Goal: Communication & Community: Answer question/provide support

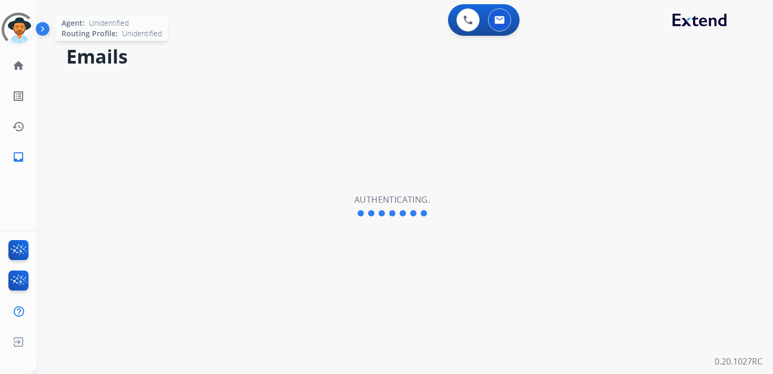
click at [18, 32] on div at bounding box center [19, 30] width 34 height 34
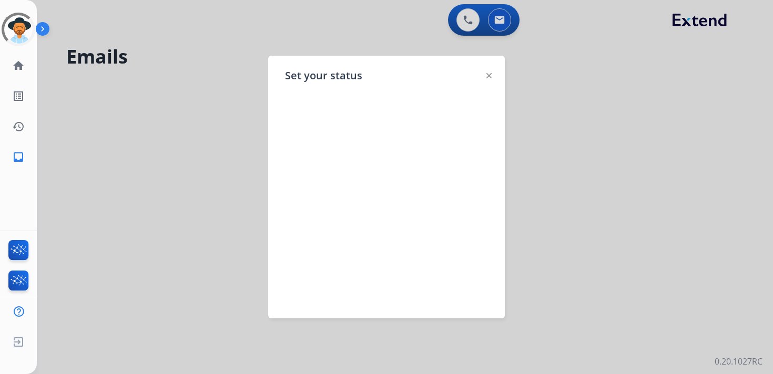
select select "**********"
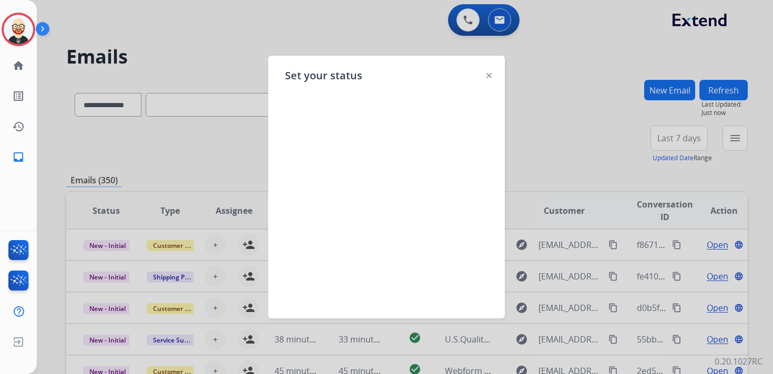
click at [490, 70] on div at bounding box center [488, 75] width 5 height 13
click at [490, 77] on img at bounding box center [488, 75] width 5 height 5
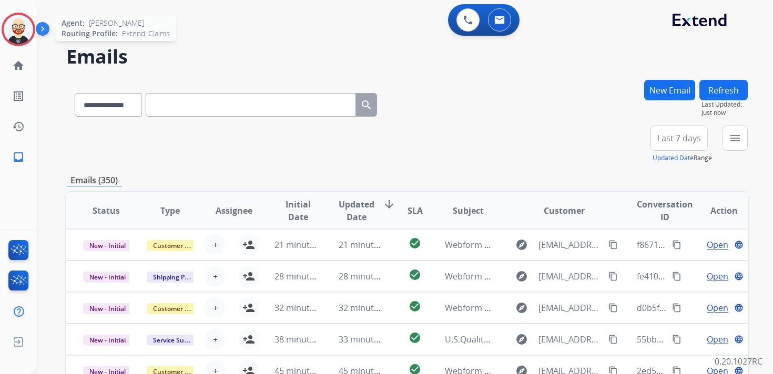
click at [18, 29] on img at bounding box center [18, 29] width 29 height 29
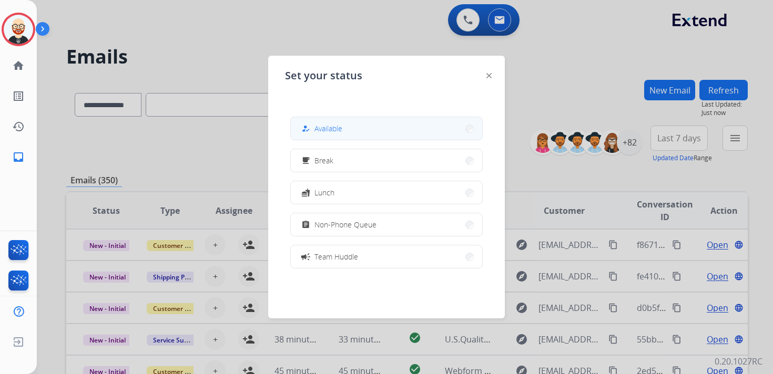
click at [317, 131] on span "Available" at bounding box center [328, 128] width 28 height 11
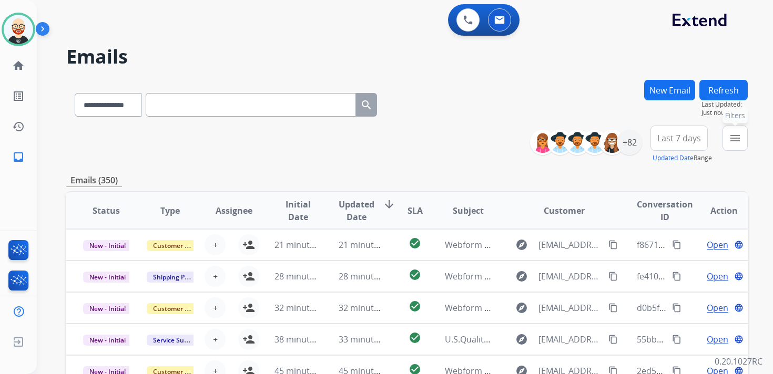
click at [736, 132] on mat-icon "menu" at bounding box center [734, 138] width 13 height 13
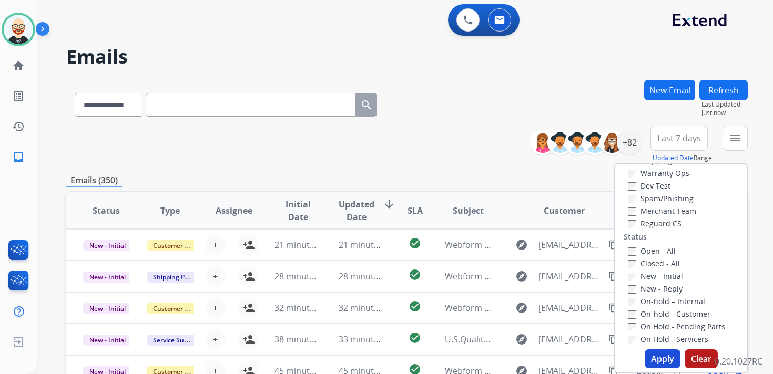
scroll to position [91, 0]
click at [634, 268] on label "New - Initial" at bounding box center [654, 265] width 55 height 10
click at [634, 279] on label "New - Reply" at bounding box center [654, 278] width 55 height 10
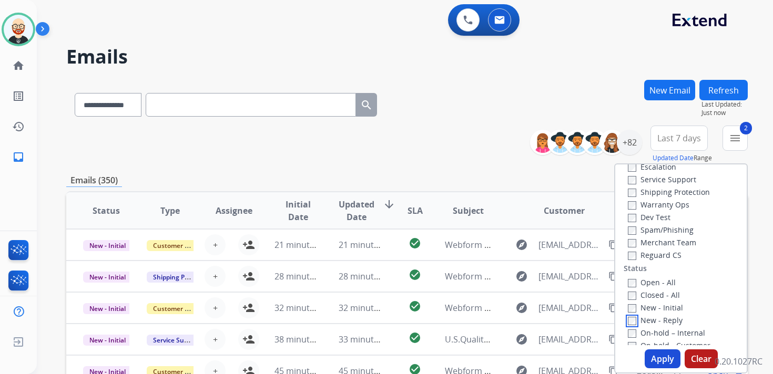
scroll to position [43, 0]
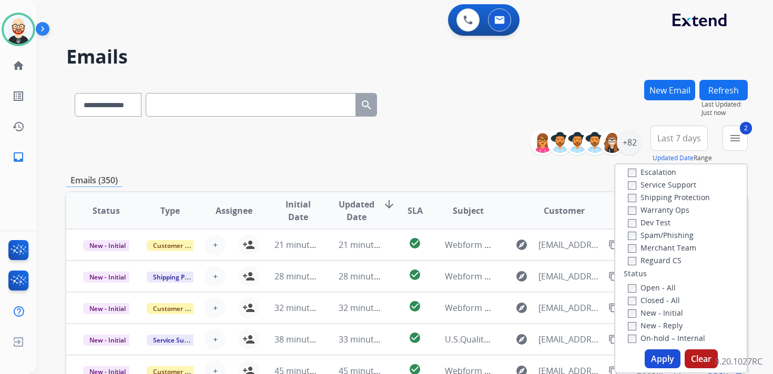
click at [647, 185] on label "Service Support" at bounding box center [661, 185] width 68 height 10
click at [658, 355] on button "Apply" at bounding box center [662, 358] width 36 height 19
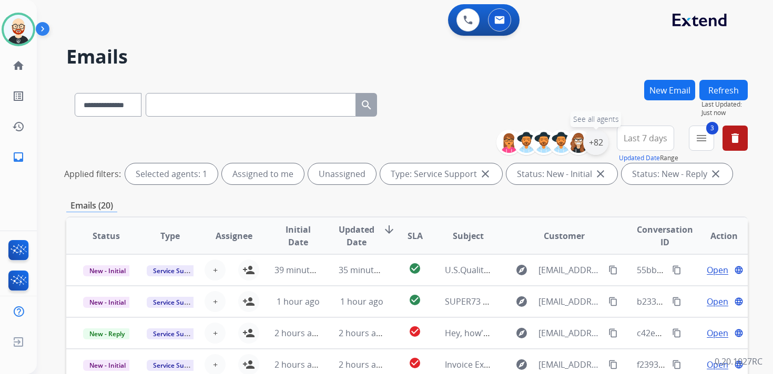
click at [587, 145] on div "+82" at bounding box center [595, 142] width 25 height 25
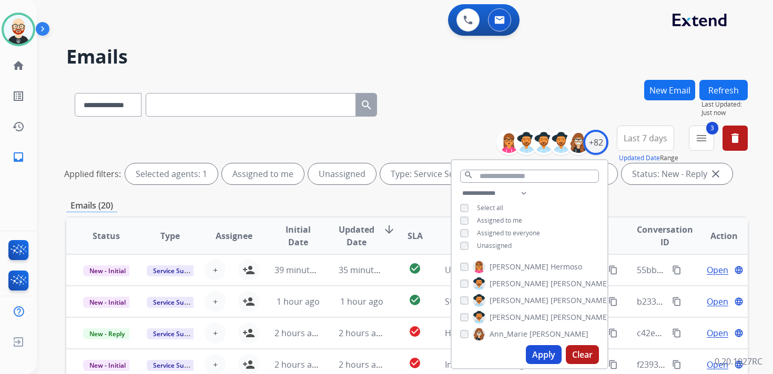
click at [636, 139] on span "Last 7 days" at bounding box center [645, 138] width 44 height 4
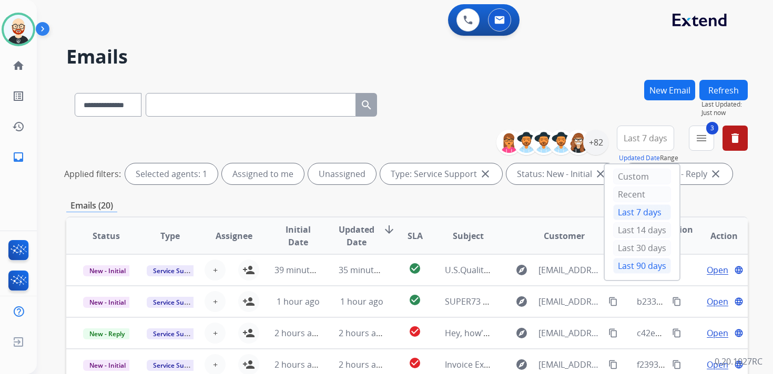
click at [626, 264] on div "Last 90 days" at bounding box center [642, 266] width 58 height 16
click at [353, 239] on span "Updated Date" at bounding box center [356, 235] width 36 height 25
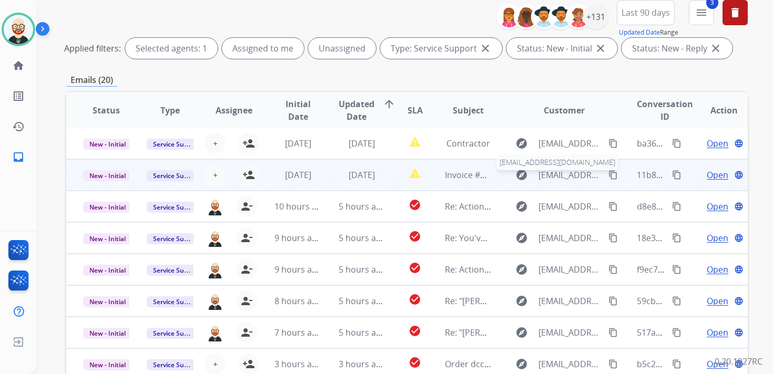
scroll to position [249, 0]
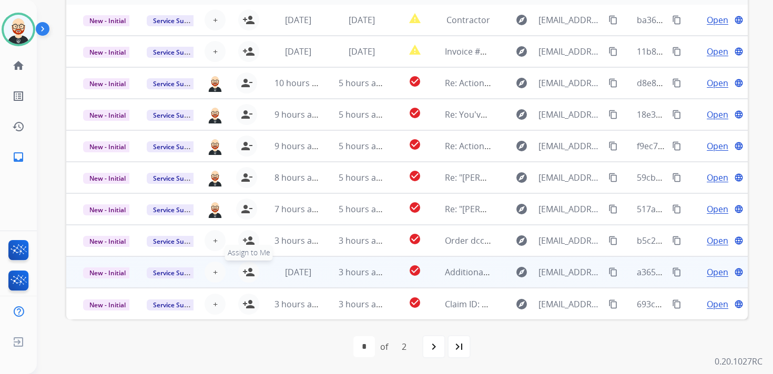
click at [245, 273] on mat-icon "person_add" at bounding box center [248, 272] width 13 height 13
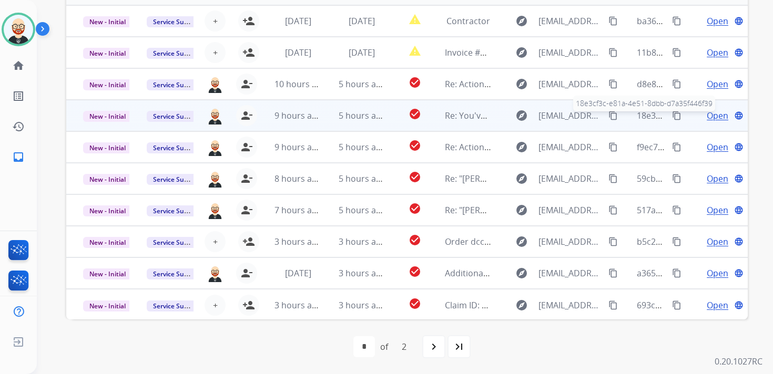
scroll to position [0, 0]
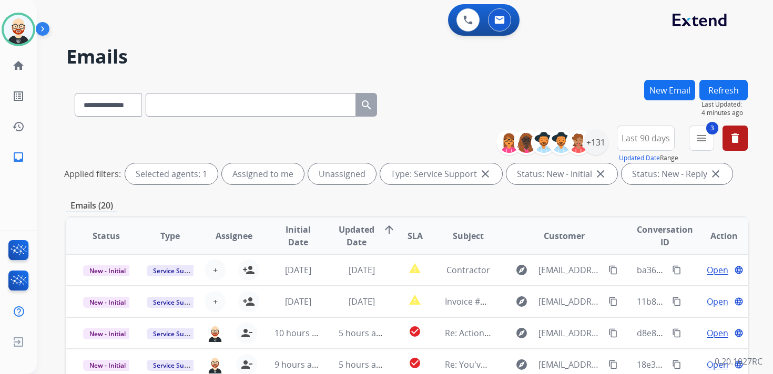
click at [722, 91] on button "Refresh" at bounding box center [723, 90] width 48 height 20
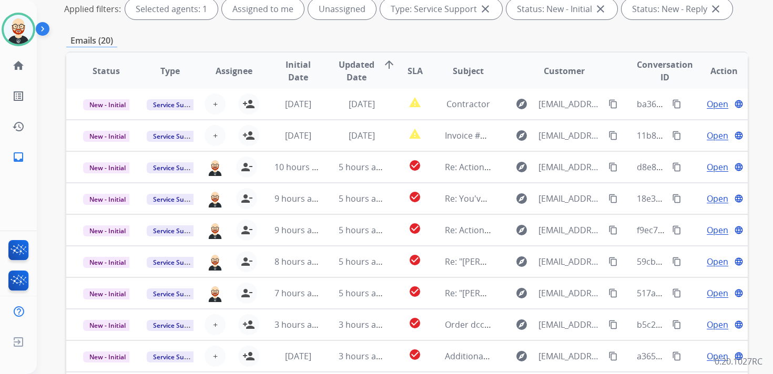
scroll to position [249, 0]
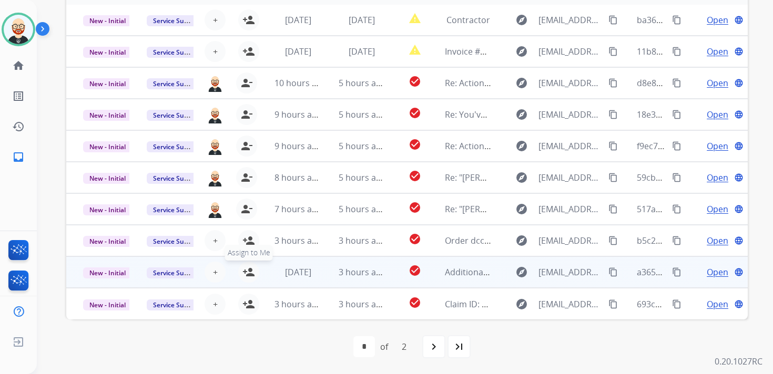
click at [245, 271] on mat-icon "person_add" at bounding box center [248, 272] width 13 height 13
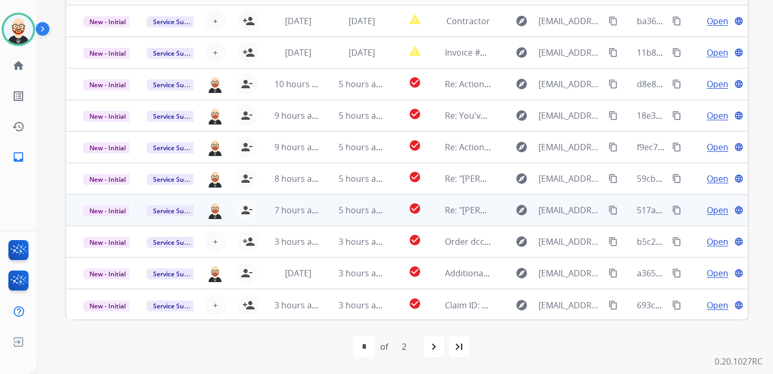
scroll to position [0, 0]
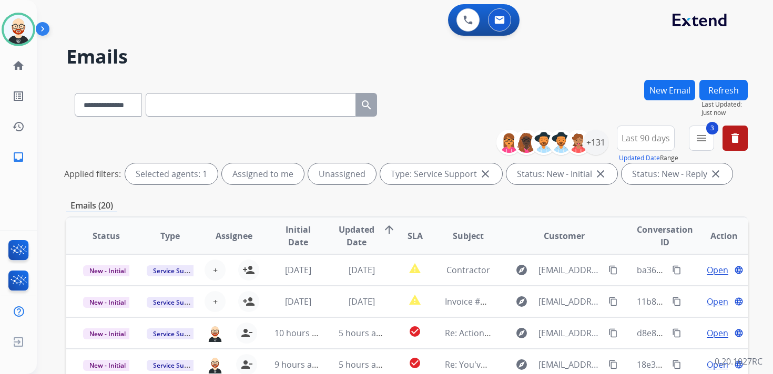
click at [714, 90] on button "Refresh" at bounding box center [723, 90] width 48 height 20
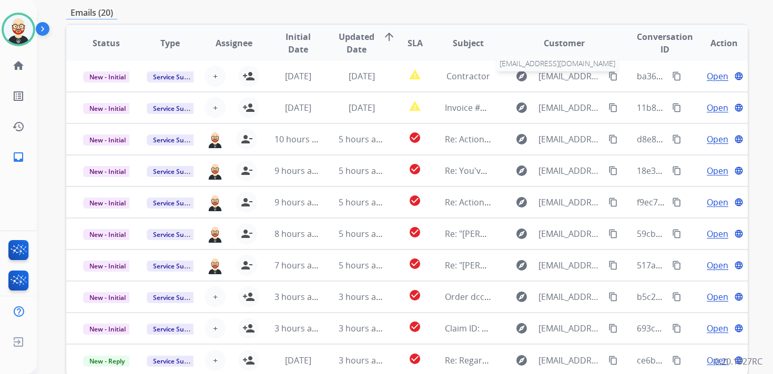
scroll to position [249, 0]
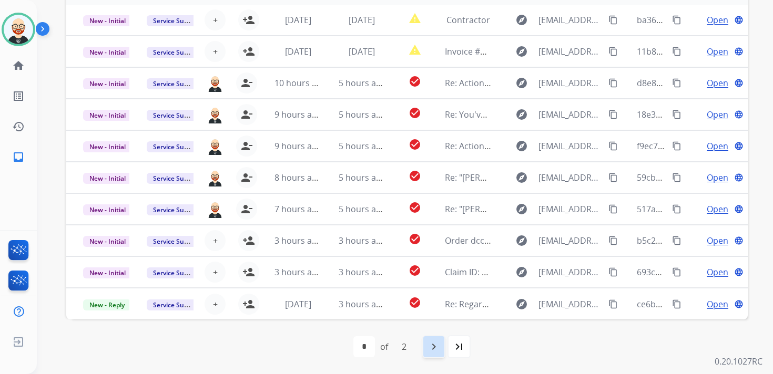
click at [436, 346] on mat-icon "navigate_next" at bounding box center [433, 347] width 13 height 13
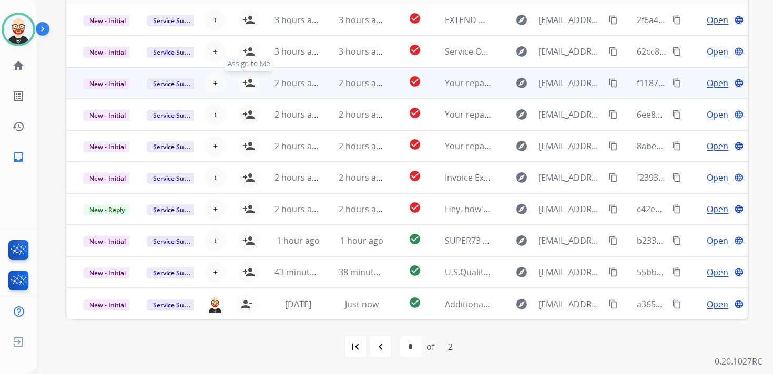
click at [243, 83] on mat-icon "person_add" at bounding box center [248, 83] width 13 height 13
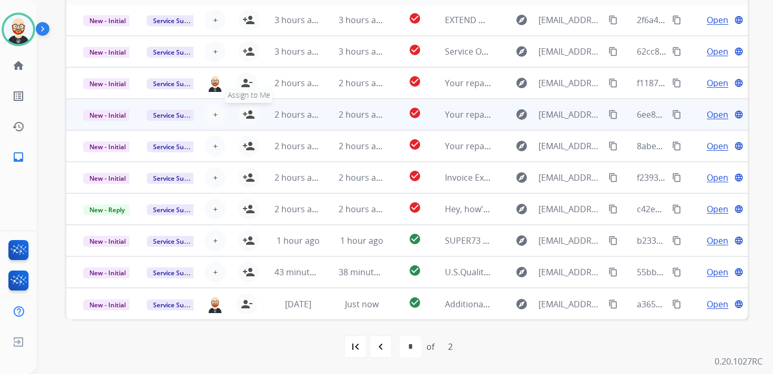
click at [244, 109] on mat-icon "person_add" at bounding box center [248, 114] width 13 height 13
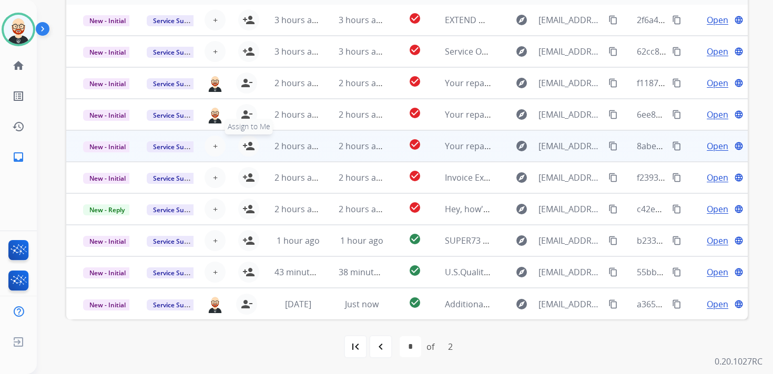
click at [249, 151] on mat-icon "person_add" at bounding box center [248, 146] width 13 height 13
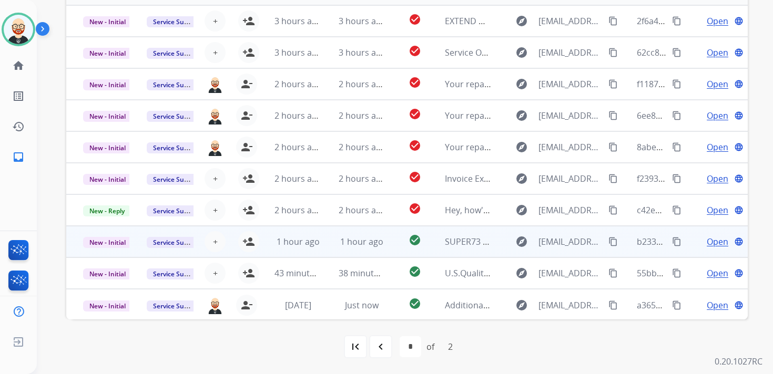
scroll to position [0, 0]
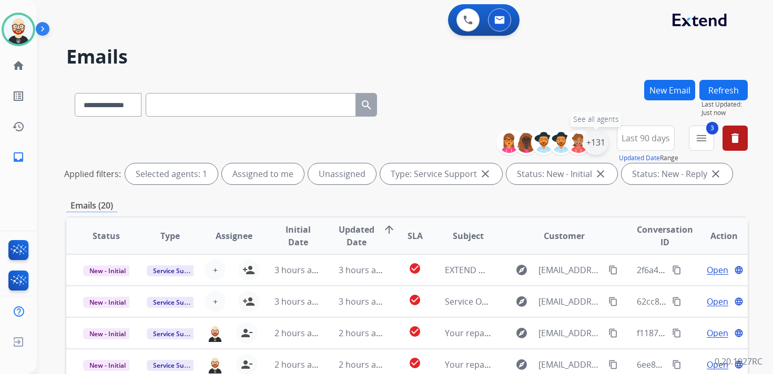
click at [592, 142] on div "+131" at bounding box center [595, 142] width 25 height 25
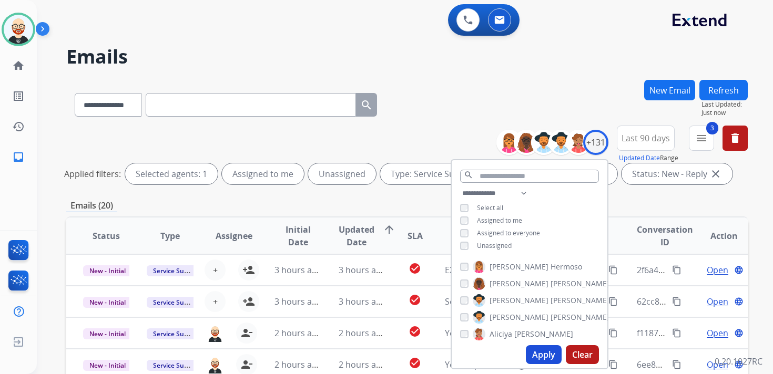
click at [486, 241] on span "Unassigned" at bounding box center [494, 245] width 35 height 9
click at [537, 354] on button "Apply" at bounding box center [544, 354] width 36 height 19
select select "*"
click at [698, 145] on button "3 menu Filters" at bounding box center [700, 138] width 25 height 25
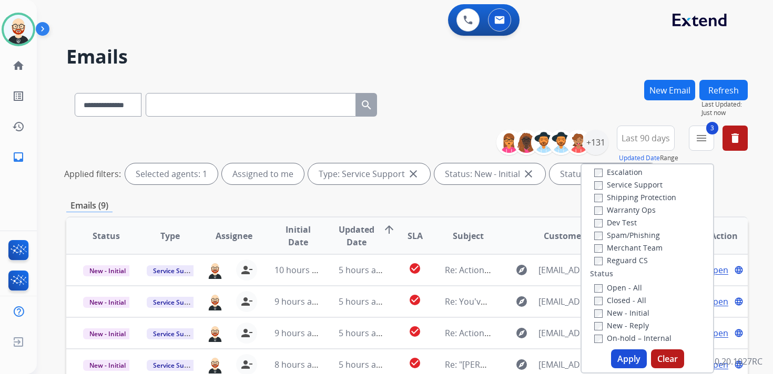
click at [616, 187] on label "Service Support" at bounding box center [628, 185] width 68 height 10
click at [621, 358] on button "Apply" at bounding box center [629, 358] width 36 height 19
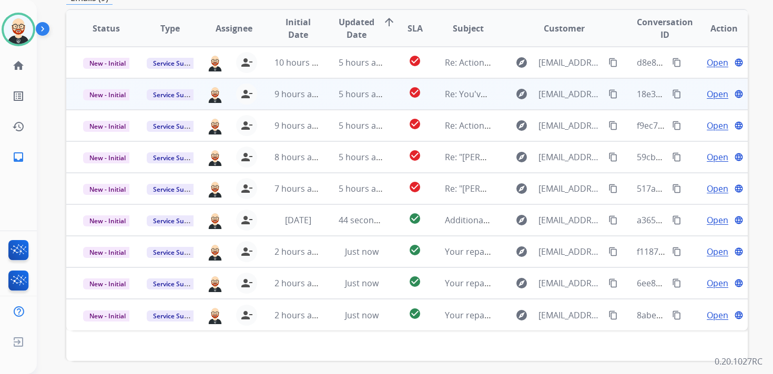
scroll to position [210, 0]
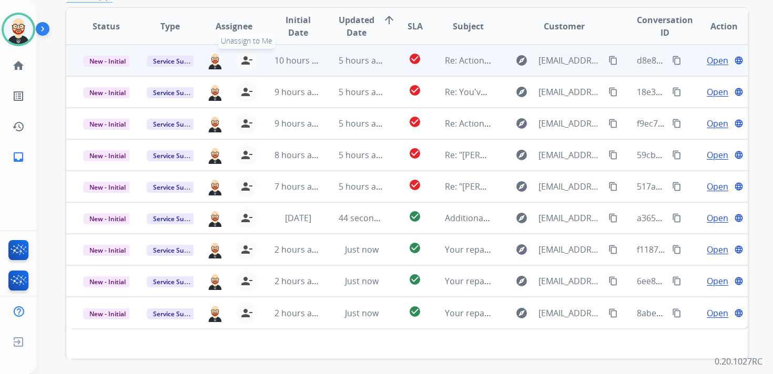
click at [247, 59] on mat-icon "person_remove" at bounding box center [246, 60] width 13 height 13
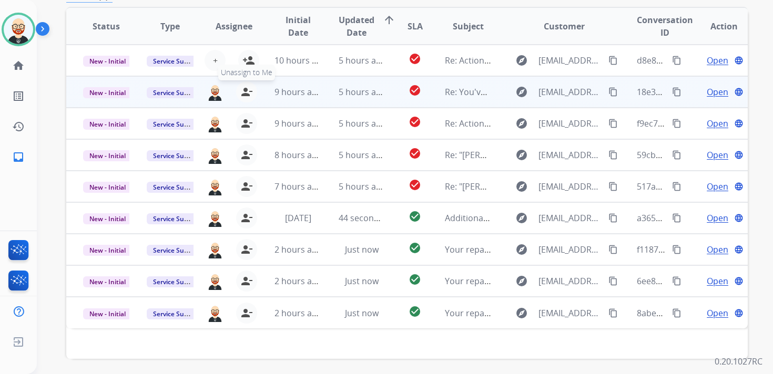
click at [242, 92] on mat-icon "person_remove" at bounding box center [246, 92] width 13 height 13
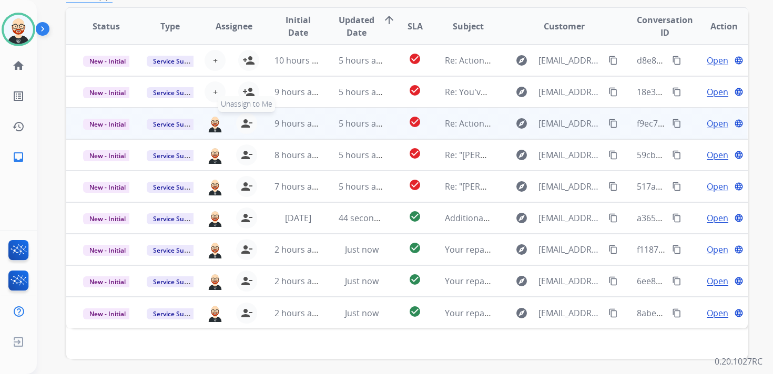
click at [243, 126] on mat-icon "person_remove" at bounding box center [246, 123] width 13 height 13
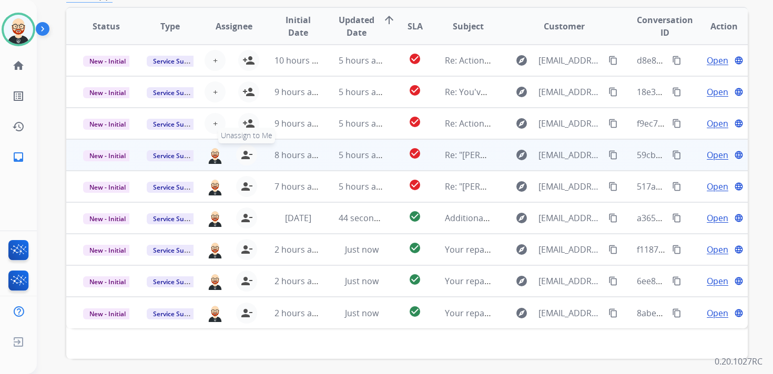
click at [244, 161] on button "person_remove Unassign to Me" at bounding box center [246, 155] width 21 height 21
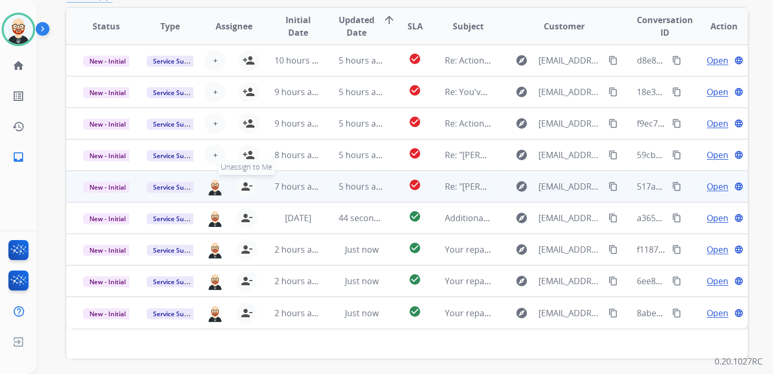
click at [244, 181] on mat-icon "person_remove" at bounding box center [246, 186] width 13 height 13
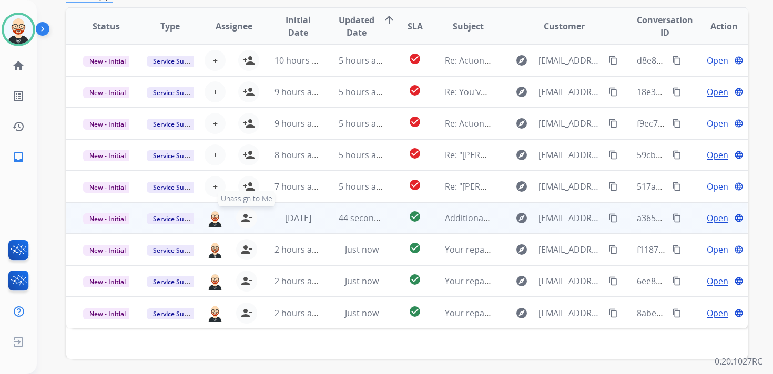
click at [245, 220] on mat-icon "person_remove" at bounding box center [246, 218] width 13 height 13
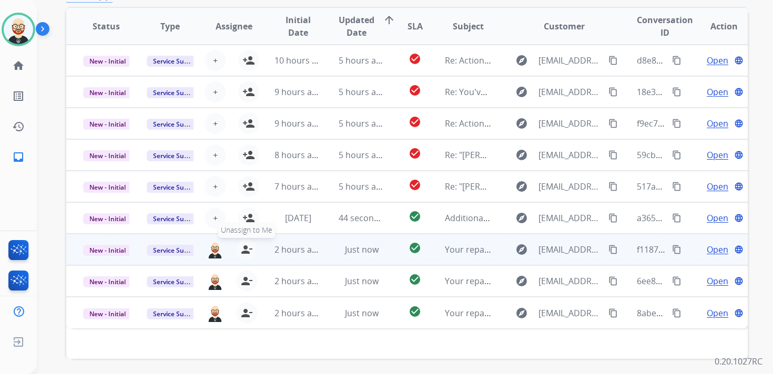
click at [246, 252] on mat-icon "person_remove" at bounding box center [246, 249] width 13 height 13
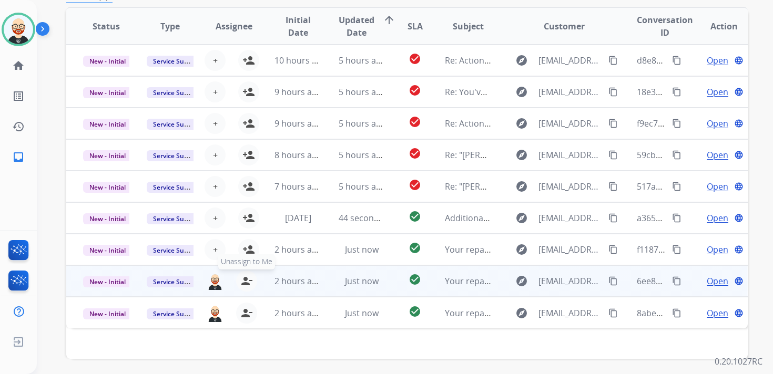
click at [246, 279] on mat-icon "person_remove" at bounding box center [246, 281] width 13 height 13
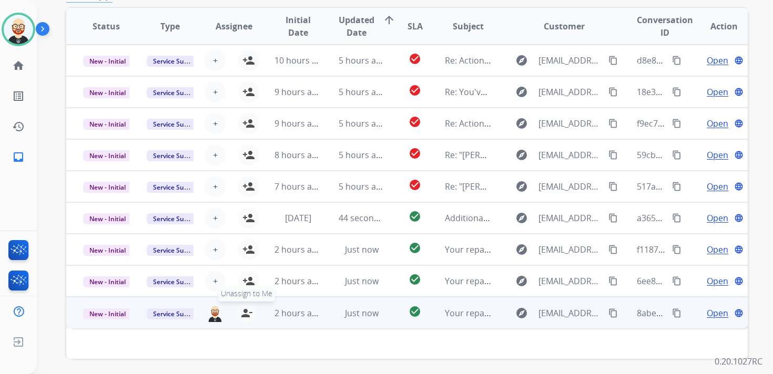
click at [245, 314] on mat-icon "person_remove" at bounding box center [246, 313] width 13 height 13
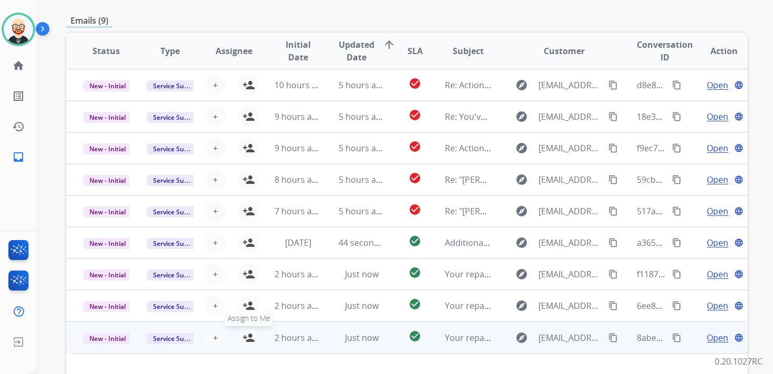
scroll to position [181, 0]
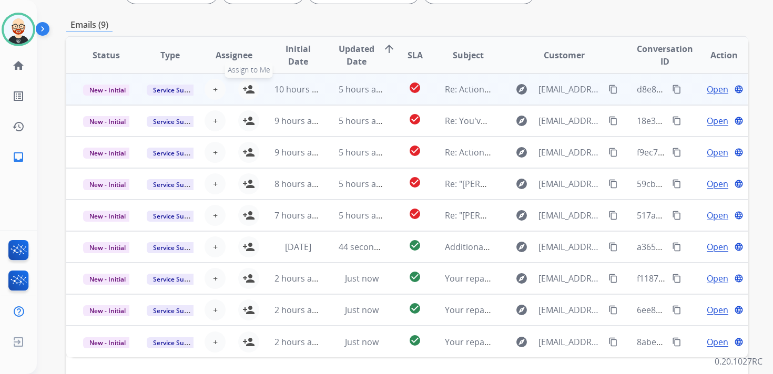
click at [248, 90] on mat-icon "person_add" at bounding box center [248, 89] width 13 height 13
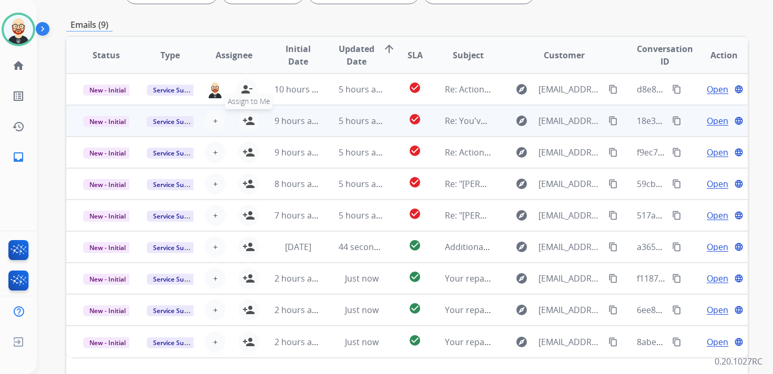
click at [248, 120] on mat-icon "person_add" at bounding box center [248, 121] width 13 height 13
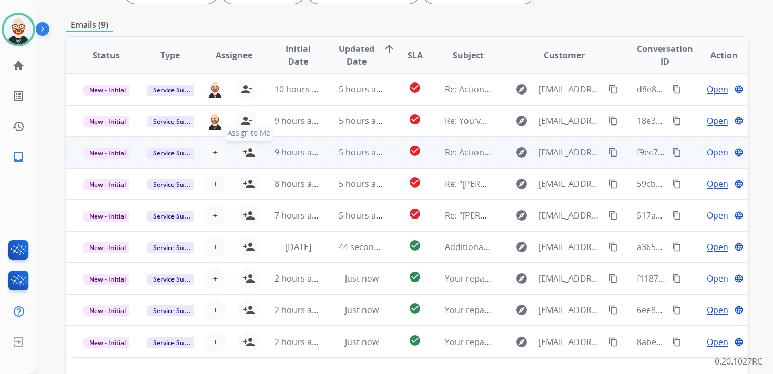
click at [245, 152] on mat-icon "person_add" at bounding box center [248, 152] width 13 height 13
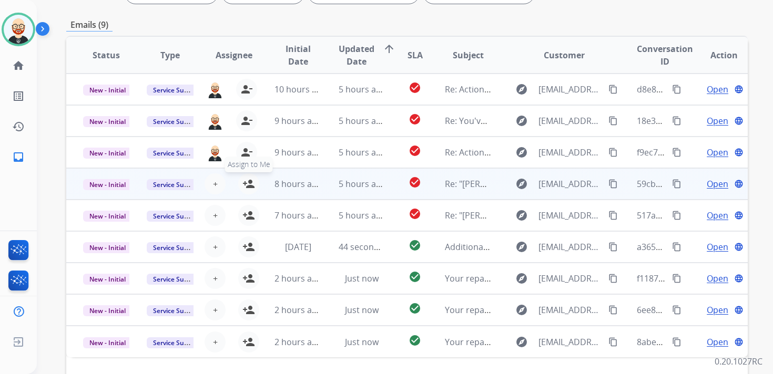
click at [245, 187] on mat-icon "person_add" at bounding box center [248, 184] width 13 height 13
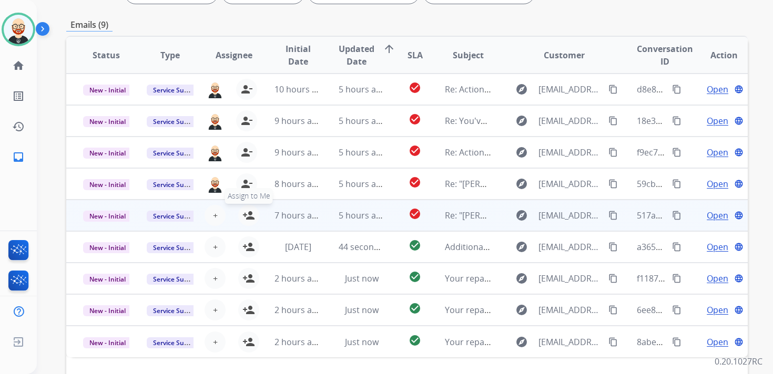
click at [246, 222] on button "person_add Assign to Me" at bounding box center [248, 215] width 21 height 21
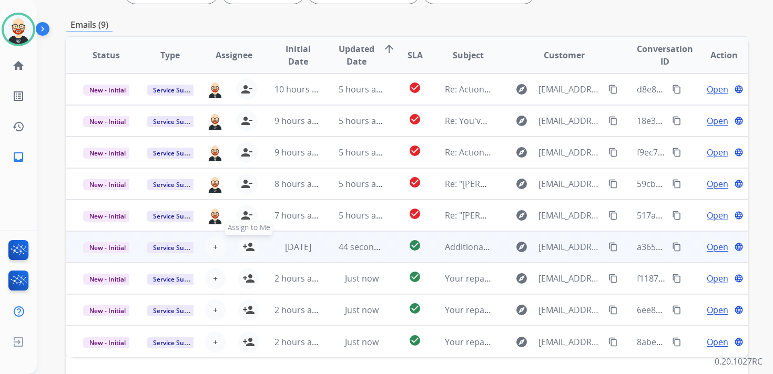
click at [247, 246] on mat-icon "person_add" at bounding box center [248, 247] width 13 height 13
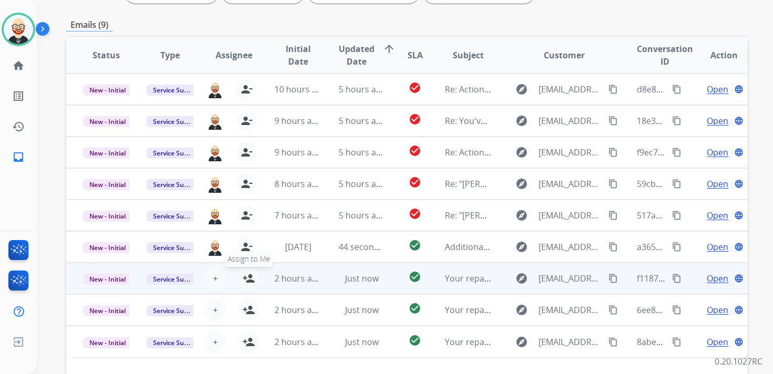
click at [248, 278] on mat-icon "person_add" at bounding box center [248, 278] width 13 height 13
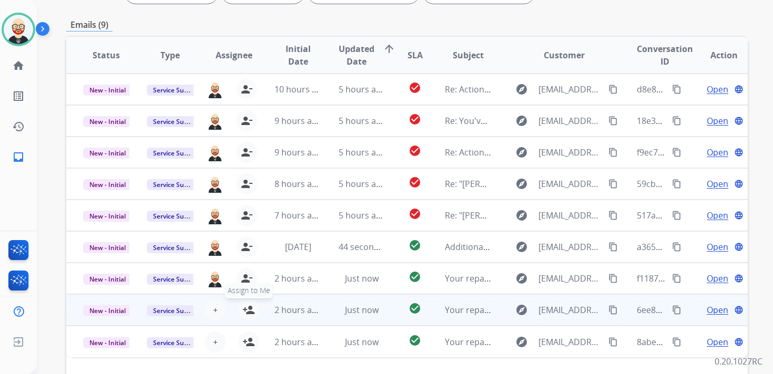
click at [248, 307] on mat-icon "person_add" at bounding box center [248, 310] width 13 height 13
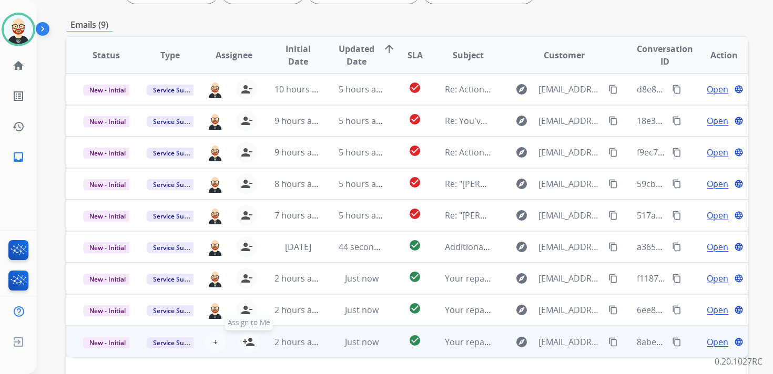
click at [248, 336] on mat-icon "person_add" at bounding box center [248, 342] width 13 height 13
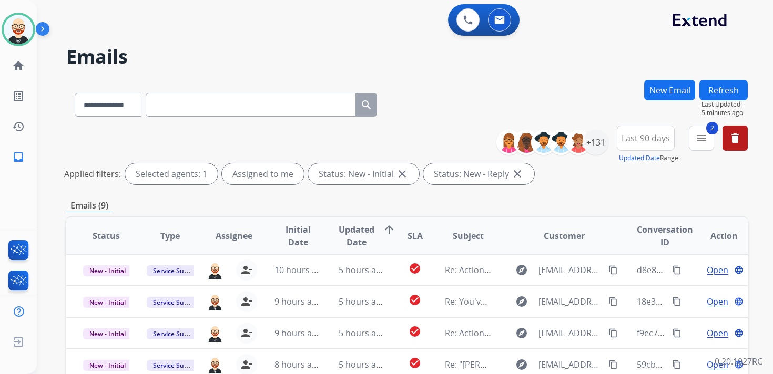
click at [718, 89] on button "Refresh" at bounding box center [723, 90] width 48 height 20
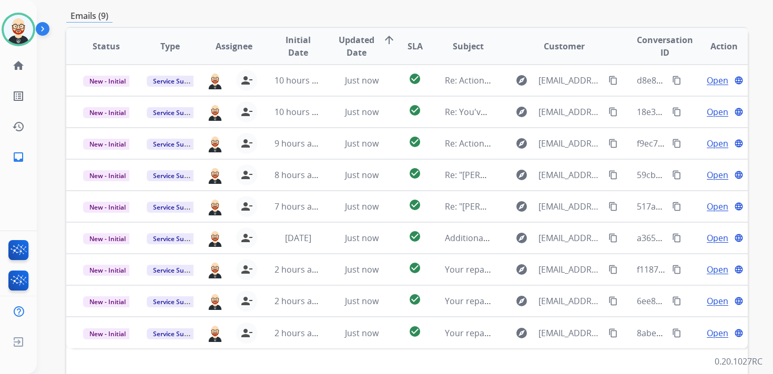
scroll to position [192, 0]
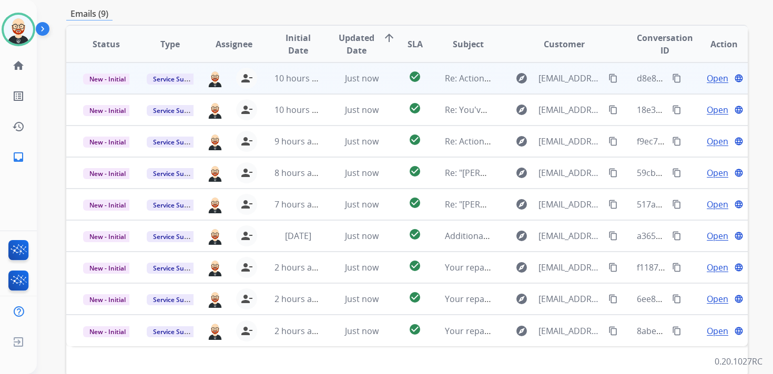
click at [707, 75] on span "Open" at bounding box center [717, 78] width 22 height 13
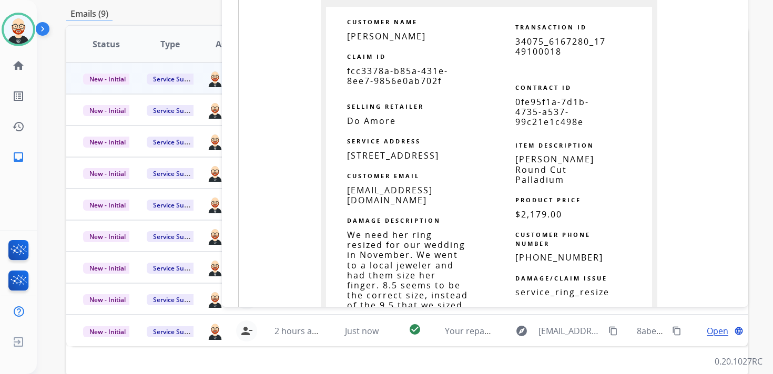
scroll to position [666, 0]
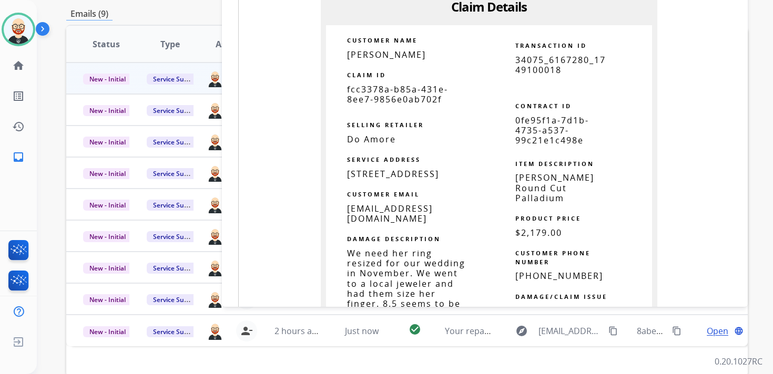
click at [398, 98] on span "fcc3378a-b85a-431e-8ee7-9856e0ab702f" at bounding box center [397, 95] width 101 height 22
copy tbody
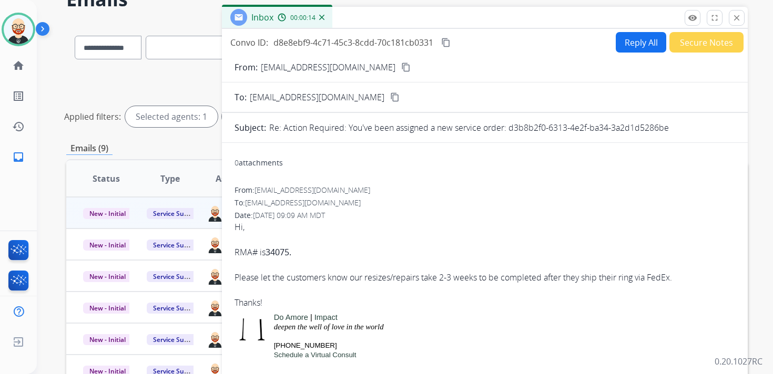
scroll to position [63, 0]
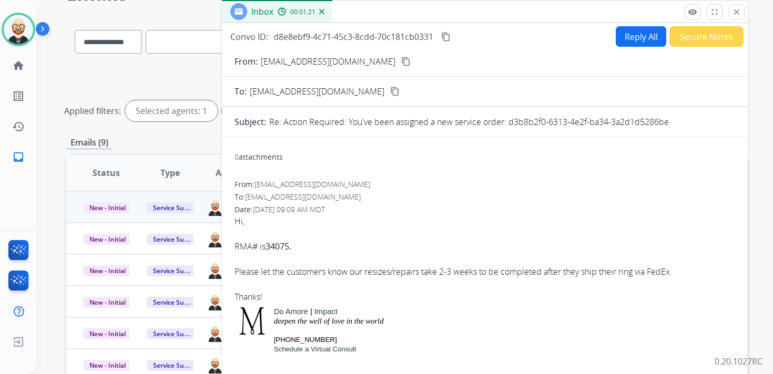
click at [447, 36] on mat-icon "content_copy" at bounding box center [445, 36] width 9 height 9
click at [510, 273] on div "Please let the customers know our resizes/repairs take 2-3 weeks to be complete…" at bounding box center [484, 277] width 500 height 25
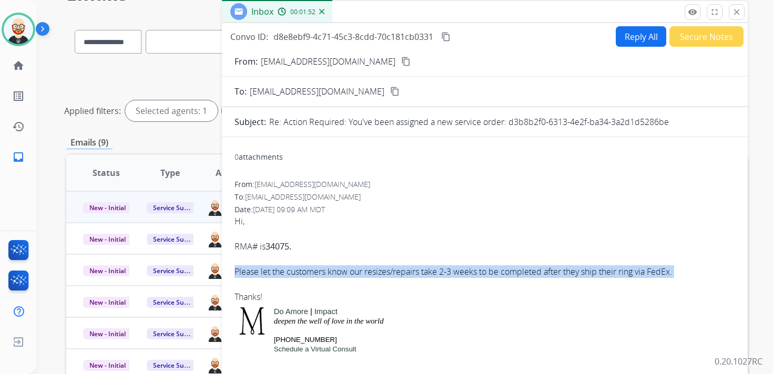
click at [510, 273] on div "Please let the customers know our resizes/repairs take 2-3 weeks to be complete…" at bounding box center [484, 277] width 500 height 25
copy div "Please let the customers know our resizes/repairs take 2-3 weeks to be complete…"
click at [624, 44] on button "Reply All" at bounding box center [640, 36] width 50 height 20
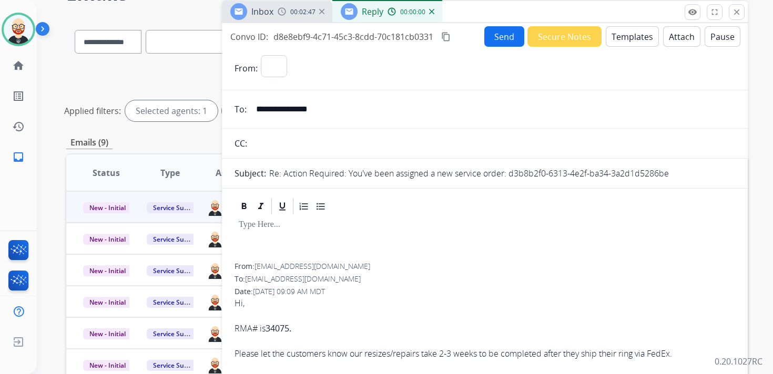
select select "**********"
click at [274, 232] on div at bounding box center [484, 239] width 500 height 47
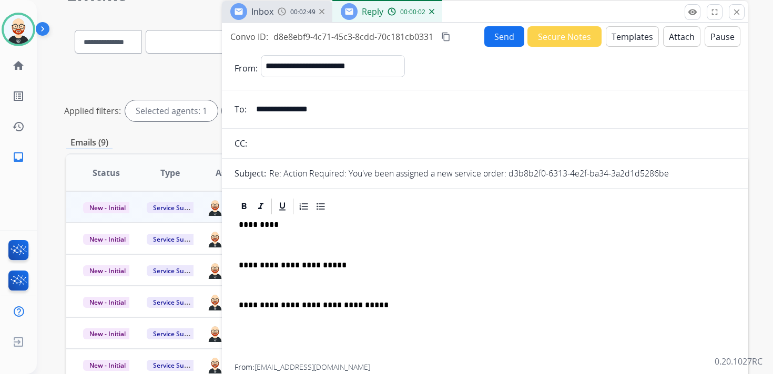
click at [272, 243] on p at bounding box center [485, 244] width 492 height 9
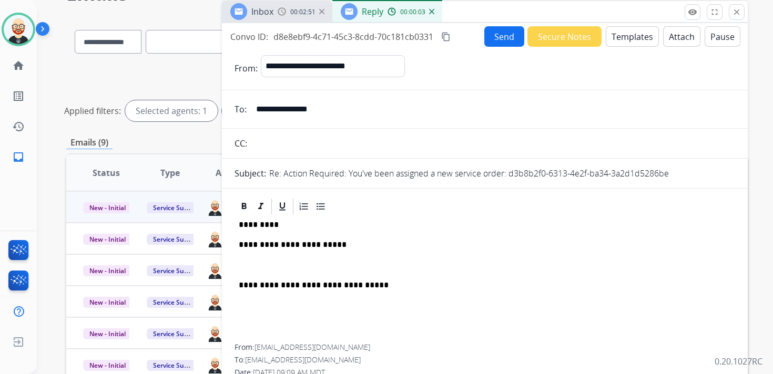
click at [256, 272] on div "**********" at bounding box center [484, 280] width 500 height 128
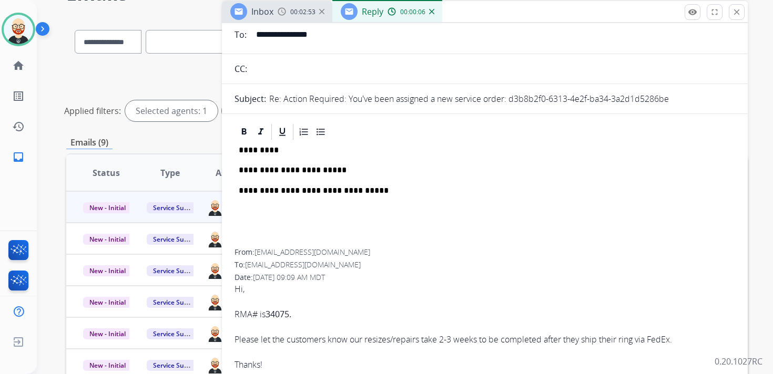
scroll to position [0, 0]
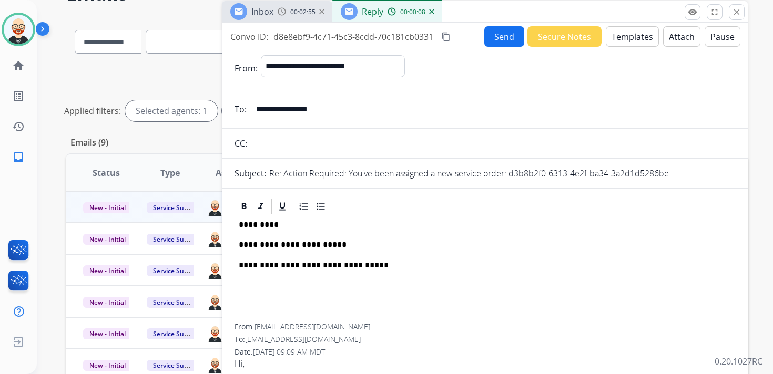
click at [494, 36] on button "Send" at bounding box center [504, 36] width 40 height 20
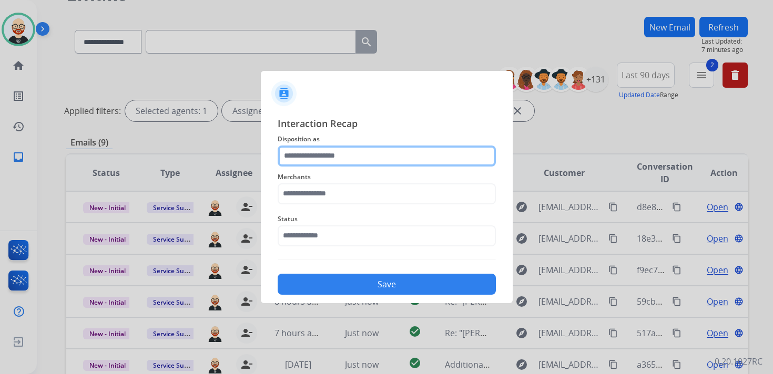
click at [332, 156] on input "text" at bounding box center [386, 156] width 218 height 21
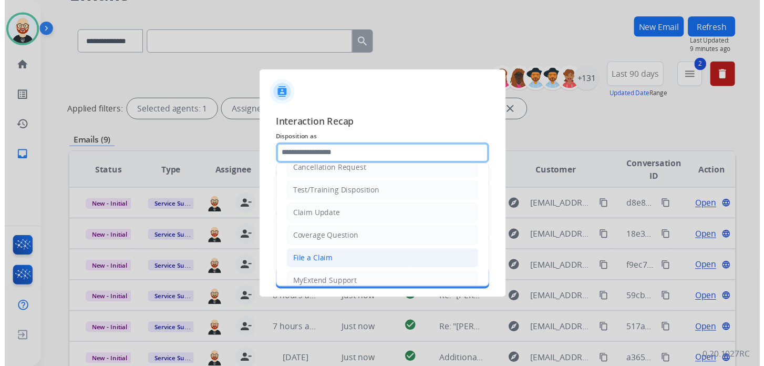
scroll to position [158, 0]
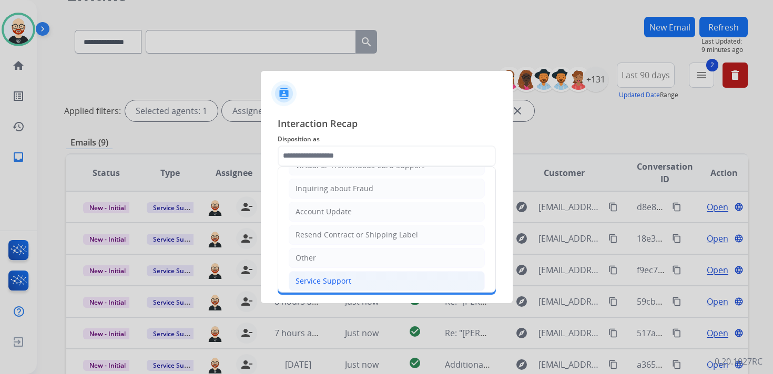
click at [341, 271] on li "Service Support" at bounding box center [387, 281] width 196 height 20
type input "**********"
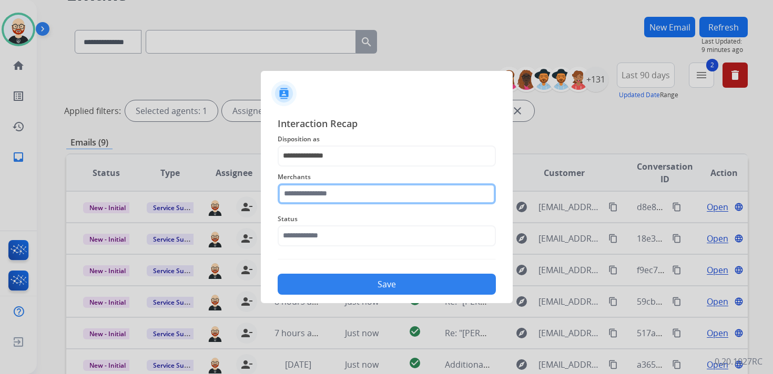
click at [335, 193] on input "text" at bounding box center [386, 193] width 218 height 21
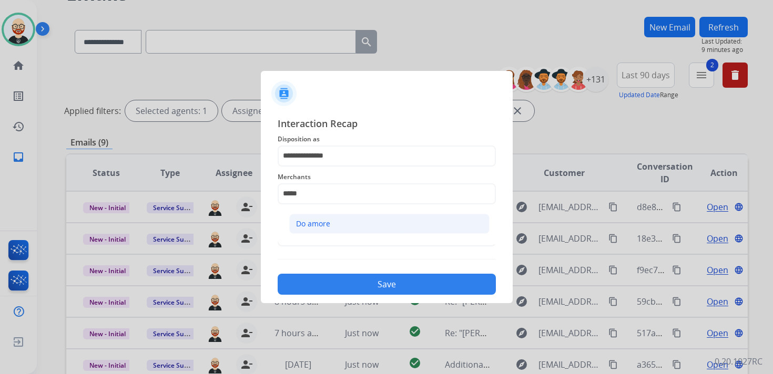
click at [331, 225] on li "Do amore" at bounding box center [389, 224] width 200 height 20
type input "********"
click at [313, 223] on span "Status" at bounding box center [386, 219] width 218 height 13
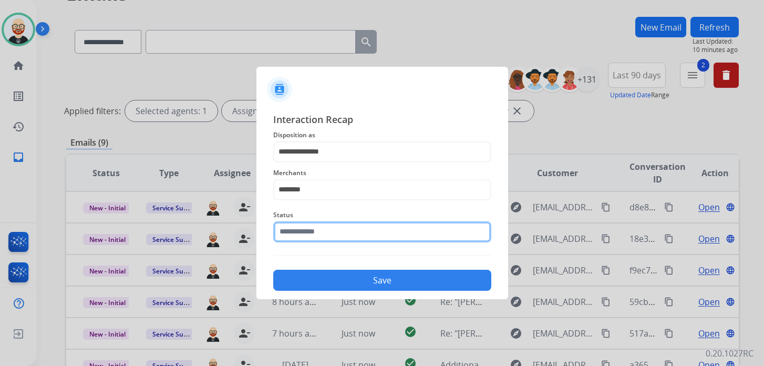
click at [311, 229] on input "text" at bounding box center [382, 231] width 218 height 21
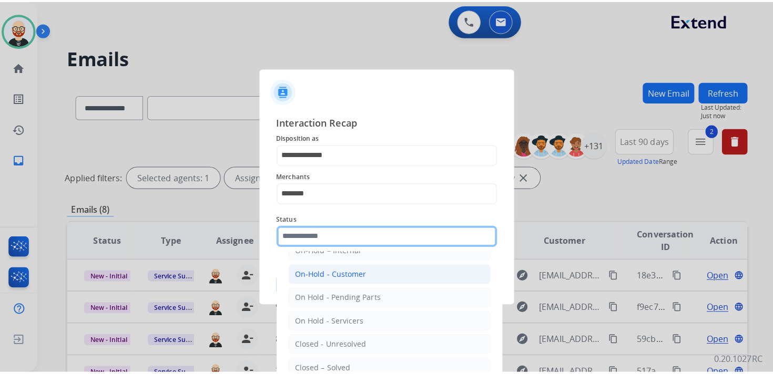
scroll to position [23, 0]
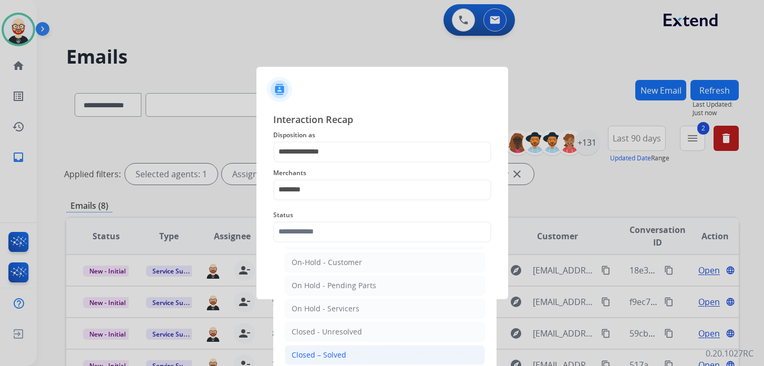
click at [355, 350] on li "Closed – Solved" at bounding box center [385, 355] width 200 height 20
type input "**********"
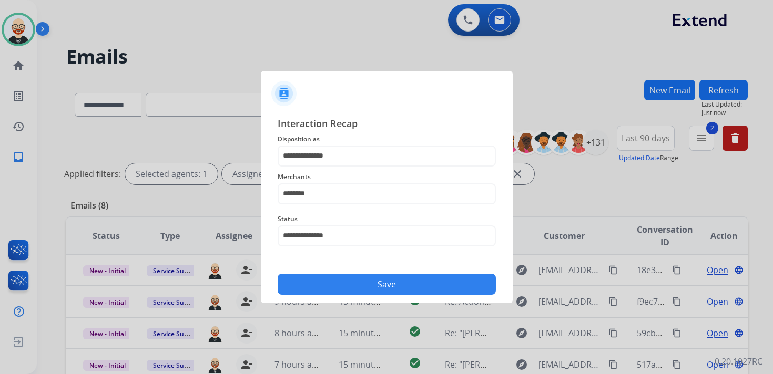
click at [380, 282] on button "Save" at bounding box center [386, 284] width 218 height 21
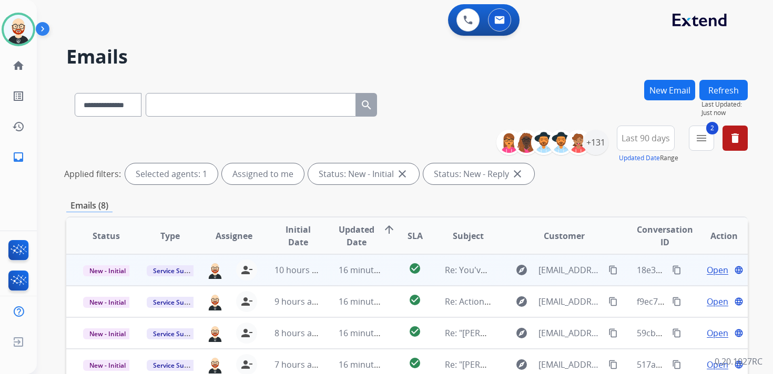
click at [709, 274] on span "Open" at bounding box center [717, 270] width 22 height 13
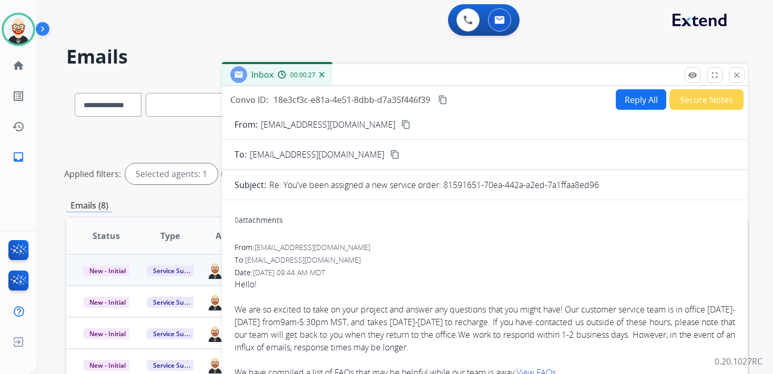
drag, startPoint x: 609, startPoint y: 188, endPoint x: 444, endPoint y: 187, distance: 165.0
click at [444, 187] on div "Re: You've been assigned a new service order: 81591651-70ea-442a-a2ed-7a1ffaa8e…" at bounding box center [502, 185] width 466 height 13
copy p "81591651-70ea-442a-a2ed-7a1ffaa8ed96"
click at [442, 98] on mat-icon "content_copy" at bounding box center [442, 99] width 9 height 9
click at [732, 74] on mat-icon "close" at bounding box center [736, 74] width 9 height 9
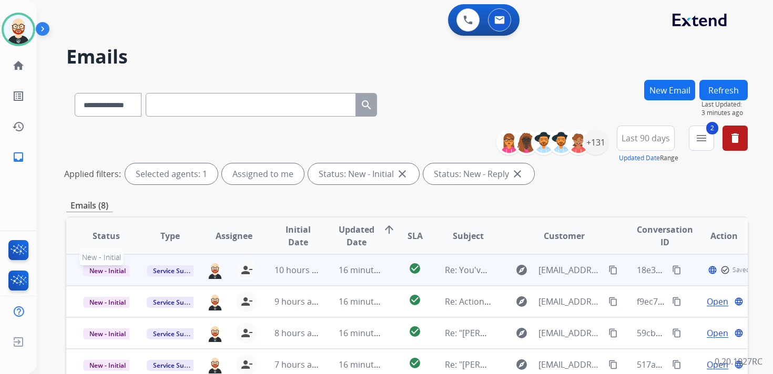
click at [116, 274] on span "New - Initial" at bounding box center [107, 270] width 49 height 11
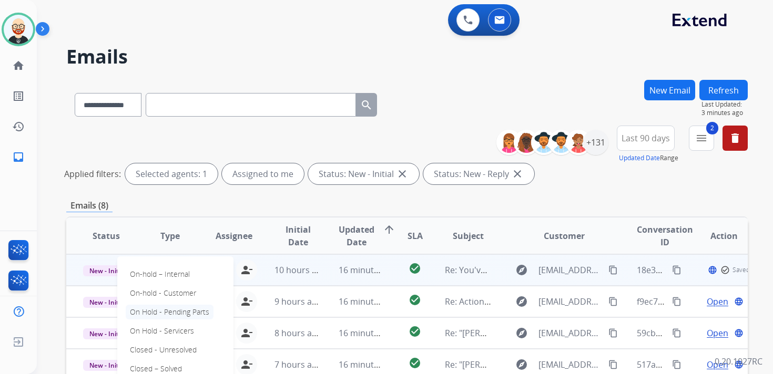
scroll to position [14, 0]
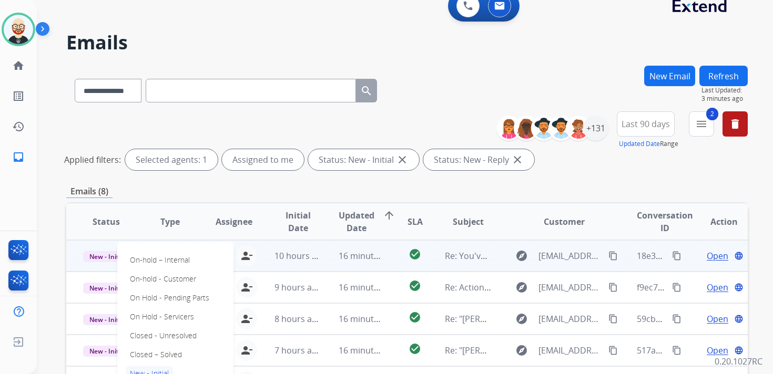
click at [711, 258] on span "Open" at bounding box center [717, 256] width 22 height 13
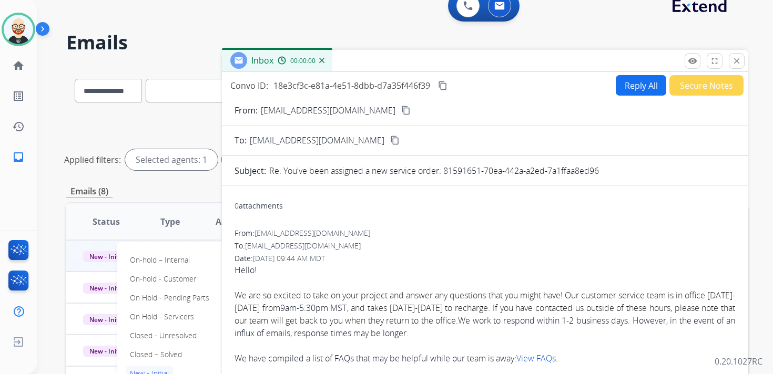
click at [618, 85] on button "Reply All" at bounding box center [640, 85] width 50 height 20
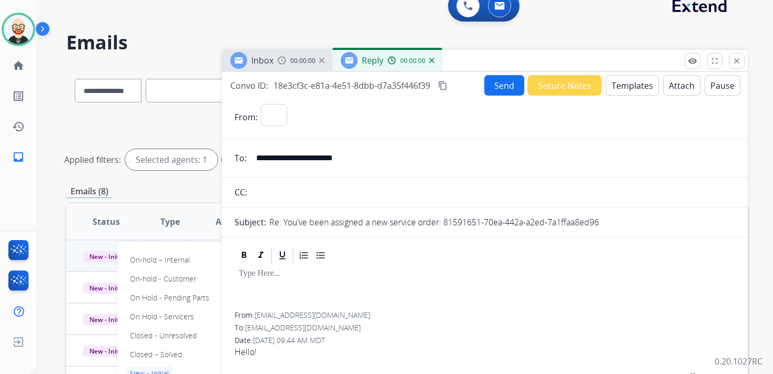
select select "**********"
click at [318, 265] on div at bounding box center [484, 288] width 500 height 47
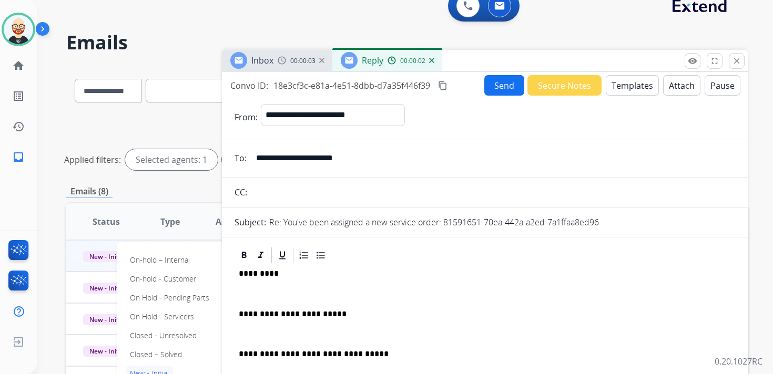
click at [259, 286] on div "**********" at bounding box center [484, 339] width 500 height 148
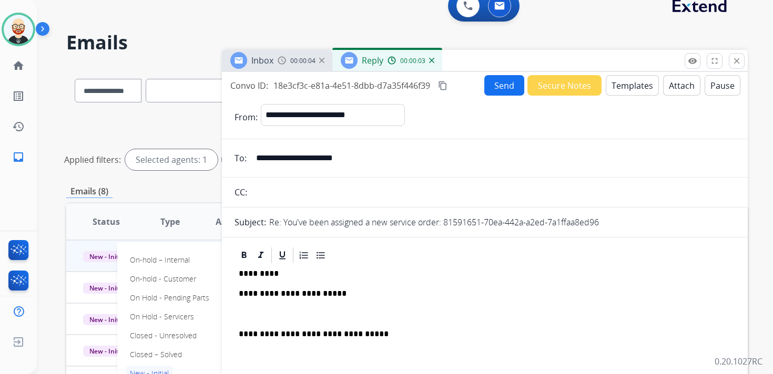
click at [259, 318] on p at bounding box center [485, 314] width 492 height 9
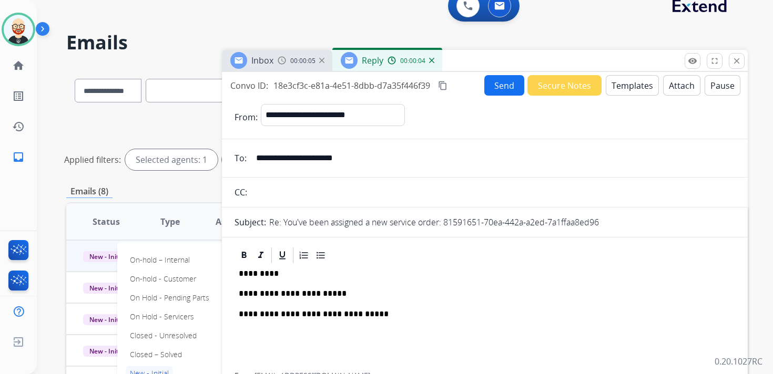
click at [495, 92] on button "Send" at bounding box center [504, 85] width 40 height 20
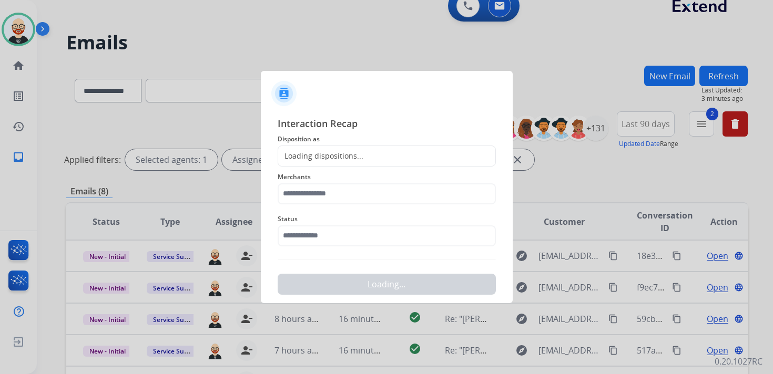
click at [310, 155] on div "Loading dispositions..." at bounding box center [320, 156] width 85 height 11
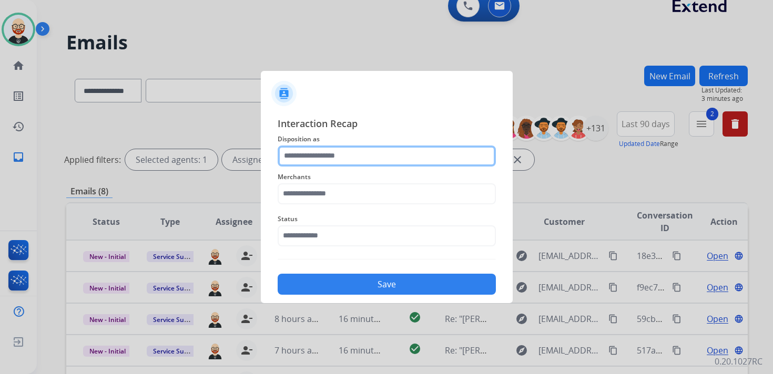
click at [309, 160] on input "text" at bounding box center [386, 156] width 218 height 21
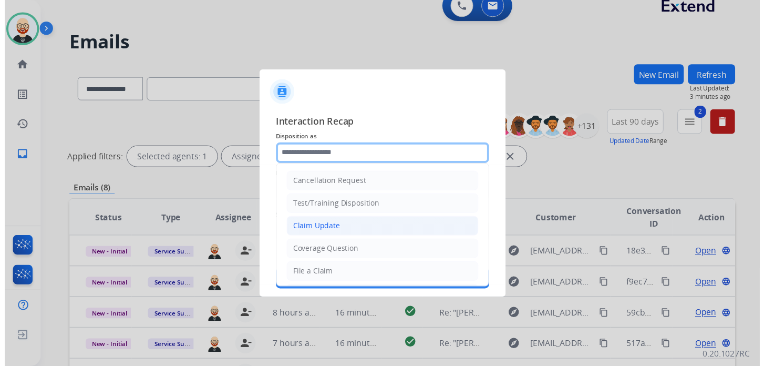
scroll to position [158, 0]
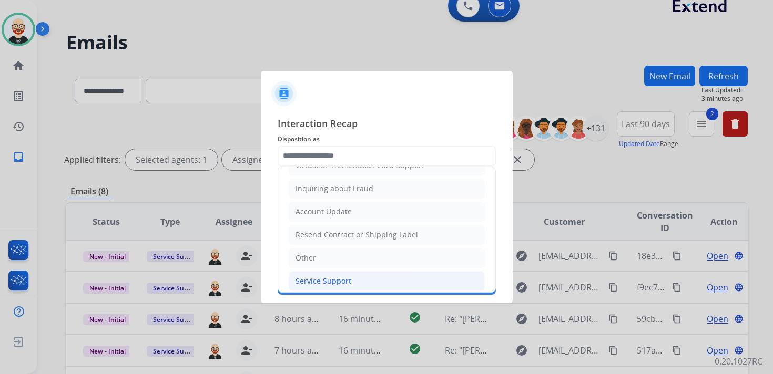
click at [314, 276] on div "Service Support" at bounding box center [323, 281] width 56 height 11
type input "**********"
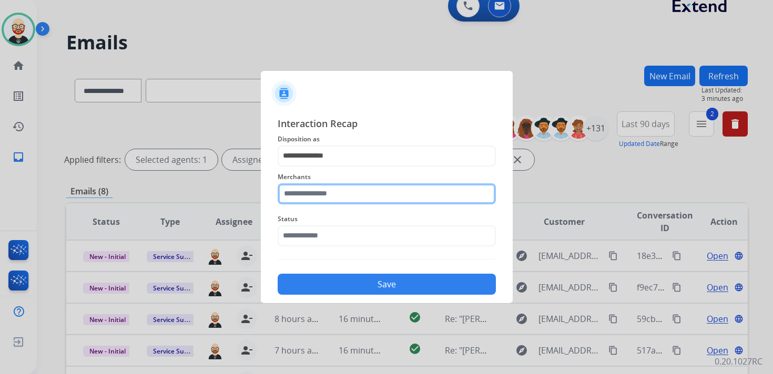
click at [308, 196] on input "text" at bounding box center [386, 193] width 218 height 21
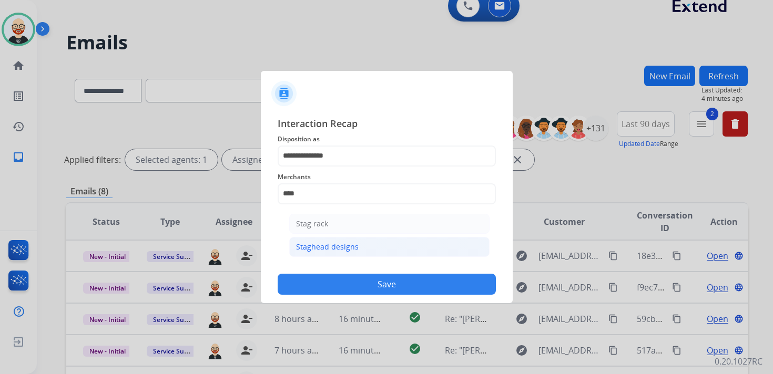
click at [312, 244] on div "Staghead designs" at bounding box center [327, 247] width 63 height 11
type input "**********"
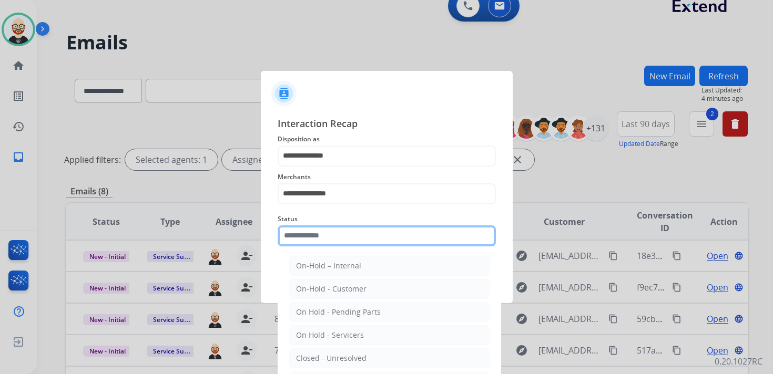
click at [310, 229] on input "text" at bounding box center [386, 235] width 218 height 21
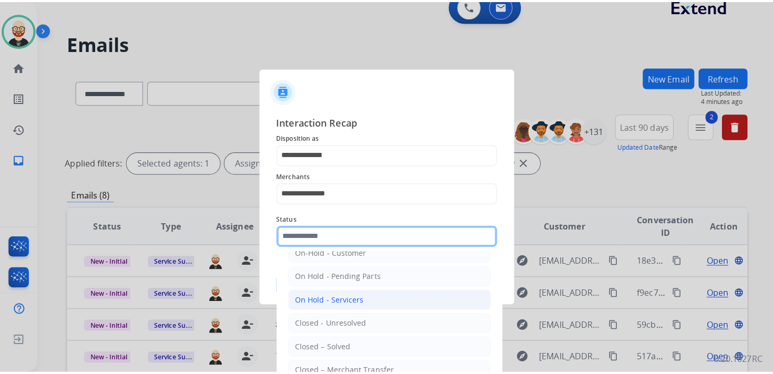
scroll to position [39, 0]
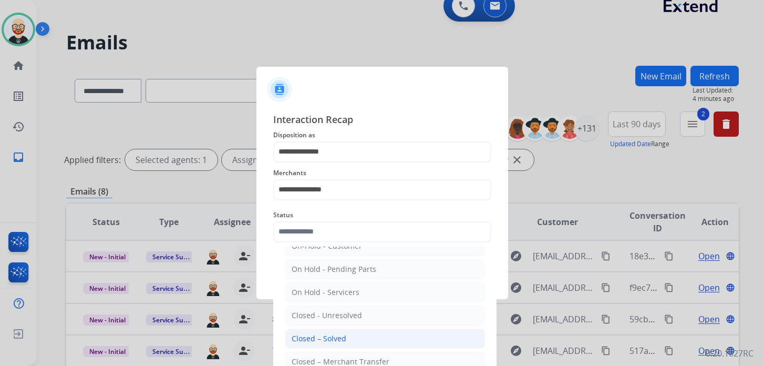
click at [321, 333] on div "Closed – Solved" at bounding box center [319, 338] width 55 height 11
type input "**********"
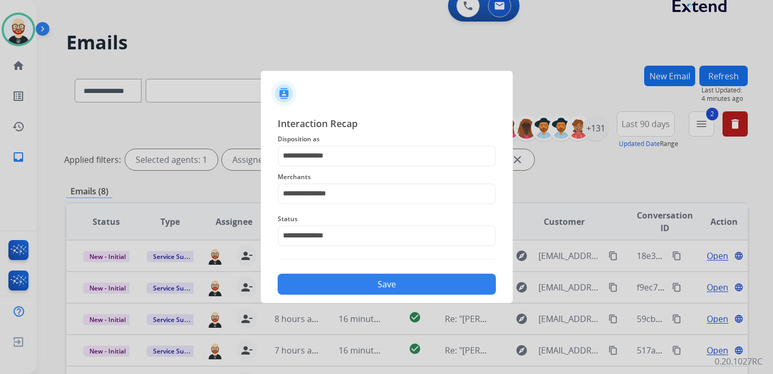
click at [427, 285] on button "Save" at bounding box center [386, 284] width 218 height 21
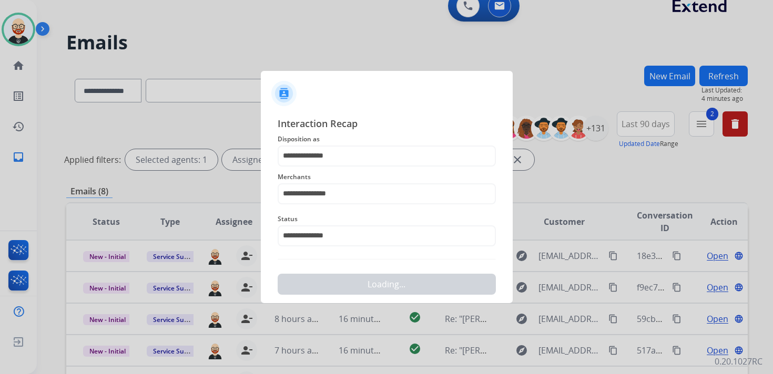
scroll to position [0, 0]
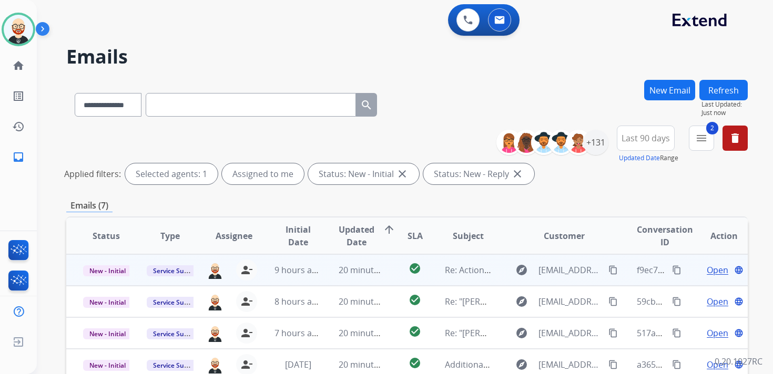
click at [706, 273] on span "Open" at bounding box center [717, 270] width 22 height 13
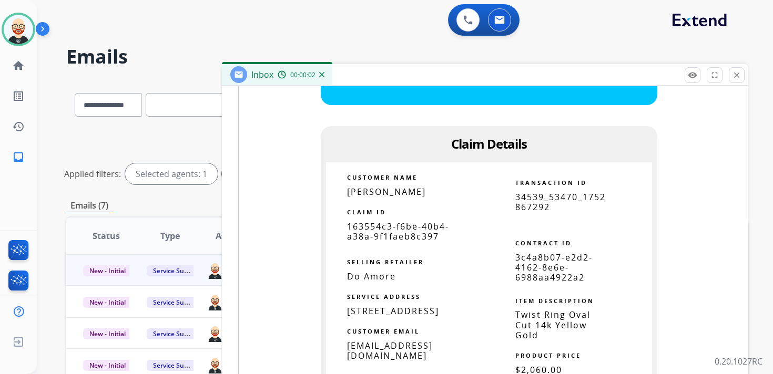
scroll to position [724, 0]
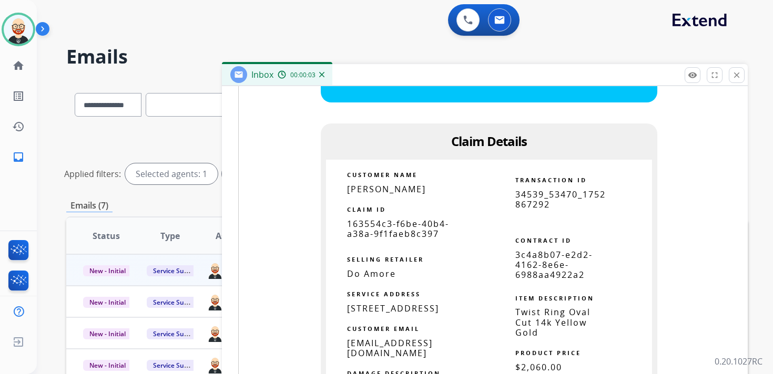
click at [398, 235] on span "163554c3-f6be-40b4-a38a-9f1faeb8c397" at bounding box center [398, 229] width 102 height 22
copy tbody
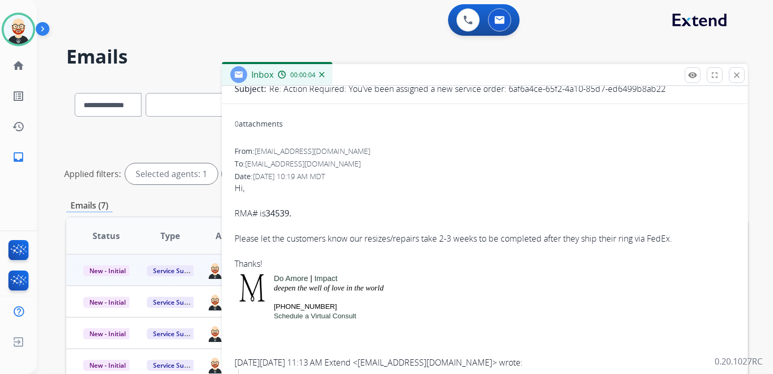
scroll to position [0, 0]
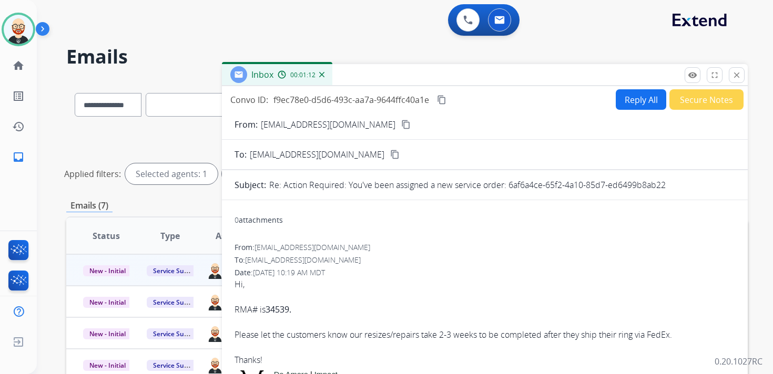
click at [441, 99] on mat-icon "content_copy" at bounding box center [441, 99] width 9 height 9
click at [244, 304] on div "Hi, RMA# is 34539." at bounding box center [484, 303] width 500 height 50
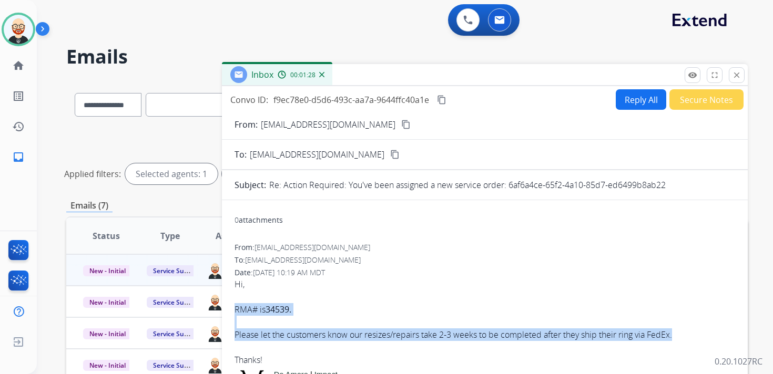
drag, startPoint x: 234, startPoint y: 306, endPoint x: 684, endPoint y: 340, distance: 451.1
copy div "RMA# is 34539. Please let the customers know our resizes/repairs take 2-3 weeks…"
click at [621, 99] on button "Reply All" at bounding box center [640, 99] width 50 height 20
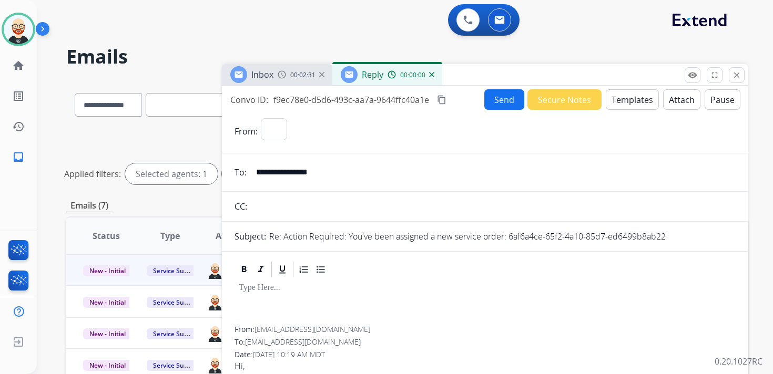
select select "**********"
click at [256, 303] on div at bounding box center [484, 302] width 500 height 47
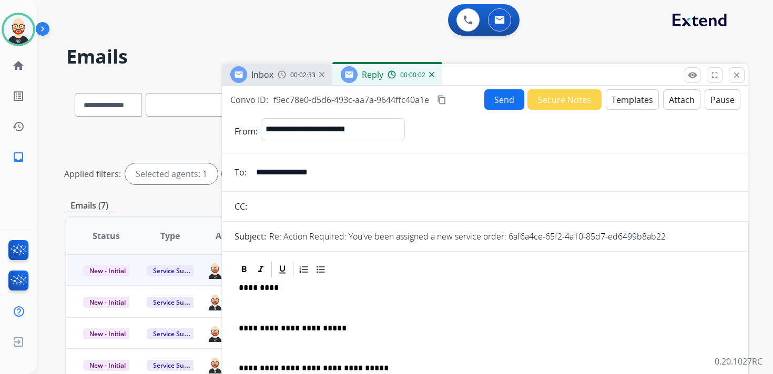
scroll to position [3, 0]
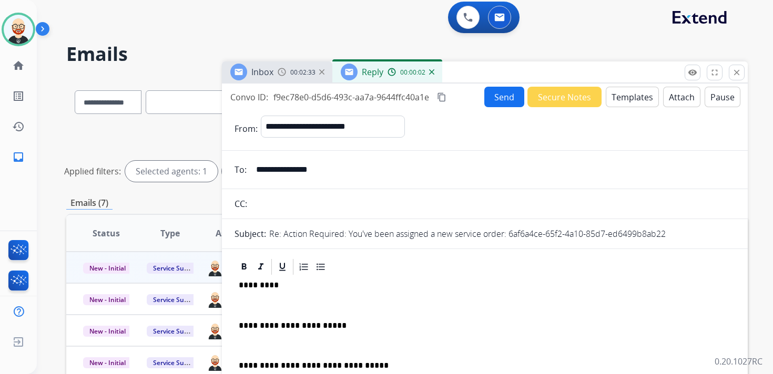
click at [264, 297] on div "**********" at bounding box center [484, 350] width 500 height 148
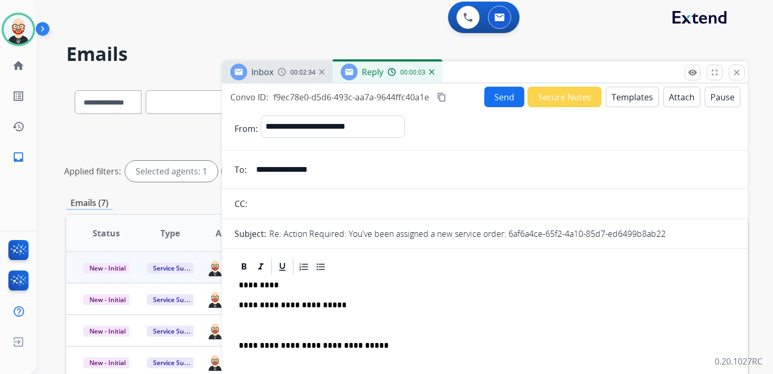
click at [262, 327] on p at bounding box center [485, 325] width 492 height 9
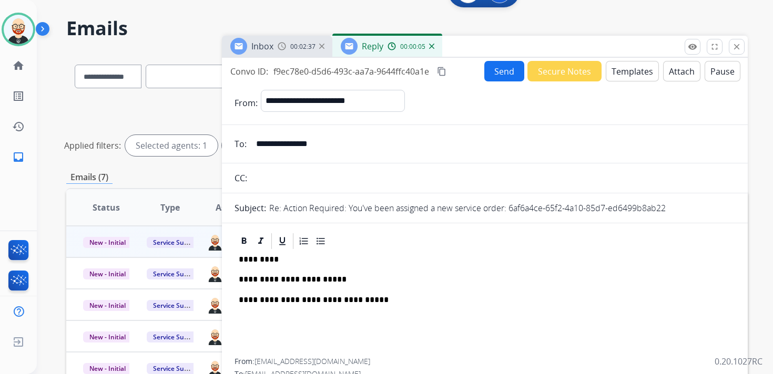
scroll to position [0, 0]
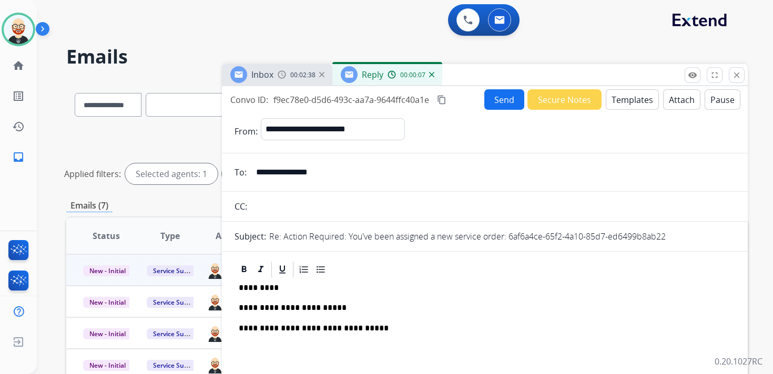
click at [498, 91] on button "Send" at bounding box center [504, 99] width 40 height 20
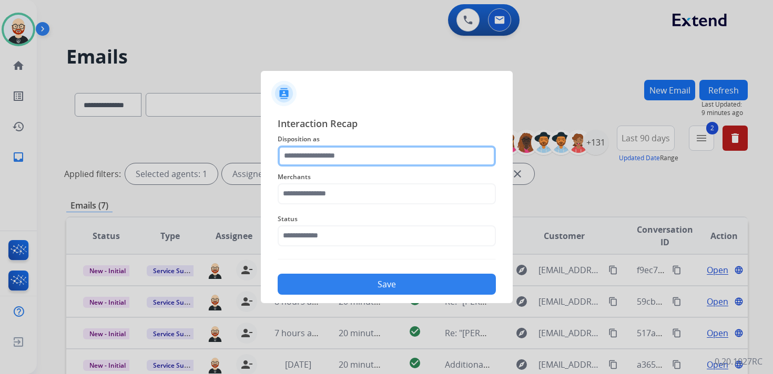
click at [341, 155] on input "text" at bounding box center [386, 156] width 218 height 21
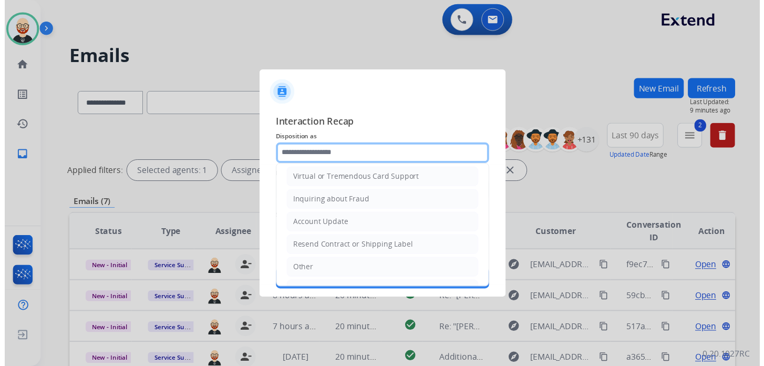
scroll to position [158, 0]
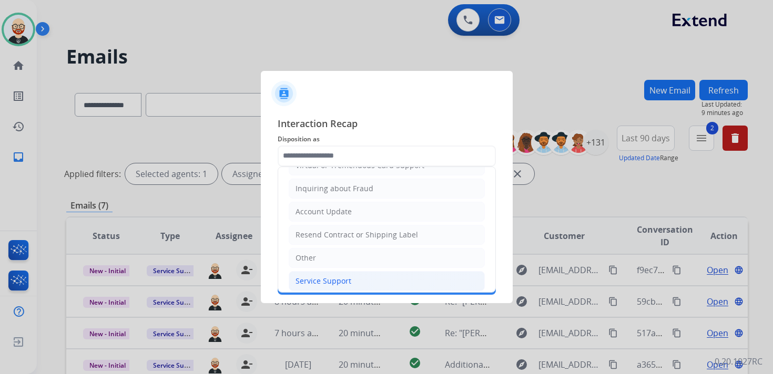
click at [328, 277] on div "Service Support" at bounding box center [323, 281] width 56 height 11
type input "**********"
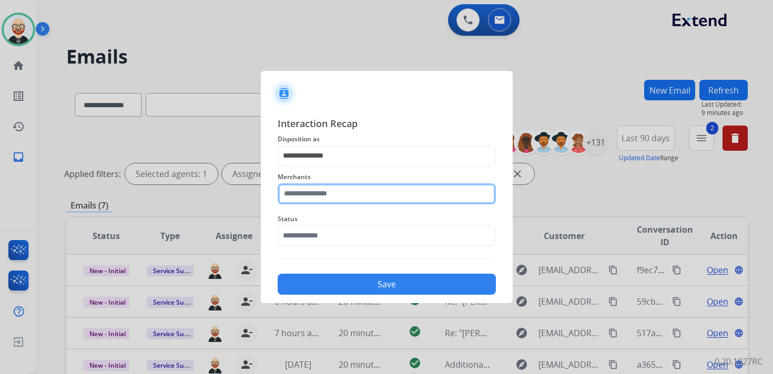
click at [320, 198] on input "text" at bounding box center [386, 193] width 218 height 21
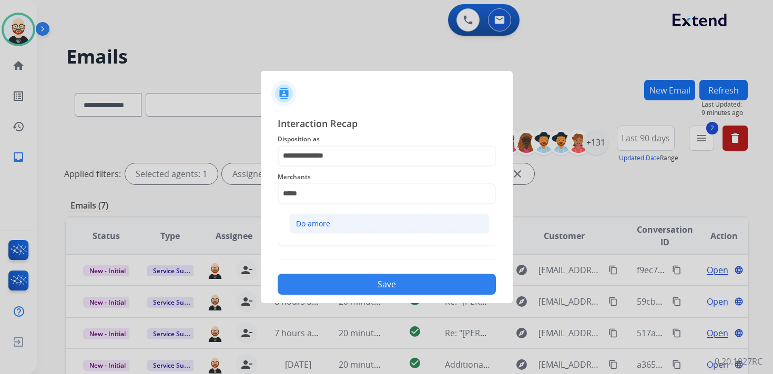
click at [324, 214] on li "Do amore" at bounding box center [389, 224] width 200 height 20
type input "********"
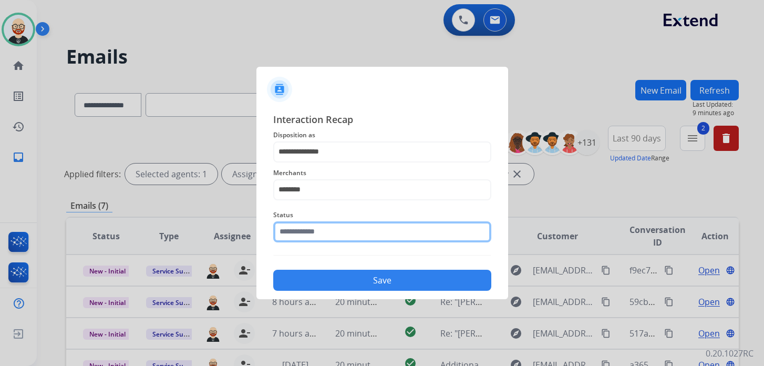
click at [326, 236] on input "text" at bounding box center [382, 231] width 218 height 21
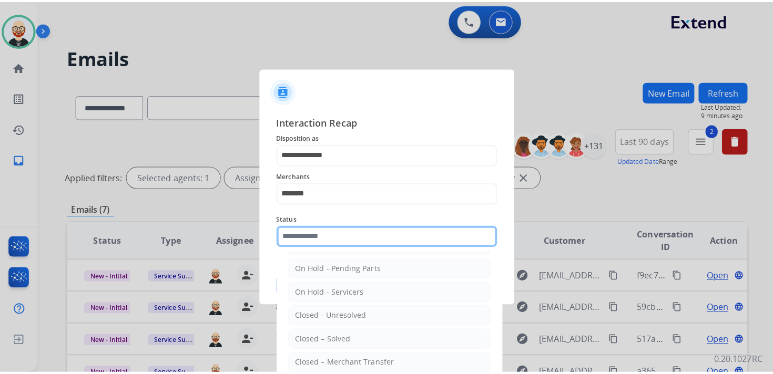
scroll to position [45, 0]
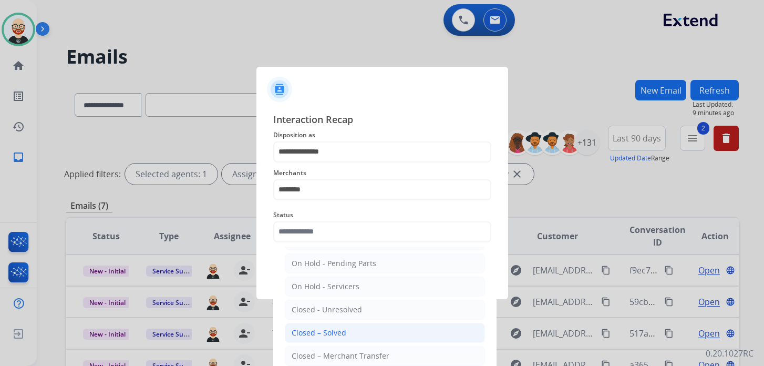
click at [320, 335] on li "Closed – Solved" at bounding box center [385, 333] width 200 height 20
type input "**********"
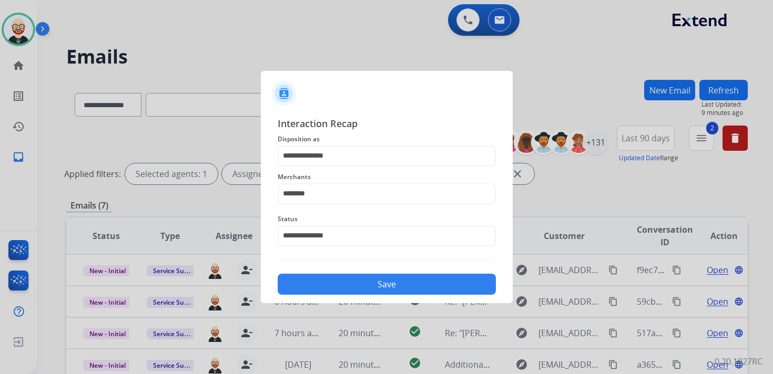
click at [319, 291] on button "Save" at bounding box center [386, 284] width 218 height 21
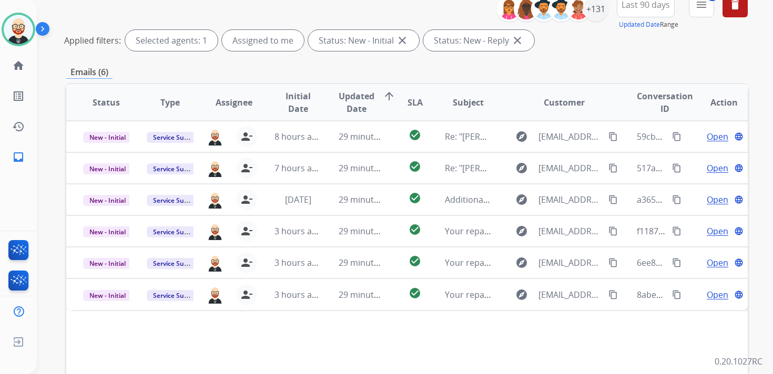
scroll to position [128, 0]
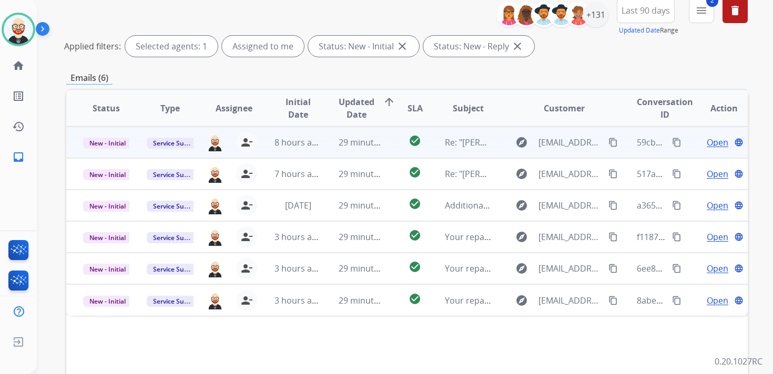
click at [706, 144] on span "Open" at bounding box center [717, 142] width 22 height 13
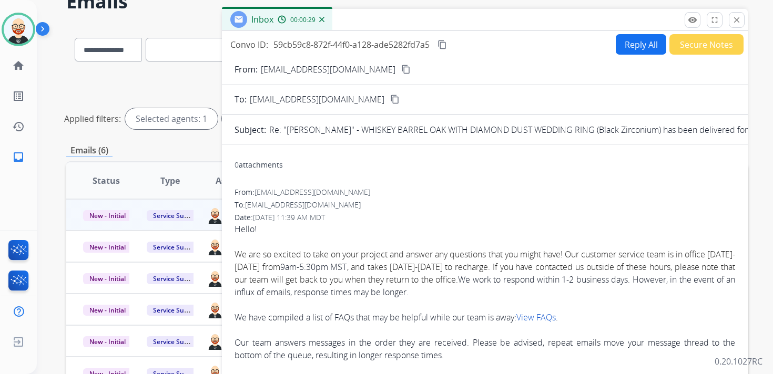
scroll to position [53, 0]
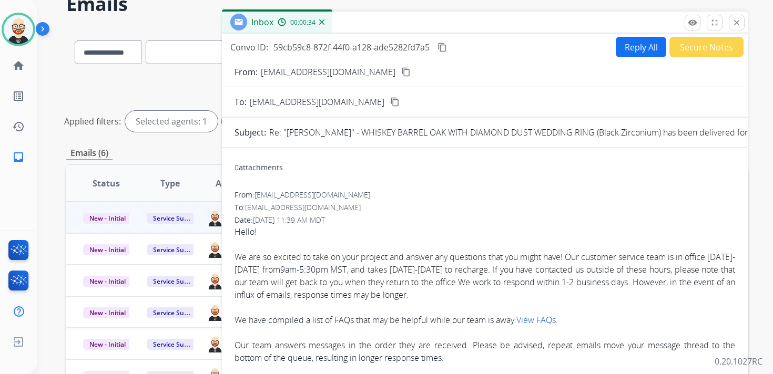
click at [704, 132] on p "Re: "EZRA" - WHISKEY BARREL OAK WITH DIAMOND DUST WEDDING RING (Black Zirconium…" at bounding box center [525, 132] width 513 height 13
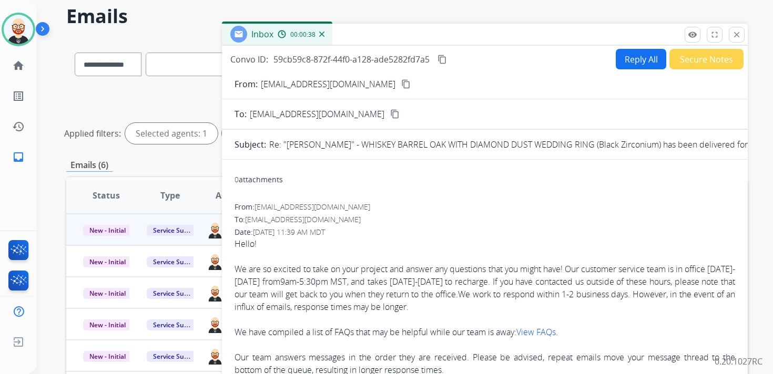
scroll to position [0, 0]
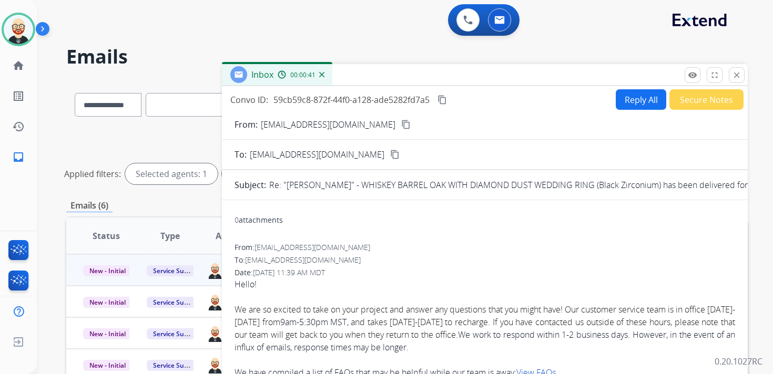
click at [739, 76] on mat-icon "close" at bounding box center [736, 74] width 9 height 9
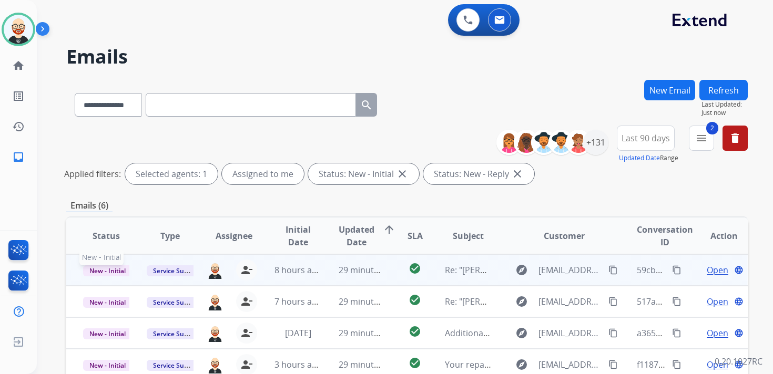
click at [111, 270] on span "New - Initial" at bounding box center [107, 270] width 49 height 11
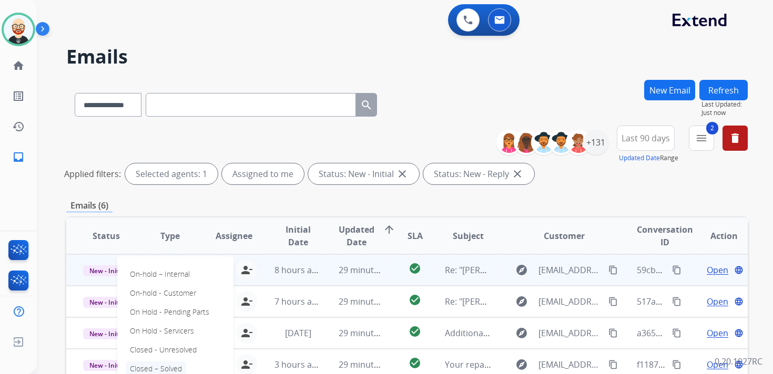
click at [170, 365] on p "Closed – Solved" at bounding box center [156, 369] width 60 height 15
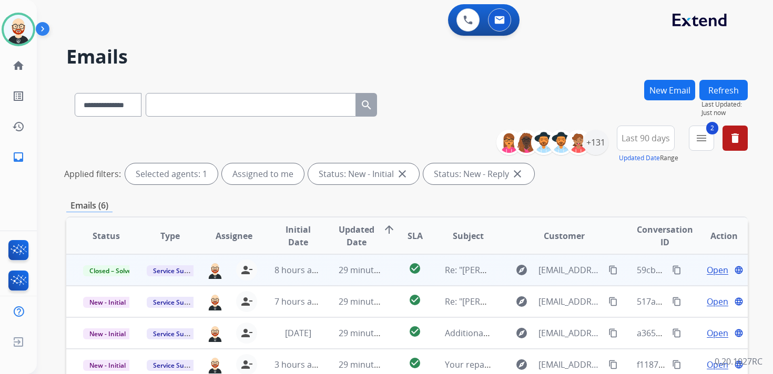
click at [732, 93] on button "Refresh" at bounding box center [723, 90] width 48 height 20
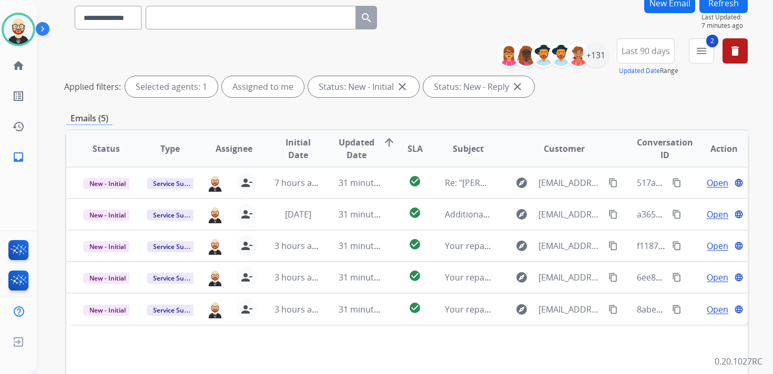
scroll to position [90, 0]
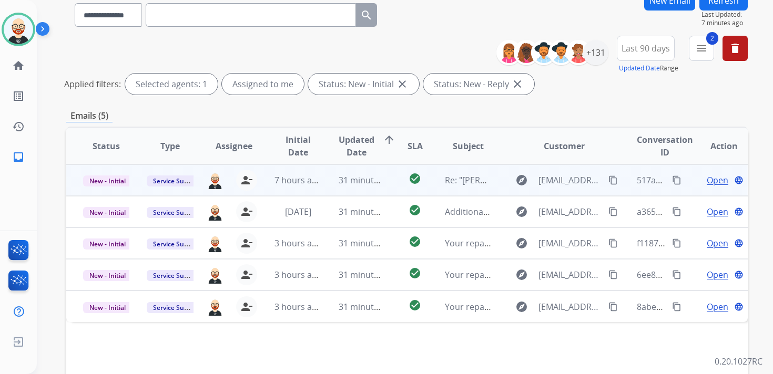
click at [706, 181] on span "Open" at bounding box center [717, 180] width 22 height 13
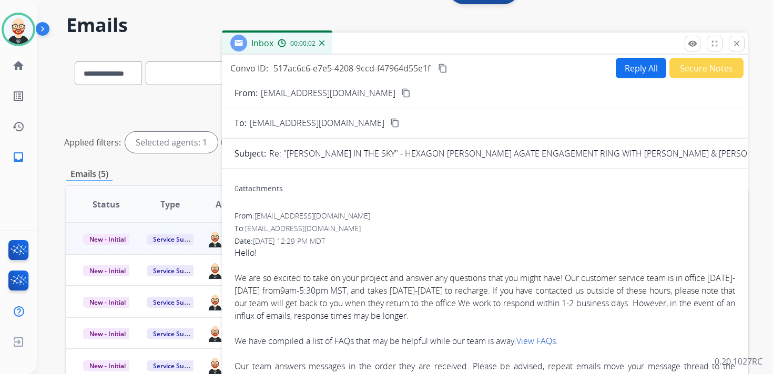
scroll to position [0, 0]
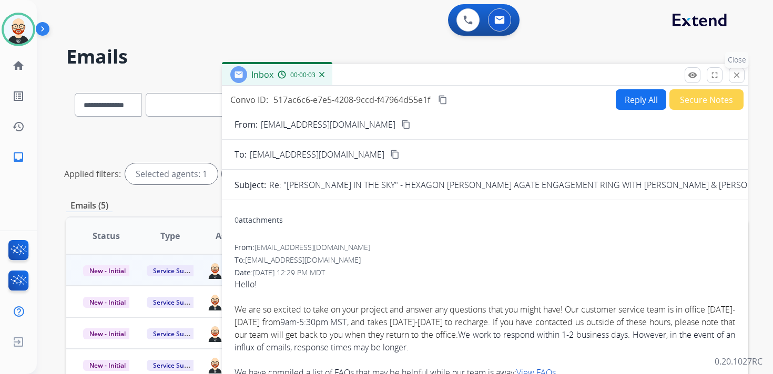
click at [737, 74] on mat-icon "close" at bounding box center [736, 74] width 9 height 9
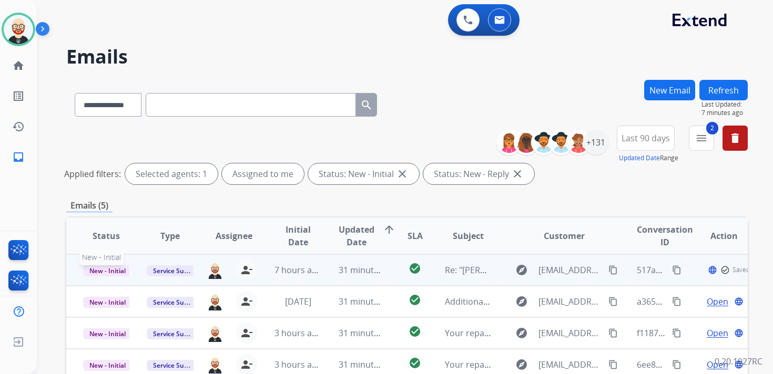
click at [118, 270] on span "New - Initial" at bounding box center [107, 270] width 49 height 11
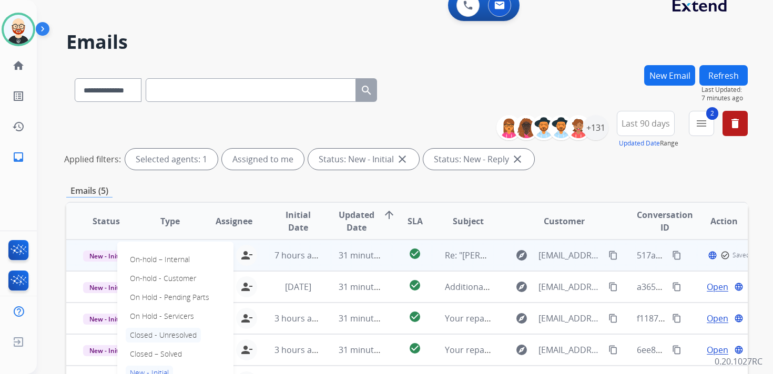
scroll to position [19, 0]
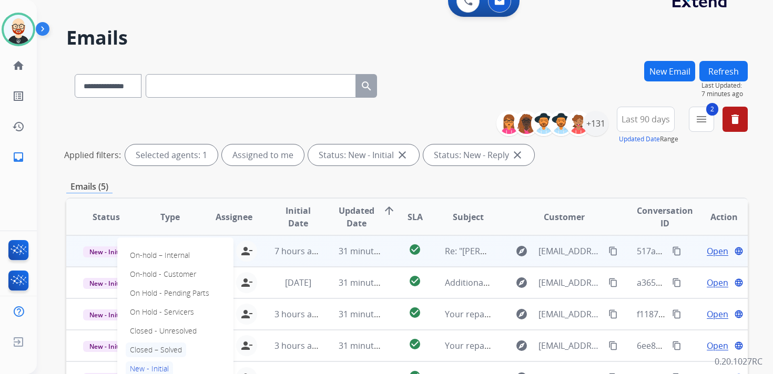
click at [172, 351] on p "Closed – Solved" at bounding box center [156, 350] width 60 height 15
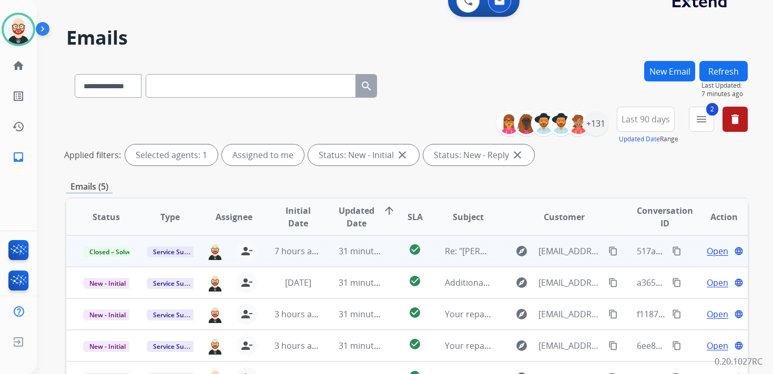
click at [722, 74] on button "Refresh" at bounding box center [723, 71] width 48 height 20
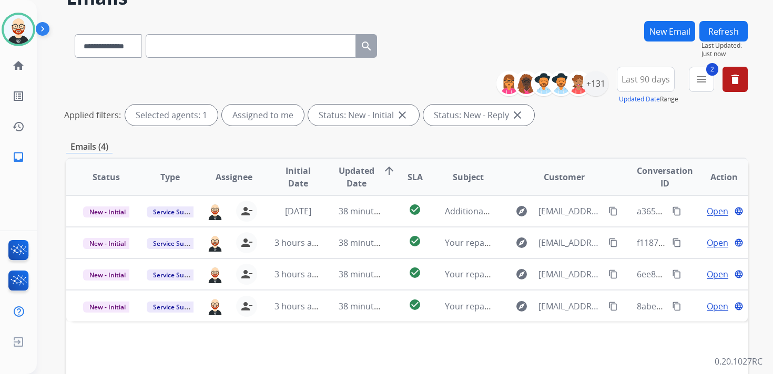
scroll to position [72, 0]
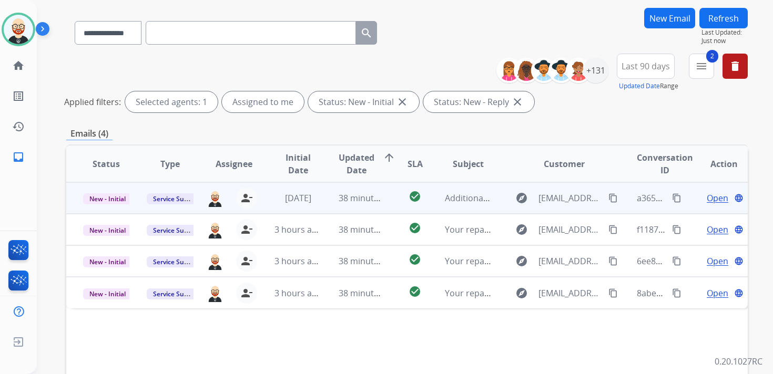
click at [706, 201] on span "Open" at bounding box center [717, 198] width 22 height 13
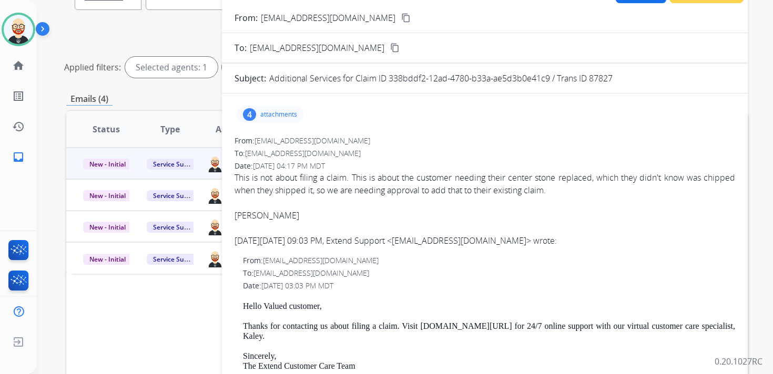
scroll to position [0, 0]
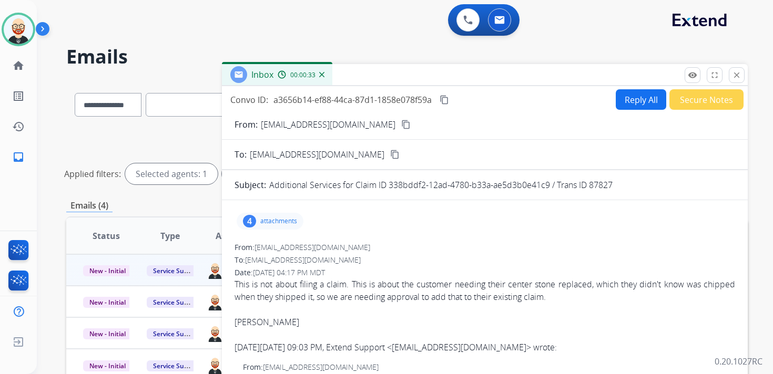
click at [644, 101] on button "Reply All" at bounding box center [640, 99] width 50 height 20
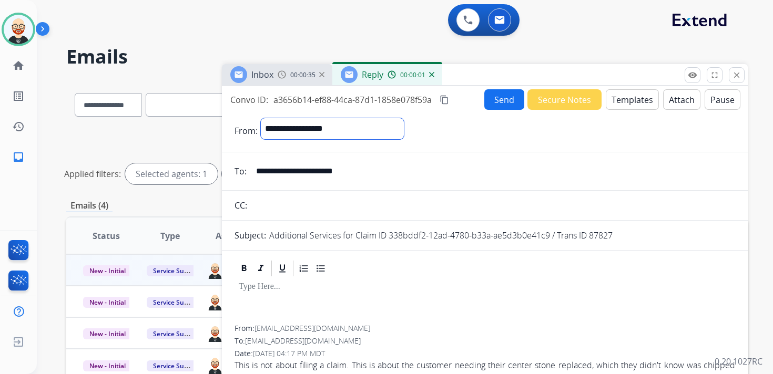
click at [383, 133] on select "**********" at bounding box center [332, 128] width 143 height 21
select select "**********"
click at [261, 118] on select "**********" at bounding box center [332, 128] width 143 height 21
click at [284, 287] on p at bounding box center [485, 287] width 492 height 9
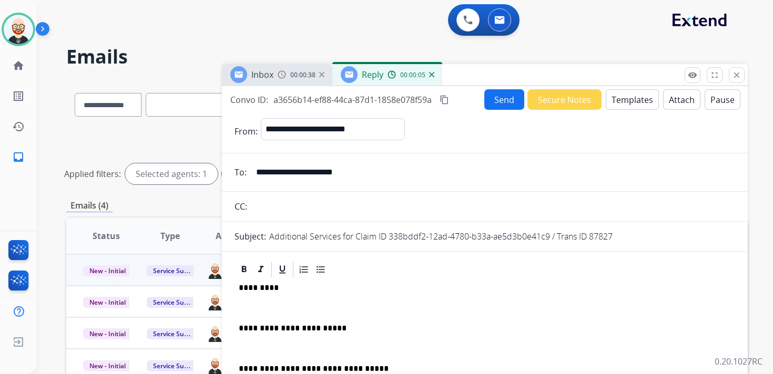
scroll to position [3, 0]
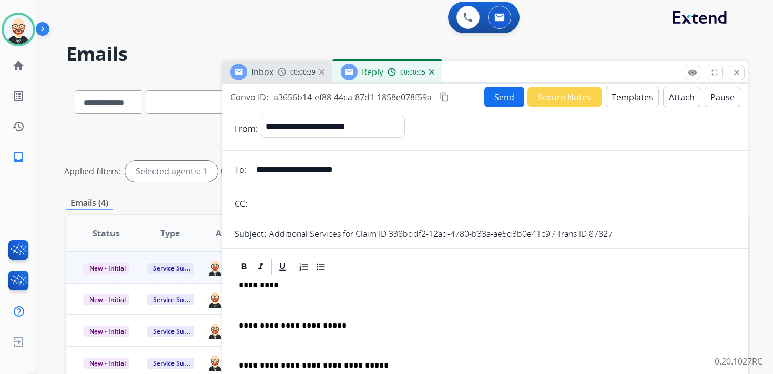
click at [280, 301] on p at bounding box center [485, 305] width 492 height 9
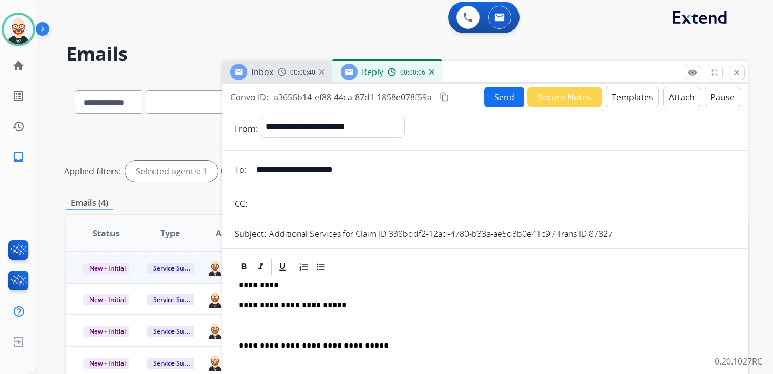
click at [274, 325] on p at bounding box center [485, 325] width 492 height 9
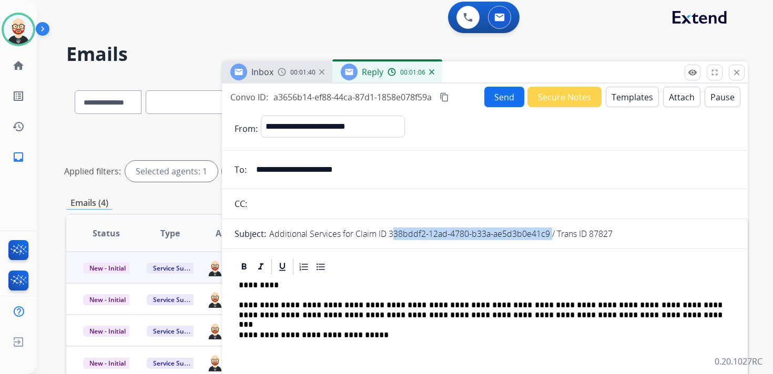
drag, startPoint x: 388, startPoint y: 235, endPoint x: 548, endPoint y: 239, distance: 159.8
click at [548, 239] on p "Additional Services for Claim ID 338bddf2-12ad-4780-b33a-ae5d3b0e41c9 / Trans I…" at bounding box center [440, 234] width 343 height 13
copy p "338bddf2-12ad-4780-b33a-ae5d3b0e41c9"
click at [446, 100] on mat-icon "content_copy" at bounding box center [443, 96] width 9 height 9
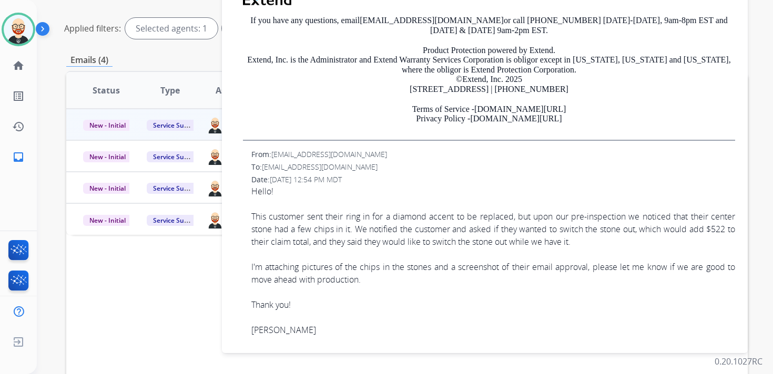
scroll to position [148, 0]
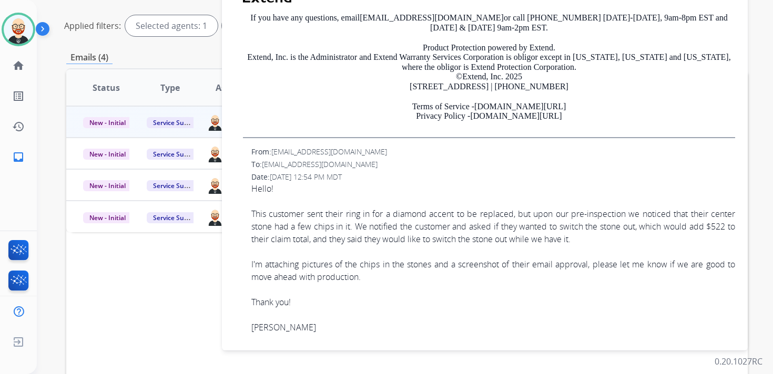
click at [373, 280] on div "I'm attaching pictures of the chips in the stones and a screenshot of their ema…" at bounding box center [492, 270] width 483 height 25
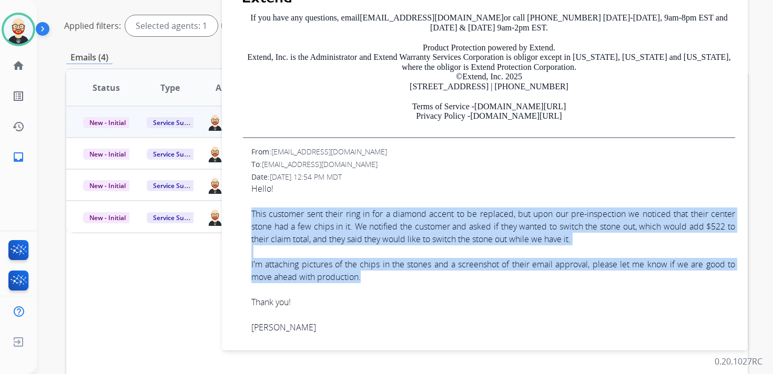
drag, startPoint x: 372, startPoint y: 280, endPoint x: 252, endPoint y: 214, distance: 136.4
click at [252, 214] on span "Hello! This customer sent their ring in for a diamond accent to be replaced, bu…" at bounding box center [492, 257] width 483 height 151
copy span "This customer sent their ring in for a diamond accent to be replaced, but upon …"
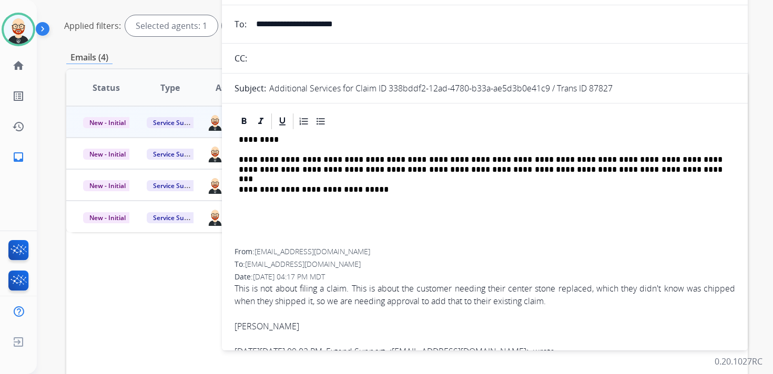
scroll to position [0, 0]
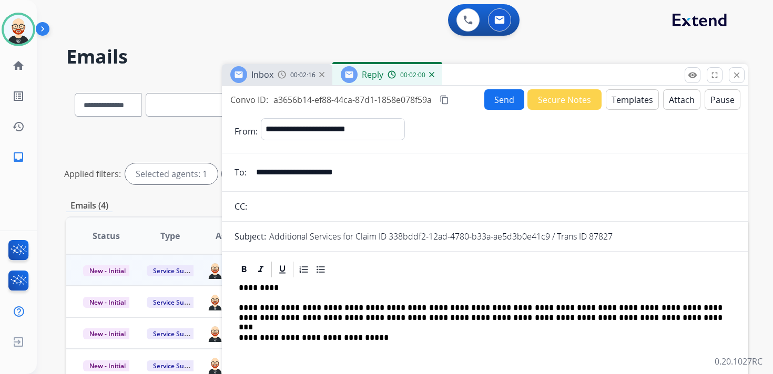
click at [716, 317] on p "**********" at bounding box center [480, 312] width 483 height 19
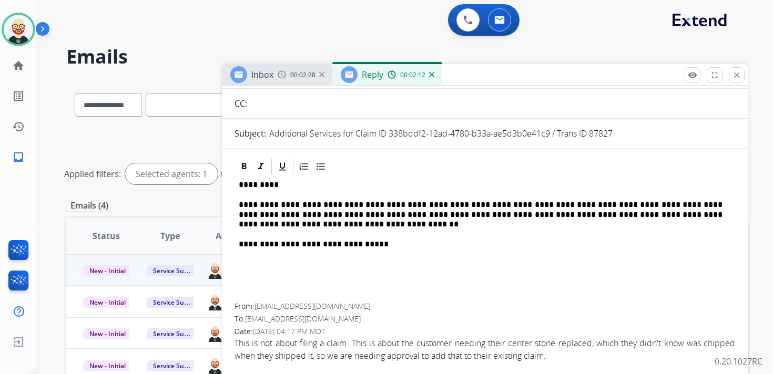
scroll to position [105, 0]
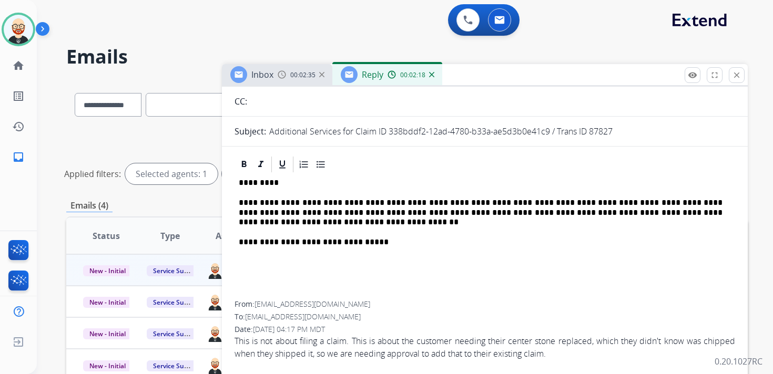
click at [277, 224] on p "**********" at bounding box center [480, 212] width 483 height 29
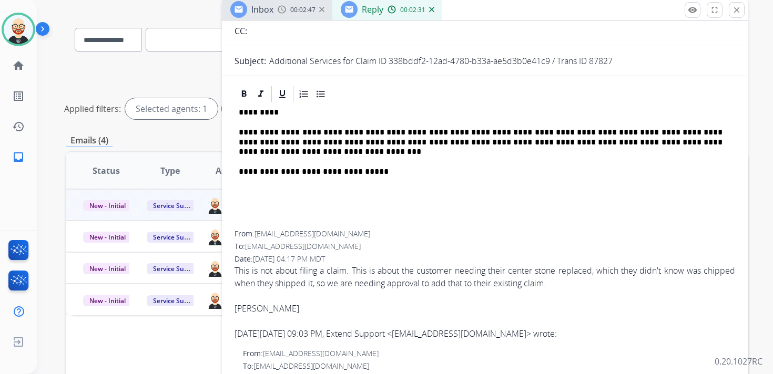
scroll to position [110, 0]
click at [378, 151] on p "**********" at bounding box center [480, 142] width 483 height 29
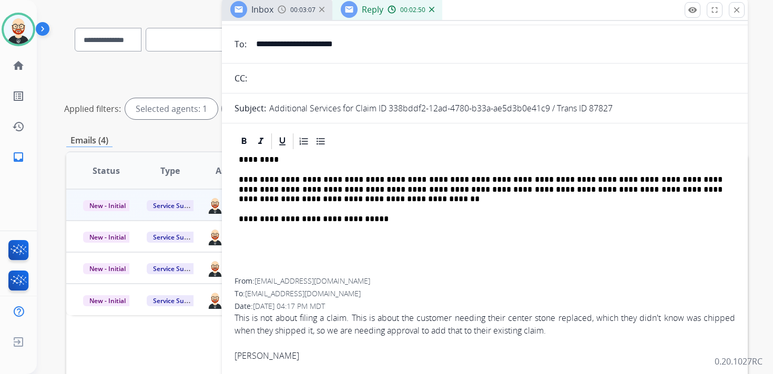
scroll to position [0, 0]
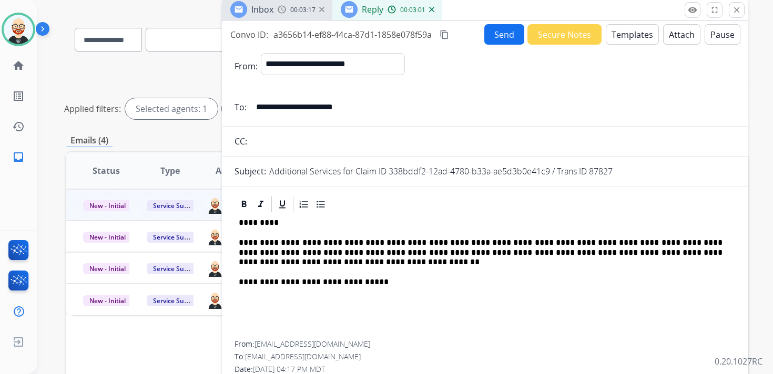
click at [502, 36] on button "Send" at bounding box center [504, 34] width 40 height 20
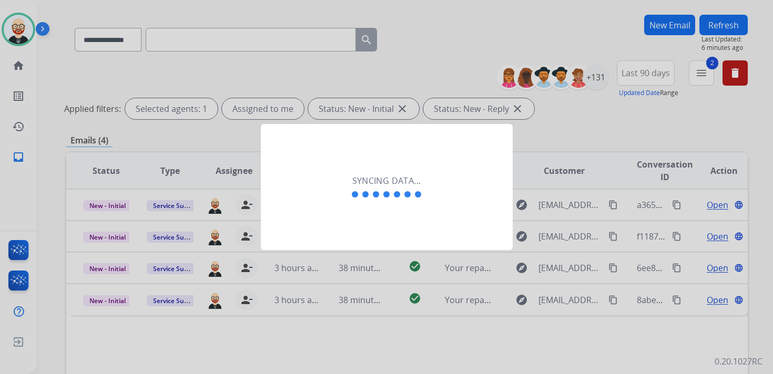
click at [418, 167] on div "Syncing data..." at bounding box center [387, 187] width 252 height 126
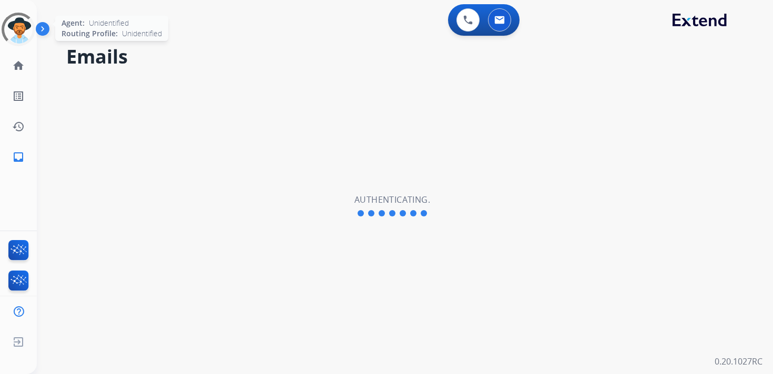
select select "**********"
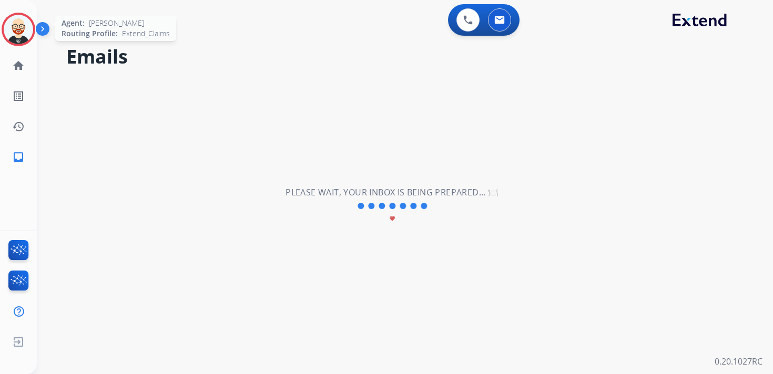
click at [17, 27] on img at bounding box center [18, 29] width 29 height 29
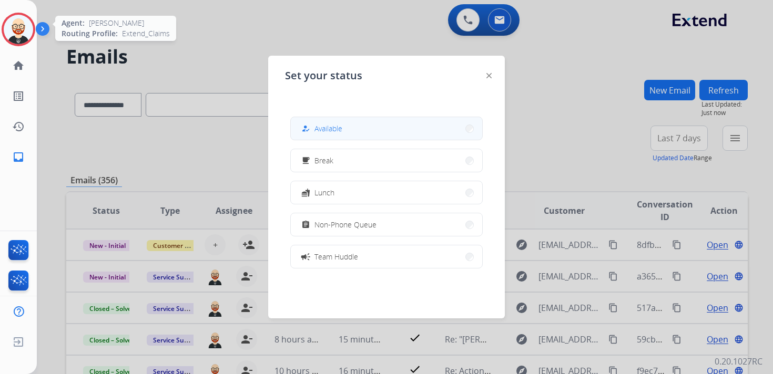
click at [340, 131] on span "Available" at bounding box center [328, 128] width 28 height 11
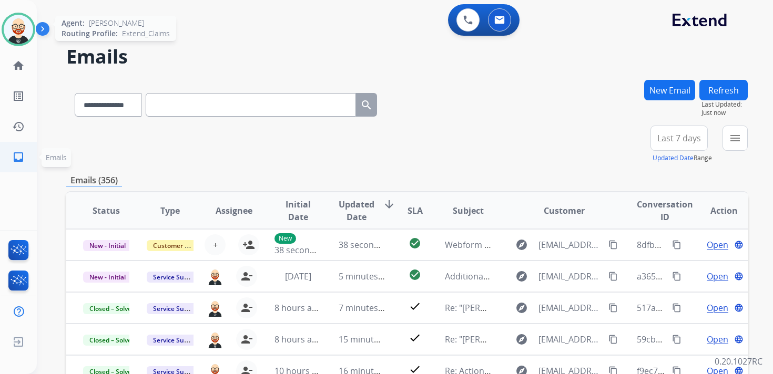
click at [27, 158] on link "inbox Emails" at bounding box center [18, 156] width 29 height 29
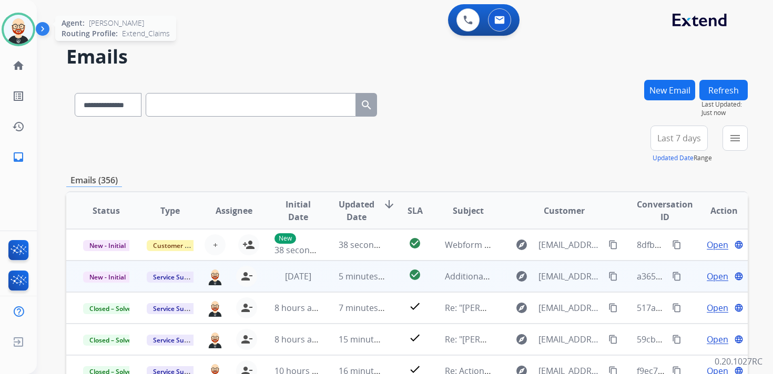
click at [716, 279] on span "Open" at bounding box center [717, 276] width 22 height 13
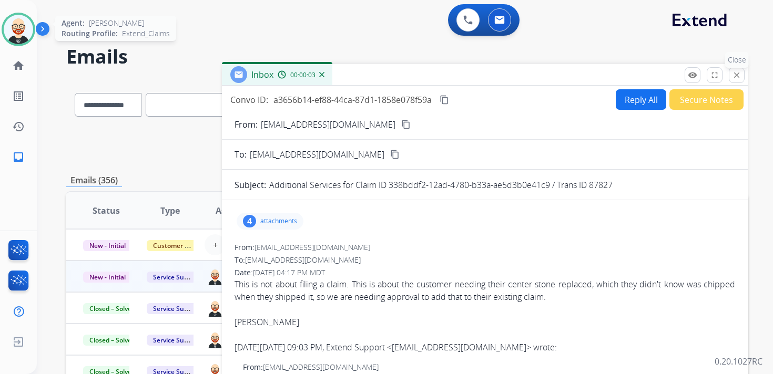
click at [736, 77] on mat-icon "close" at bounding box center [736, 74] width 9 height 9
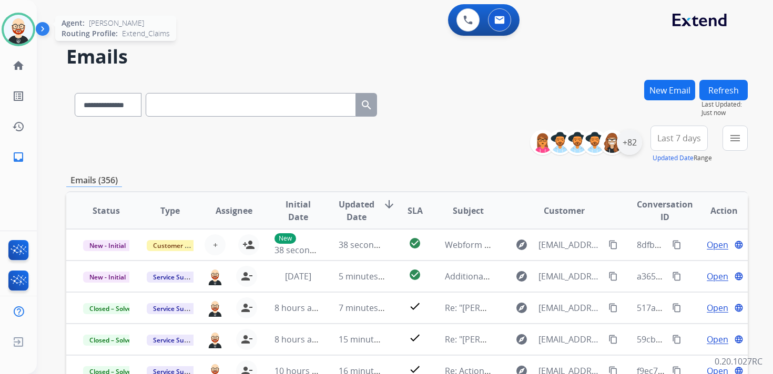
click at [630, 145] on div "+82" at bounding box center [628, 142] width 25 height 25
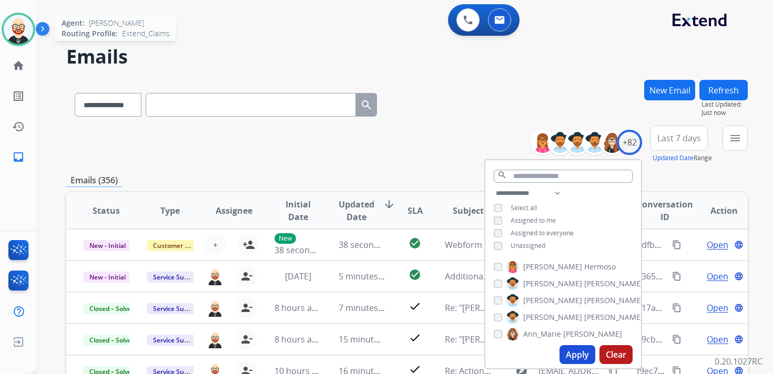
click at [521, 245] on span "Unassigned" at bounding box center [527, 245] width 35 height 9
click at [576, 358] on button "Apply" at bounding box center [577, 354] width 36 height 19
click at [579, 357] on button "Apply" at bounding box center [577, 354] width 36 height 19
click at [735, 141] on mat-icon "menu" at bounding box center [734, 138] width 13 height 13
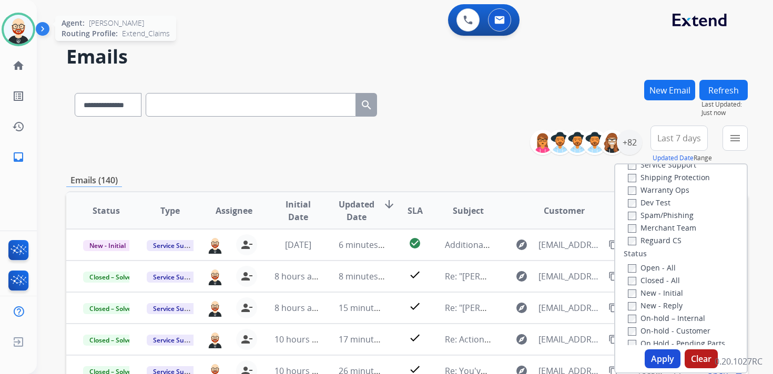
scroll to position [64, 0]
click at [647, 295] on label "New - Initial" at bounding box center [654, 292] width 55 height 10
click at [647, 308] on label "New - Reply" at bounding box center [654, 305] width 55 height 10
click at [648, 354] on button "Apply" at bounding box center [662, 358] width 36 height 19
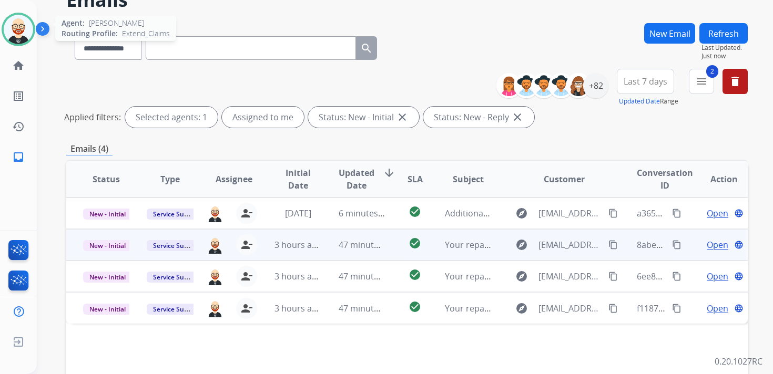
scroll to position [60, 0]
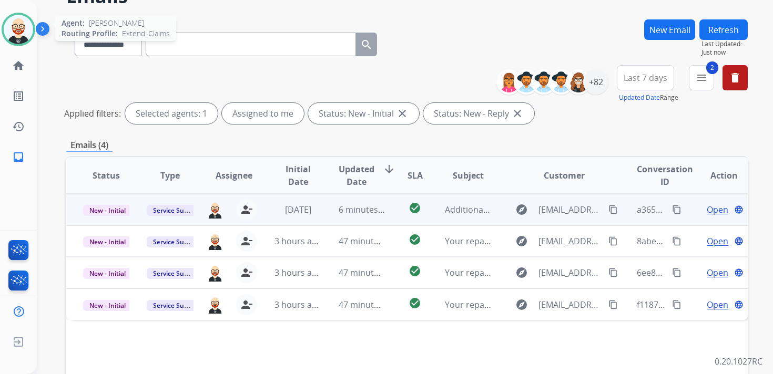
click at [710, 208] on span "Open" at bounding box center [717, 209] width 22 height 13
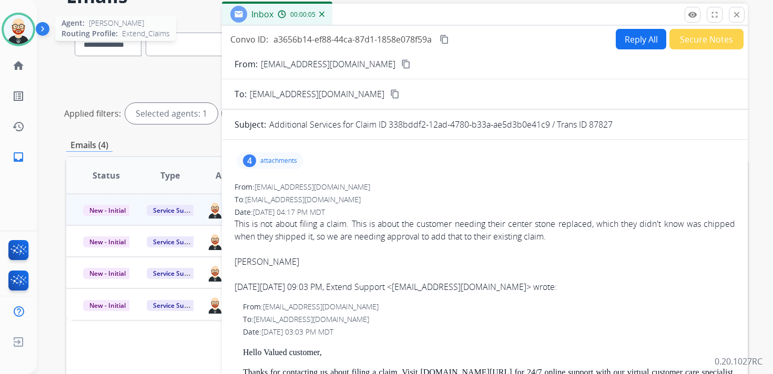
click at [623, 40] on button "Reply All" at bounding box center [640, 39] width 50 height 20
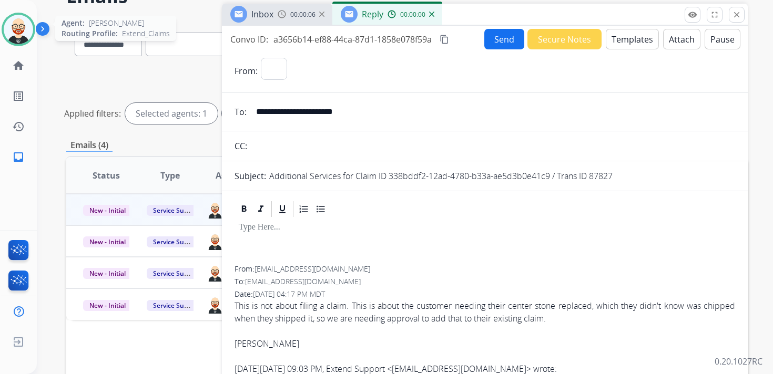
select select "**********"
click at [329, 240] on div at bounding box center [484, 242] width 500 height 47
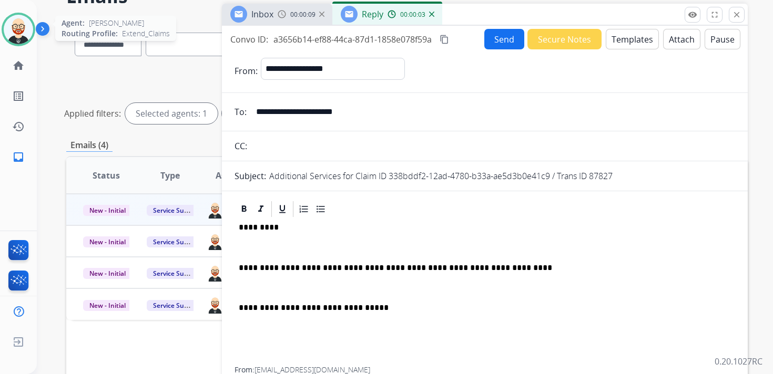
click at [308, 253] on div "**********" at bounding box center [484, 293] width 500 height 148
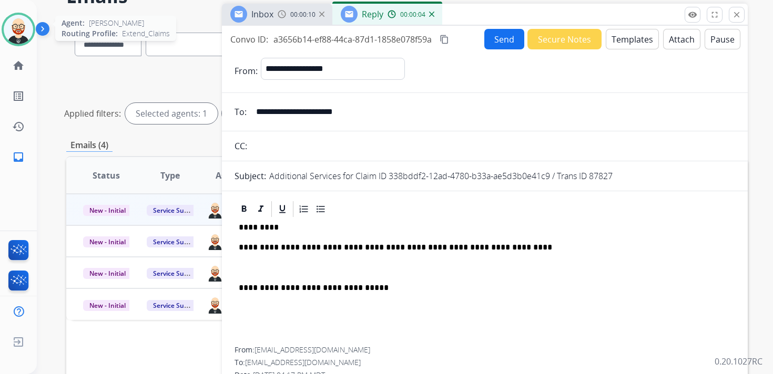
click at [297, 260] on div "**********" at bounding box center [484, 283] width 500 height 128
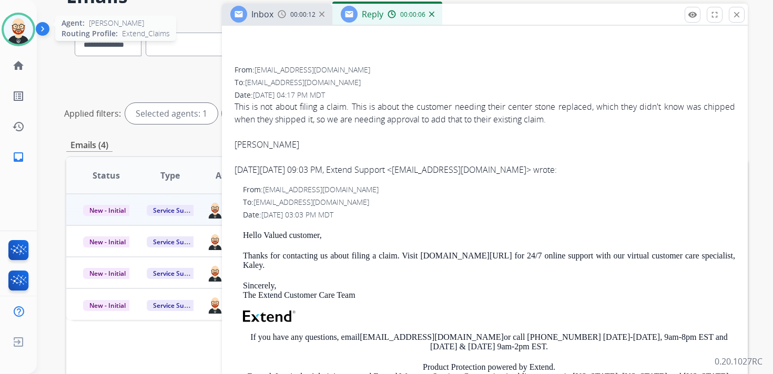
scroll to position [242, 0]
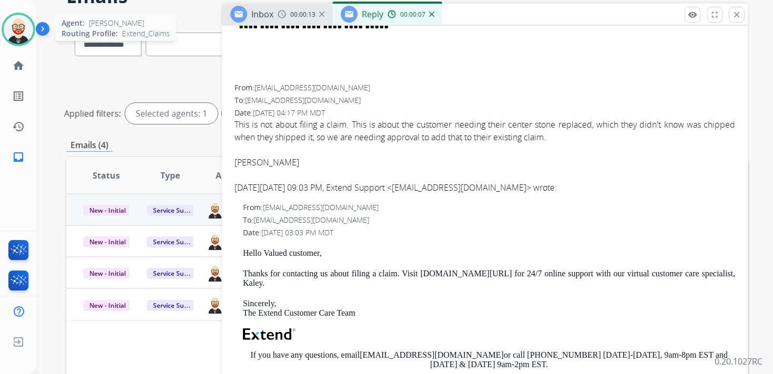
click at [246, 161] on div "Kelsey" at bounding box center [484, 162] width 500 height 13
copy div "Kelsey"
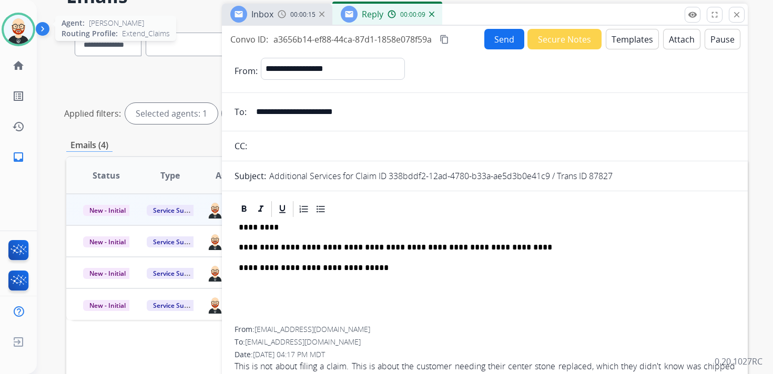
click at [264, 223] on p "*********" at bounding box center [480, 227] width 483 height 9
click at [530, 252] on p "**********" at bounding box center [480, 247] width 483 height 9
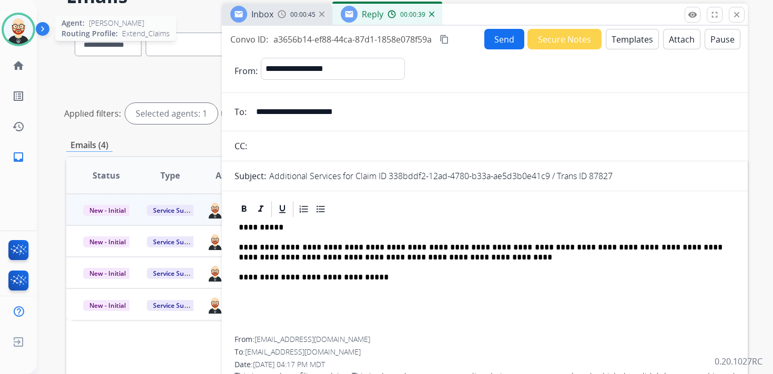
click at [435, 260] on p "**********" at bounding box center [480, 252] width 483 height 19
click at [470, 258] on p "**********" at bounding box center [480, 252] width 483 height 19
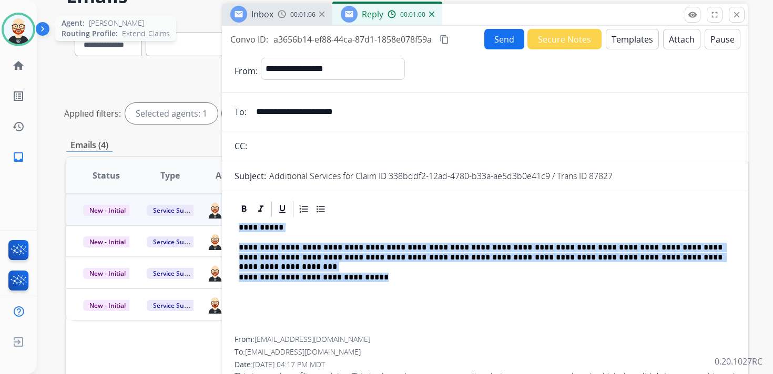
drag, startPoint x: 385, startPoint y: 275, endPoint x: 233, endPoint y: 206, distance: 166.8
copy div "**********"
click at [492, 42] on button "Send" at bounding box center [504, 39] width 40 height 20
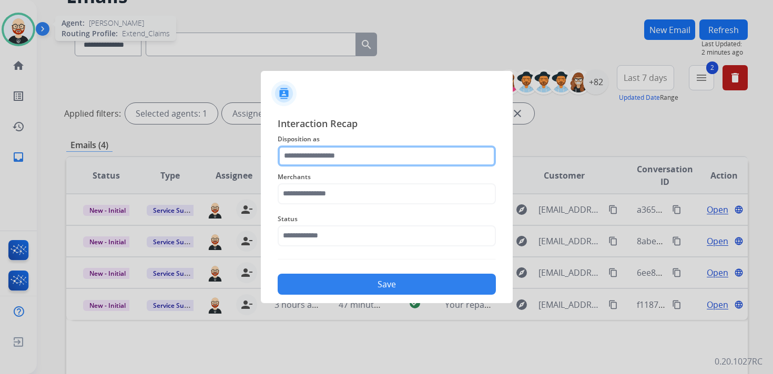
click at [317, 150] on input "text" at bounding box center [386, 156] width 218 height 21
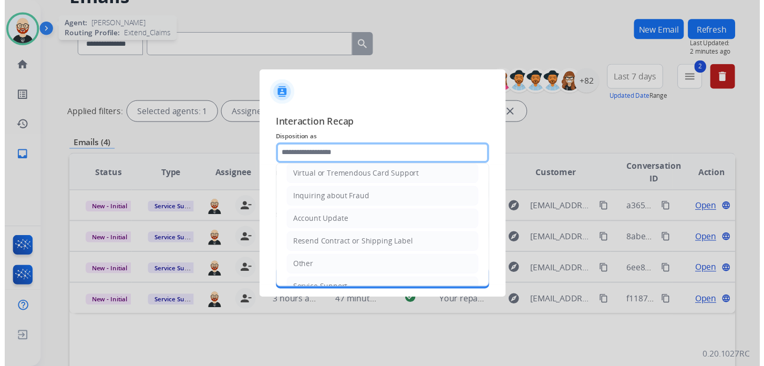
scroll to position [158, 0]
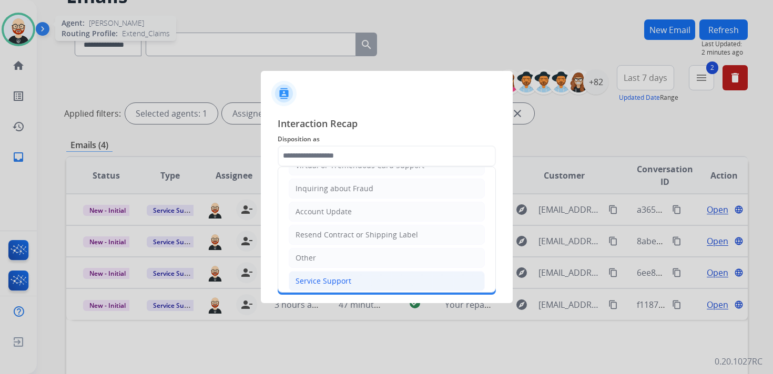
click at [323, 277] on div "Service Support" at bounding box center [323, 281] width 56 height 11
type input "**********"
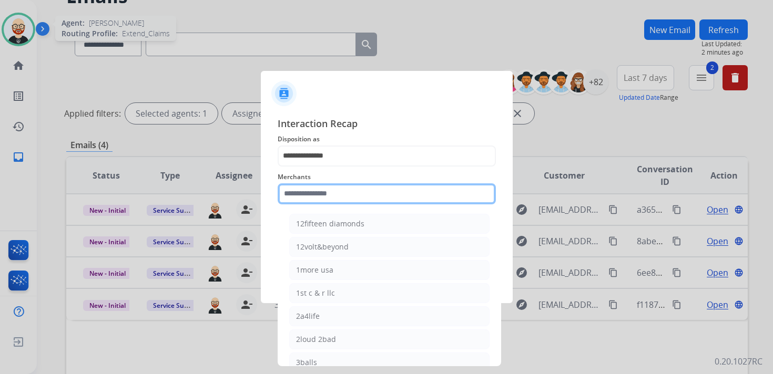
click at [306, 195] on input "text" at bounding box center [386, 193] width 218 height 21
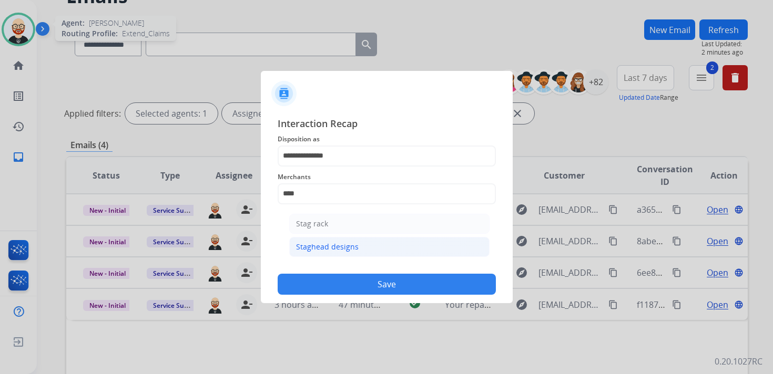
click at [326, 243] on div "Staghead designs" at bounding box center [327, 247] width 63 height 11
type input "**********"
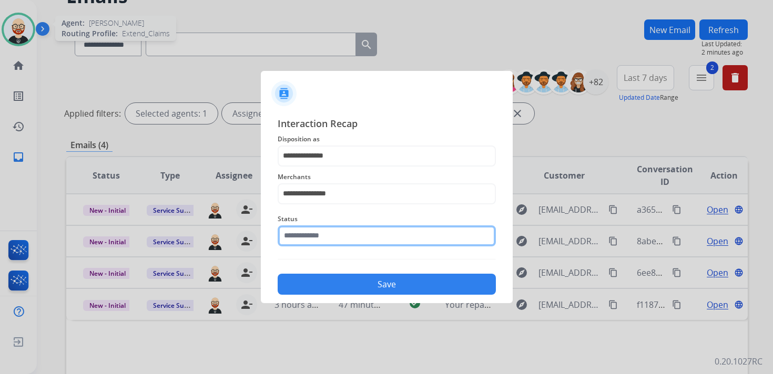
click at [326, 243] on div "Status" at bounding box center [386, 230] width 218 height 42
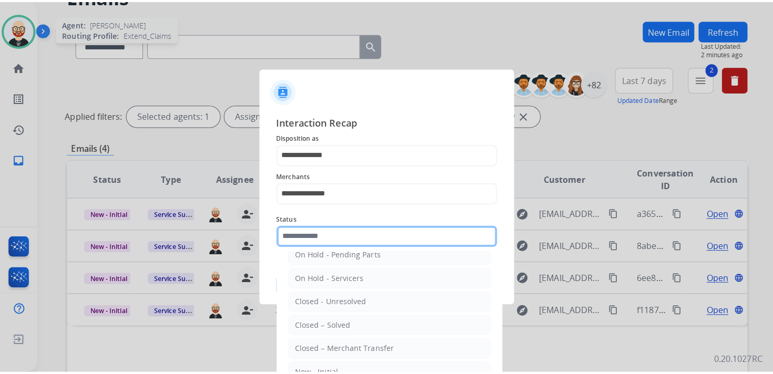
scroll to position [58, 0]
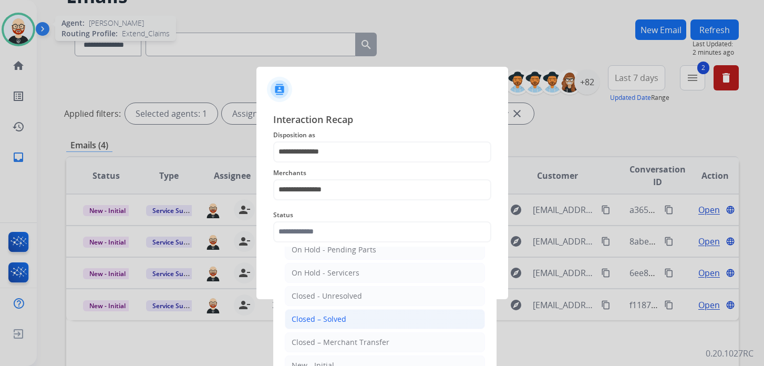
click at [334, 314] on div "Closed – Solved" at bounding box center [319, 319] width 55 height 11
type input "**********"
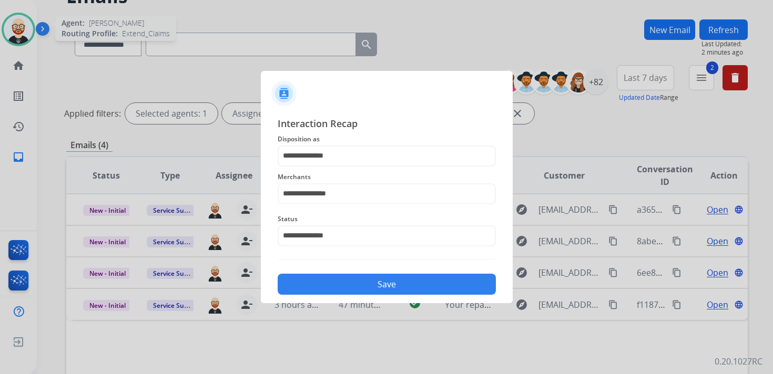
click at [380, 284] on button "Save" at bounding box center [386, 284] width 218 height 21
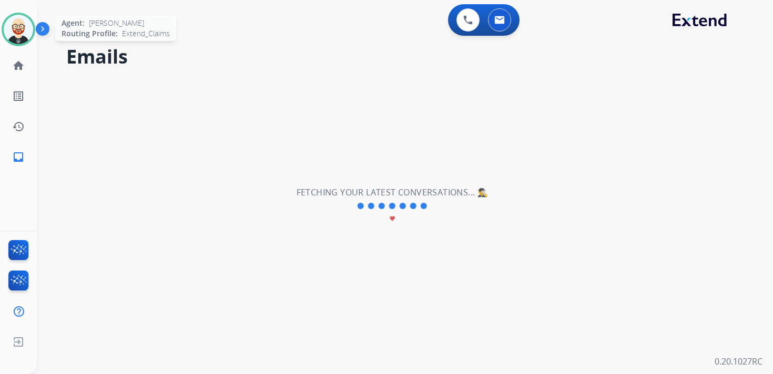
scroll to position [0, 0]
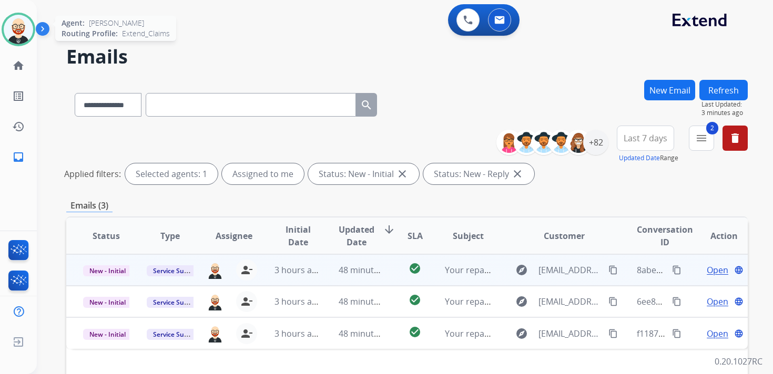
click at [706, 271] on span "Open" at bounding box center [717, 270] width 22 height 13
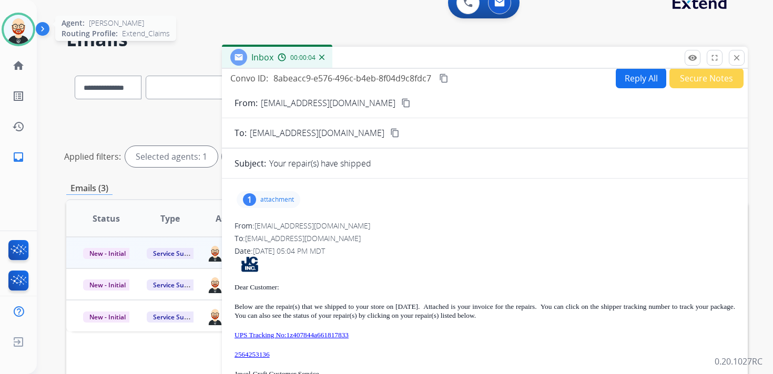
scroll to position [18, 0]
drag, startPoint x: 287, startPoint y: 354, endPoint x: 230, endPoint y: 355, distance: 56.8
click at [230, 355] on div "1 attachment From: donotreply@jewel-craft.com To: servicesupport@extend.com Dat…" at bounding box center [485, 330] width 526 height 286
copy link "2564253136"
click at [443, 76] on mat-icon "content_copy" at bounding box center [443, 77] width 9 height 9
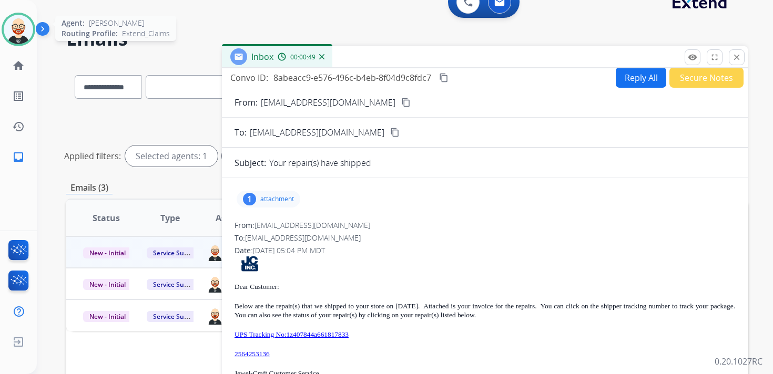
click at [411, 346] on div "Dear Customer: Below are the repair(s) that we shipped to your store on 09/12/2…" at bounding box center [484, 359] width 500 height 207
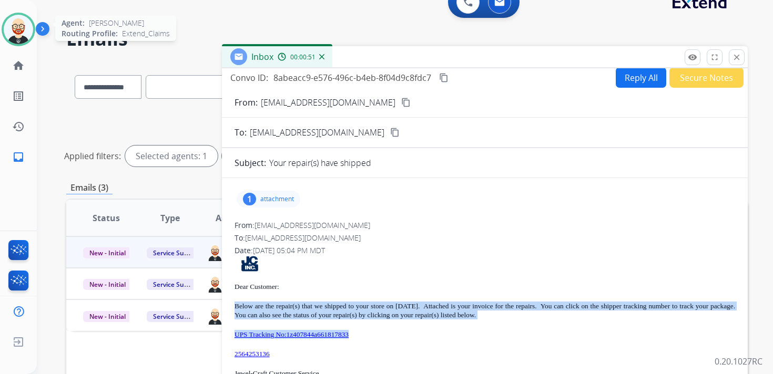
drag, startPoint x: 388, startPoint y: 334, endPoint x: 233, endPoint y: 305, distance: 157.2
click at [233, 305] on div "1 attachment From: donotreply@jewel-craft.com To: servicesupport@extend.com Dat…" at bounding box center [485, 330] width 526 height 286
copy div "Below are the repair(s) that we shipped to your store on 09/12/25. Attached is …"
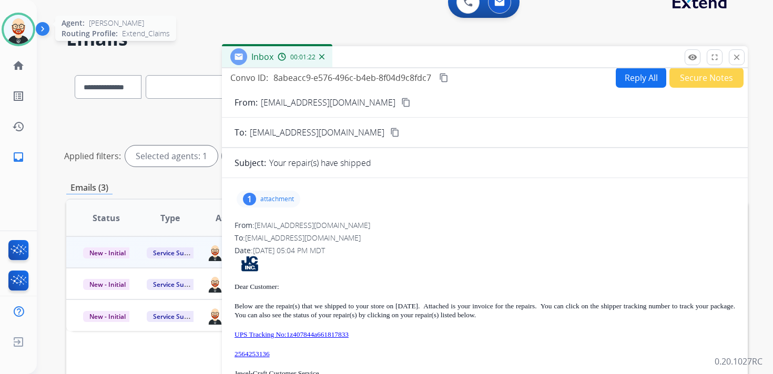
click at [276, 189] on div "1 attachment" at bounding box center [484, 199] width 500 height 25
click at [275, 198] on p "attachment" at bounding box center [277, 199] width 34 height 8
click at [315, 225] on div "9052572.pdf download" at bounding box center [279, 226] width 86 height 37
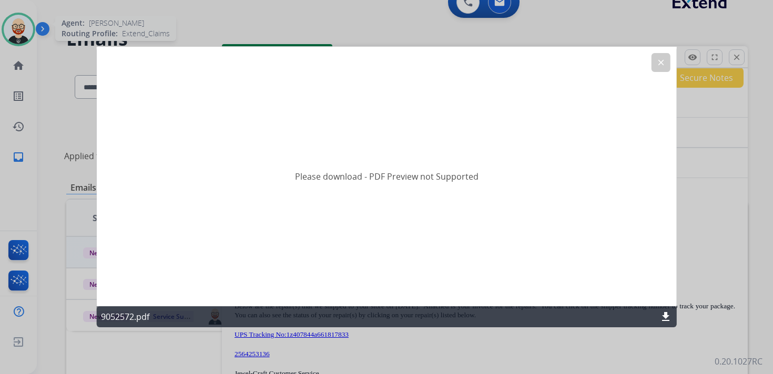
click at [658, 58] on mat-icon "clear" at bounding box center [659, 62] width 9 height 9
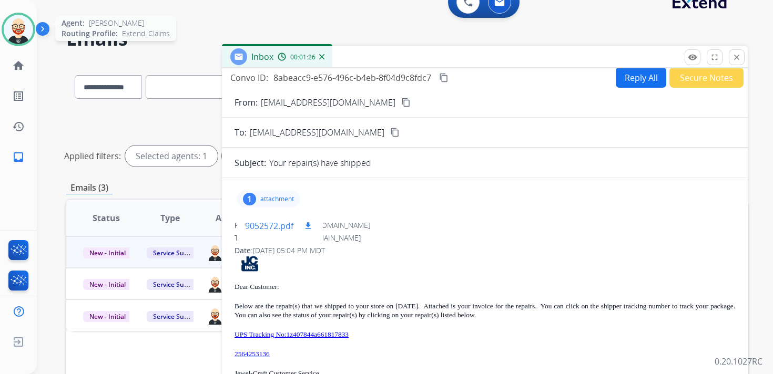
click at [309, 224] on mat-icon "download" at bounding box center [307, 225] width 9 height 9
click at [735, 57] on mat-icon "close" at bounding box center [736, 57] width 9 height 9
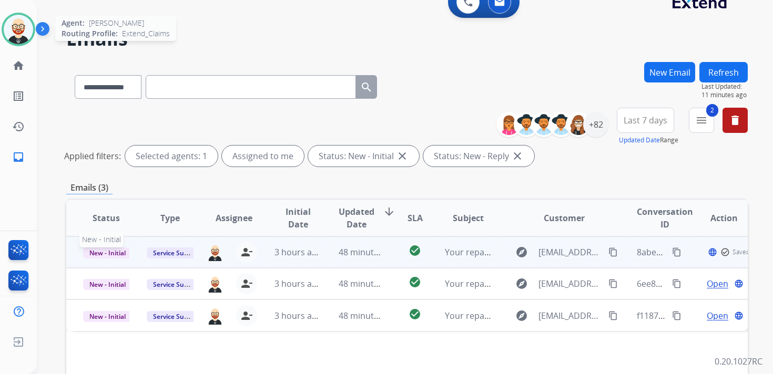
click at [119, 253] on span "New - Initial" at bounding box center [107, 253] width 49 height 11
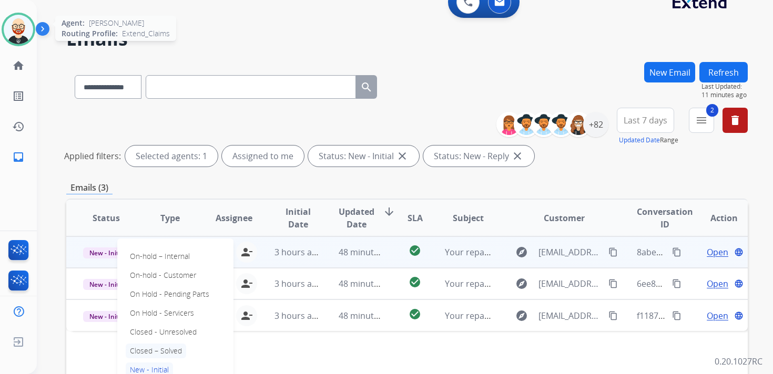
click at [169, 351] on p "Closed – Solved" at bounding box center [156, 351] width 60 height 15
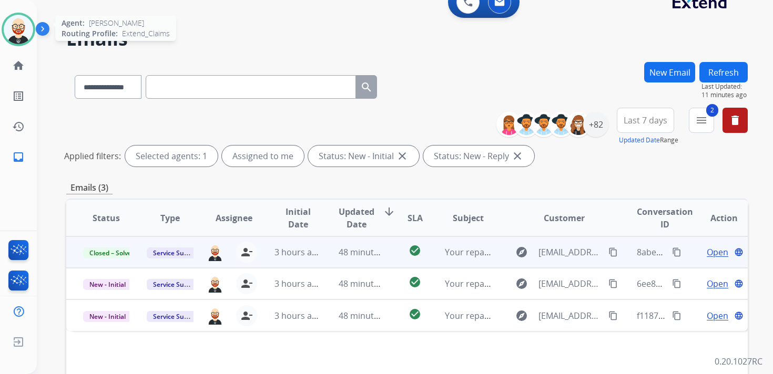
click at [714, 71] on button "Refresh" at bounding box center [723, 72] width 48 height 20
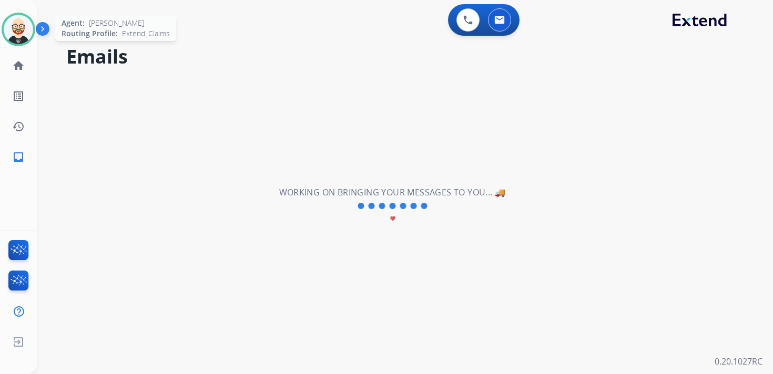
scroll to position [0, 0]
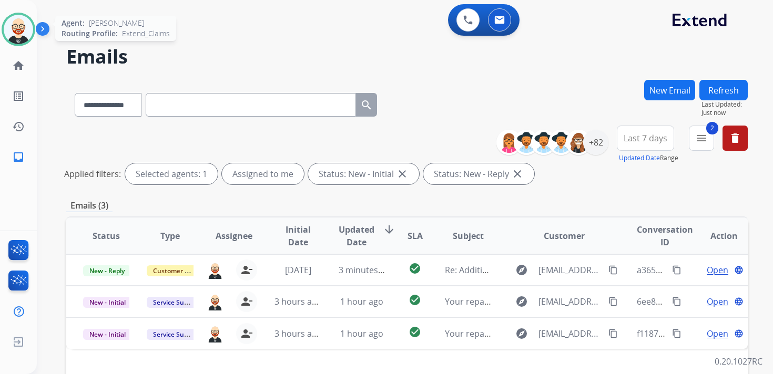
click at [355, 233] on span "Updated Date" at bounding box center [356, 235] width 36 height 25
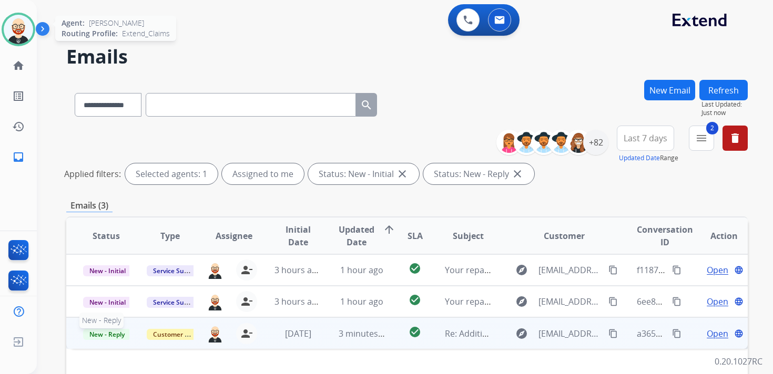
click at [116, 333] on span "New - Reply" at bounding box center [107, 334] width 48 height 11
click at [87, 344] on td "New - Reply On-hold – Internal On-hold - Customer On Hold - Pending Parts On Ho…" at bounding box center [98, 333] width 64 height 32
click at [176, 333] on td "Customer Support Customer Support" at bounding box center [162, 333] width 64 height 32
click at [186, 331] on span "Customer Support" at bounding box center [181, 334] width 68 height 11
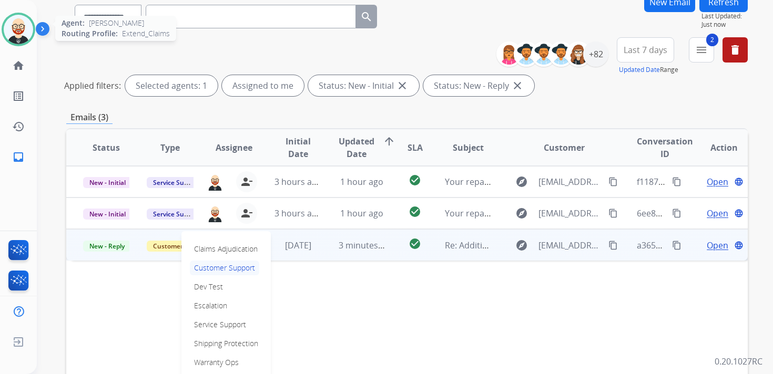
scroll to position [94, 0]
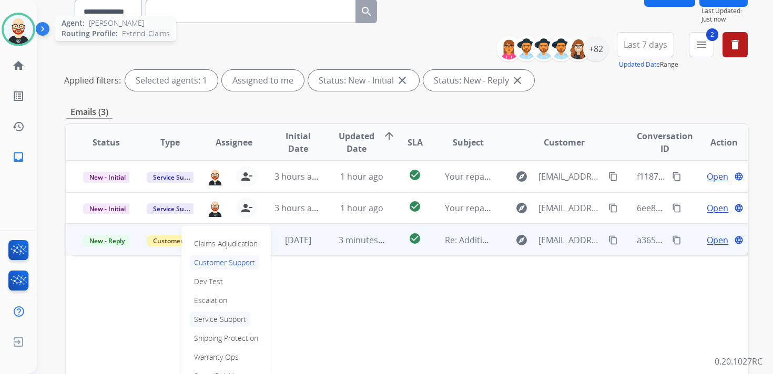
click at [197, 323] on p "Service Support" at bounding box center [220, 319] width 60 height 15
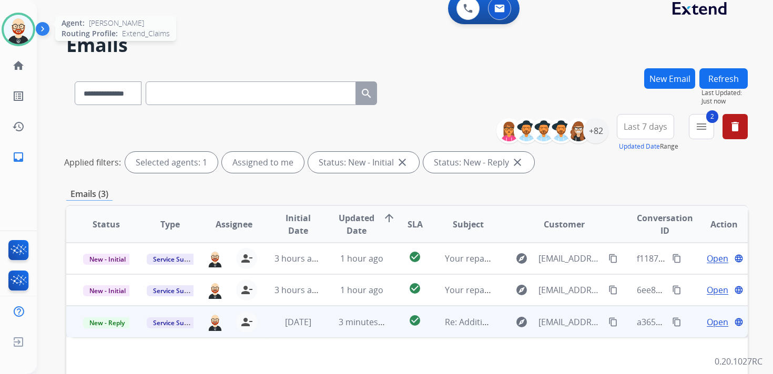
scroll to position [0, 0]
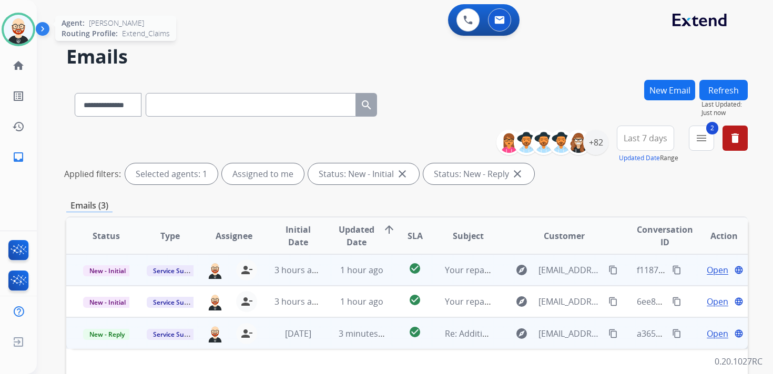
click at [706, 269] on span "Open" at bounding box center [717, 270] width 22 height 13
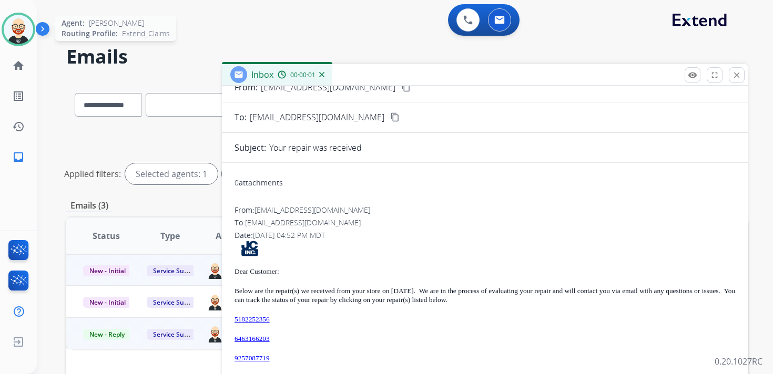
scroll to position [43, 0]
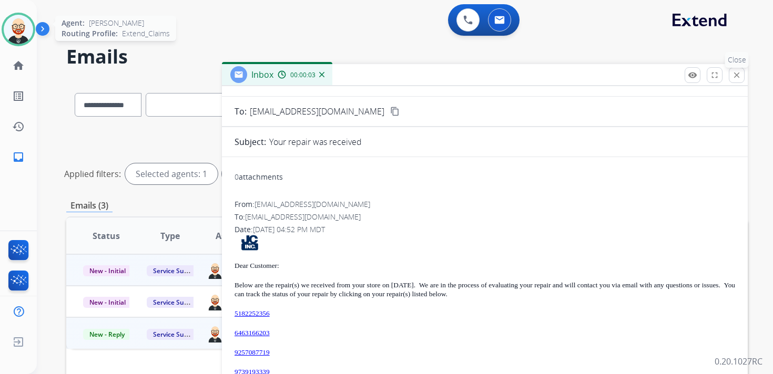
click at [738, 75] on mat-icon "close" at bounding box center [736, 74] width 9 height 9
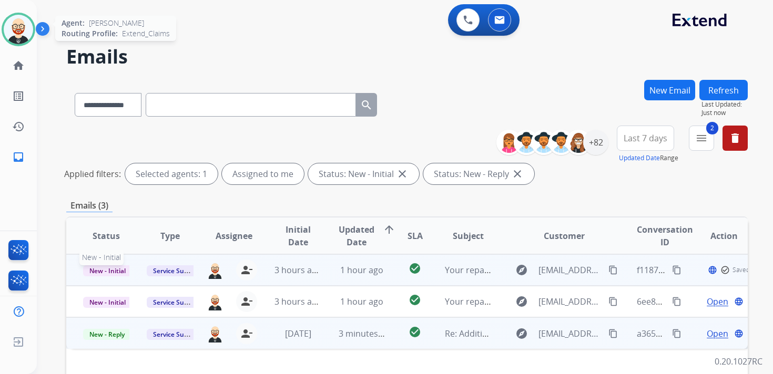
click at [117, 275] on span "New - Initial" at bounding box center [107, 270] width 49 height 11
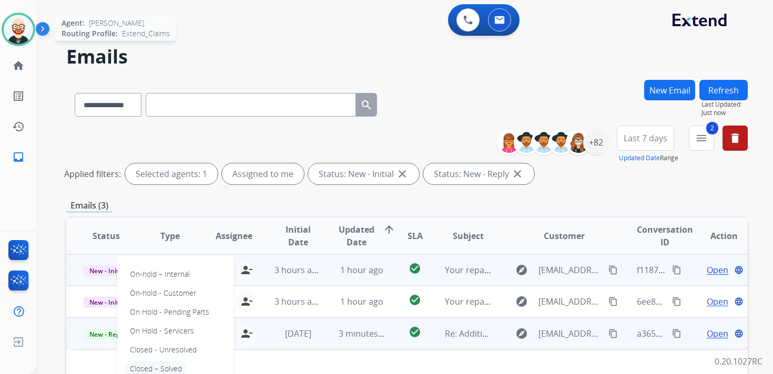
click at [166, 368] on p "Closed – Solved" at bounding box center [156, 369] width 60 height 15
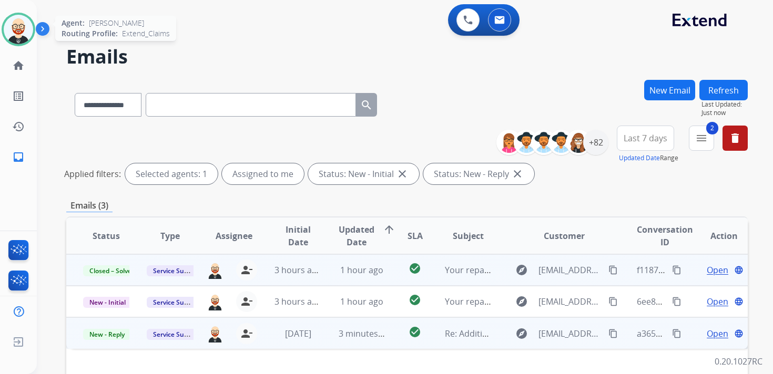
click at [729, 91] on button "Refresh" at bounding box center [723, 90] width 48 height 20
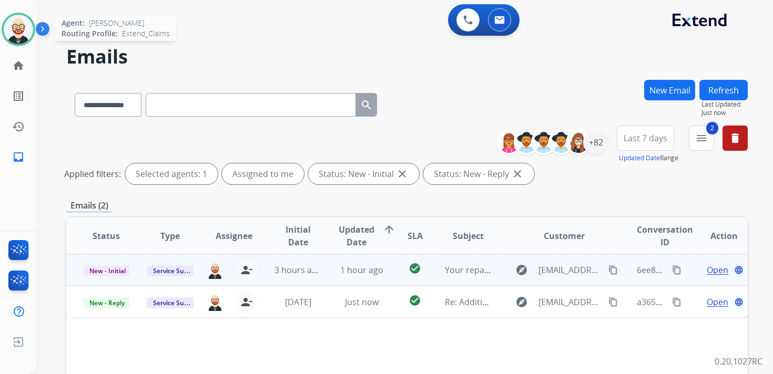
click at [706, 265] on span "Open" at bounding box center [717, 270] width 22 height 13
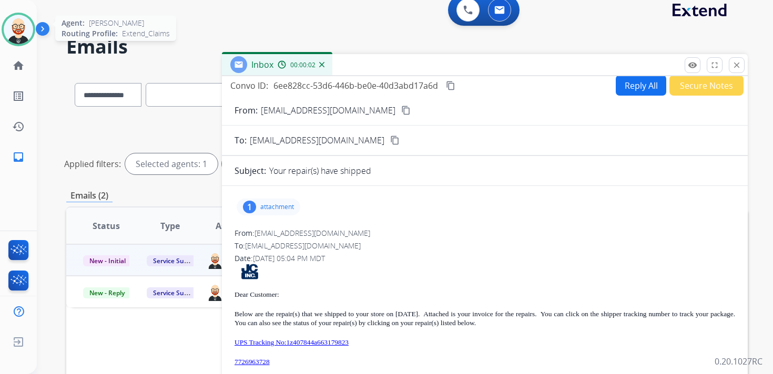
scroll to position [13, 0]
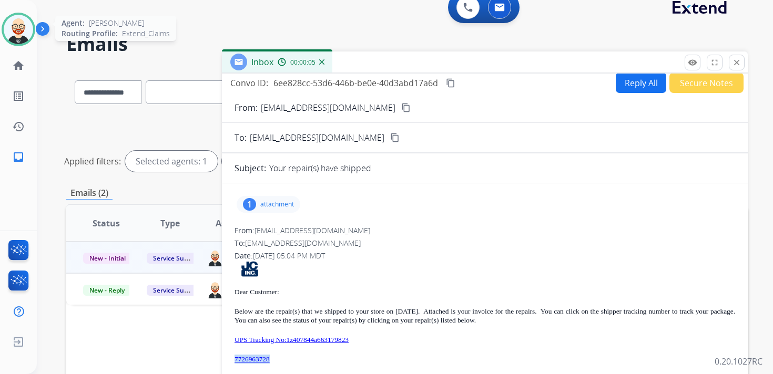
drag, startPoint x: 284, startPoint y: 360, endPoint x: 233, endPoint y: 359, distance: 51.0
click at [233, 359] on div "1 attachment From: donotreply@jewel-craft.com To: servicesupport@extend.com Dat…" at bounding box center [485, 335] width 526 height 286
copy link "7726963728"
click at [452, 83] on mat-icon "content_copy" at bounding box center [450, 82] width 9 height 9
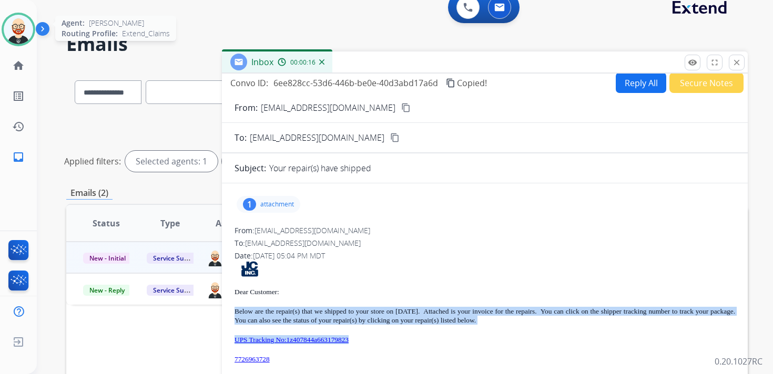
drag, startPoint x: 379, startPoint y: 341, endPoint x: 231, endPoint y: 311, distance: 150.6
click at [231, 311] on div "1 attachment From: donotreply@jewel-craft.com To: servicesupport@extend.com Dat…" at bounding box center [485, 335] width 526 height 286
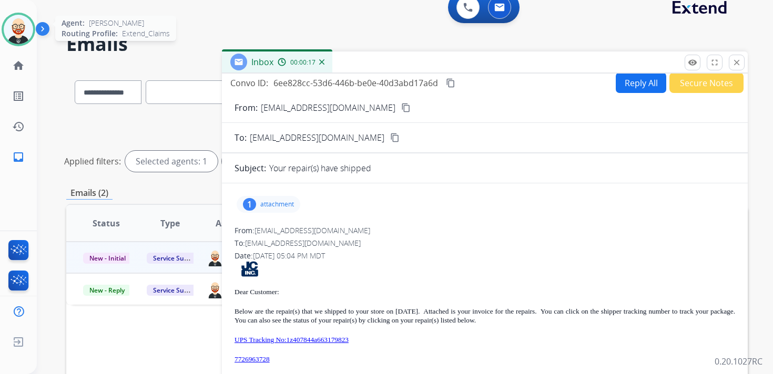
click at [283, 205] on p "attachment" at bounding box center [277, 204] width 34 height 8
click at [309, 234] on mat-icon "download" at bounding box center [307, 231] width 9 height 9
click at [410, 337] on p "UPS Tracking No:1z407844a663179823" at bounding box center [484, 339] width 500 height 9
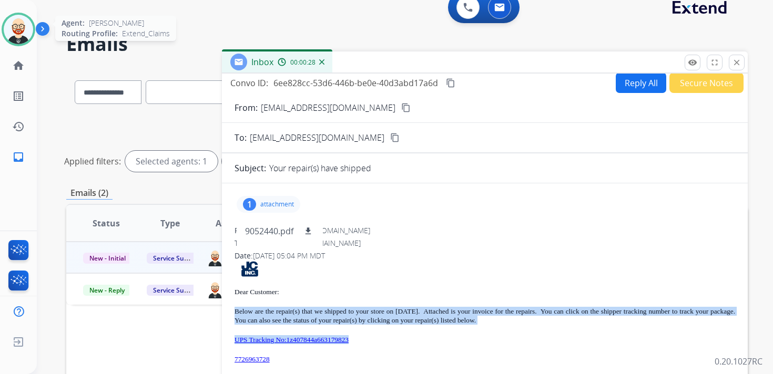
drag, startPoint x: 385, startPoint y: 338, endPoint x: 234, endPoint y: 306, distance: 154.1
click at [234, 306] on div "Dear Customer: Below are the repair(s) that we shipped to your store on 09/12/2…" at bounding box center [484, 364] width 500 height 207
copy div "Below are the repair(s) that we shipped to your store on 09/12/25. Attached is …"
click at [738, 60] on mat-icon "close" at bounding box center [736, 62] width 9 height 9
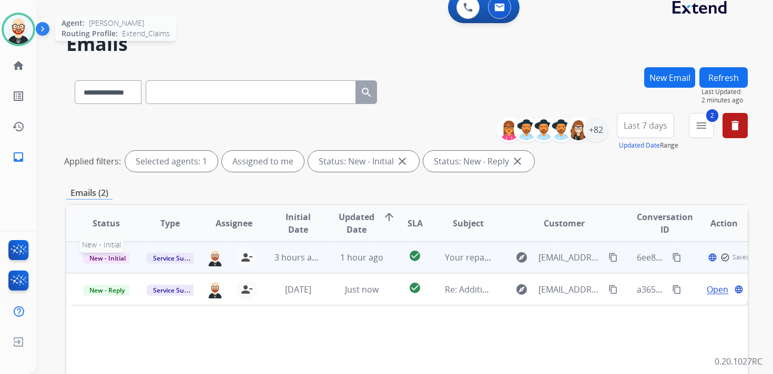
click at [116, 260] on span "New - Initial" at bounding box center [107, 258] width 49 height 11
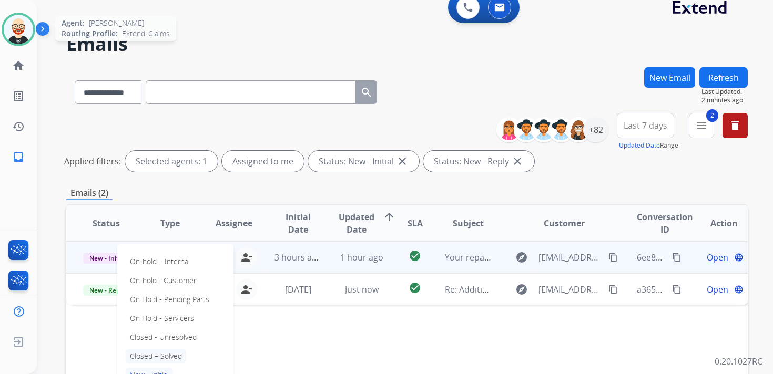
click at [170, 353] on p "Closed – Solved" at bounding box center [156, 356] width 60 height 15
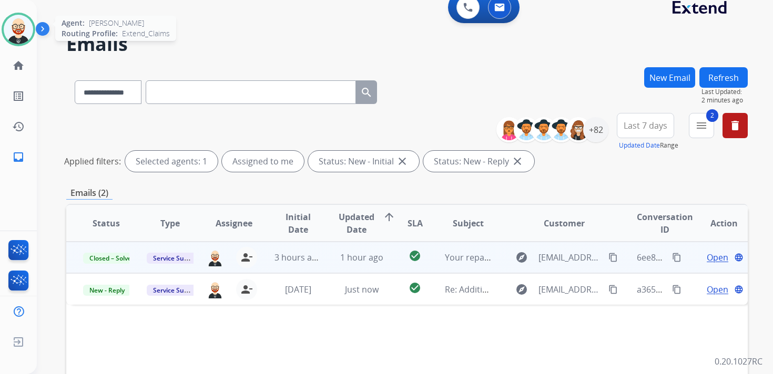
click at [727, 81] on button "Refresh" at bounding box center [723, 77] width 48 height 20
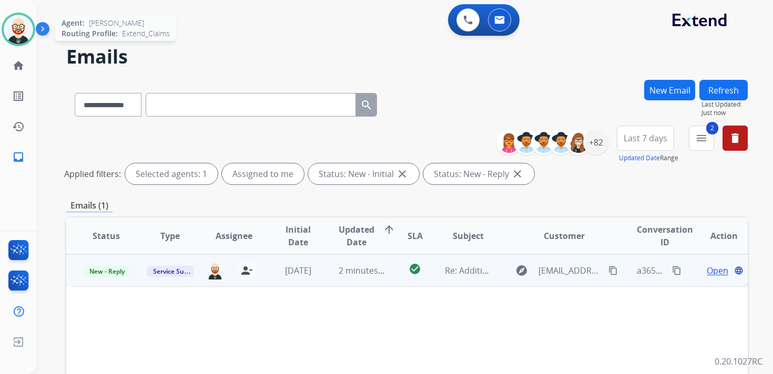
click at [706, 270] on span "Open" at bounding box center [717, 270] width 22 height 13
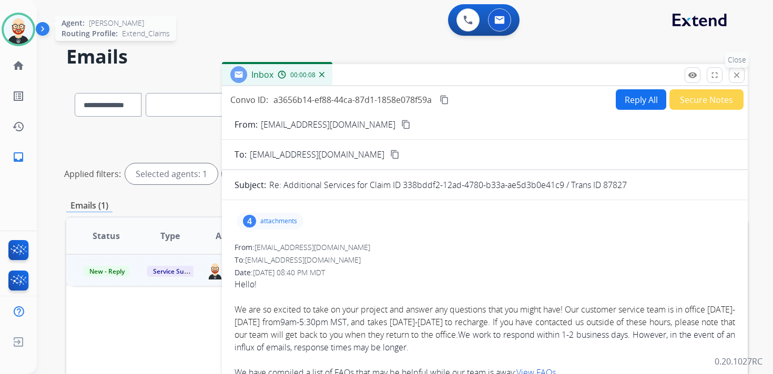
click at [737, 77] on mat-icon "close" at bounding box center [736, 74] width 9 height 9
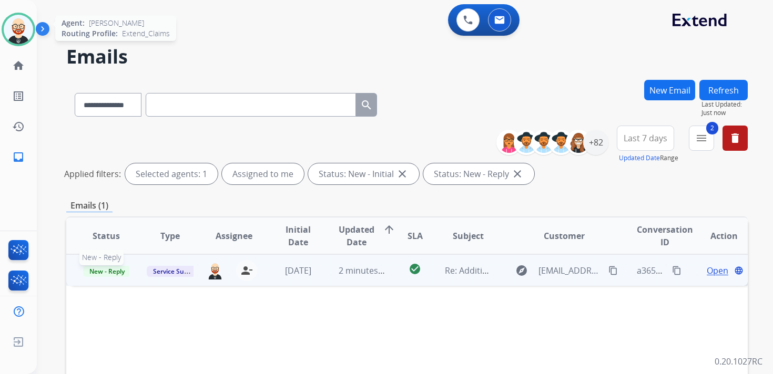
click at [119, 272] on span "New - Reply" at bounding box center [107, 271] width 48 height 11
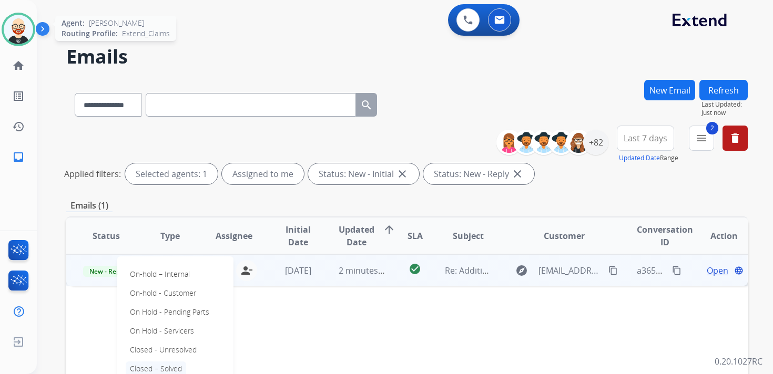
click at [177, 366] on p "Closed – Solved" at bounding box center [156, 369] width 60 height 15
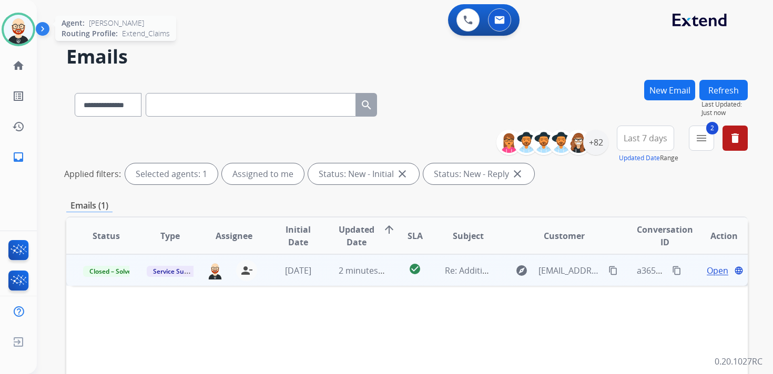
click at [722, 89] on button "Refresh" at bounding box center [723, 90] width 48 height 20
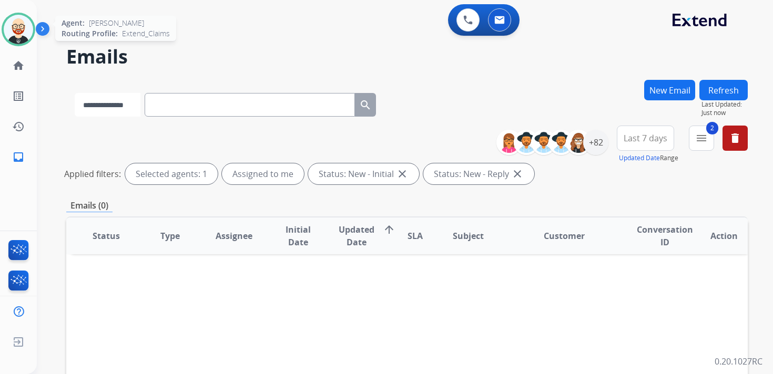
click at [123, 114] on select "**********" at bounding box center [108, 105] width 66 height 24
select select "**********"
click at [75, 93] on select "**********" at bounding box center [108, 105] width 66 height 24
click at [202, 107] on input "text" at bounding box center [251, 105] width 210 height 24
paste input "**********"
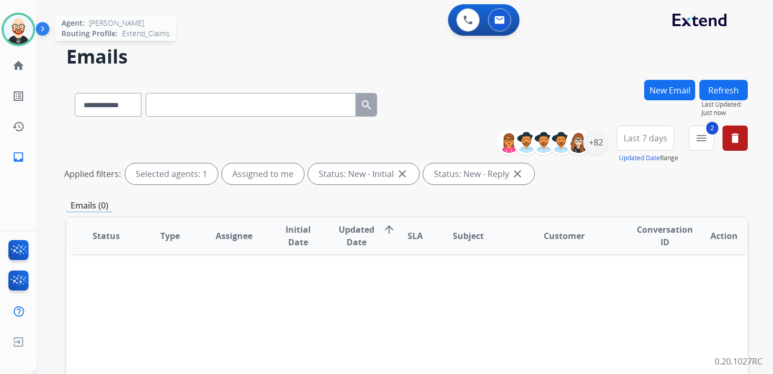
type input "**********"
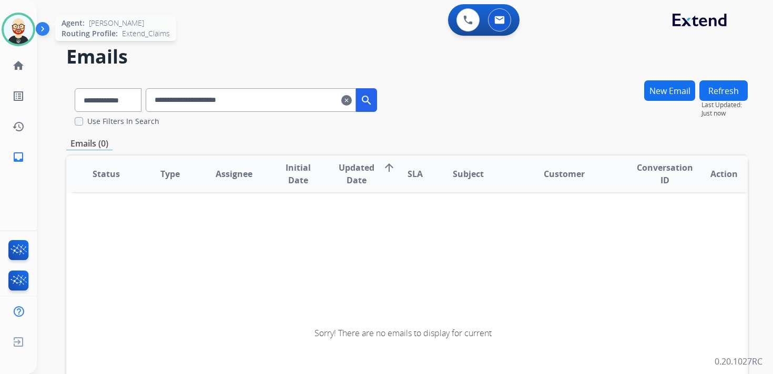
click at [661, 96] on button "New Email" at bounding box center [669, 90] width 51 height 20
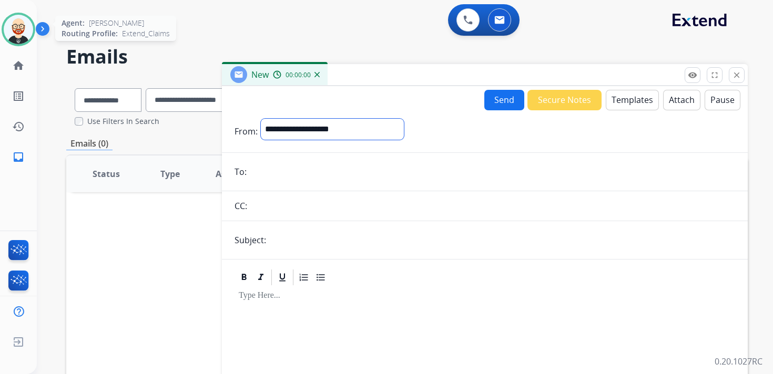
click at [347, 125] on select "**********" at bounding box center [332, 129] width 143 height 21
select select "**********"
click at [261, 119] on select "**********" at bounding box center [332, 129] width 143 height 21
click at [280, 182] on form "**********" at bounding box center [485, 277] width 526 height 335
click at [280, 182] on input "email" at bounding box center [492, 172] width 485 height 21
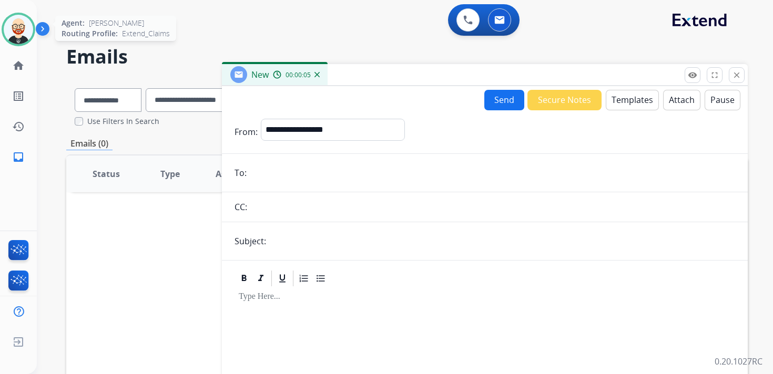
paste input "**********"
type input "**********"
click at [305, 251] on input "text" at bounding box center [502, 241] width 466 height 21
type input "**********"
click at [616, 103] on button "Templates" at bounding box center [631, 100] width 53 height 20
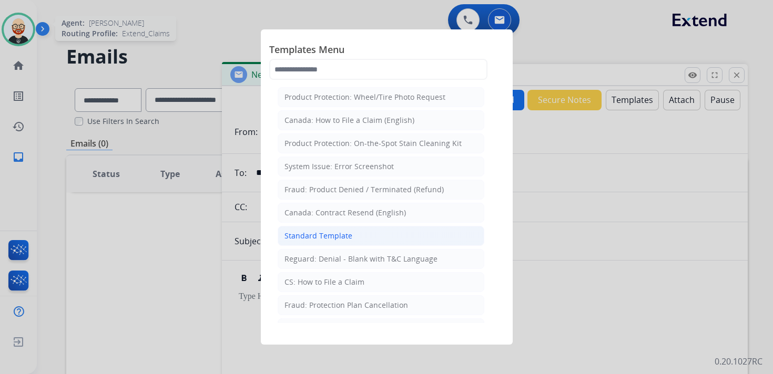
click at [361, 229] on li "Standard Template" at bounding box center [380, 236] width 207 height 20
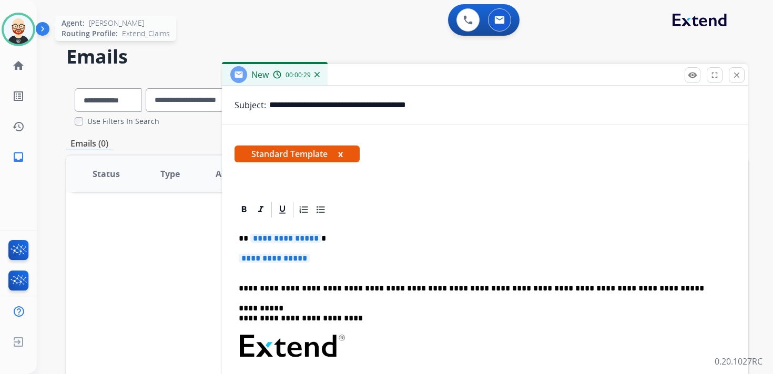
scroll to position [138, 0]
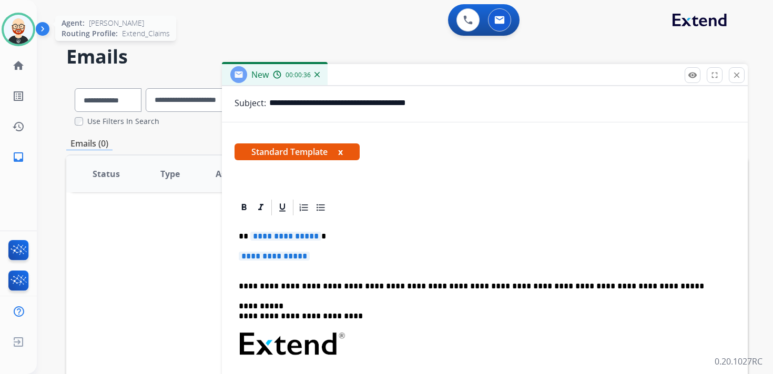
click at [333, 261] on p "**********" at bounding box center [485, 261] width 492 height 19
click at [317, 256] on p "**********" at bounding box center [485, 261] width 492 height 19
drag, startPoint x: 317, startPoint y: 256, endPoint x: 247, endPoint y: 235, distance: 73.5
click at [247, 235] on div "**********" at bounding box center [484, 369] width 500 height 304
click at [265, 261] on span "**********" at bounding box center [274, 256] width 71 height 9
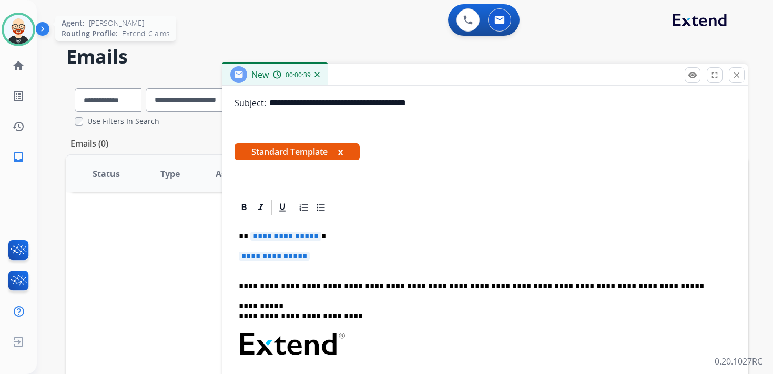
click at [248, 271] on div "**********" at bounding box center [484, 369] width 500 height 304
click at [291, 259] on span "**********" at bounding box center [274, 256] width 71 height 9
click at [286, 236] on span "**********" at bounding box center [285, 236] width 71 height 9
click at [269, 233] on p "**********" at bounding box center [480, 236] width 483 height 9
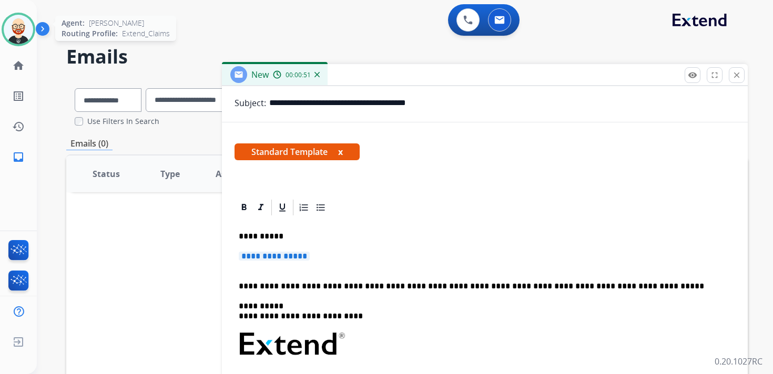
click at [269, 255] on span "**********" at bounding box center [274, 256] width 71 height 9
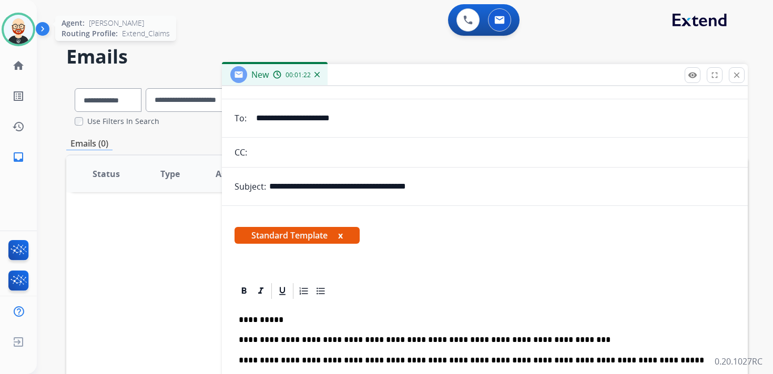
scroll to position [0, 0]
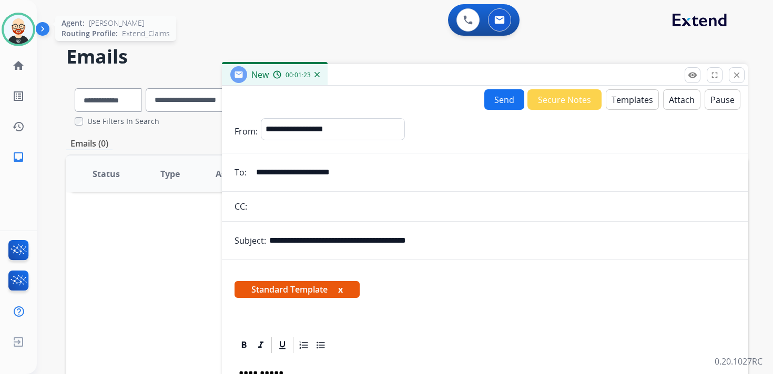
click at [491, 107] on button "Send" at bounding box center [504, 99] width 40 height 20
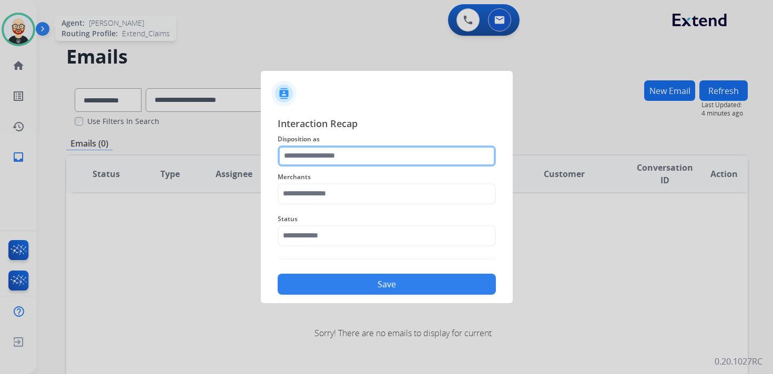
click at [307, 160] on input "text" at bounding box center [386, 156] width 218 height 21
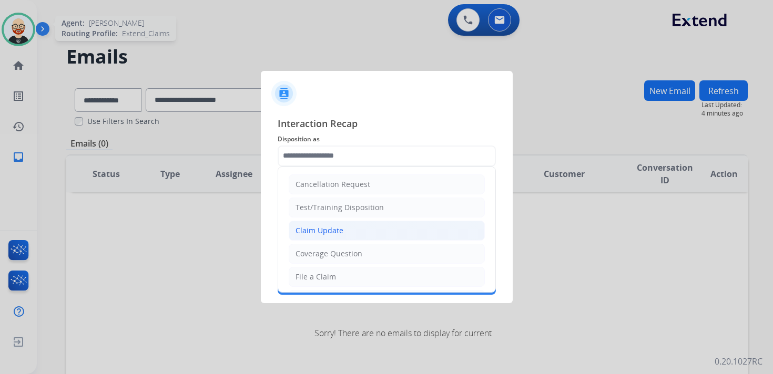
click at [311, 225] on div "Claim Update" at bounding box center [319, 230] width 48 height 11
type input "**********"
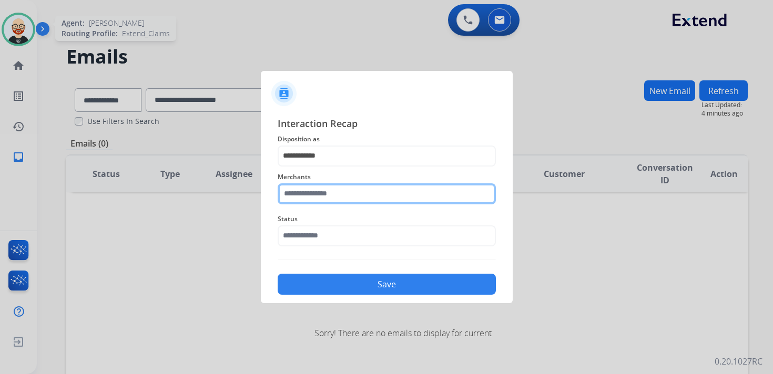
click at [311, 198] on input "text" at bounding box center [386, 193] width 218 height 21
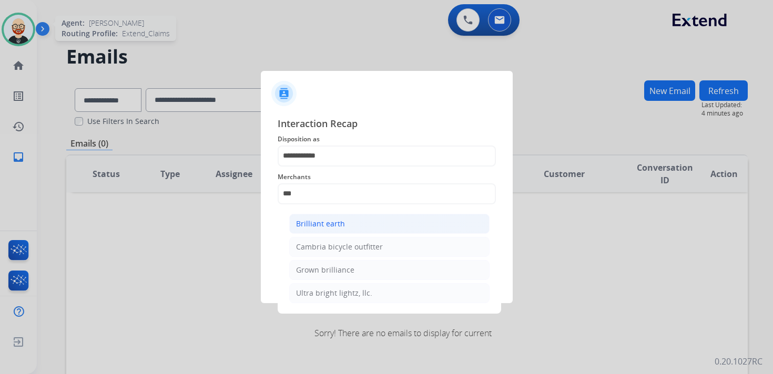
click at [318, 220] on div "Brilliant earth" at bounding box center [320, 224] width 49 height 11
type input "**********"
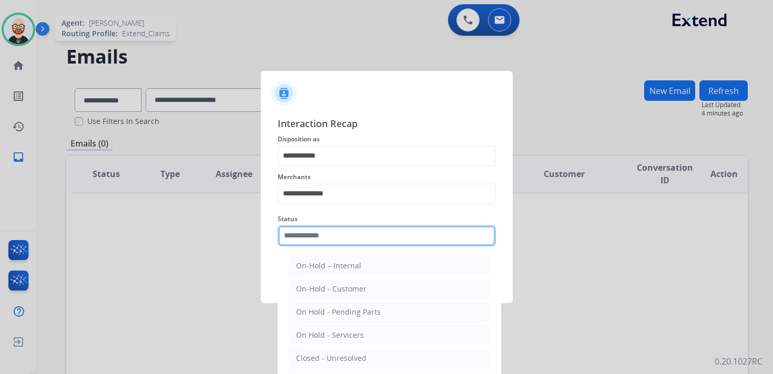
click at [314, 237] on input "text" at bounding box center [386, 235] width 218 height 21
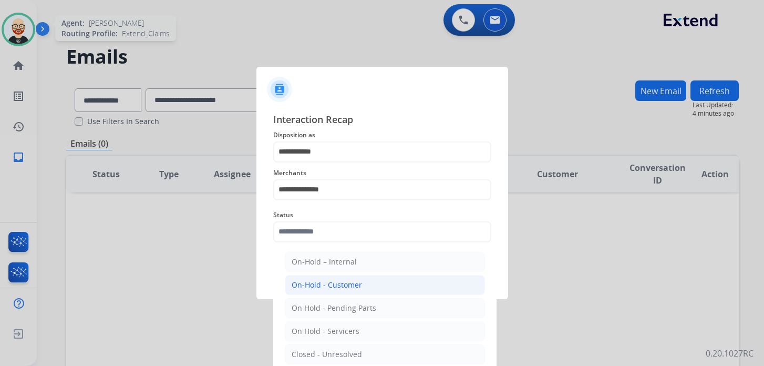
click at [328, 282] on div "On-Hold - Customer" at bounding box center [327, 285] width 70 height 11
type input "**********"
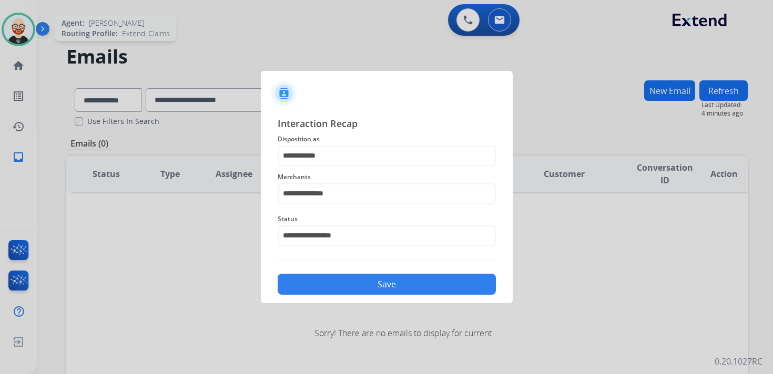
click at [351, 289] on button "Save" at bounding box center [386, 284] width 218 height 21
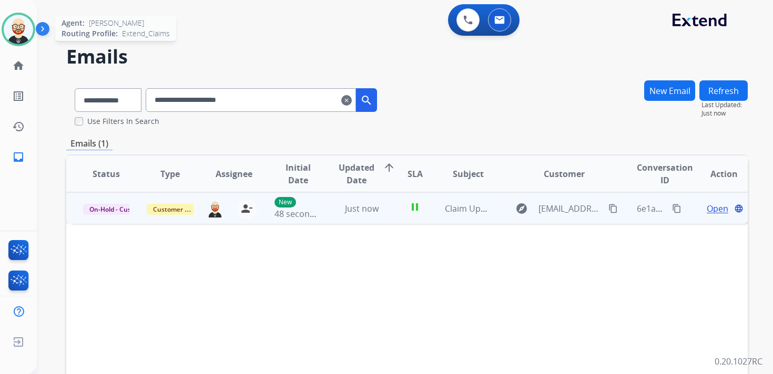
click at [672, 210] on mat-icon "content_copy" at bounding box center [676, 208] width 9 height 9
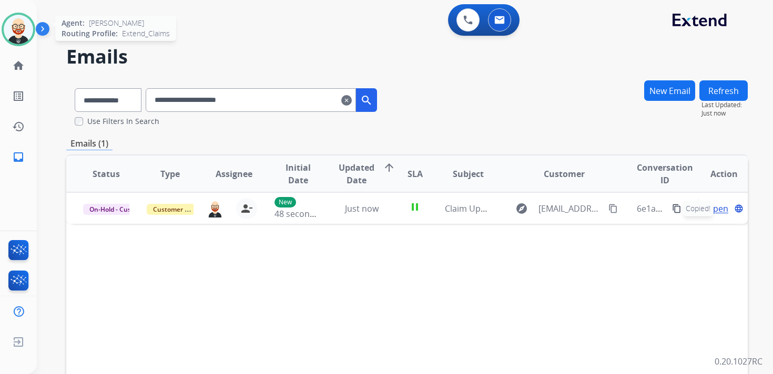
click at [352, 104] on mat-icon "clear" at bounding box center [346, 100] width 11 height 13
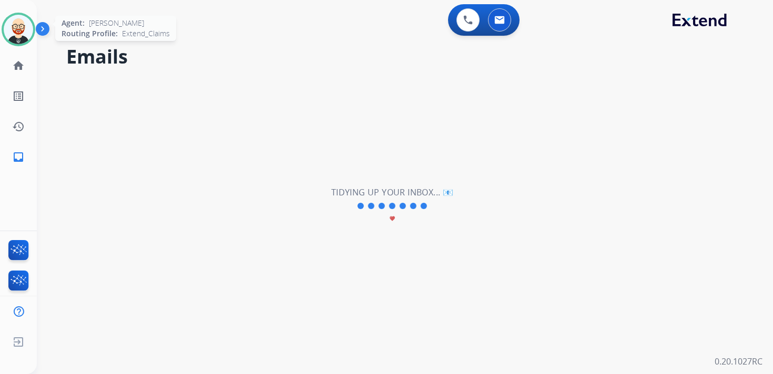
select select "**********"
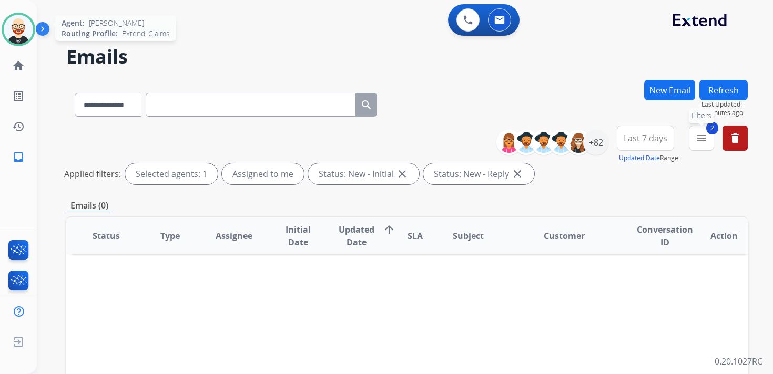
click at [691, 134] on button "2 menu Filters" at bounding box center [700, 138] width 25 height 25
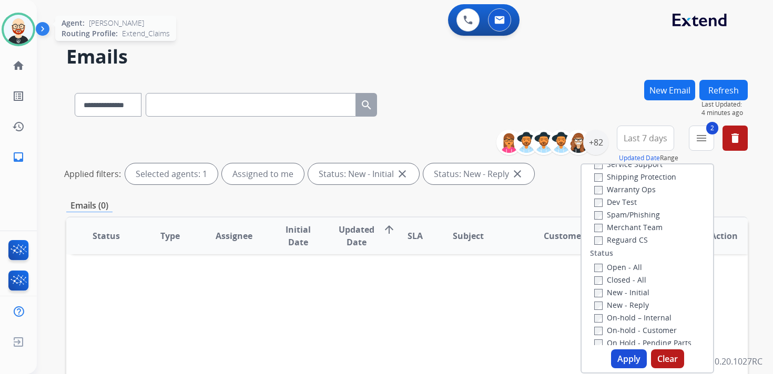
click at [613, 280] on label "Closed - All" at bounding box center [620, 280] width 52 height 10
click at [627, 358] on button "Apply" at bounding box center [629, 358] width 36 height 19
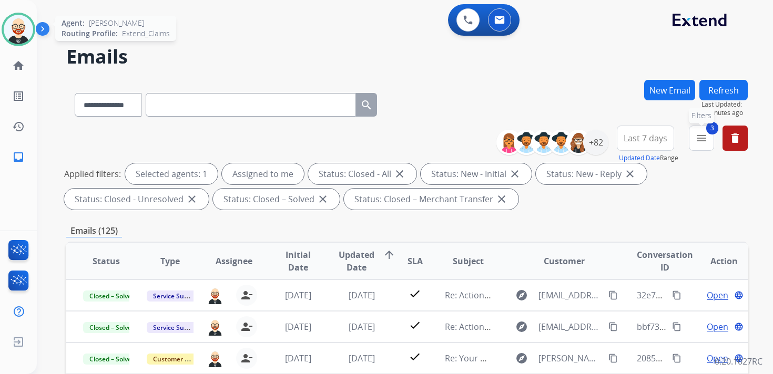
click at [699, 150] on button "3 menu Filters" at bounding box center [700, 138] width 25 height 25
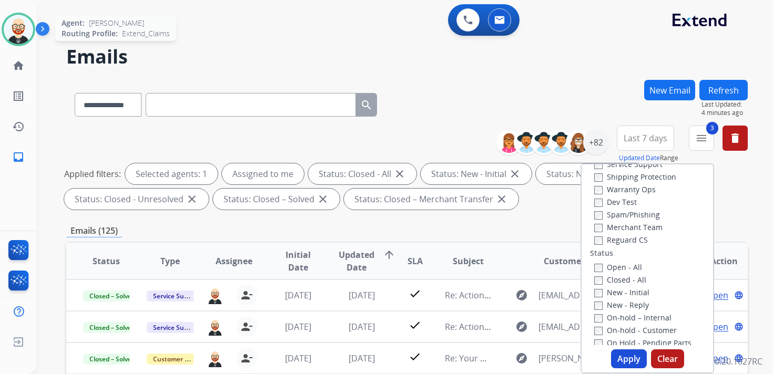
click at [622, 359] on button "Apply" at bounding box center [629, 358] width 36 height 19
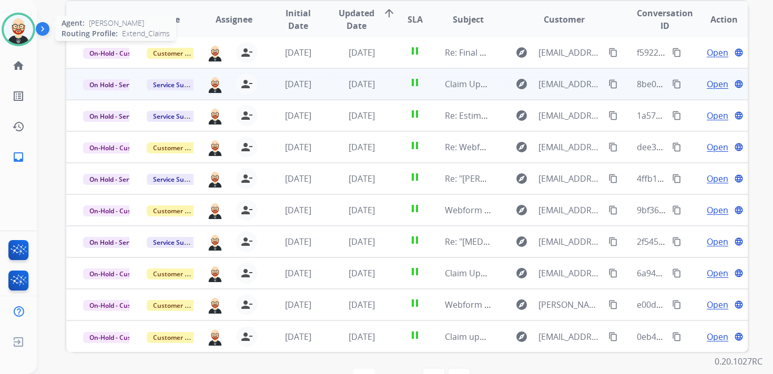
scroll to position [233, 0]
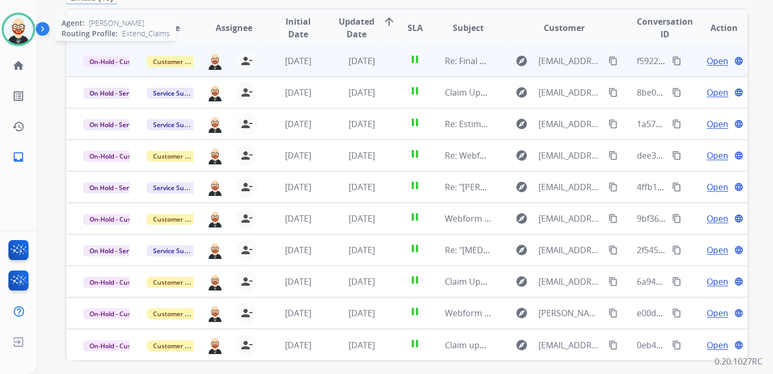
click at [710, 64] on span "Open" at bounding box center [717, 61] width 22 height 13
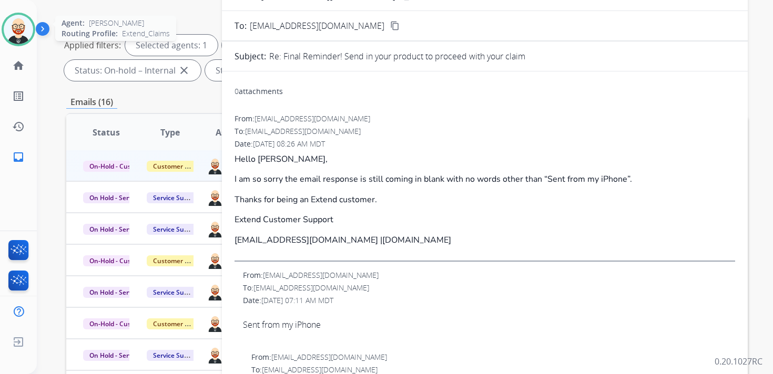
scroll to position [116, 0]
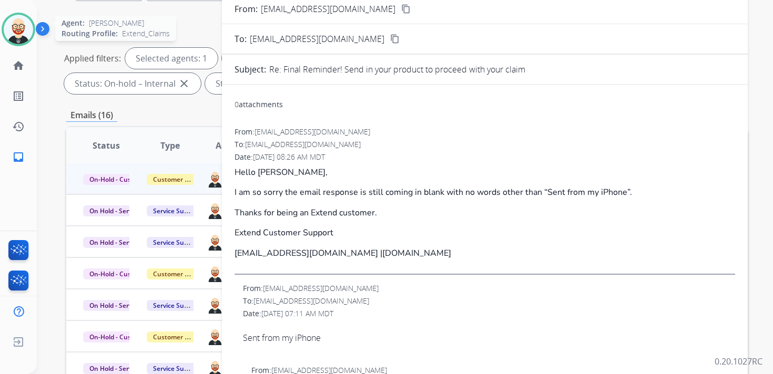
drag, startPoint x: 393, startPoint y: 256, endPoint x: 231, endPoint y: 174, distance: 181.9
copy div "Hello Kristine, I am so sorry the email response is still coming in blank with …"
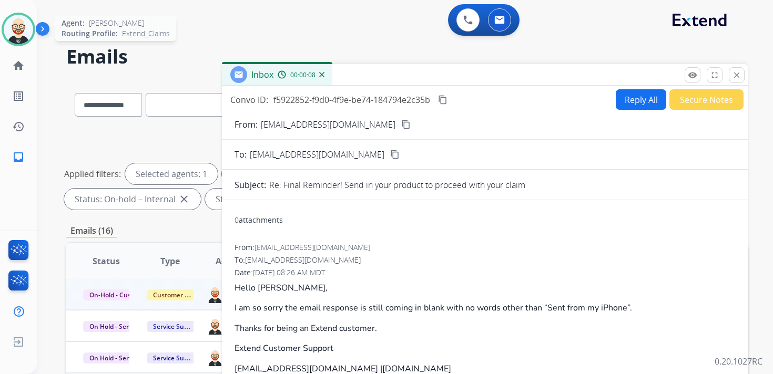
click at [620, 97] on button "Reply All" at bounding box center [640, 99] width 50 height 20
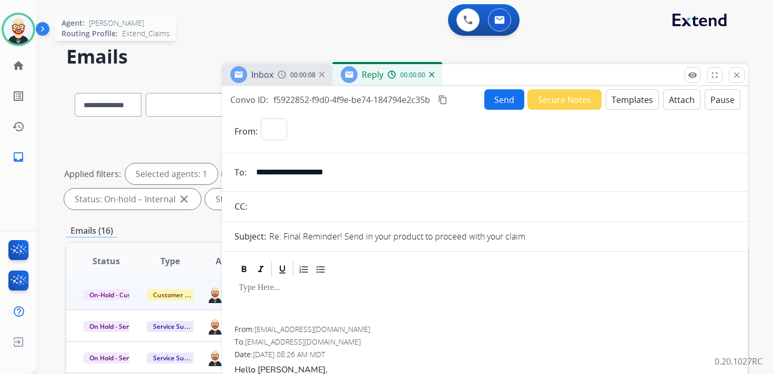
select select "**********"
click at [270, 295] on div at bounding box center [484, 302] width 500 height 47
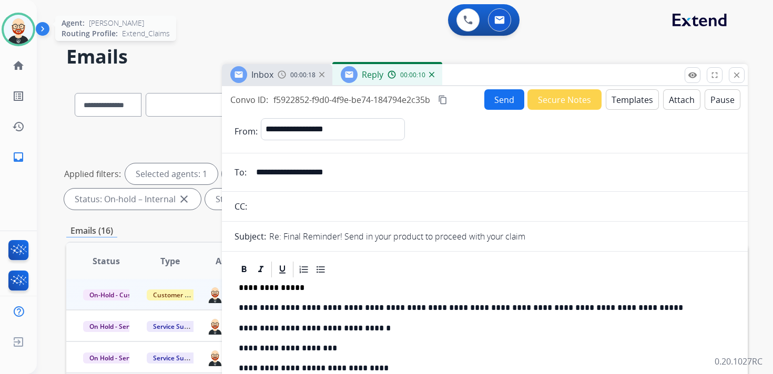
click at [494, 104] on button "Send" at bounding box center [504, 99] width 40 height 20
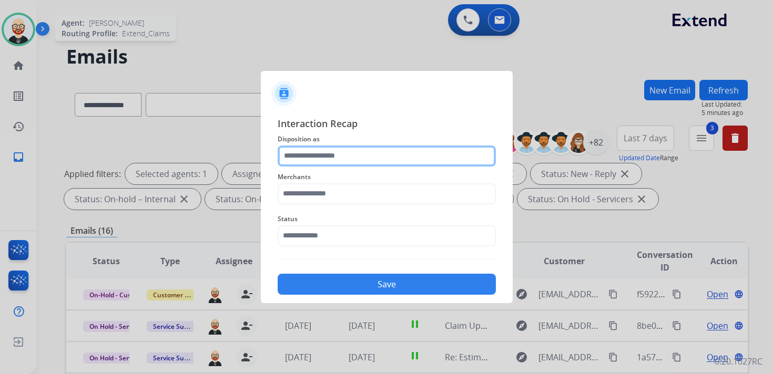
click at [307, 157] on input "text" at bounding box center [386, 156] width 218 height 21
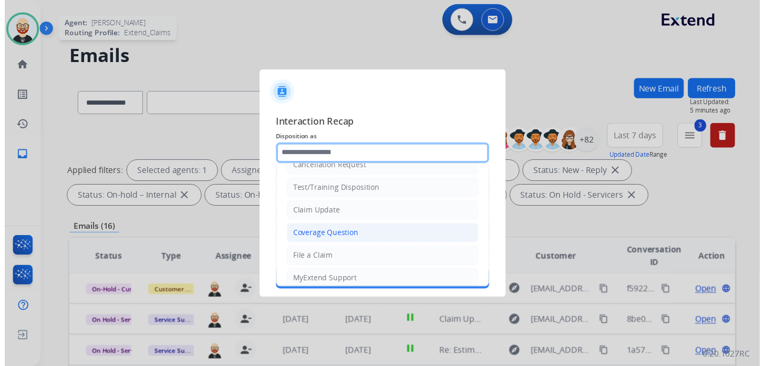
scroll to position [14, 0]
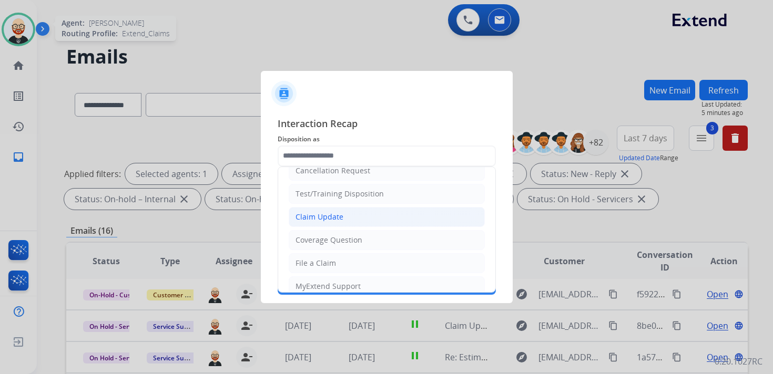
click at [321, 213] on div "Claim Update" at bounding box center [319, 217] width 48 height 11
type input "**********"
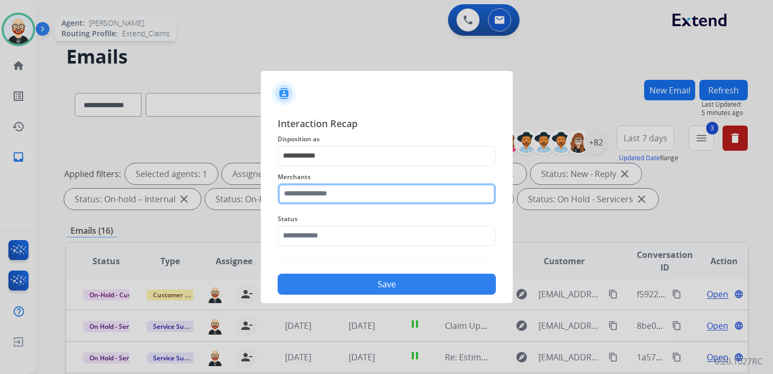
click at [311, 188] on input "text" at bounding box center [386, 193] width 218 height 21
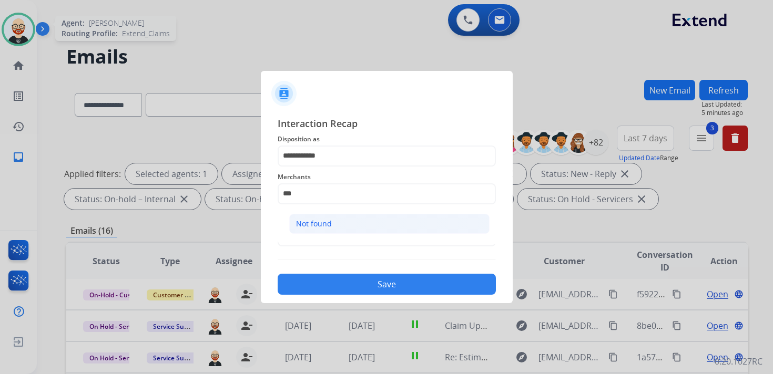
click at [315, 224] on div "Not found" at bounding box center [314, 224] width 36 height 11
type input "*********"
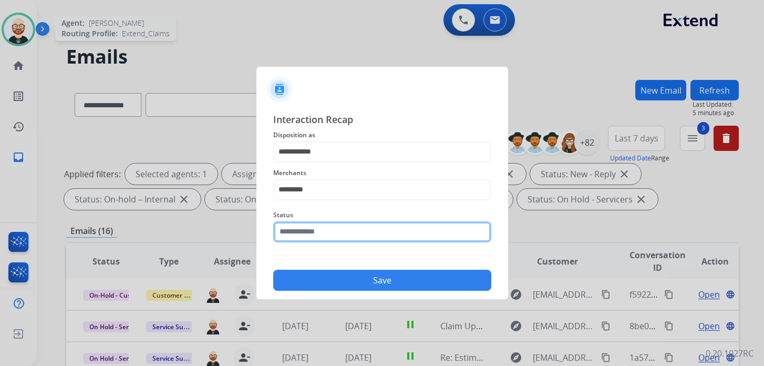
click at [311, 225] on input "text" at bounding box center [382, 231] width 218 height 21
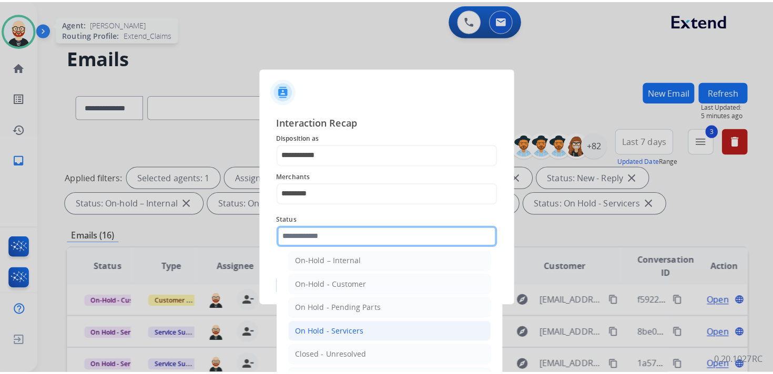
scroll to position [0, 0]
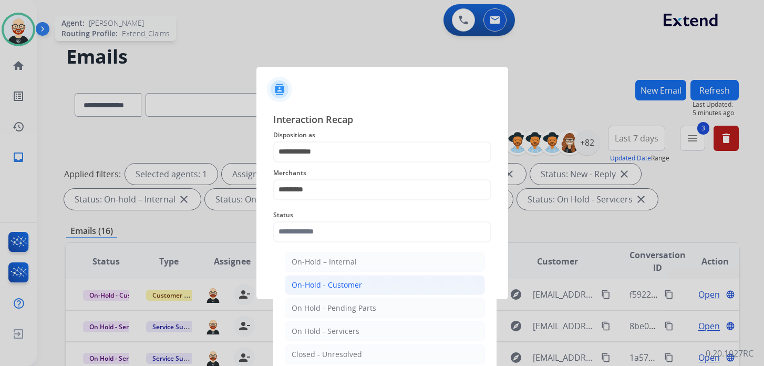
click at [319, 291] on li "On-Hold - Customer" at bounding box center [385, 285] width 200 height 20
type input "**********"
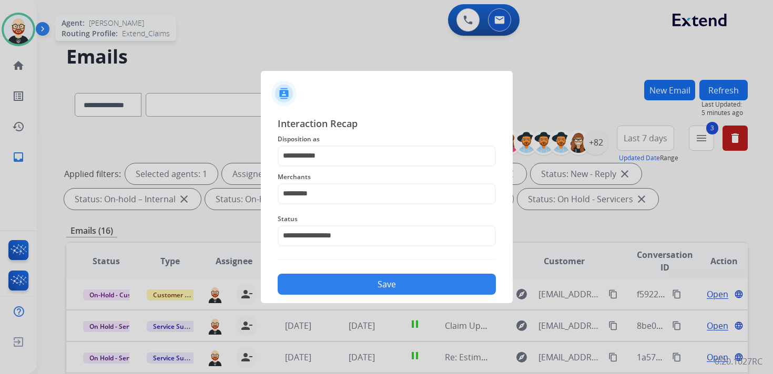
click at [323, 289] on button "Save" at bounding box center [386, 284] width 218 height 21
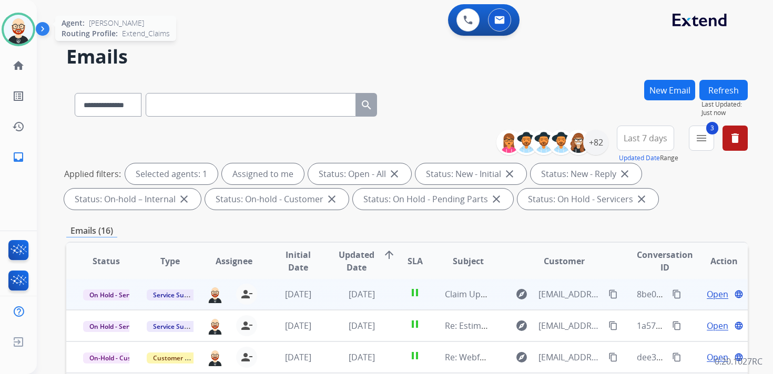
click at [713, 293] on span "Open" at bounding box center [717, 294] width 22 height 13
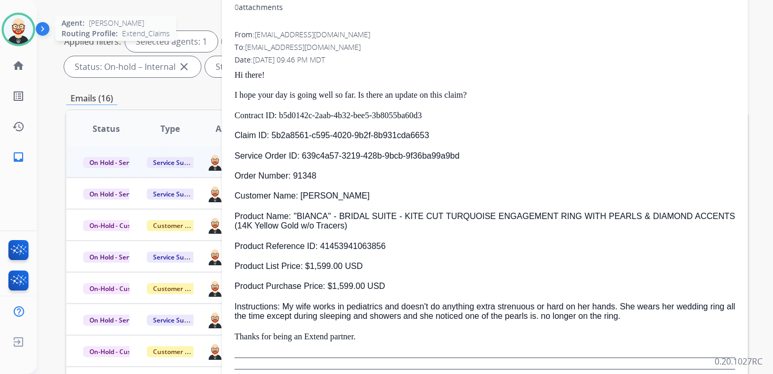
scroll to position [136, 0]
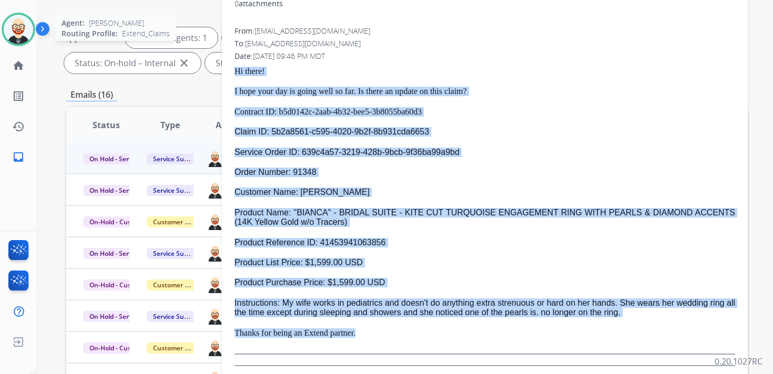
drag, startPoint x: 379, startPoint y: 328, endPoint x: 232, endPoint y: 73, distance: 294.8
click at [232, 73] on div "0 attachments From: servicesupport@extend.com To: info@stagheaddesigns.com Date…" at bounding box center [485, 183] width 526 height 383
copy div "Hi there! I hope your day is going well so far. Is there an update on this clai…"
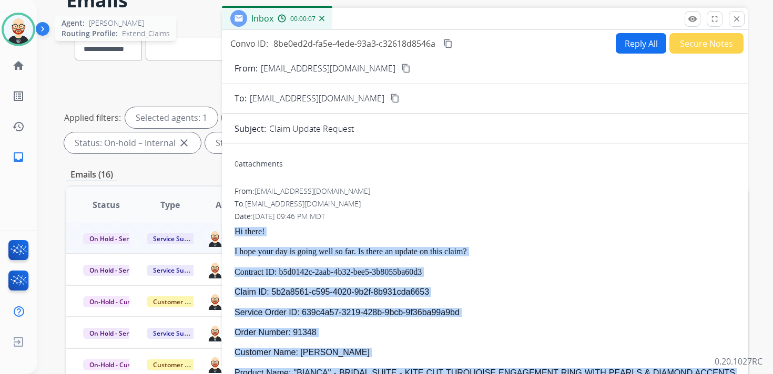
scroll to position [0, 0]
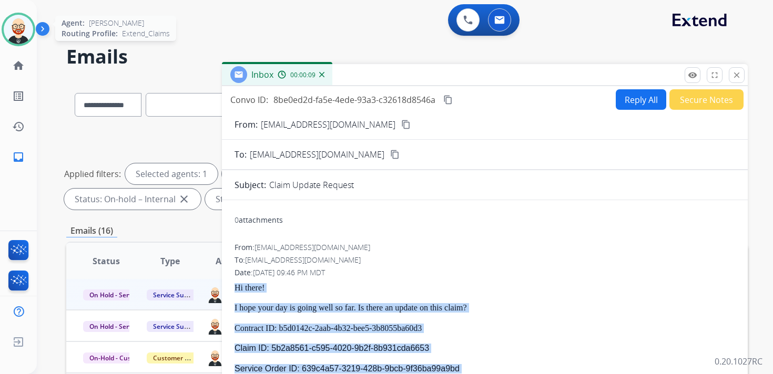
click at [619, 97] on button "Reply All" at bounding box center [640, 99] width 50 height 20
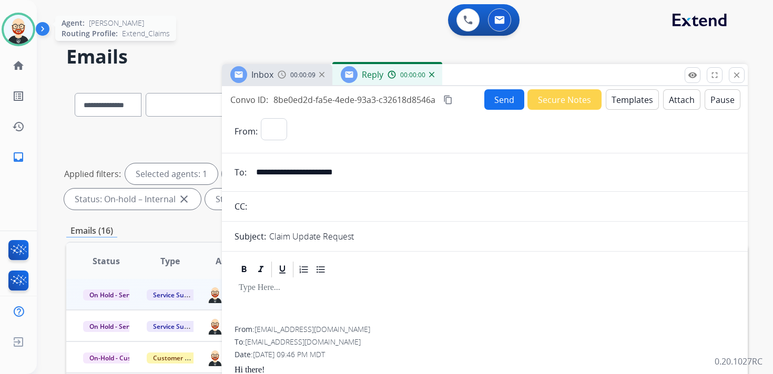
select select "**********"
click at [294, 298] on div at bounding box center [484, 302] width 500 height 47
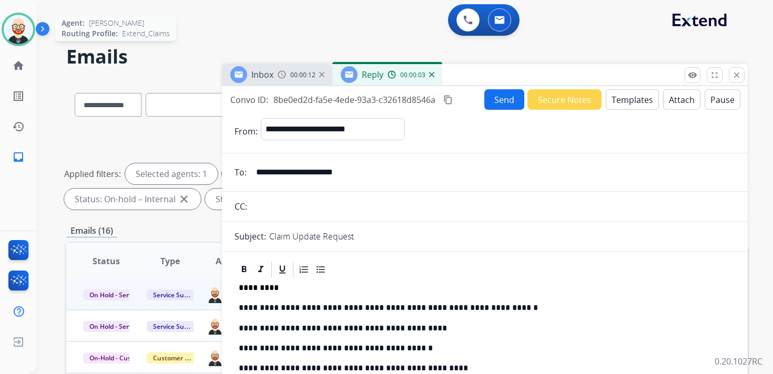
click at [496, 98] on button "Send" at bounding box center [504, 99] width 40 height 20
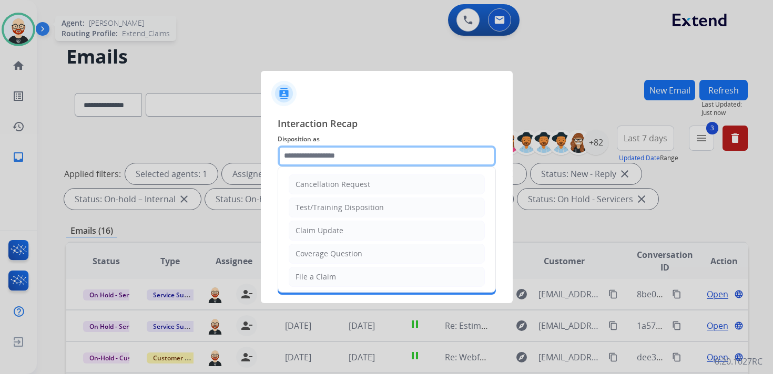
click at [303, 156] on input "text" at bounding box center [386, 156] width 218 height 21
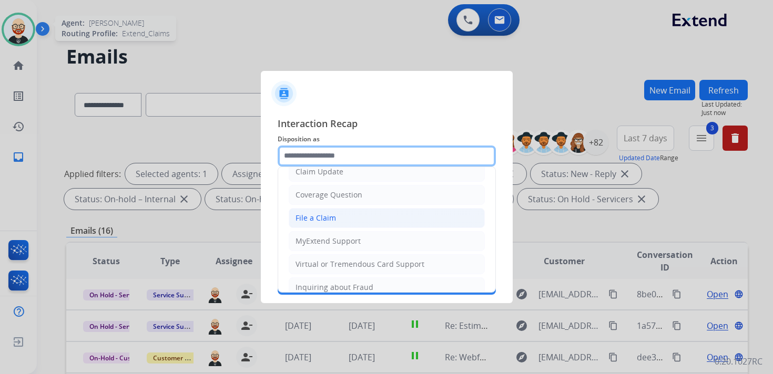
scroll to position [158, 0]
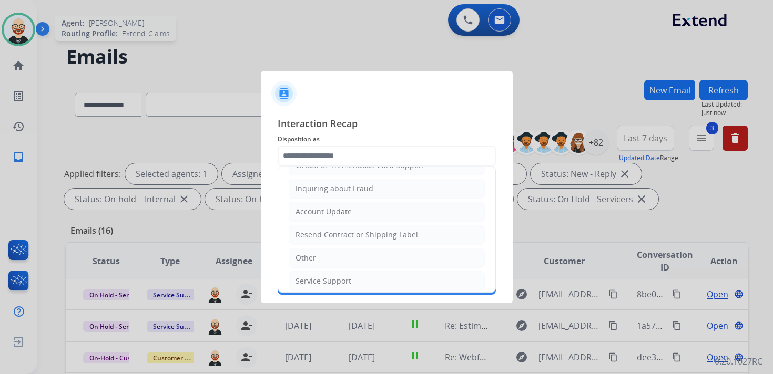
click at [320, 276] on div "Service Support" at bounding box center [323, 281] width 56 height 11
type input "**********"
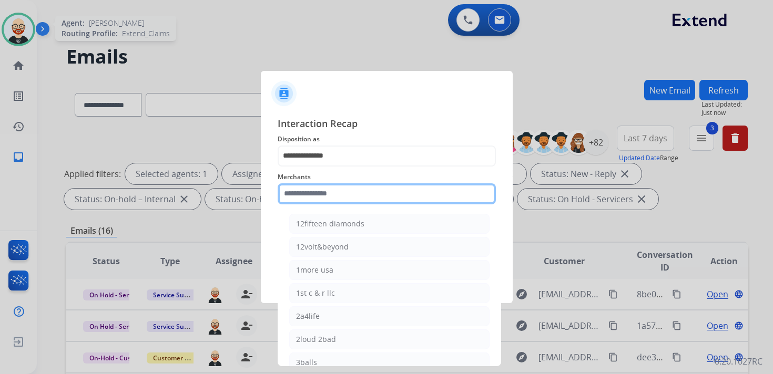
click at [302, 192] on input "text" at bounding box center [386, 193] width 218 height 21
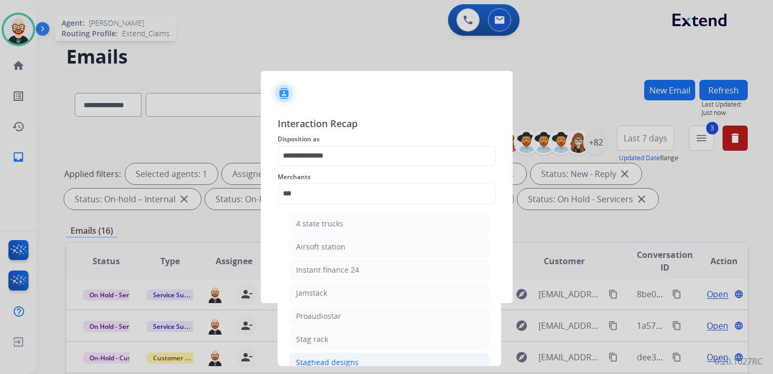
click at [321, 357] on div "Staghead designs" at bounding box center [327, 362] width 63 height 11
type input "**********"
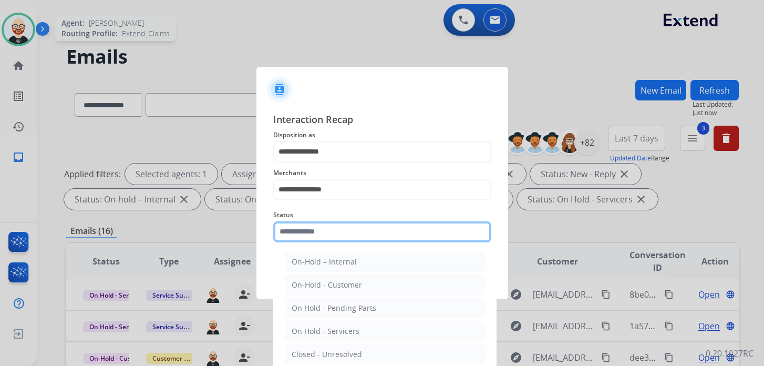
click at [314, 240] on input "text" at bounding box center [382, 231] width 218 height 21
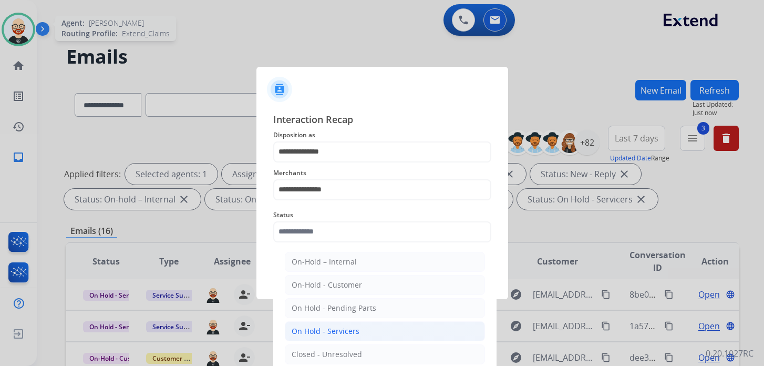
click at [331, 327] on div "On Hold - Servicers" at bounding box center [326, 331] width 68 height 11
type input "**********"
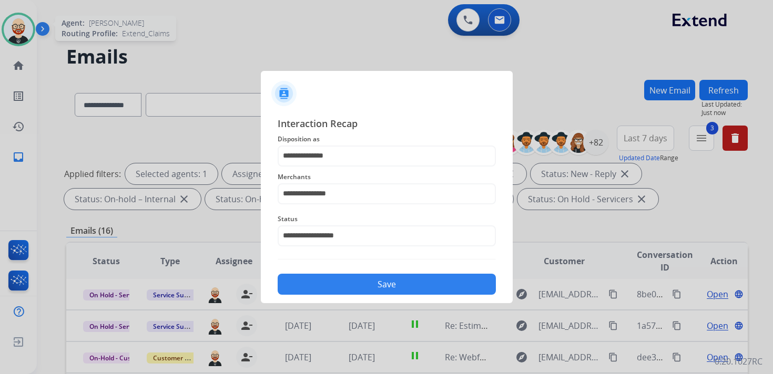
click at [344, 279] on button "Save" at bounding box center [386, 284] width 218 height 21
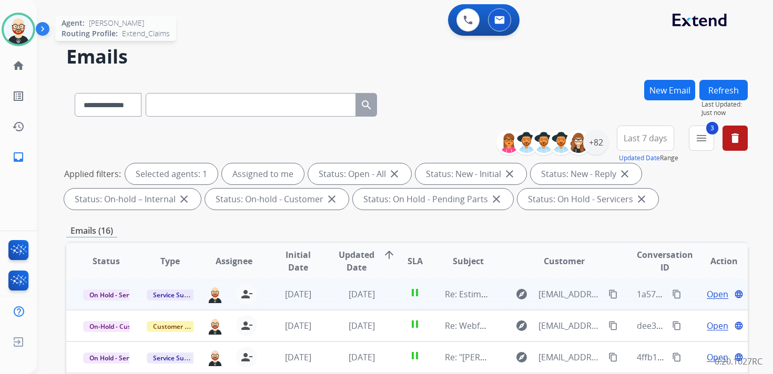
click at [711, 297] on span "Open" at bounding box center [717, 294] width 22 height 13
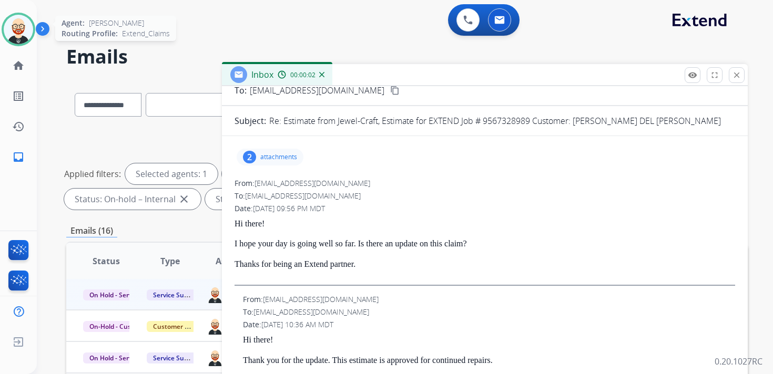
scroll to position [73, 0]
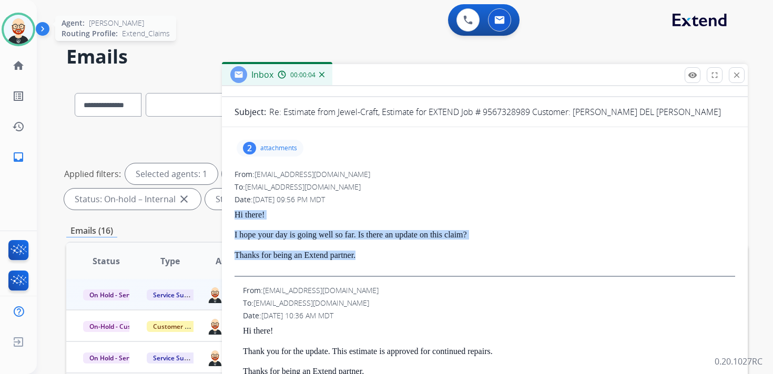
drag, startPoint x: 378, startPoint y: 257, endPoint x: 231, endPoint y: 213, distance: 154.1
copy div "Hi there! I hope your day is going well so far. Is there an update on this clai…"
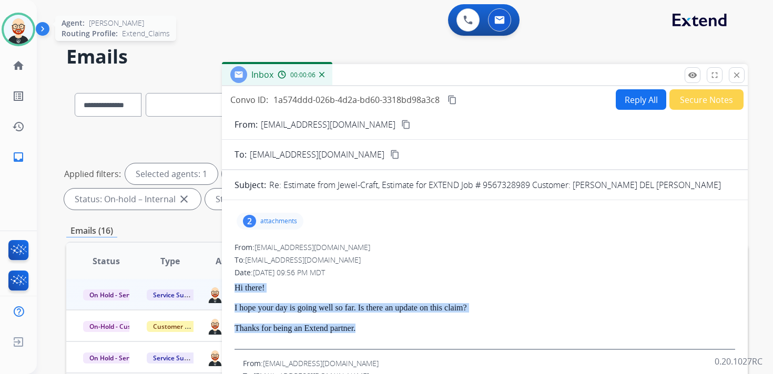
click at [630, 99] on button "Reply All" at bounding box center [640, 99] width 50 height 20
select select "**********"
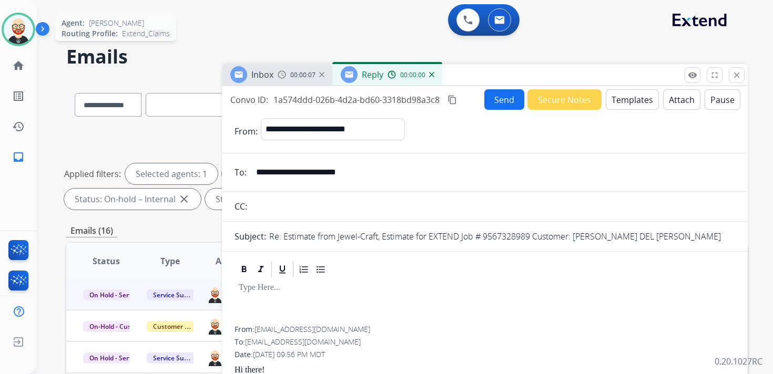
click at [315, 306] on div at bounding box center [484, 302] width 500 height 47
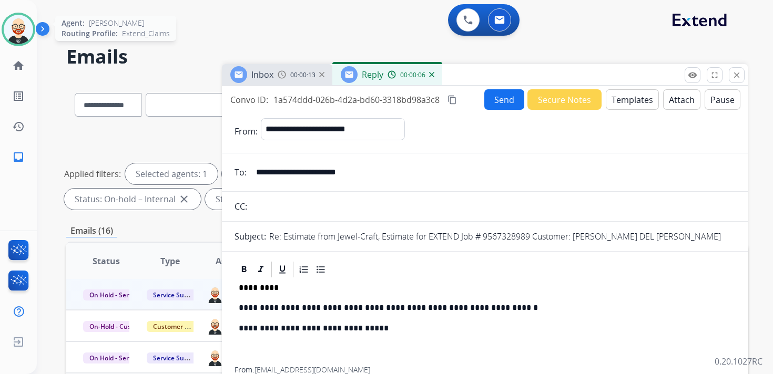
click at [497, 97] on button "Send" at bounding box center [504, 99] width 40 height 20
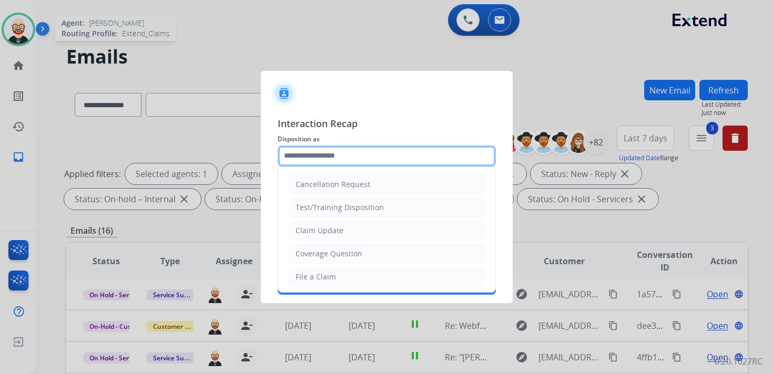
click at [324, 148] on input "text" at bounding box center [386, 156] width 218 height 21
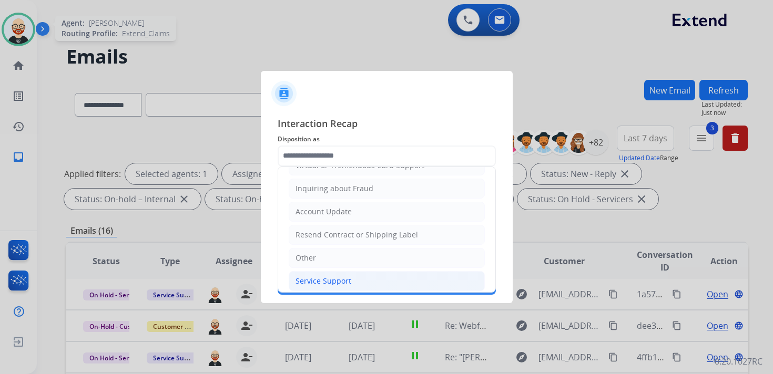
click at [323, 276] on div "Service Support" at bounding box center [323, 281] width 56 height 11
type input "**********"
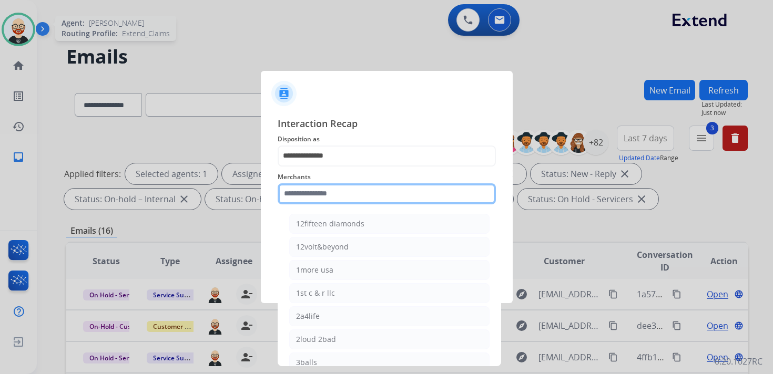
click at [308, 198] on input "text" at bounding box center [386, 193] width 218 height 21
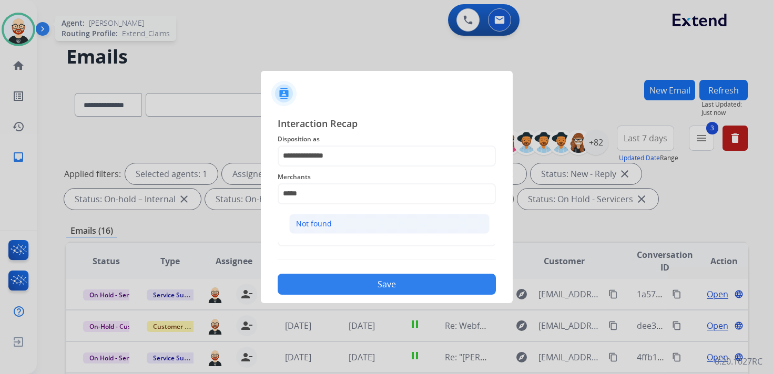
click at [314, 227] on div "Not found" at bounding box center [314, 224] width 36 height 11
type input "*********"
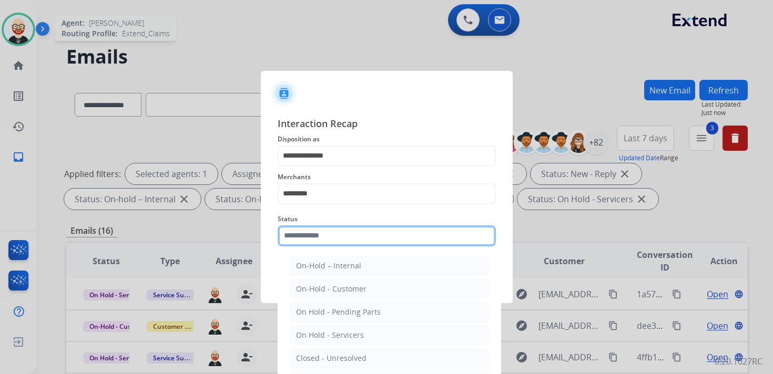
click at [312, 235] on input "text" at bounding box center [386, 235] width 218 height 21
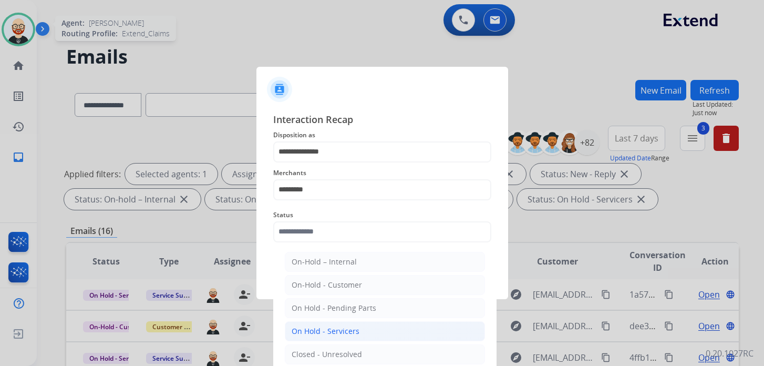
click at [322, 332] on div "On Hold - Servicers" at bounding box center [326, 331] width 68 height 11
type input "**********"
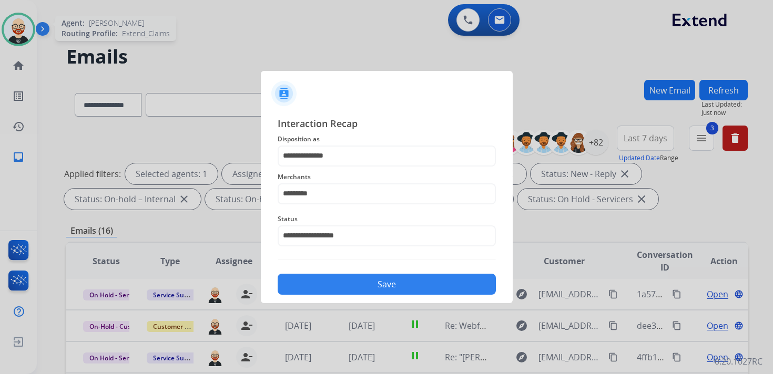
click at [358, 278] on button "Save" at bounding box center [386, 284] width 218 height 21
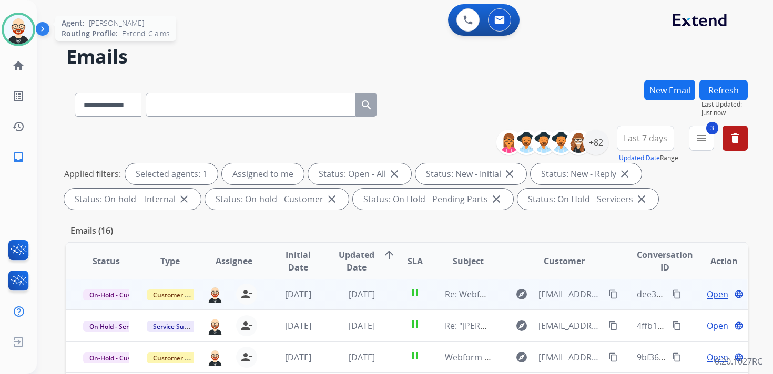
click at [706, 292] on span "Open" at bounding box center [717, 294] width 22 height 13
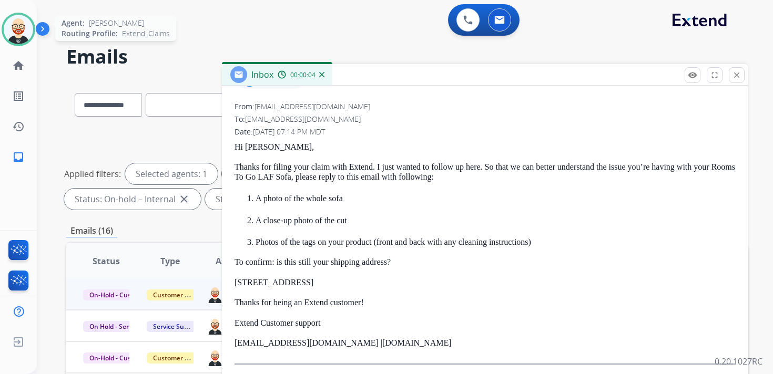
scroll to position [144, 0]
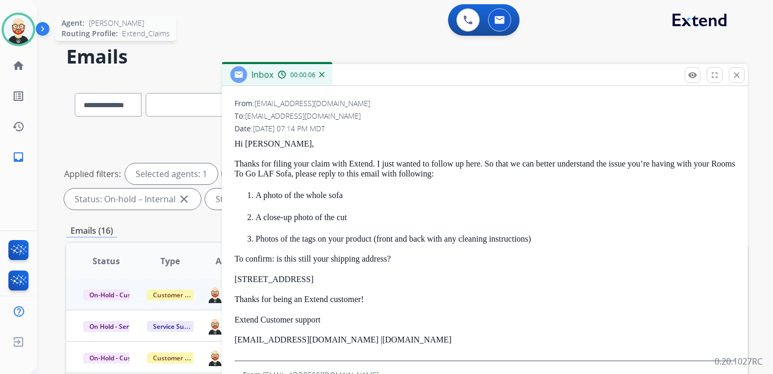
drag, startPoint x: 395, startPoint y: 341, endPoint x: 236, endPoint y: 147, distance: 250.9
click at [236, 147] on div "Hi Steven, Thanks for filing your claim with Extend. I just wanted to follow up…" at bounding box center [484, 250] width 500 height 222
copy div "Hi Steven, Thanks for filing your claim with Extend. I just wanted to follow up…"
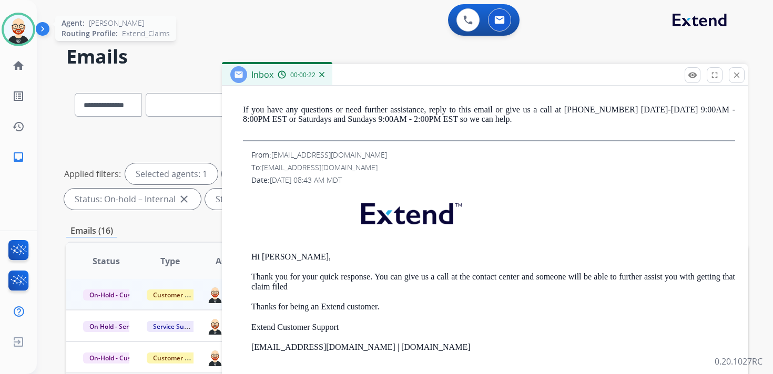
scroll to position [0, 0]
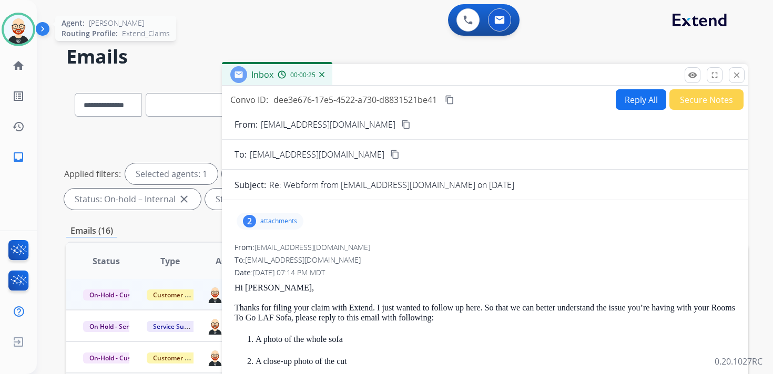
click at [277, 220] on p "attachments" at bounding box center [278, 221] width 37 height 8
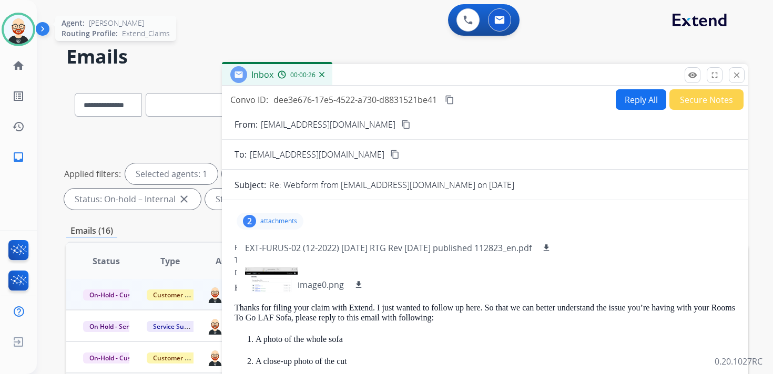
click at [417, 210] on div "2 attachments EXT-FURUS-02 (12-2022) 3.2.23 RTG Rev 11.20.23 published 112823_e…" at bounding box center [484, 221] width 500 height 25
click at [626, 102] on button "Reply All" at bounding box center [640, 99] width 50 height 20
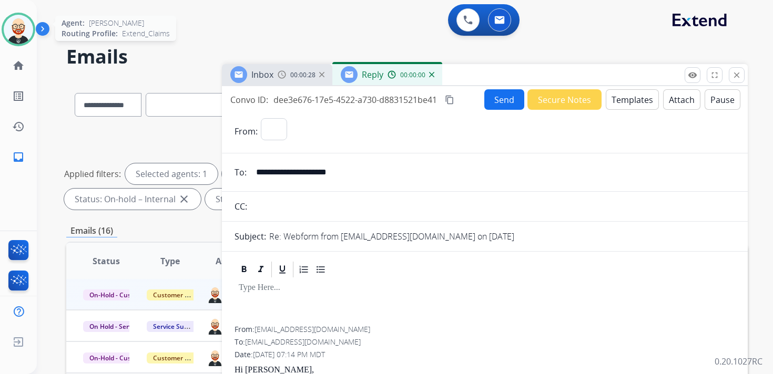
select select "**********"
click at [271, 299] on div at bounding box center [484, 302] width 500 height 47
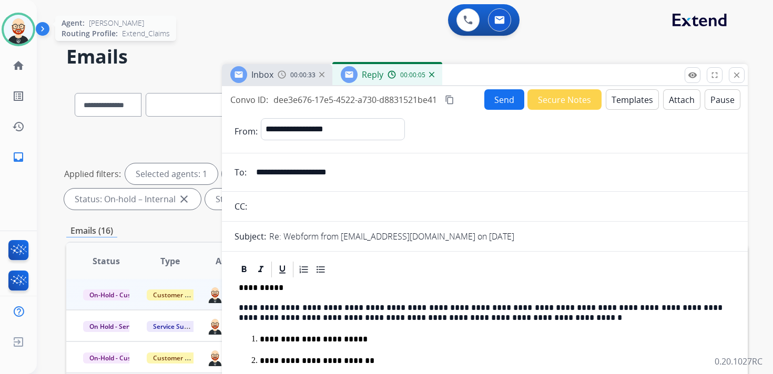
click at [494, 108] on button "Send" at bounding box center [504, 99] width 40 height 20
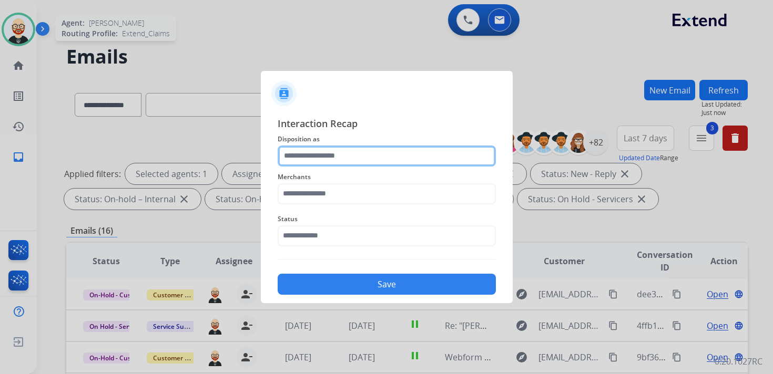
click at [387, 156] on input "text" at bounding box center [386, 156] width 218 height 21
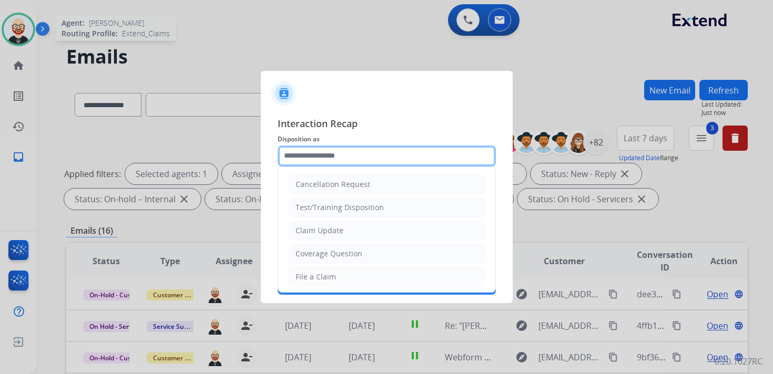
scroll to position [158, 0]
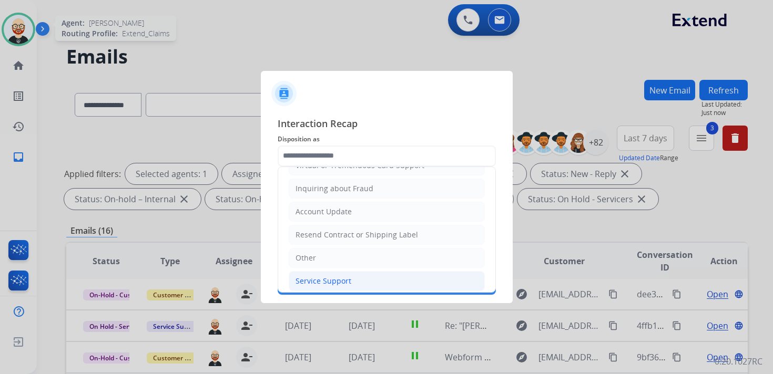
click at [342, 271] on li "Service Support" at bounding box center [387, 281] width 196 height 20
type input "**********"
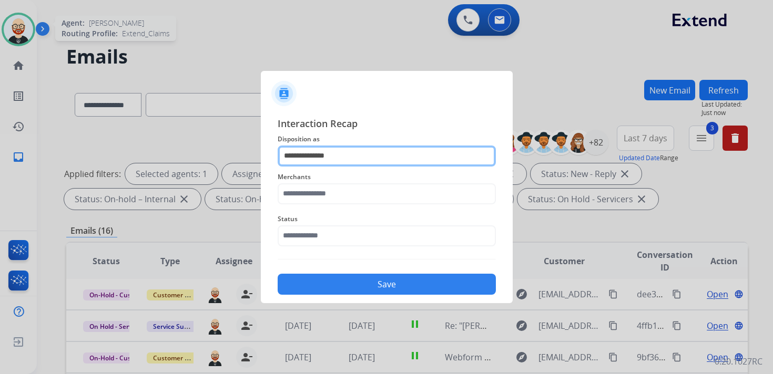
click at [331, 153] on input "**********" at bounding box center [386, 156] width 218 height 21
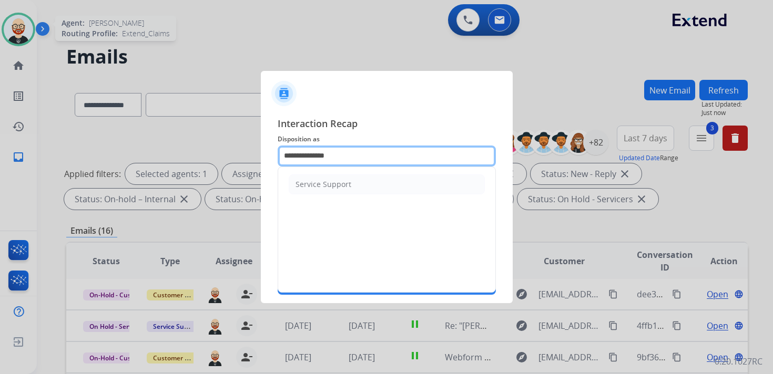
click at [331, 153] on input "**********" at bounding box center [386, 156] width 218 height 21
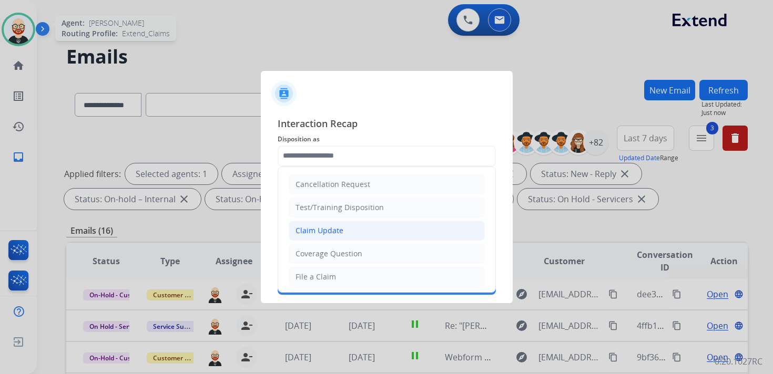
click at [327, 227] on div "Claim Update" at bounding box center [319, 230] width 48 height 11
type input "**********"
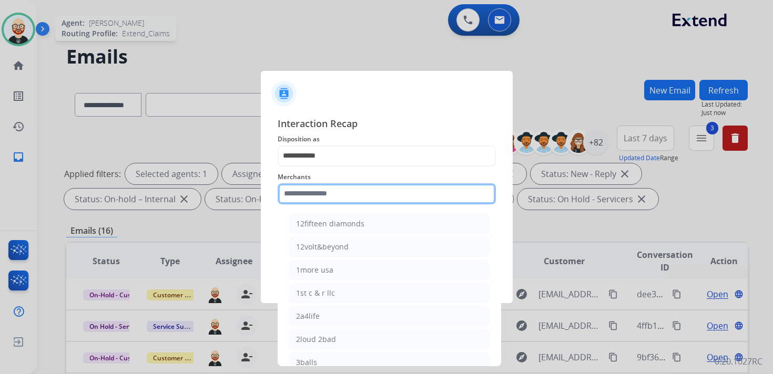
click at [313, 194] on input "text" at bounding box center [386, 193] width 218 height 21
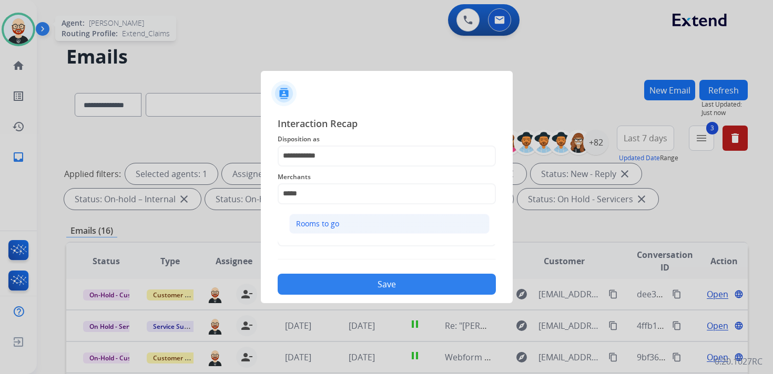
click at [315, 219] on div "Rooms to go" at bounding box center [317, 224] width 43 height 11
type input "**********"
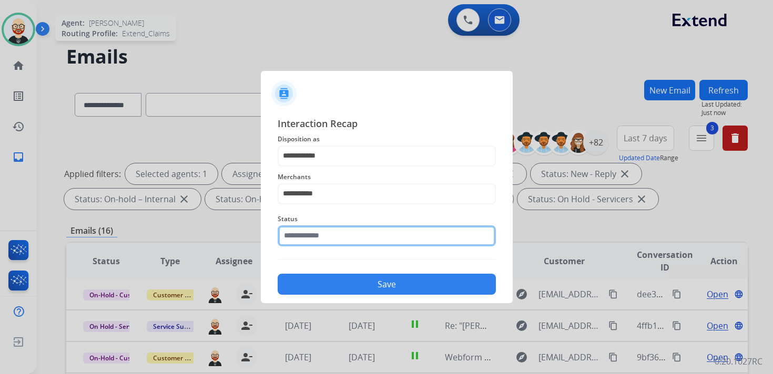
click at [315, 240] on input "text" at bounding box center [386, 235] width 218 height 21
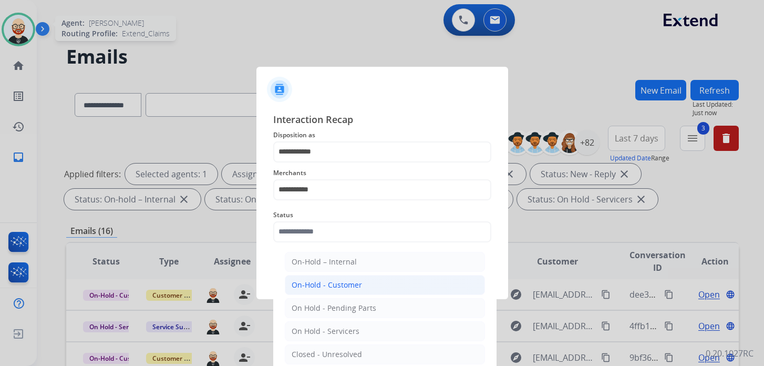
click at [322, 289] on div "On-Hold - Customer" at bounding box center [327, 285] width 70 height 11
type input "**********"
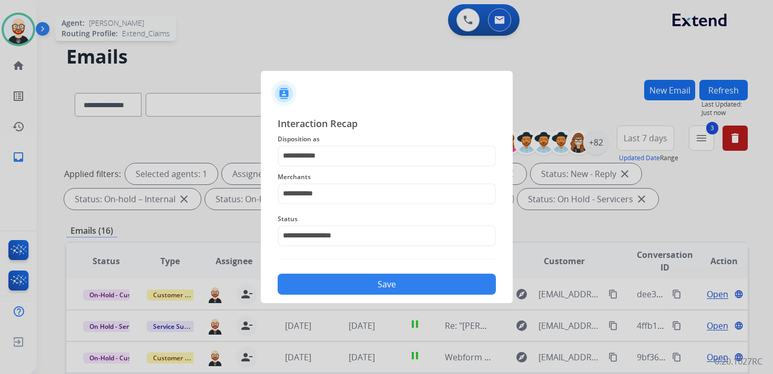
click at [321, 280] on button "Save" at bounding box center [386, 284] width 218 height 21
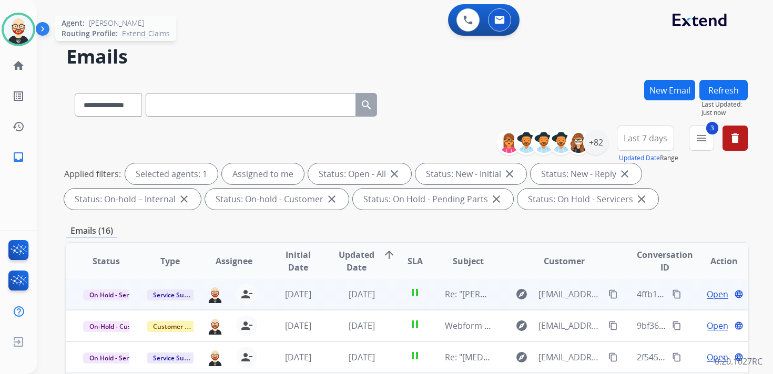
click at [709, 298] on span "Open" at bounding box center [717, 294] width 22 height 13
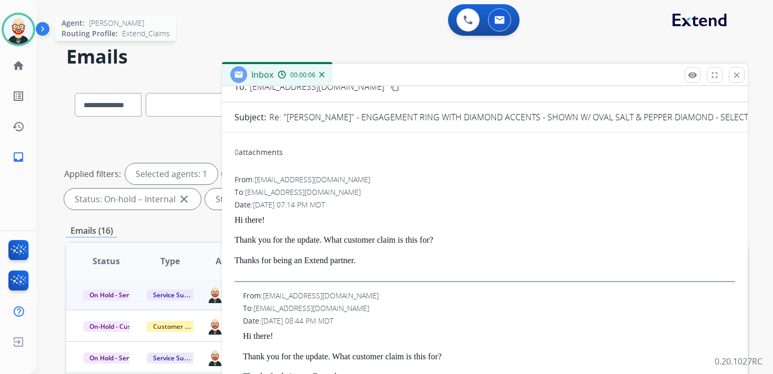
scroll to position [0, 0]
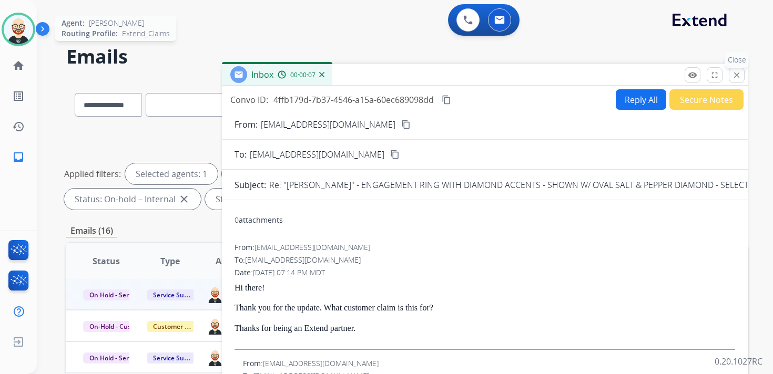
click at [734, 76] on mat-icon "close" at bounding box center [736, 74] width 9 height 9
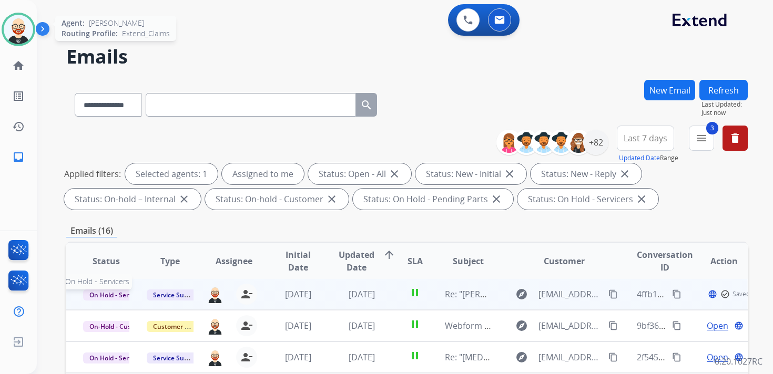
click at [104, 294] on span "On Hold - Servicers" at bounding box center [117, 295] width 69 height 11
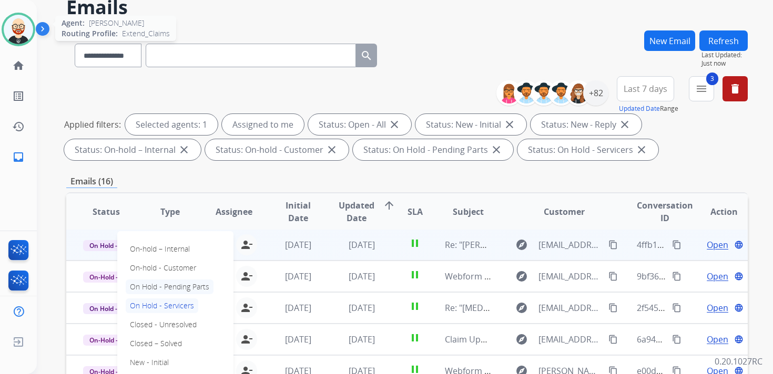
scroll to position [51, 0]
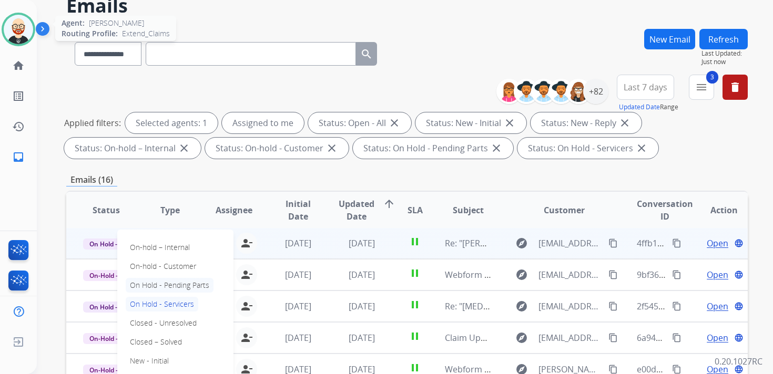
click at [144, 333] on div "On-hold – Internal On-hold - Customer On Hold - Pending Parts On Hold - Service…" at bounding box center [175, 323] width 116 height 187
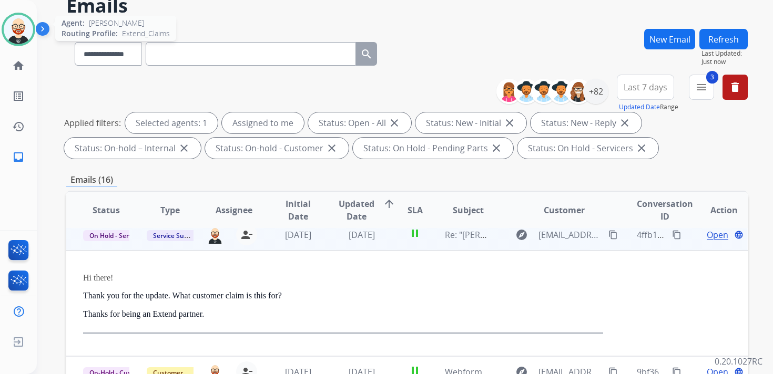
scroll to position [0, 0]
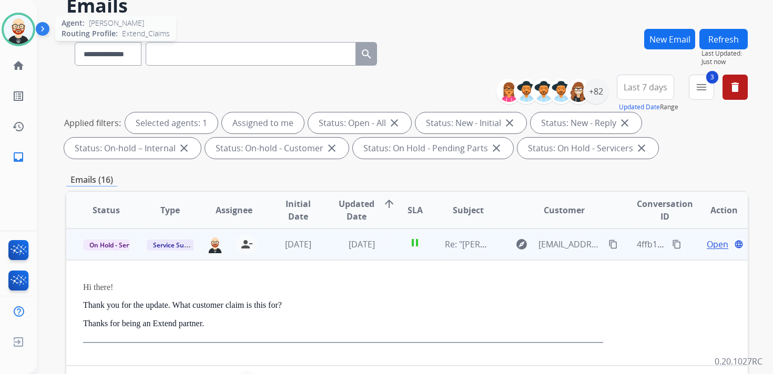
click at [148, 257] on td "Service Support" at bounding box center [162, 245] width 64 height 32
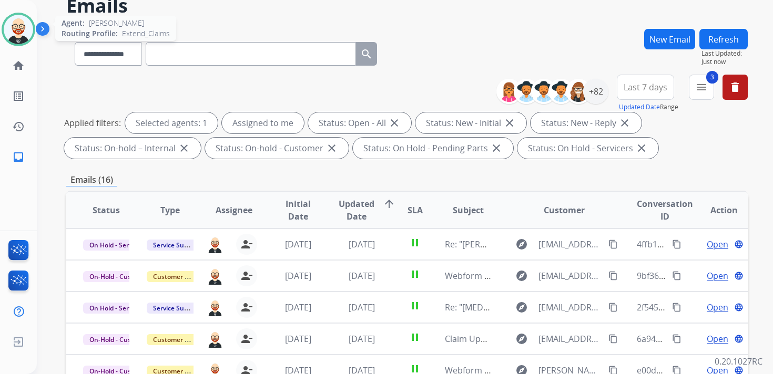
click at [118, 250] on span "On Hold - Servicers" at bounding box center [117, 245] width 69 height 11
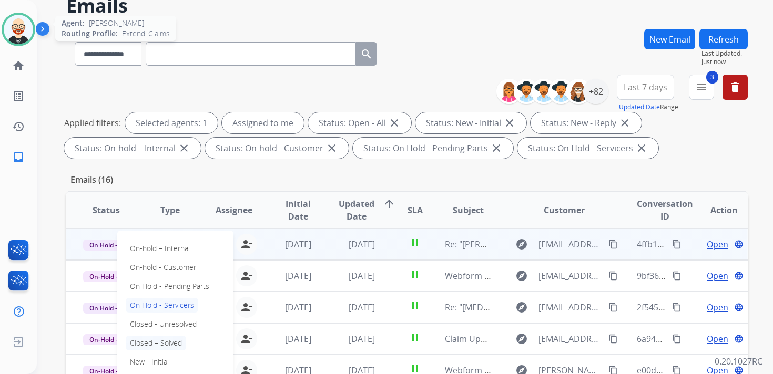
click at [161, 345] on p "Closed – Solved" at bounding box center [156, 343] width 60 height 15
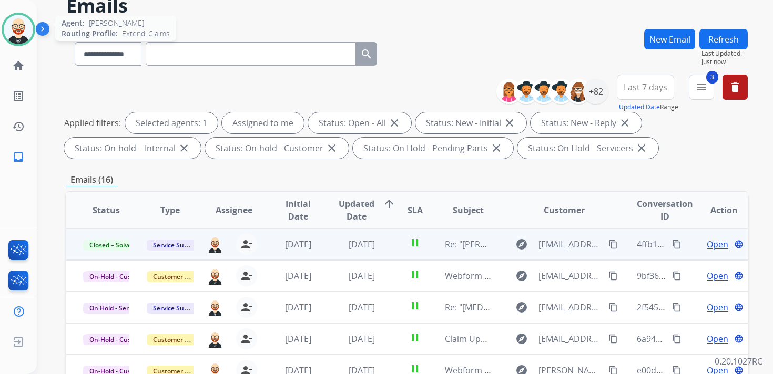
click at [722, 37] on button "Refresh" at bounding box center [723, 39] width 48 height 20
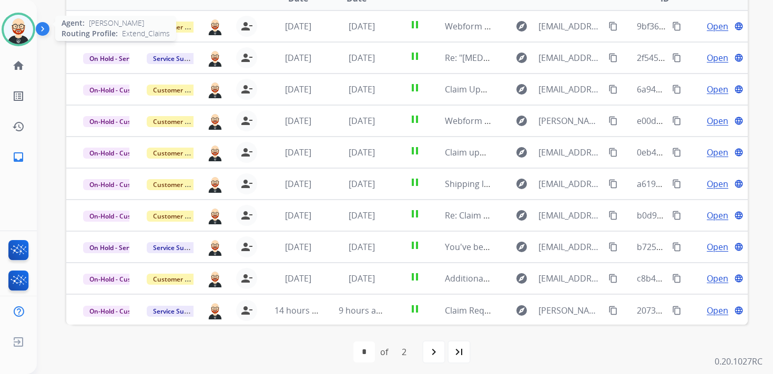
scroll to position [274, 0]
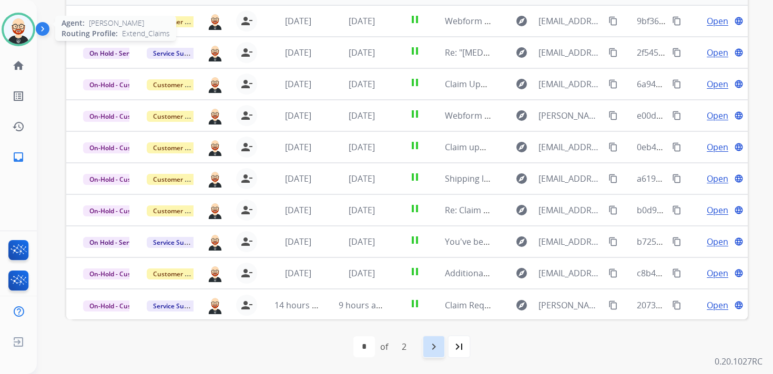
click at [437, 339] on div "navigate_next" at bounding box center [433, 346] width 23 height 23
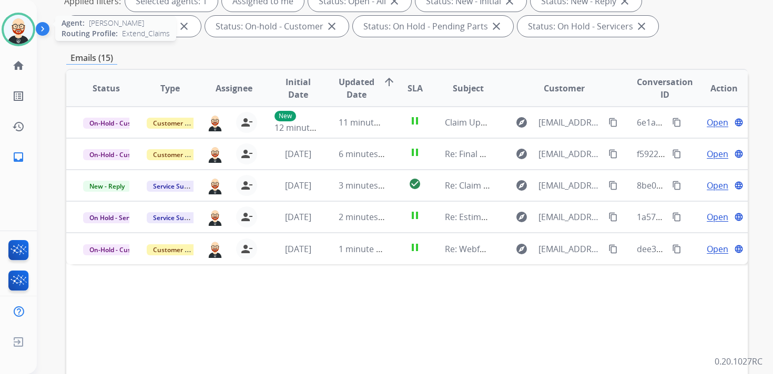
scroll to position [180, 0]
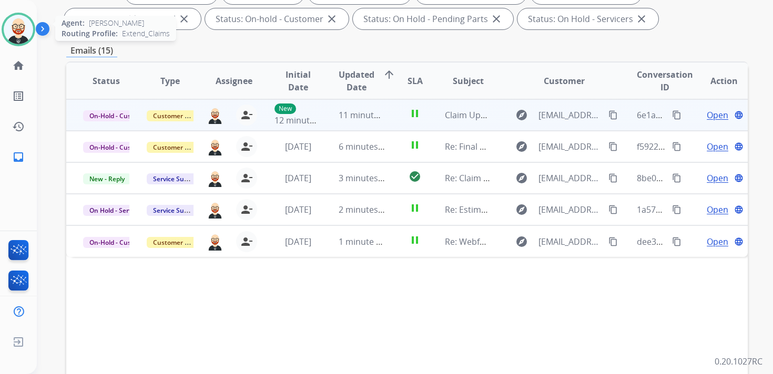
click at [707, 118] on span "Open" at bounding box center [717, 115] width 22 height 13
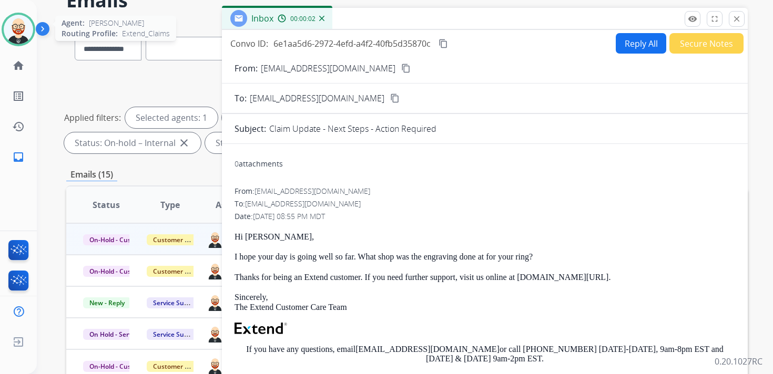
scroll to position [0, 0]
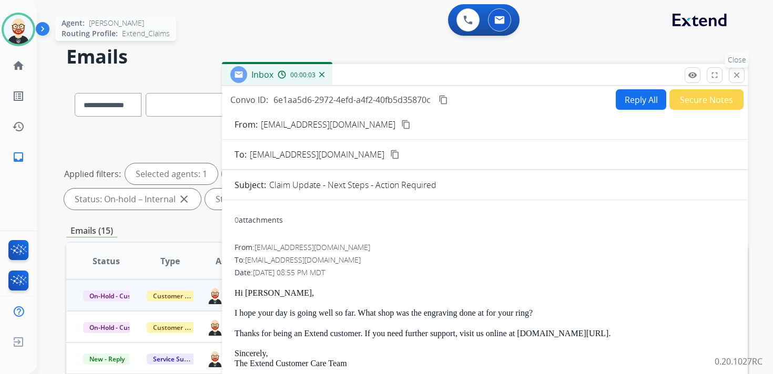
click at [737, 73] on mat-icon "close" at bounding box center [736, 74] width 9 height 9
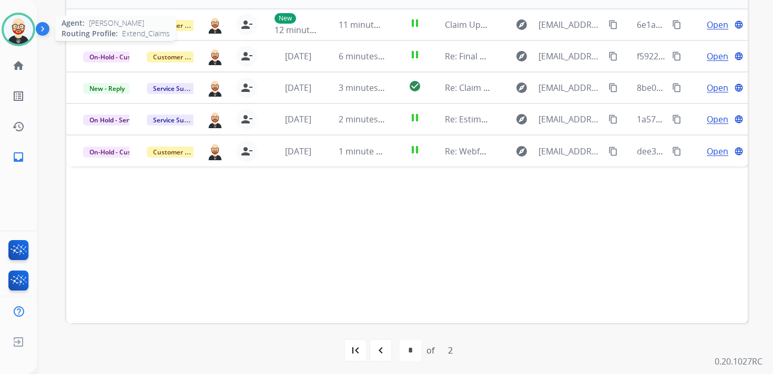
scroll to position [274, 0]
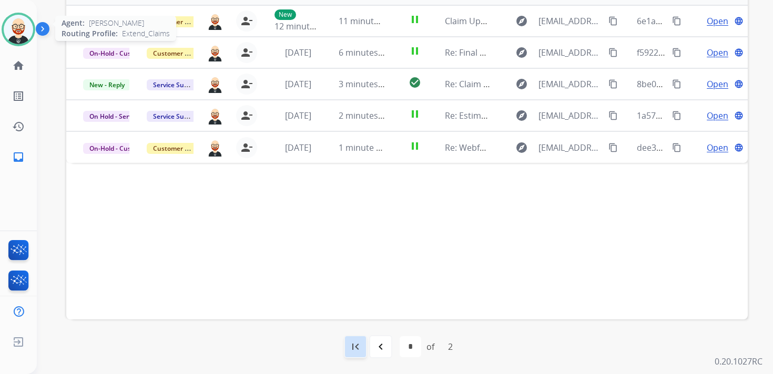
click at [358, 342] on mat-icon "first_page" at bounding box center [355, 347] width 13 height 13
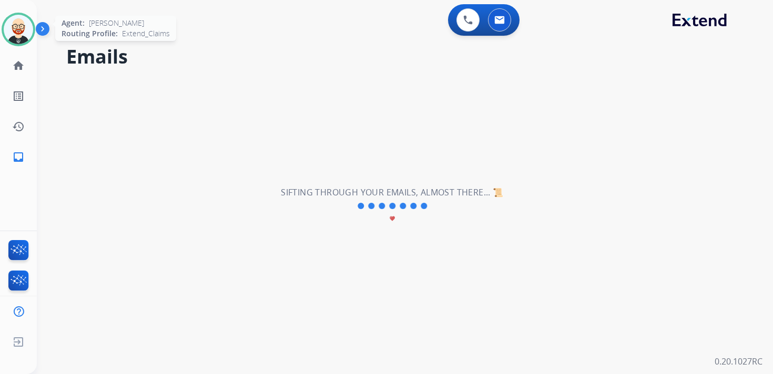
scroll to position [0, 0]
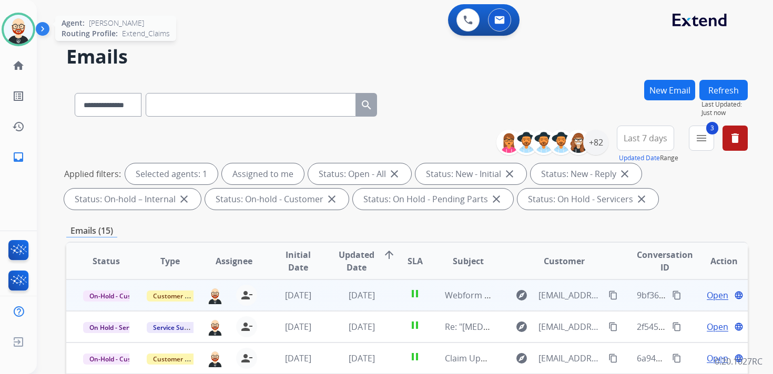
click at [706, 294] on span "Open" at bounding box center [717, 295] width 22 height 13
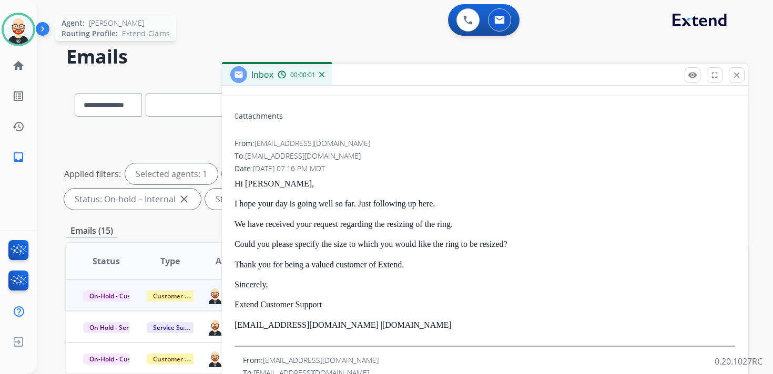
scroll to position [110, 0]
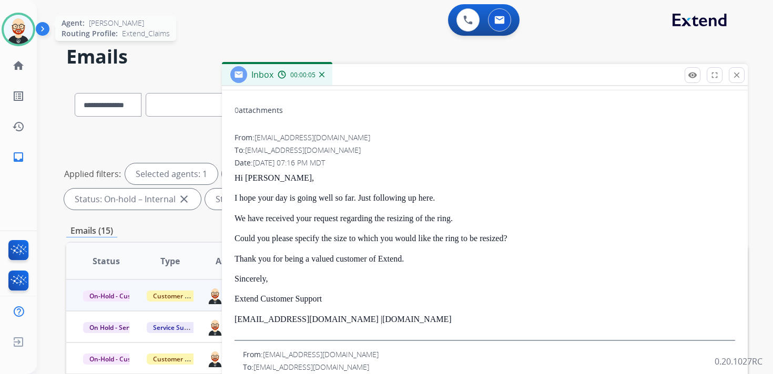
drag, startPoint x: 395, startPoint y: 321, endPoint x: 233, endPoint y: 181, distance: 214.6
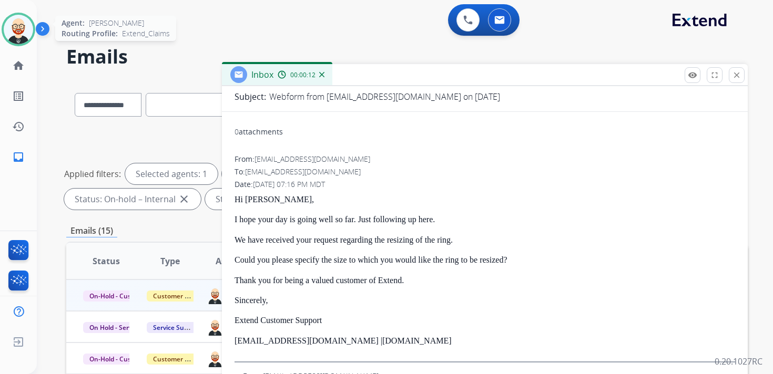
scroll to position [0, 0]
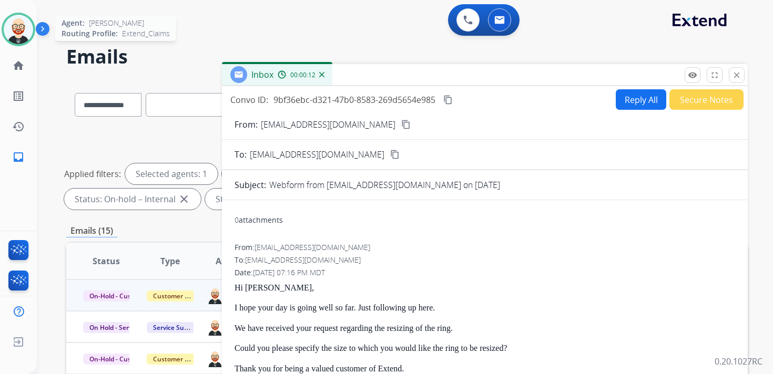
click at [622, 101] on button "Reply All" at bounding box center [640, 99] width 50 height 20
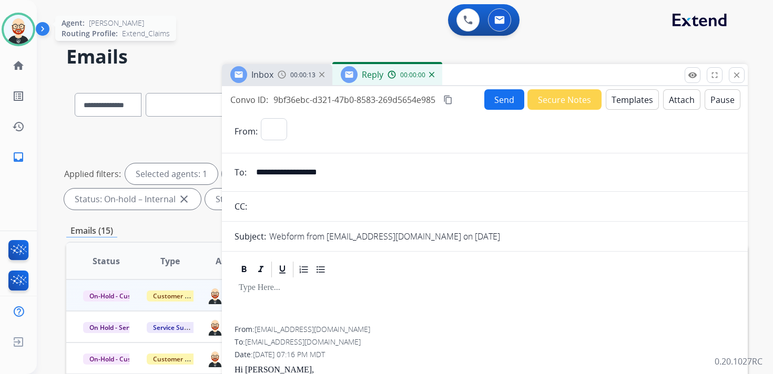
select select "**********"
click at [259, 295] on div at bounding box center [484, 302] width 500 height 47
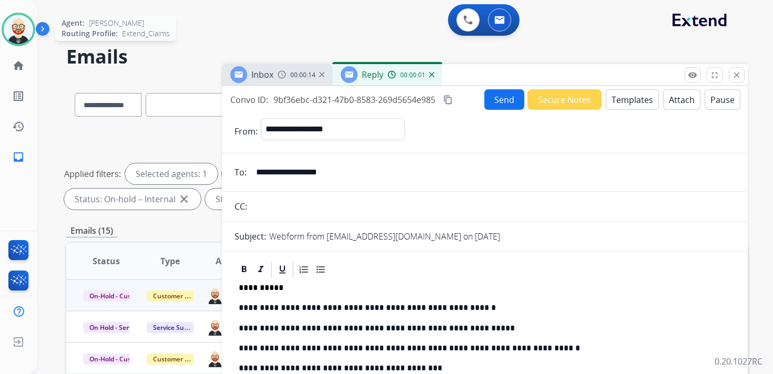
click at [498, 99] on button "Send" at bounding box center [504, 99] width 40 height 20
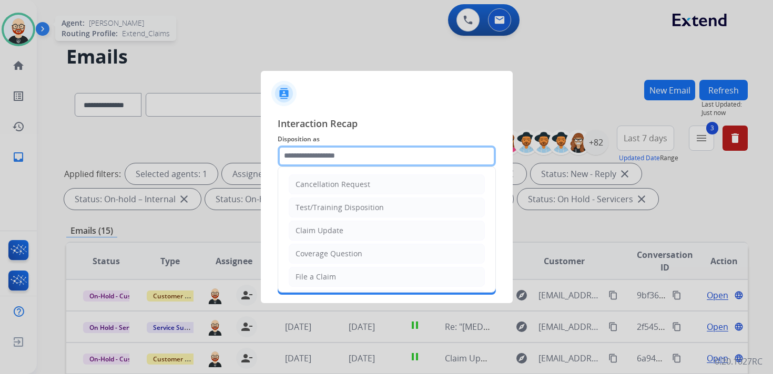
click at [331, 162] on input "text" at bounding box center [386, 156] width 218 height 21
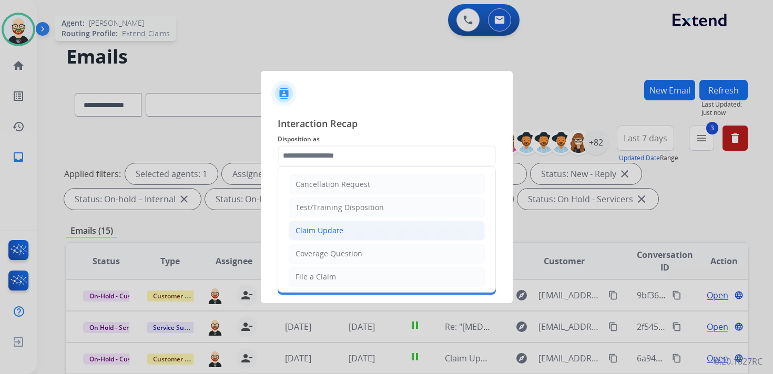
click at [320, 239] on li "Claim Update" at bounding box center [387, 231] width 196 height 20
type input "**********"
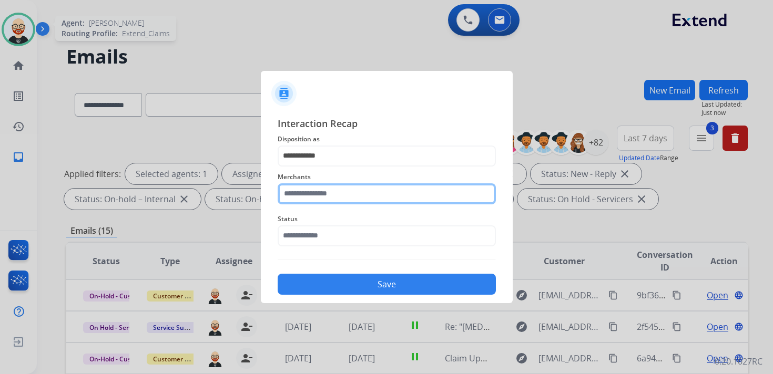
click at [306, 203] on input "text" at bounding box center [386, 193] width 218 height 21
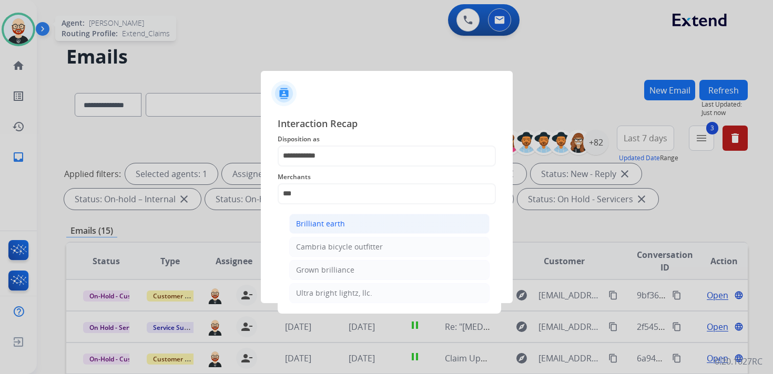
click at [309, 219] on div "Brilliant earth" at bounding box center [320, 224] width 49 height 11
type input "**********"
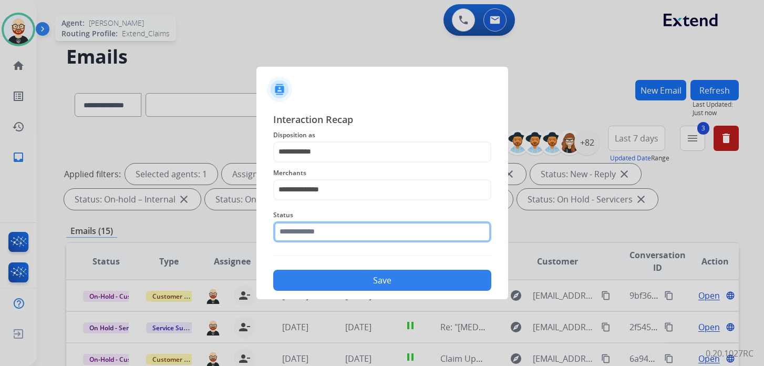
click at [307, 230] on input "text" at bounding box center [382, 231] width 218 height 21
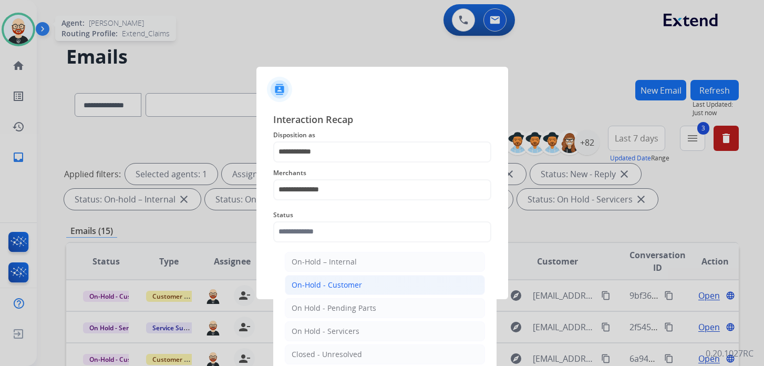
click at [321, 290] on li "On-Hold - Customer" at bounding box center [385, 285] width 200 height 20
type input "**********"
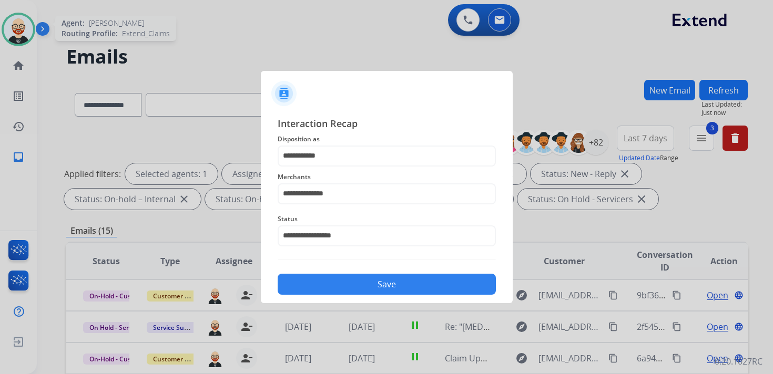
click at [327, 288] on button "Save" at bounding box center [386, 284] width 218 height 21
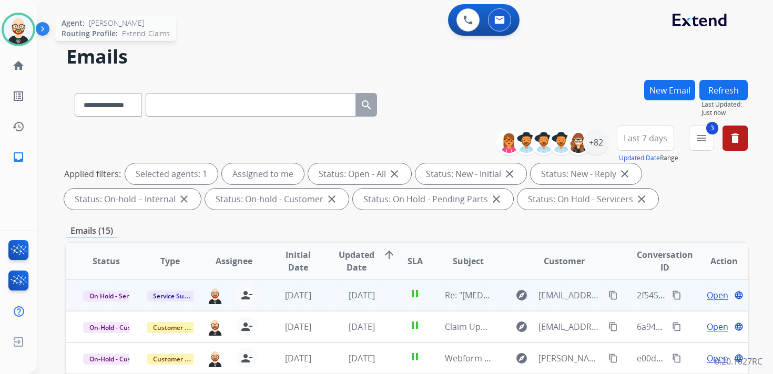
click at [706, 294] on span "Open" at bounding box center [717, 295] width 22 height 13
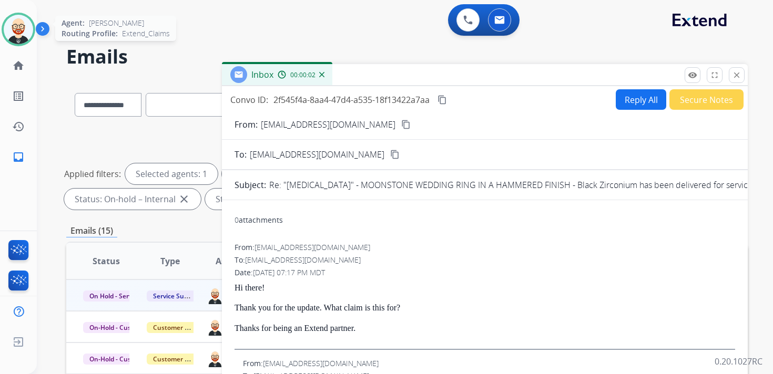
click at [381, 327] on p "Thanks for being an Extend partner." at bounding box center [484, 328] width 500 height 9
click at [733, 78] on mat-icon "close" at bounding box center [736, 74] width 9 height 9
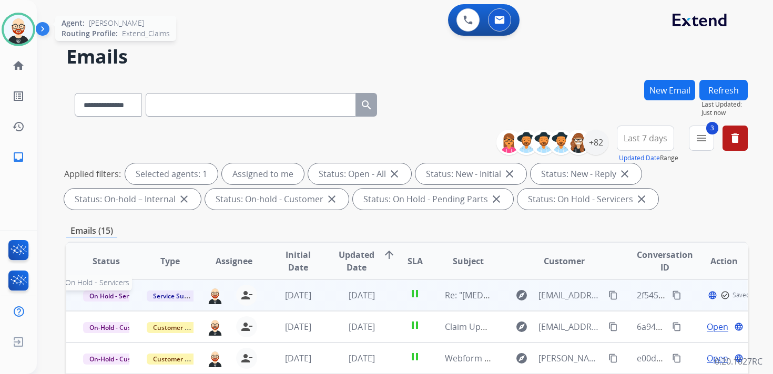
click at [94, 297] on span "On Hold - Servicers" at bounding box center [117, 296] width 69 height 11
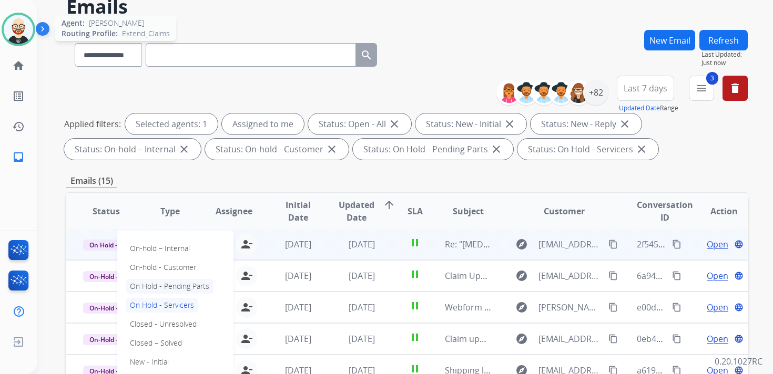
scroll to position [58, 0]
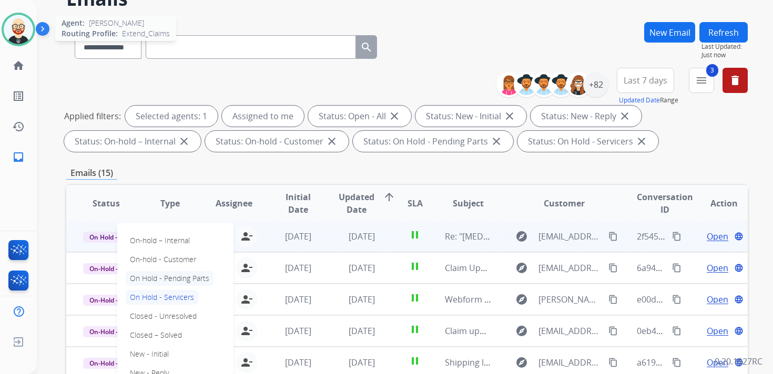
click at [170, 331] on p "Closed – Solved" at bounding box center [156, 335] width 60 height 15
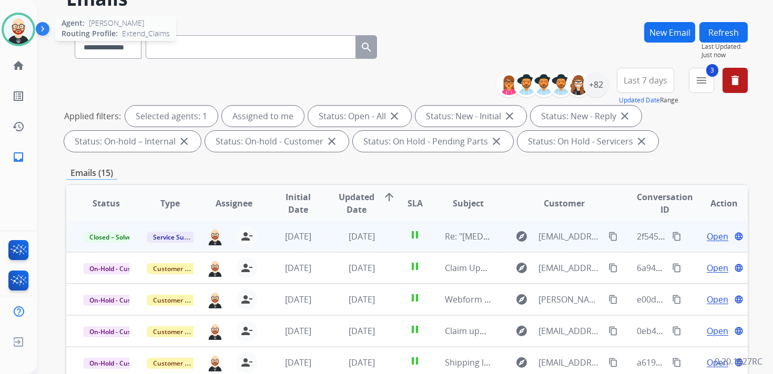
click at [723, 35] on button "Refresh" at bounding box center [723, 32] width 48 height 20
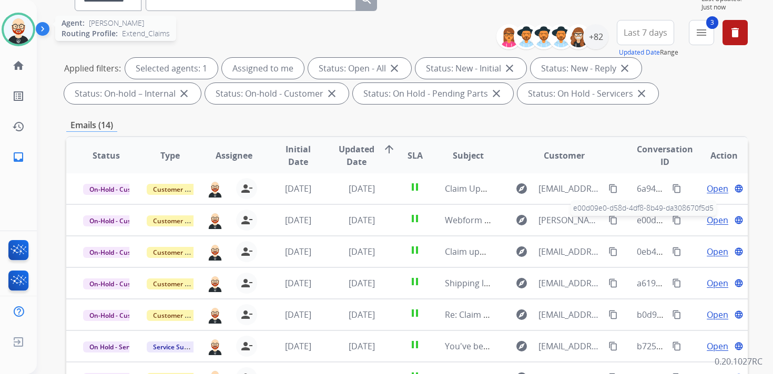
scroll to position [117, 0]
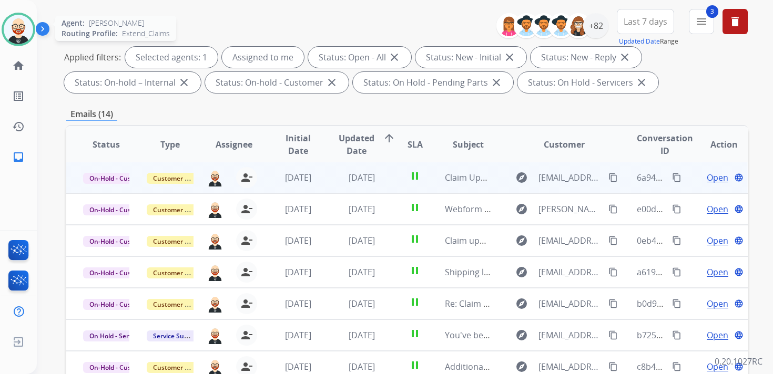
click at [706, 180] on span "Open" at bounding box center [717, 177] width 22 height 13
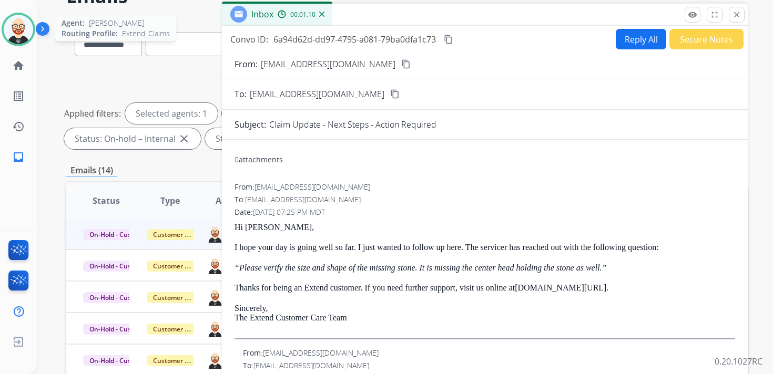
scroll to position [58, 0]
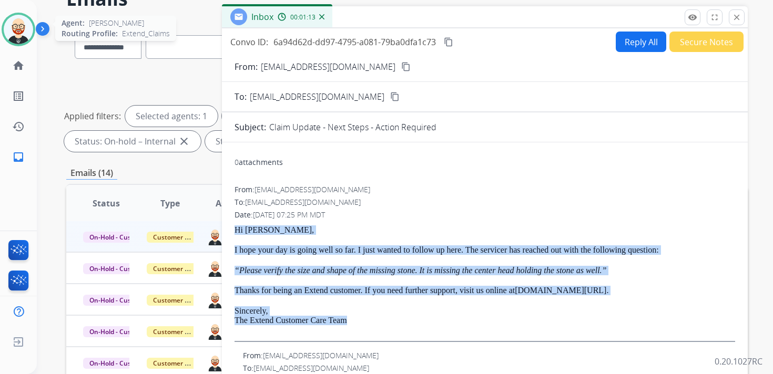
drag, startPoint x: 368, startPoint y: 320, endPoint x: 230, endPoint y: 231, distance: 164.3
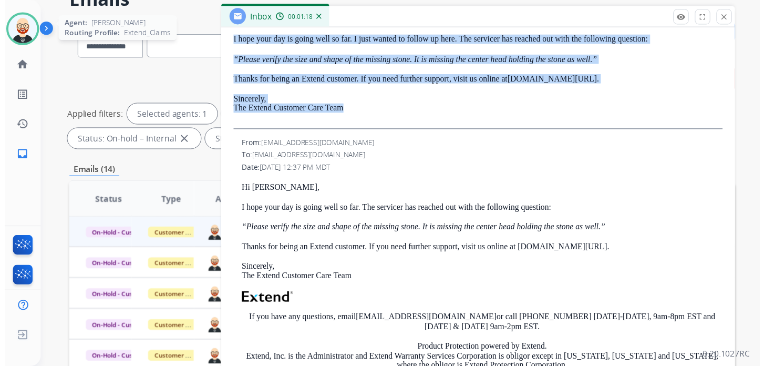
scroll to position [0, 0]
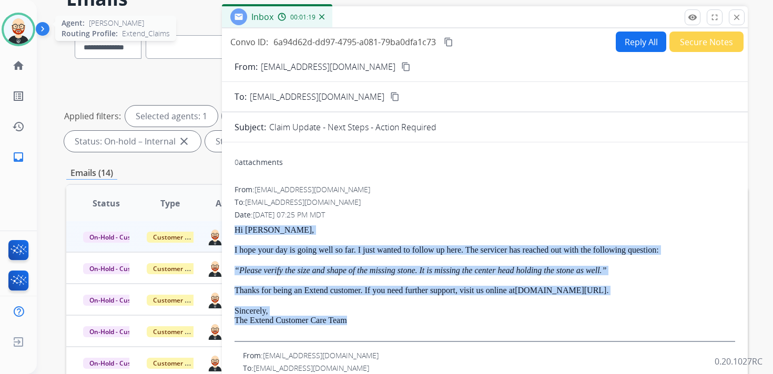
click at [641, 44] on button "Reply All" at bounding box center [640, 42] width 50 height 20
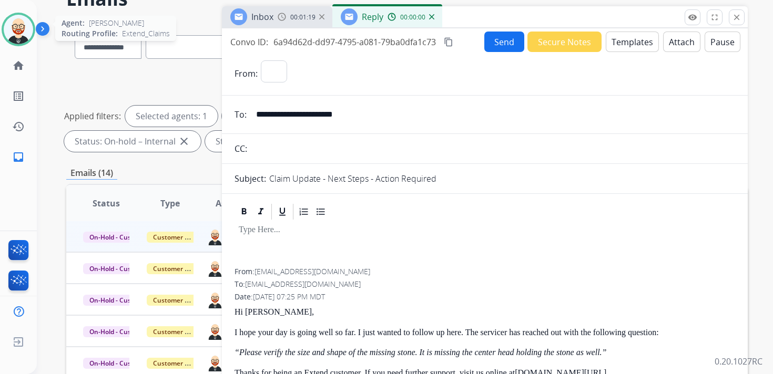
select select "**********"
click at [326, 234] on p at bounding box center [485, 229] width 492 height 9
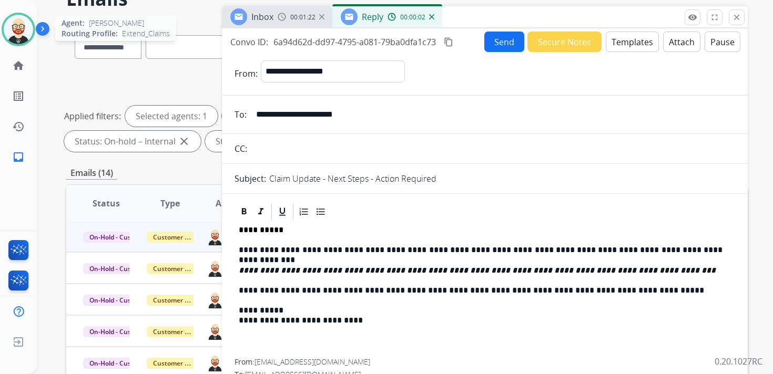
click at [496, 42] on button "Send" at bounding box center [504, 42] width 40 height 20
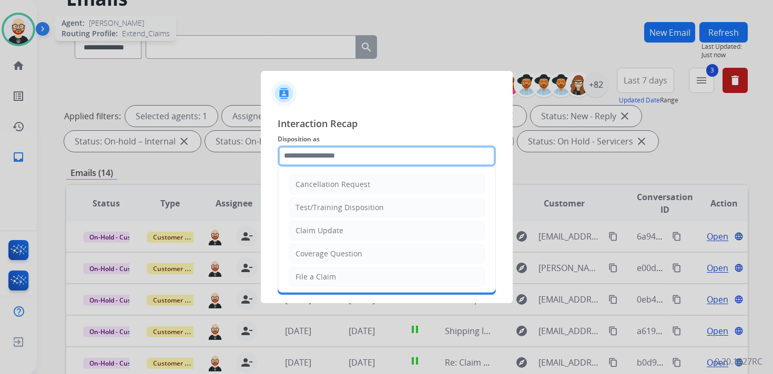
click at [316, 158] on input "text" at bounding box center [386, 156] width 218 height 21
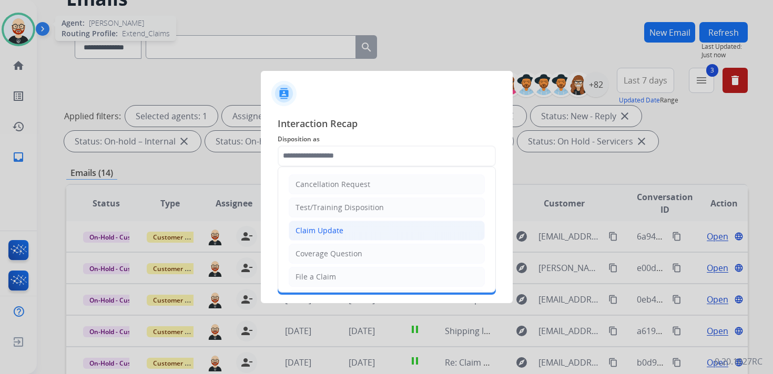
click at [325, 233] on div "Claim Update" at bounding box center [319, 230] width 48 height 11
type input "**********"
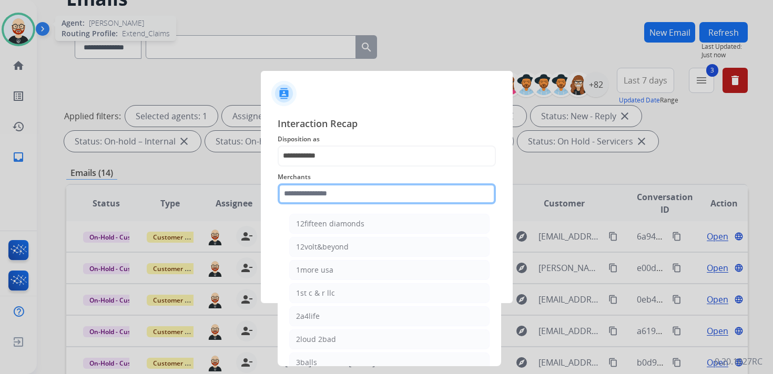
click at [307, 194] on input "text" at bounding box center [386, 193] width 218 height 21
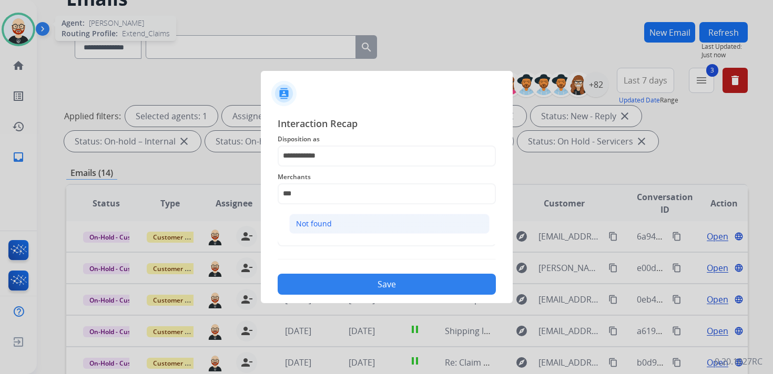
click at [310, 219] on div "Not found" at bounding box center [314, 224] width 36 height 11
type input "*********"
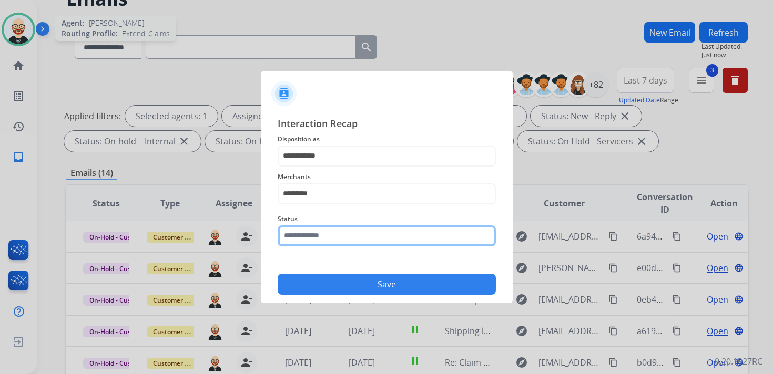
click at [301, 246] on div "Status" at bounding box center [386, 230] width 218 height 42
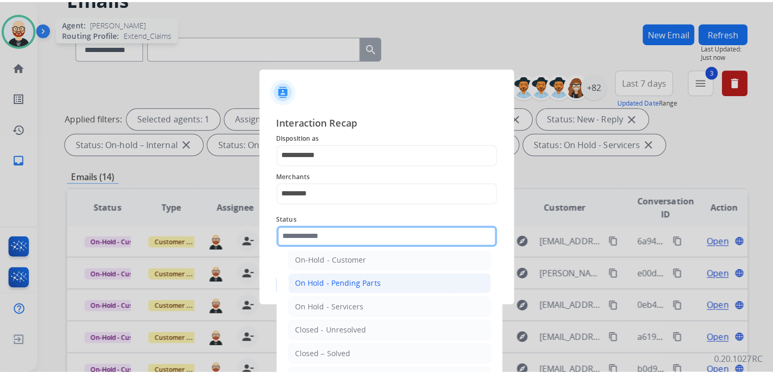
scroll to position [30, 0]
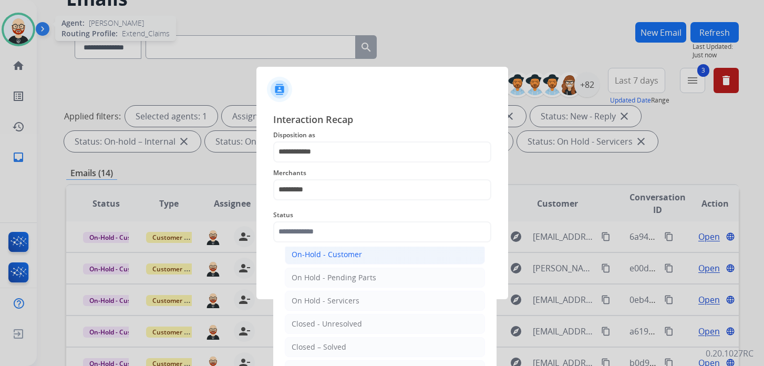
click at [326, 260] on li "On-Hold - Customer" at bounding box center [385, 254] width 200 height 20
type input "**********"
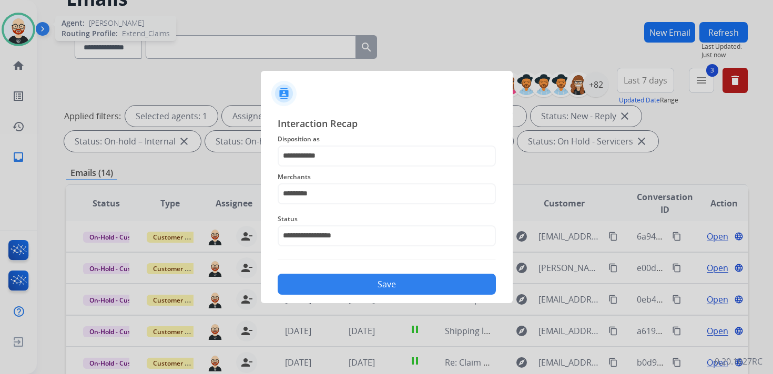
click at [329, 284] on button "Save" at bounding box center [386, 284] width 218 height 21
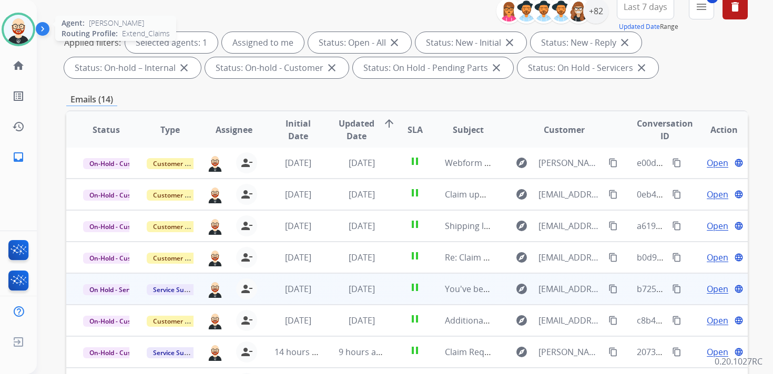
scroll to position [130, 0]
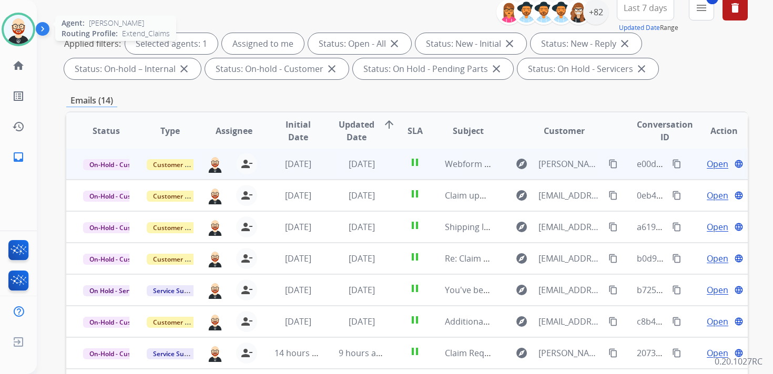
click at [706, 167] on span "Open" at bounding box center [717, 164] width 22 height 13
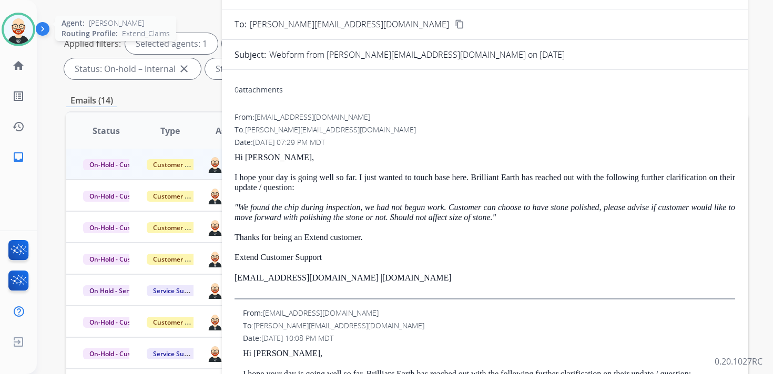
drag, startPoint x: 398, startPoint y: 274, endPoint x: 230, endPoint y: 160, distance: 203.2
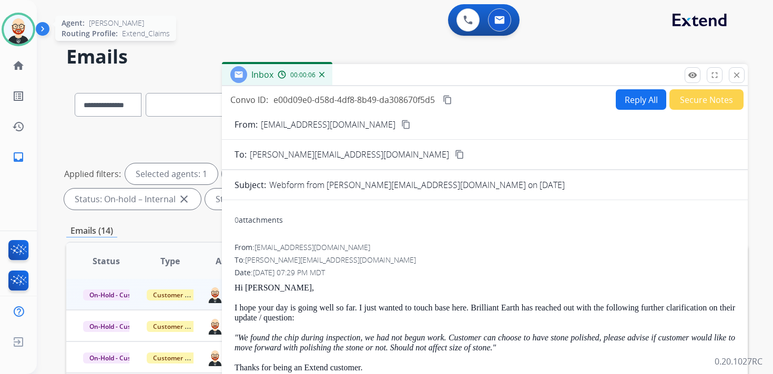
click at [622, 102] on button "Reply All" at bounding box center [640, 99] width 50 height 20
select select "**********"
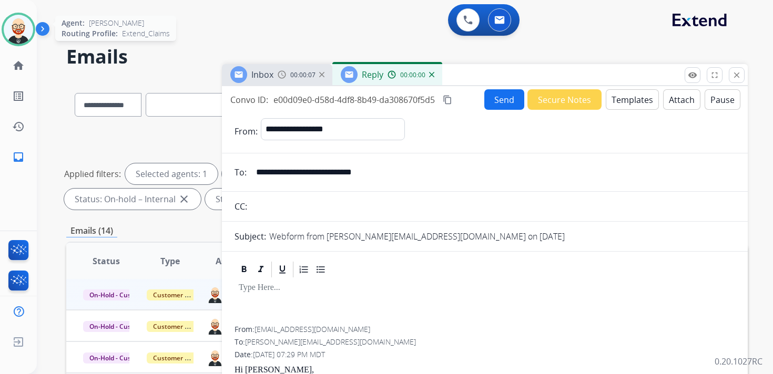
click at [298, 304] on div at bounding box center [484, 302] width 500 height 47
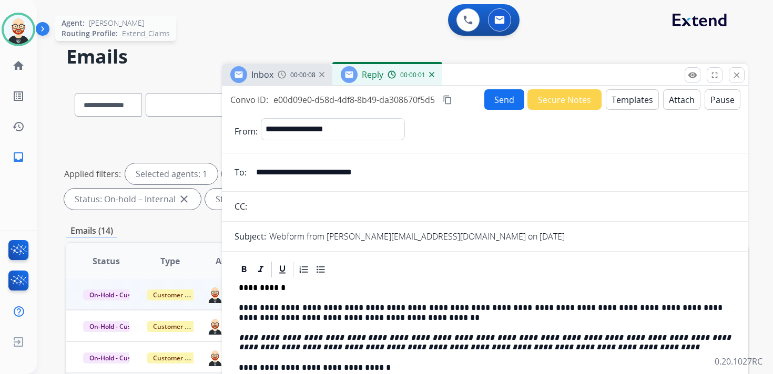
click at [488, 106] on button "Send" at bounding box center [504, 99] width 40 height 20
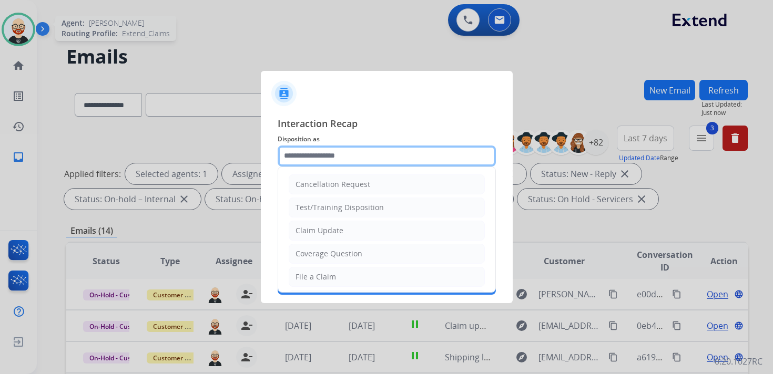
click at [295, 161] on input "text" at bounding box center [386, 156] width 218 height 21
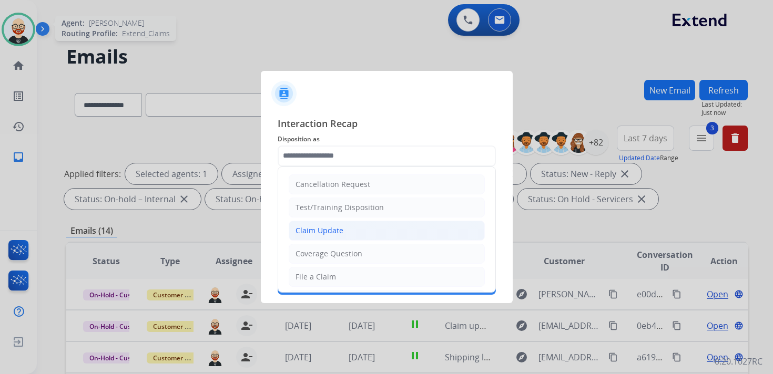
click at [344, 230] on li "Claim Update" at bounding box center [387, 231] width 196 height 20
type input "**********"
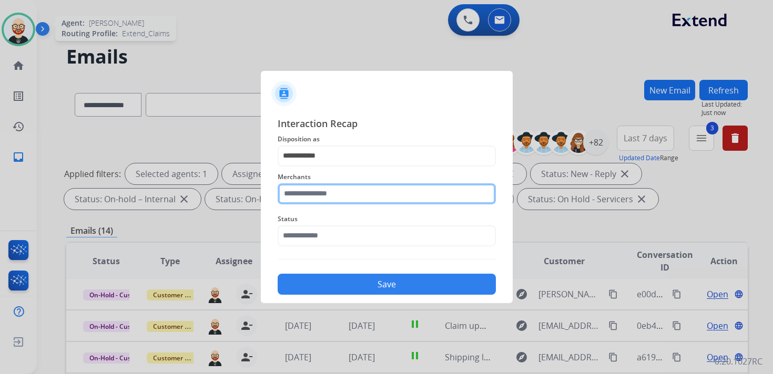
click at [321, 195] on input "text" at bounding box center [386, 193] width 218 height 21
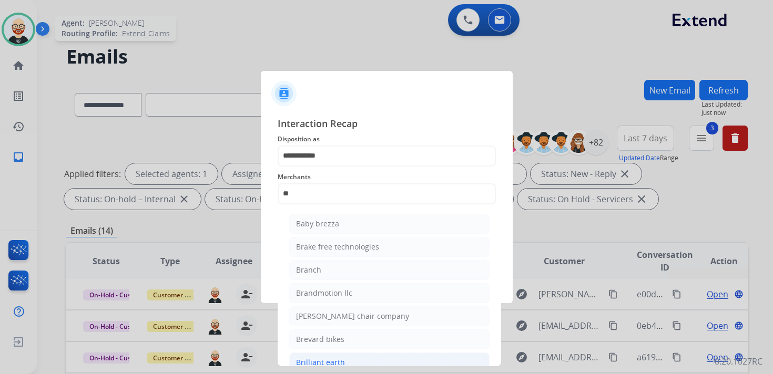
click at [307, 358] on div "Brilliant earth" at bounding box center [320, 362] width 49 height 11
type input "**********"
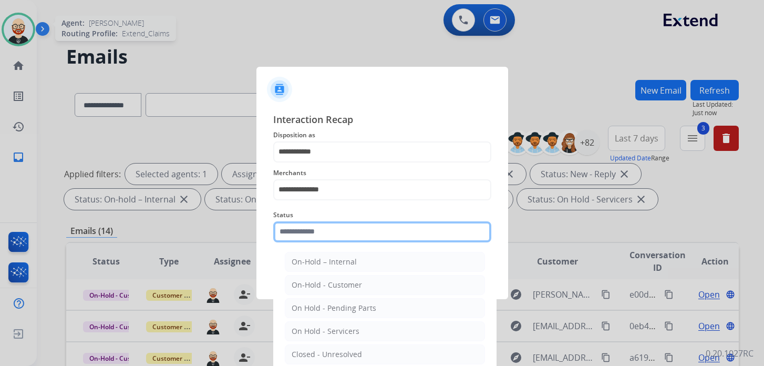
click at [317, 242] on div "Status On-Hold – Internal On-Hold - Customer On Hold - Pending Parts On Hold - …" at bounding box center [382, 225] width 218 height 42
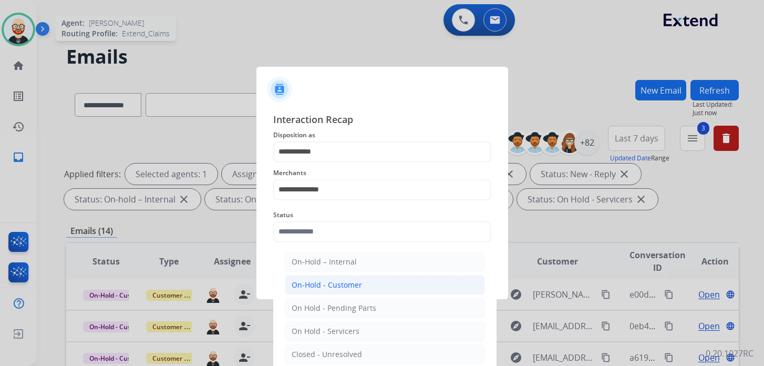
click at [337, 280] on div "On-Hold - Customer" at bounding box center [327, 285] width 70 height 11
type input "**********"
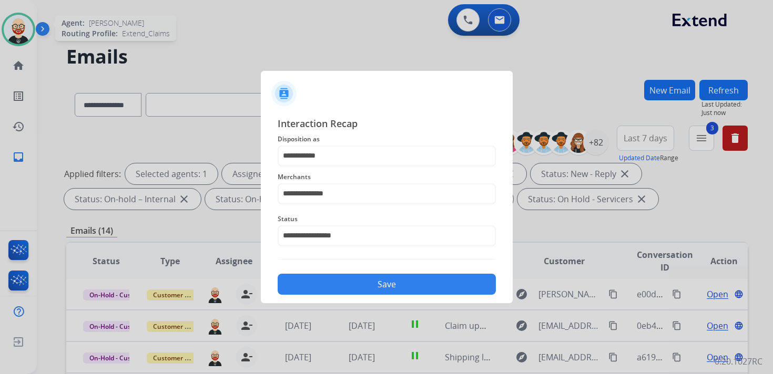
click at [354, 285] on button "Save" at bounding box center [386, 284] width 218 height 21
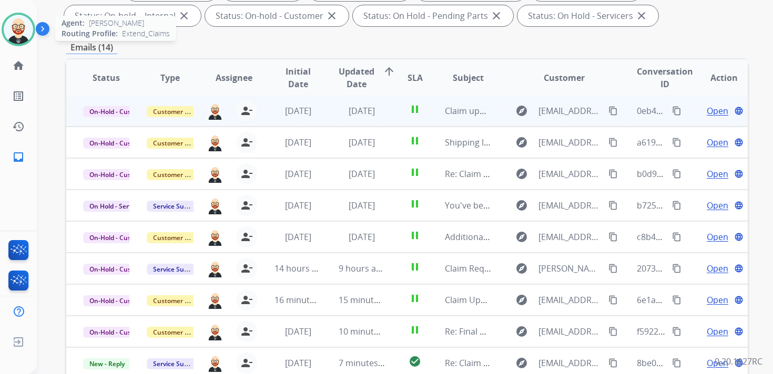
scroll to position [186, 0]
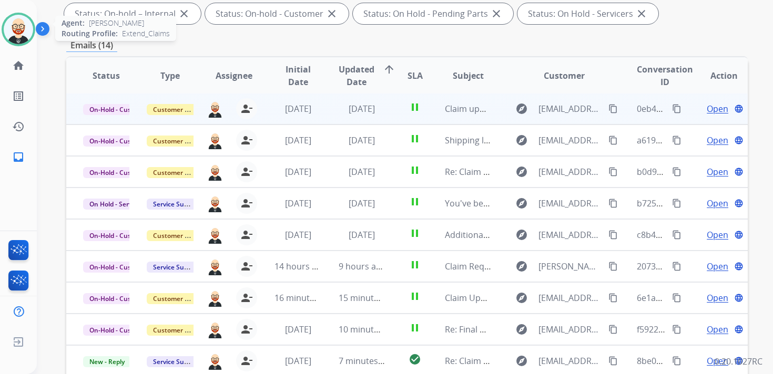
click at [711, 108] on span "Open" at bounding box center [717, 108] width 22 height 13
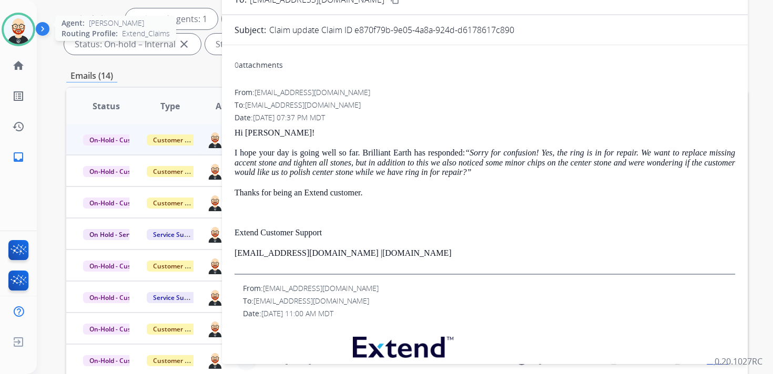
scroll to position [110, 0]
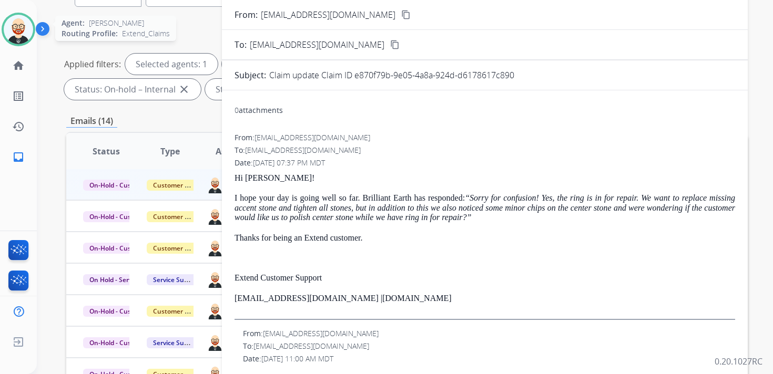
drag, startPoint x: 393, startPoint y: 300, endPoint x: 233, endPoint y: 178, distance: 200.6
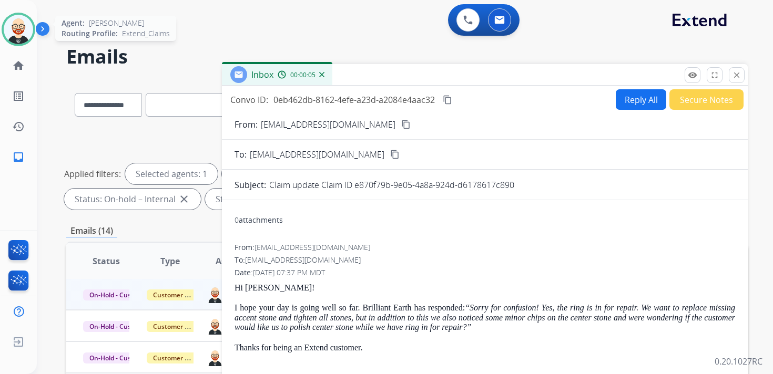
click at [638, 96] on button "Reply All" at bounding box center [640, 99] width 50 height 20
select select "**********"
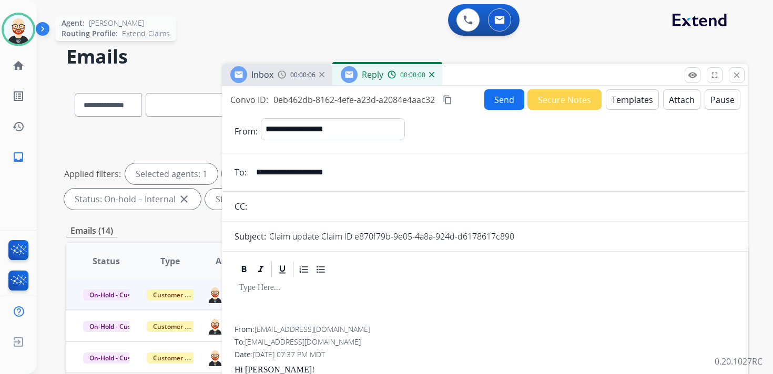
click at [280, 288] on p at bounding box center [485, 287] width 492 height 9
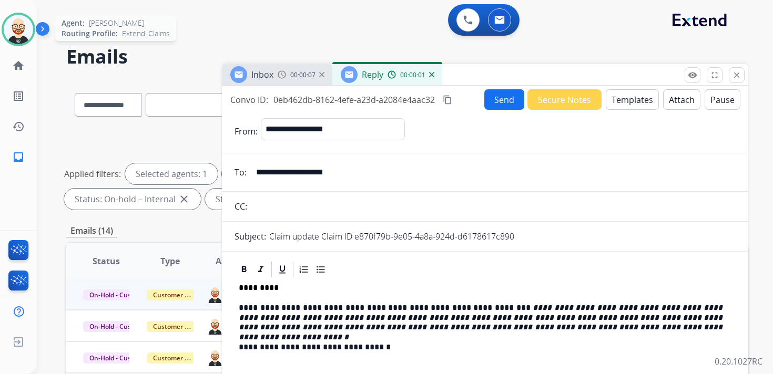
click at [499, 102] on button "Send" at bounding box center [504, 99] width 40 height 20
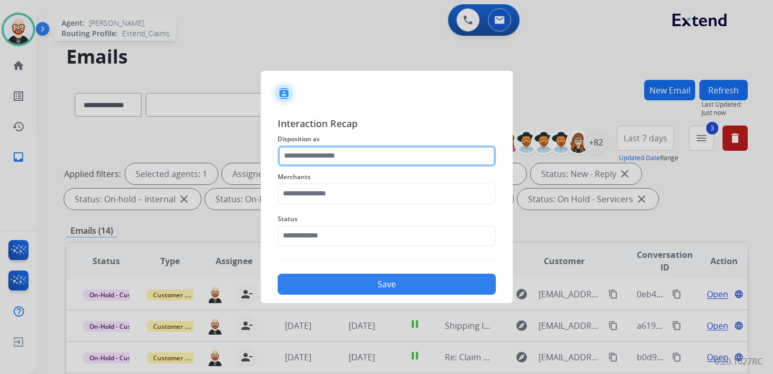
click at [337, 151] on input "text" at bounding box center [386, 156] width 218 height 21
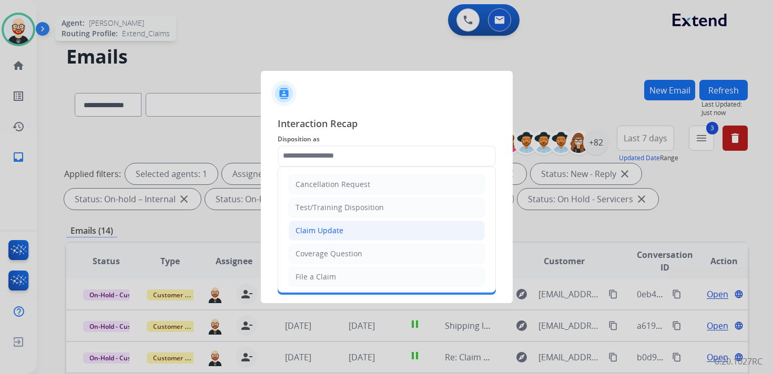
click at [328, 225] on div "Claim Update" at bounding box center [319, 230] width 48 height 11
type input "**********"
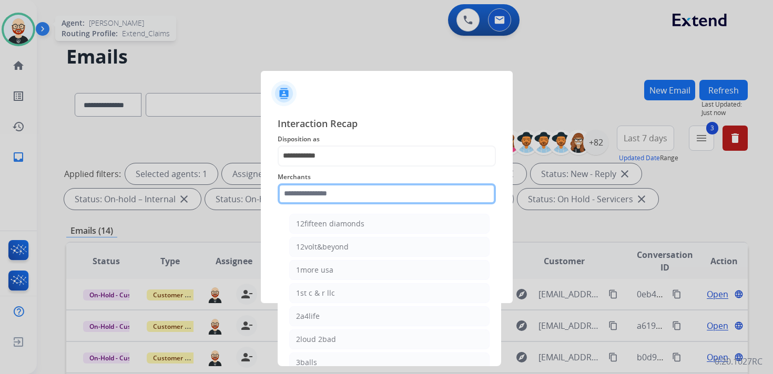
click at [298, 189] on input "text" at bounding box center [386, 193] width 218 height 21
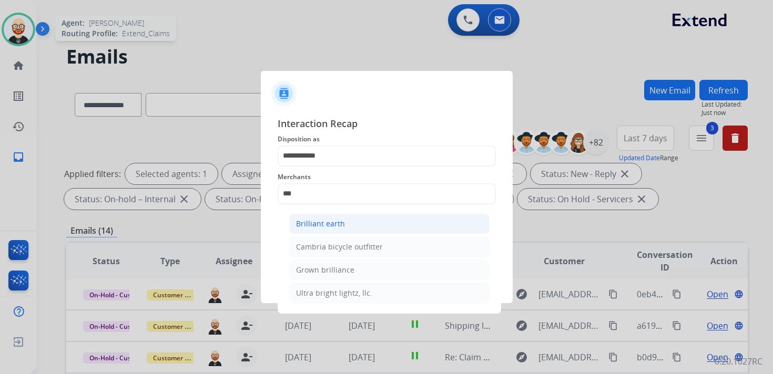
click at [313, 222] on div "Brilliant earth" at bounding box center [320, 224] width 49 height 11
type input "**********"
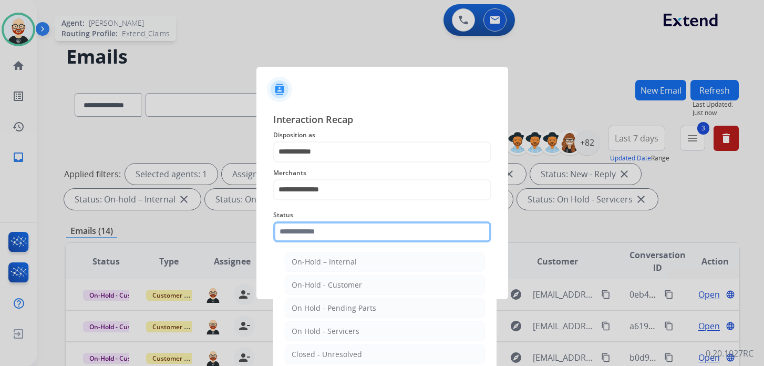
click at [312, 233] on input "text" at bounding box center [382, 231] width 218 height 21
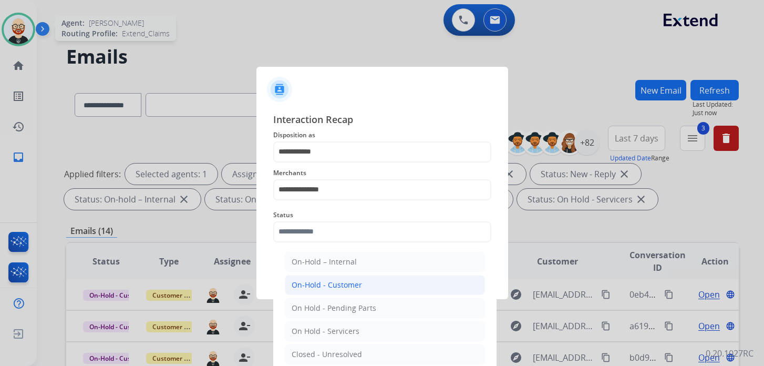
click at [323, 282] on div "On-Hold - Customer" at bounding box center [327, 285] width 70 height 11
type input "**********"
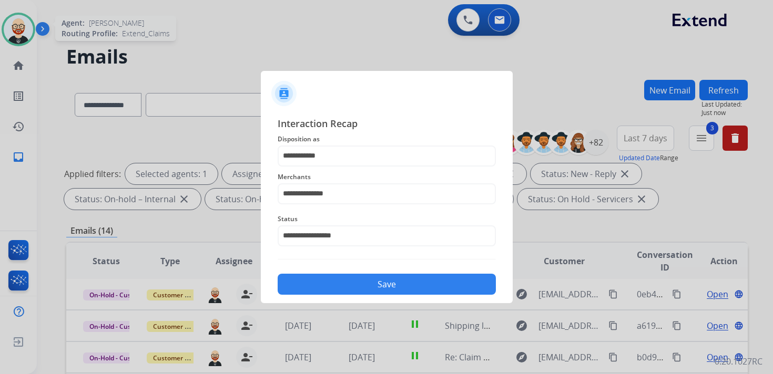
click at [323, 285] on button "Save" at bounding box center [386, 284] width 218 height 21
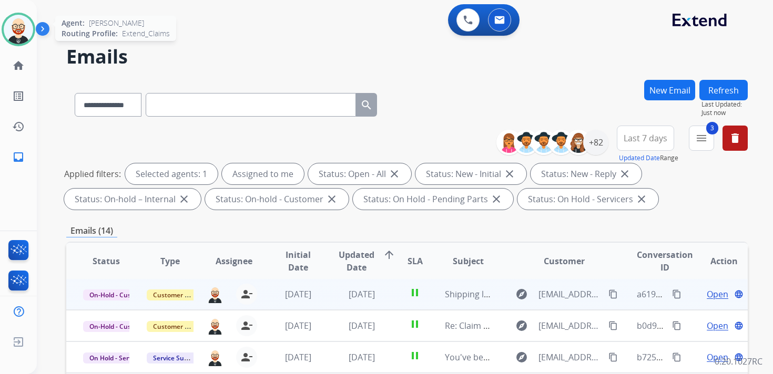
click at [707, 297] on span "Open" at bounding box center [717, 294] width 22 height 13
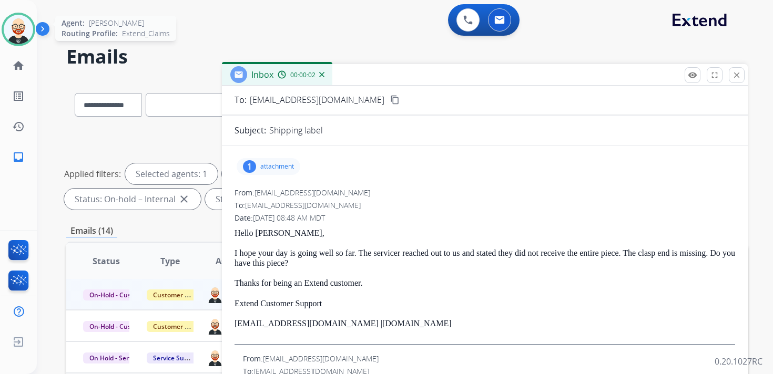
scroll to position [58, 0]
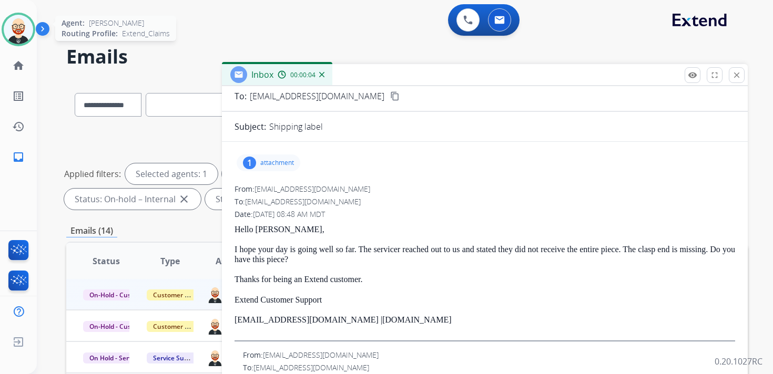
drag, startPoint x: 395, startPoint y: 322, endPoint x: 233, endPoint y: 230, distance: 186.6
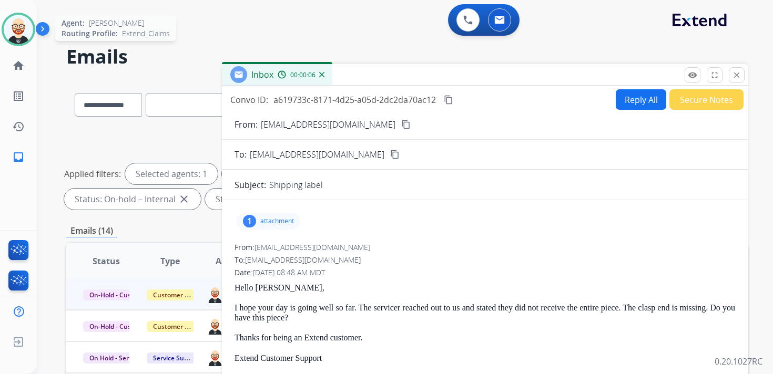
click at [623, 104] on button "Reply All" at bounding box center [640, 99] width 50 height 20
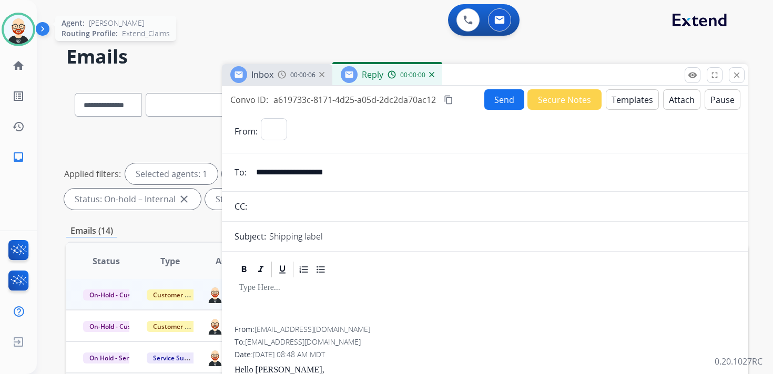
select select "**********"
click at [285, 279] on div at bounding box center [484, 302] width 500 height 47
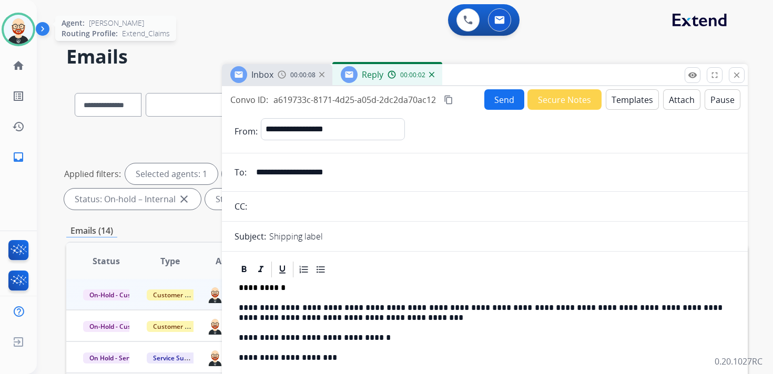
click at [488, 99] on button "Send" at bounding box center [504, 99] width 40 height 20
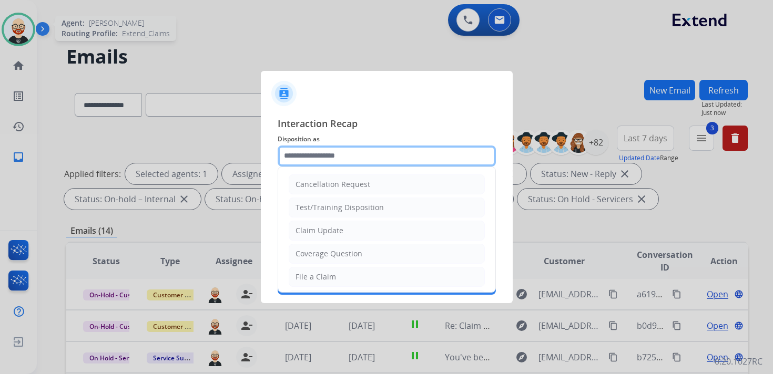
click at [309, 159] on input "text" at bounding box center [386, 156] width 218 height 21
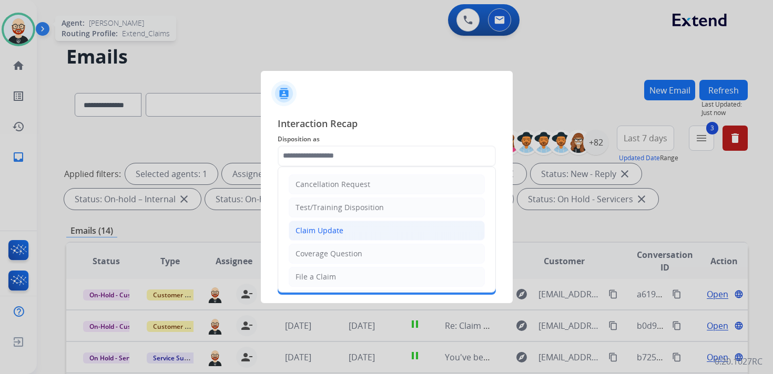
click at [310, 232] on div "Claim Update" at bounding box center [319, 230] width 48 height 11
type input "**********"
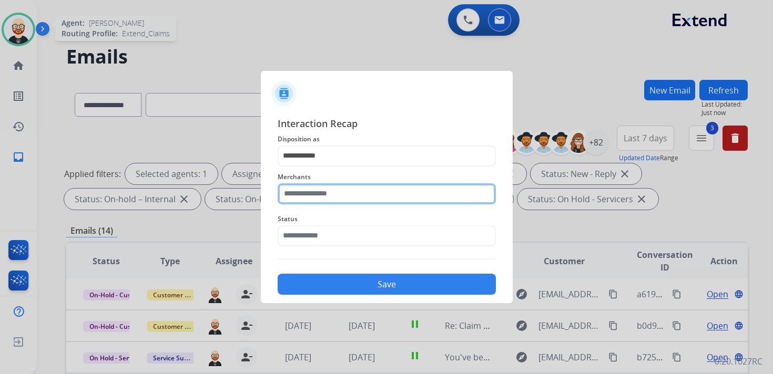
click at [310, 194] on input "text" at bounding box center [386, 193] width 218 height 21
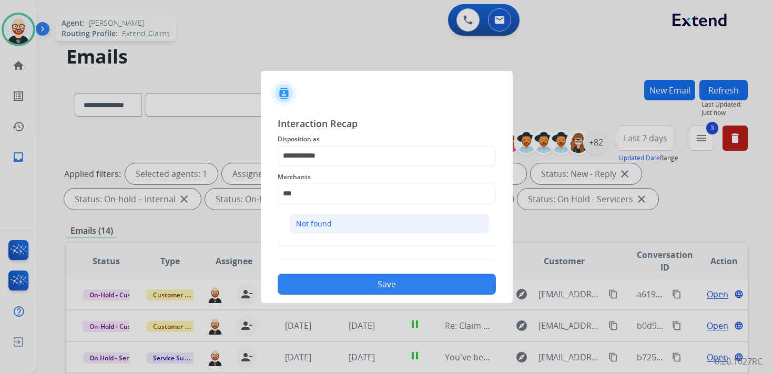
click at [312, 223] on div "Not found" at bounding box center [314, 224] width 36 height 11
type input "*********"
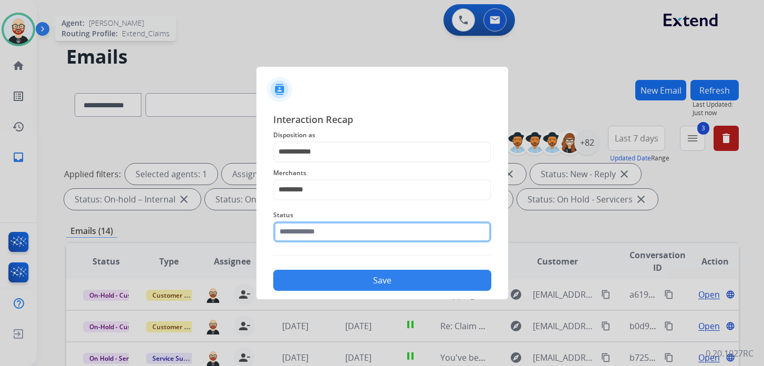
click at [311, 235] on input "text" at bounding box center [382, 231] width 218 height 21
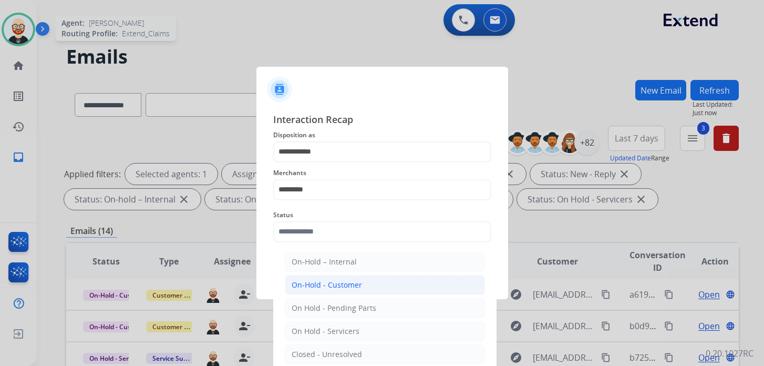
click at [332, 288] on div "On-Hold - Customer" at bounding box center [327, 285] width 70 height 11
type input "**********"
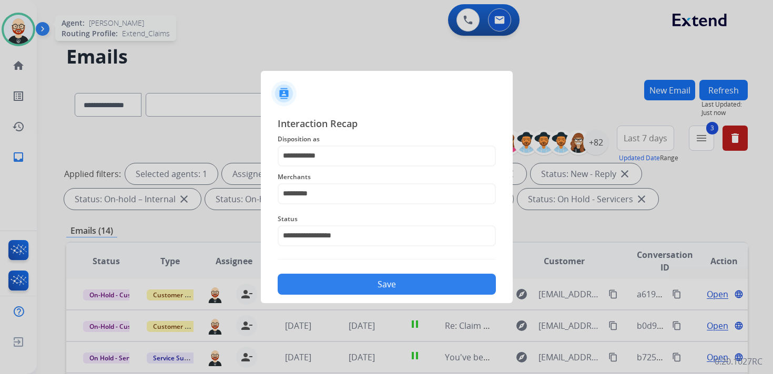
click at [382, 282] on button "Save" at bounding box center [386, 284] width 218 height 21
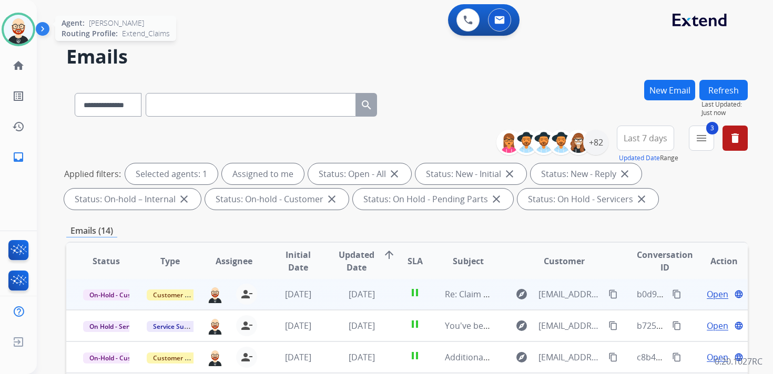
click at [712, 295] on span "Open" at bounding box center [717, 294] width 22 height 13
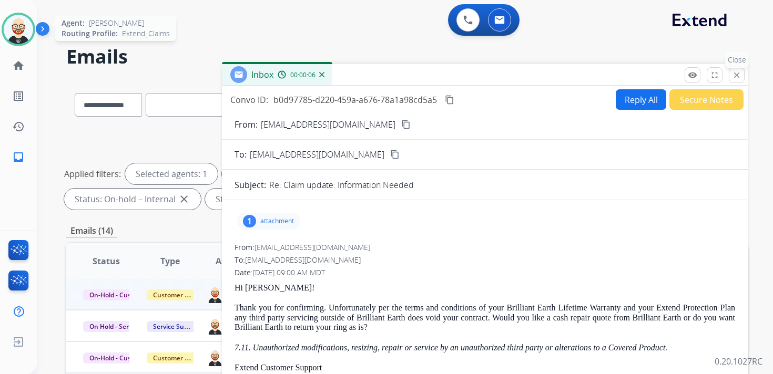
click at [732, 75] on mat-icon "close" at bounding box center [736, 74] width 9 height 9
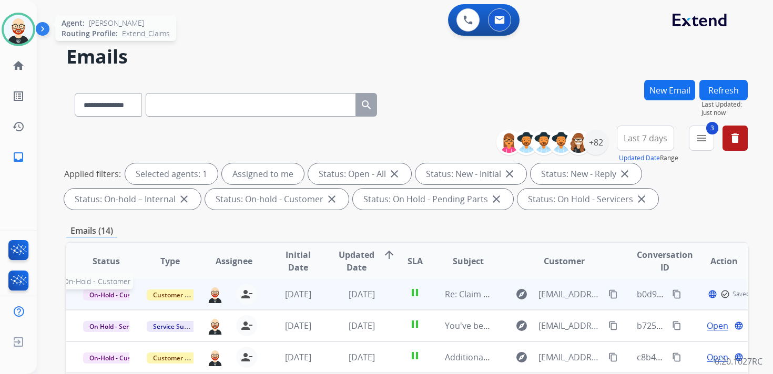
click at [111, 295] on span "On-Hold - Customer" at bounding box center [119, 295] width 73 height 11
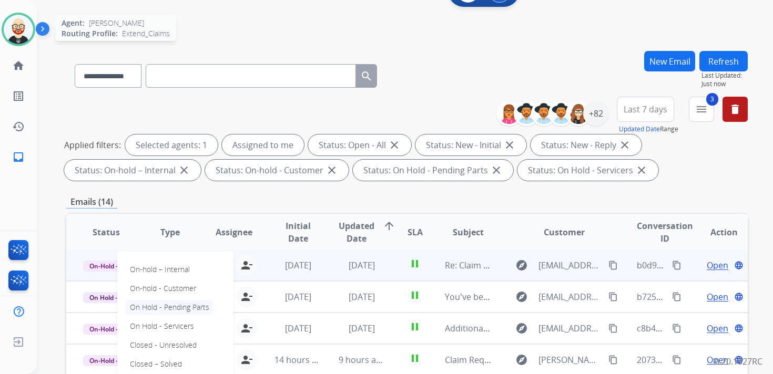
scroll to position [33, 0]
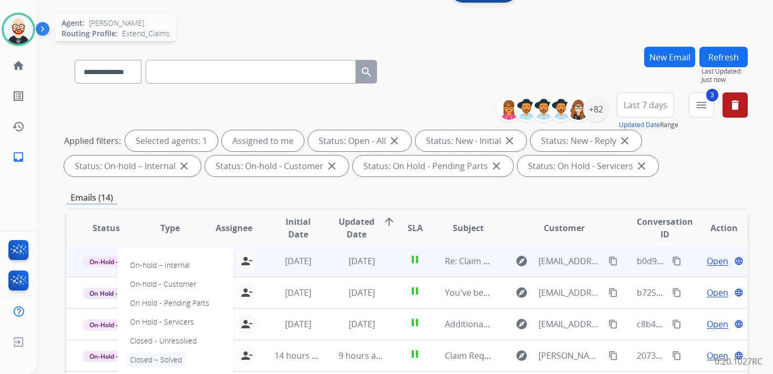
click at [153, 359] on p "Closed – Solved" at bounding box center [156, 360] width 60 height 15
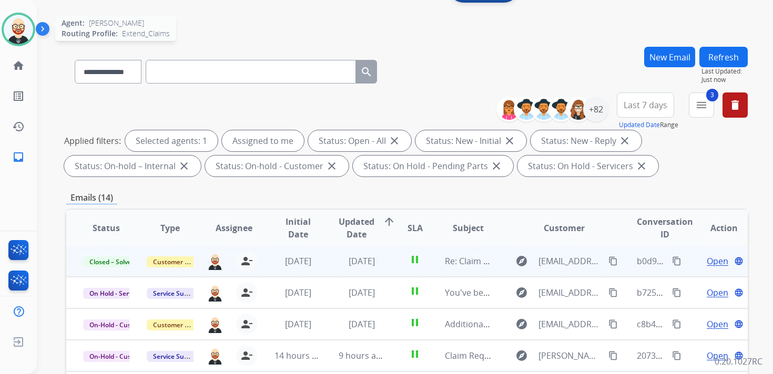
click at [723, 60] on button "Refresh" at bounding box center [723, 57] width 48 height 20
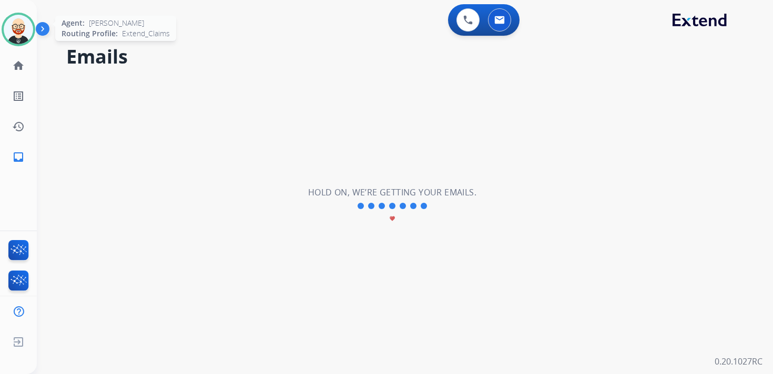
scroll to position [0, 0]
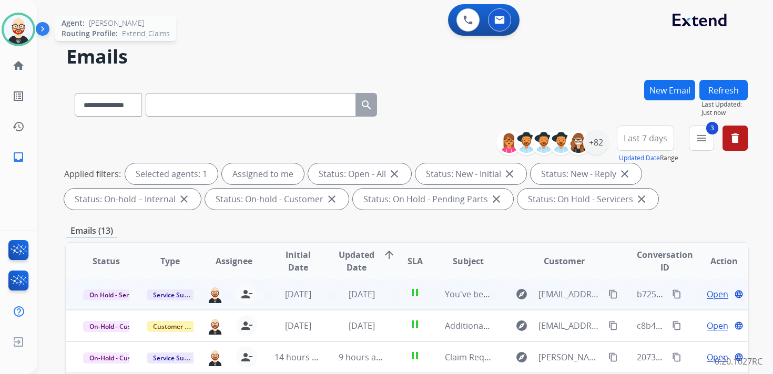
click at [706, 293] on span "Open" at bounding box center [717, 294] width 22 height 13
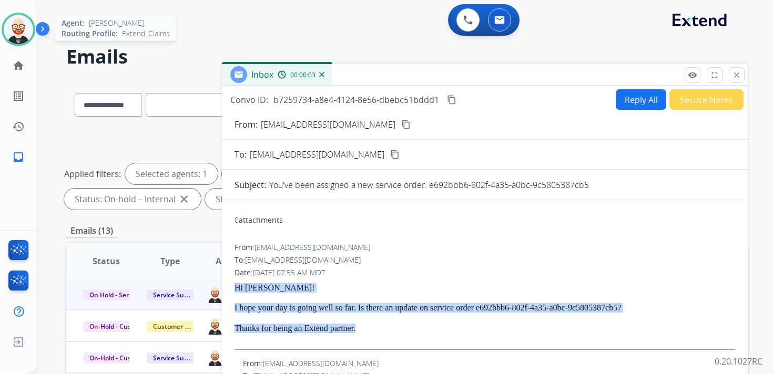
drag, startPoint x: 393, startPoint y: 333, endPoint x: 237, endPoint y: 291, distance: 161.3
click at [237, 291] on div "Hi Esmeralda! I hope your day is going well so far. Is there an update on servi…" at bounding box center [484, 316] width 500 height 67
click at [634, 99] on button "Reply All" at bounding box center [640, 99] width 50 height 20
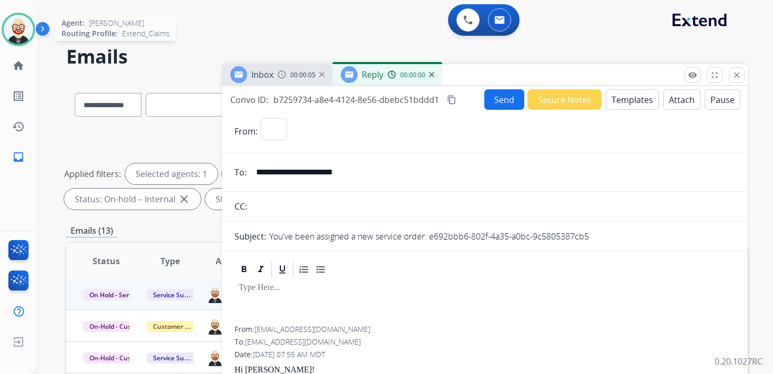
select select "**********"
click at [313, 302] on div at bounding box center [484, 302] width 500 height 47
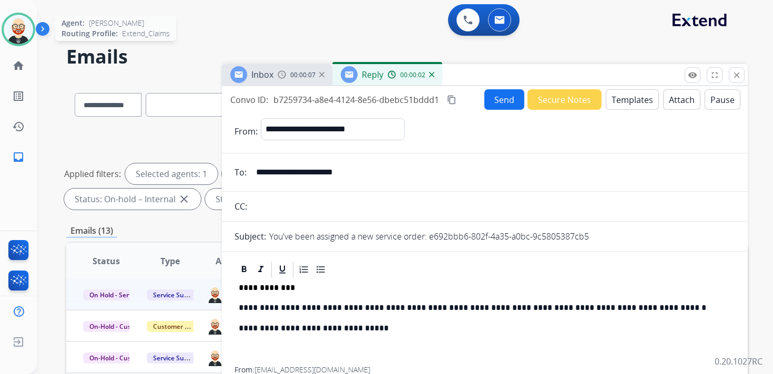
click at [507, 90] on button "Send" at bounding box center [504, 99] width 40 height 20
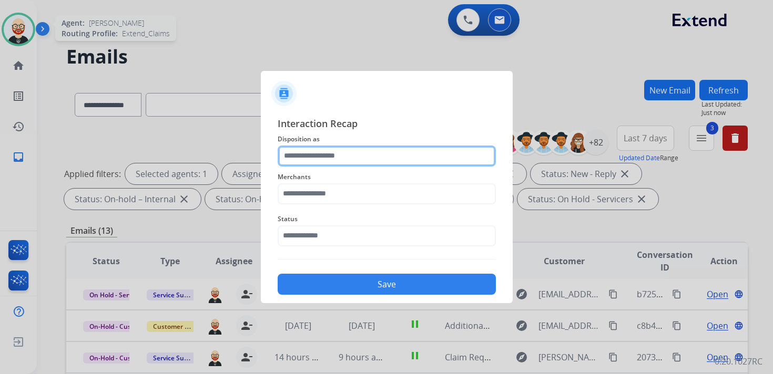
click at [327, 157] on input "text" at bounding box center [386, 156] width 218 height 21
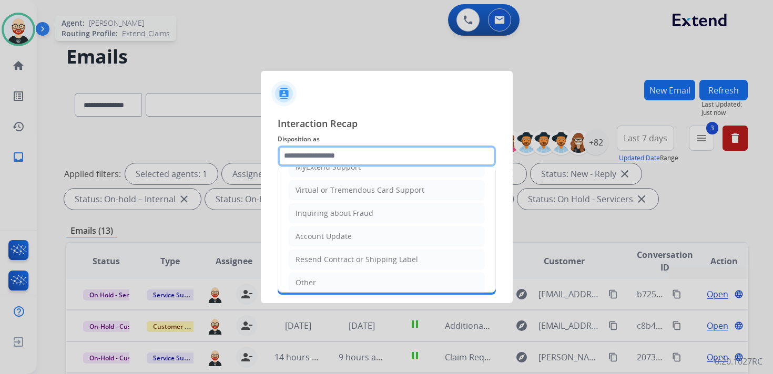
scroll to position [158, 0]
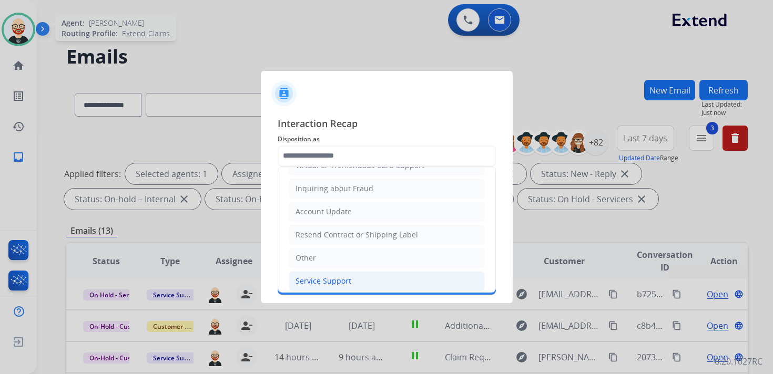
click at [334, 276] on div "Service Support" at bounding box center [323, 281] width 56 height 11
type input "**********"
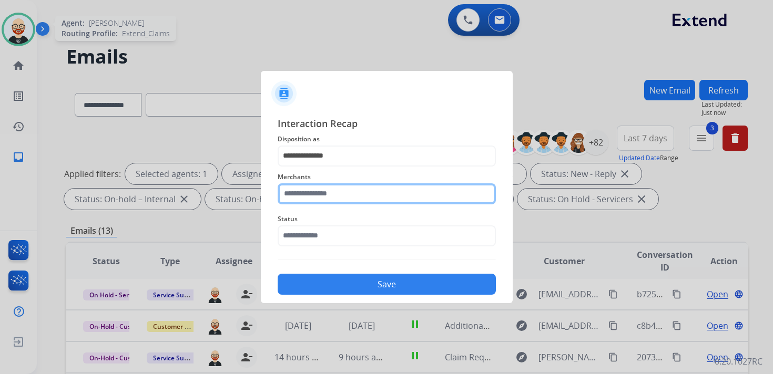
click at [337, 199] on input "text" at bounding box center [386, 193] width 218 height 21
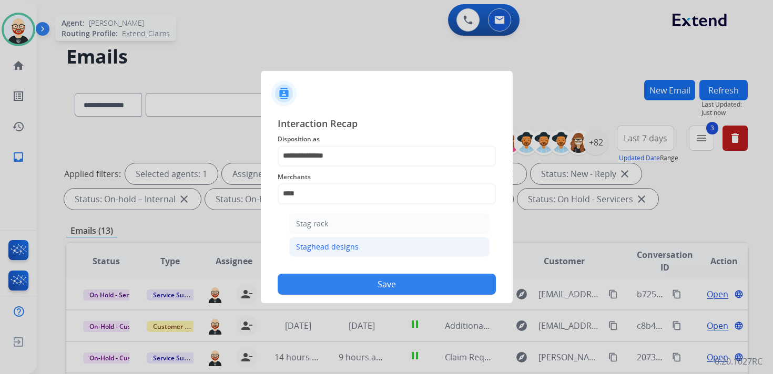
click at [339, 242] on div "Staghead designs" at bounding box center [327, 247] width 63 height 11
type input "**********"
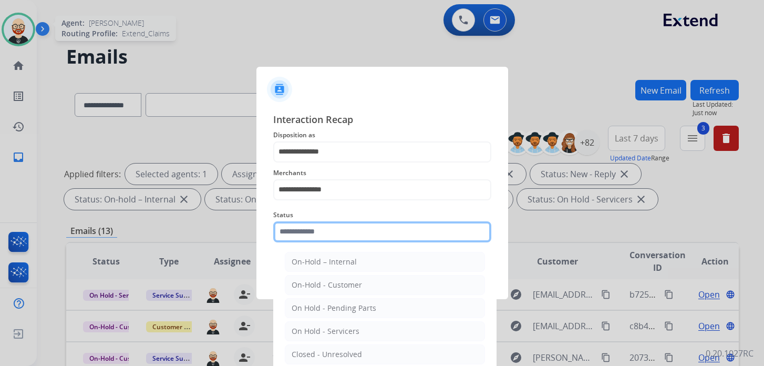
click at [336, 244] on div "Status On-Hold – Internal On-Hold - Customer On Hold - Pending Parts On Hold - …" at bounding box center [382, 225] width 218 height 42
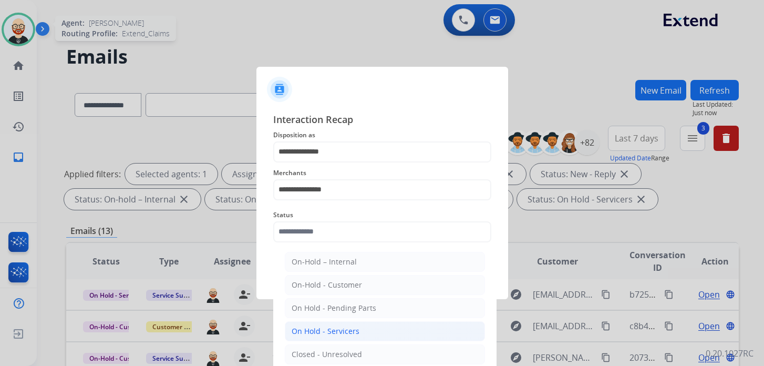
click at [357, 334] on li "On Hold - Servicers" at bounding box center [385, 331] width 200 height 20
type input "**********"
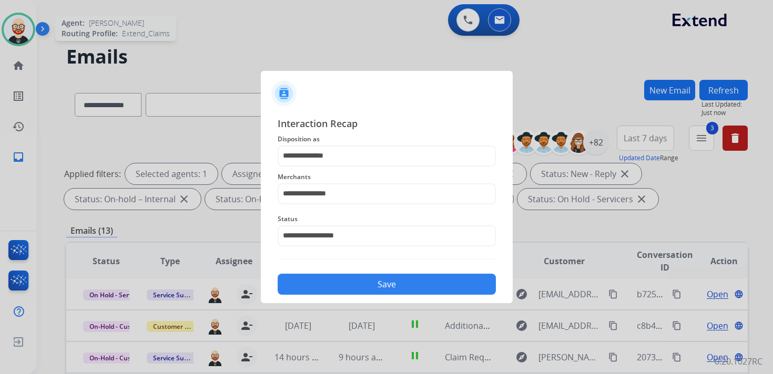
click at [378, 283] on button "Save" at bounding box center [386, 284] width 218 height 21
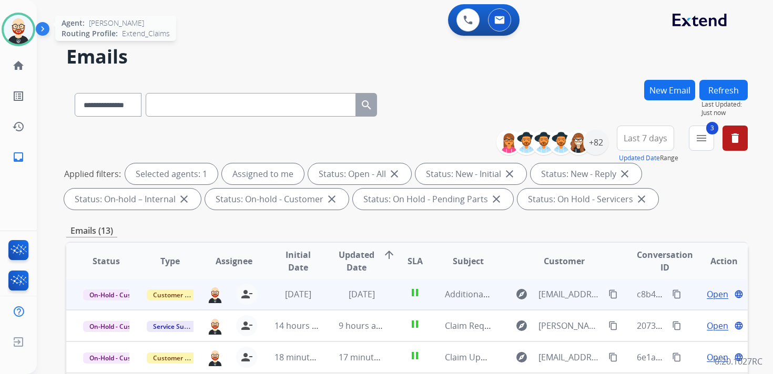
click at [708, 294] on span "Open" at bounding box center [717, 294] width 22 height 13
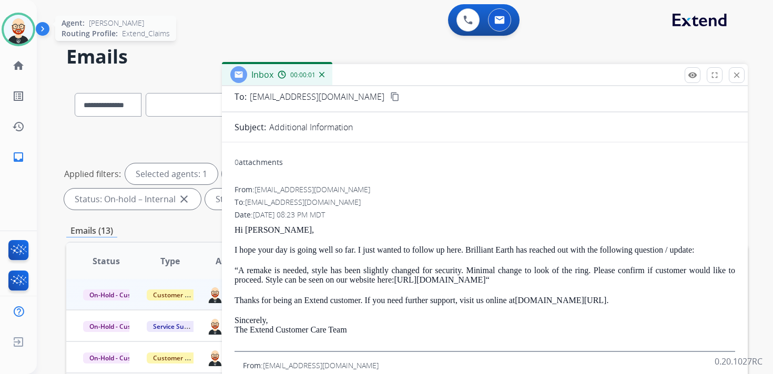
scroll to position [62, 0]
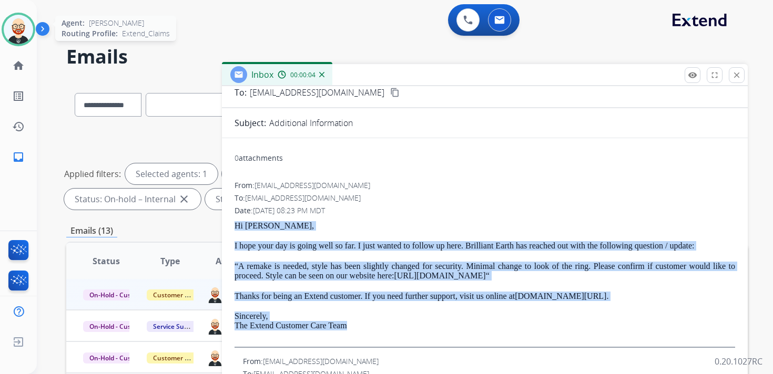
drag, startPoint x: 365, startPoint y: 346, endPoint x: 234, endPoint y: 225, distance: 178.2
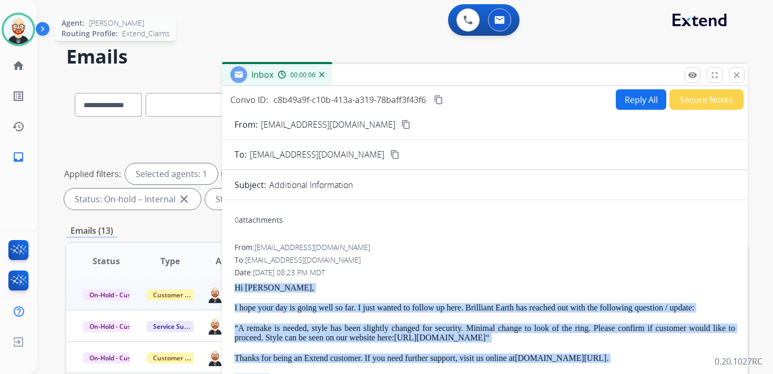
click at [615, 99] on button "Reply All" at bounding box center [640, 99] width 50 height 20
select select "**********"
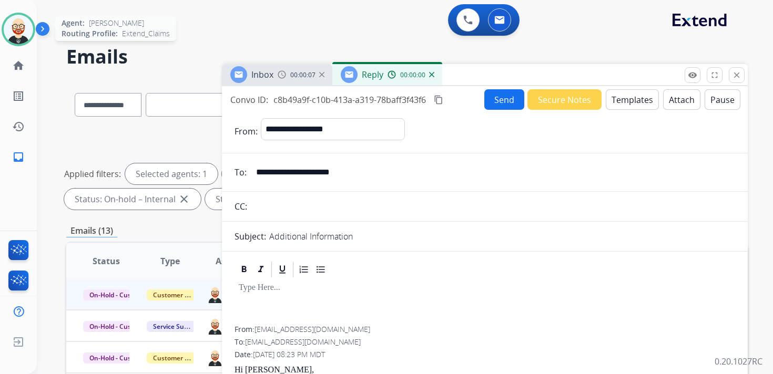
click at [321, 300] on div at bounding box center [484, 302] width 500 height 47
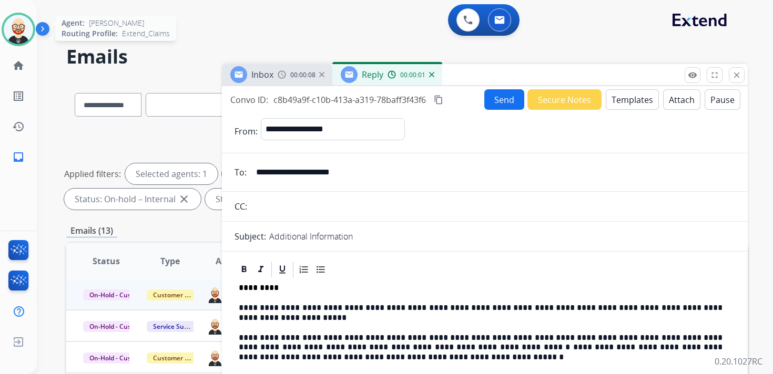
click at [499, 97] on button "Send" at bounding box center [504, 99] width 40 height 20
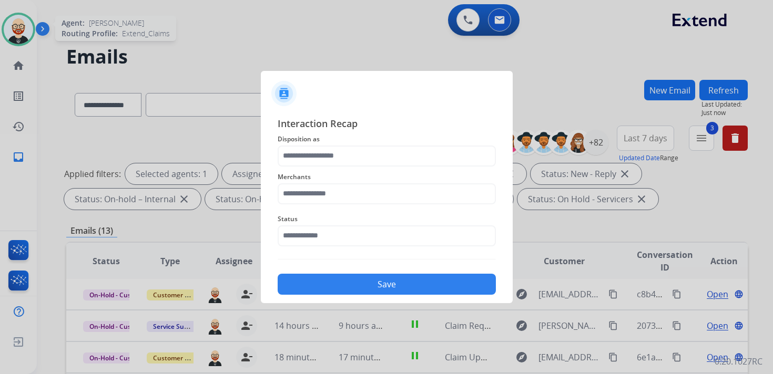
click at [335, 167] on div "Merchants" at bounding box center [386, 188] width 218 height 42
click at [327, 162] on input "text" at bounding box center [386, 156] width 218 height 21
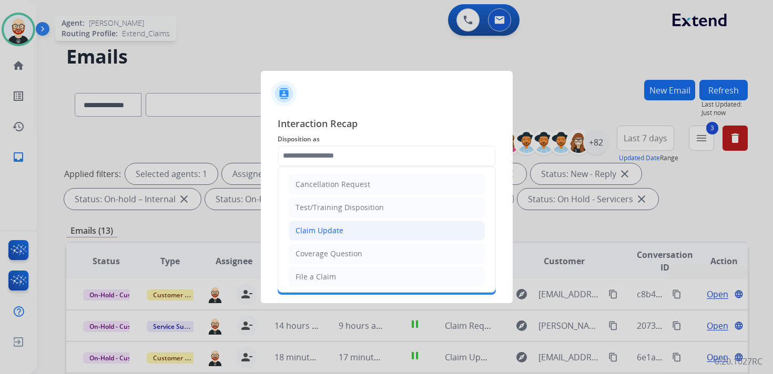
click at [317, 230] on div "Claim Update" at bounding box center [319, 230] width 48 height 11
type input "**********"
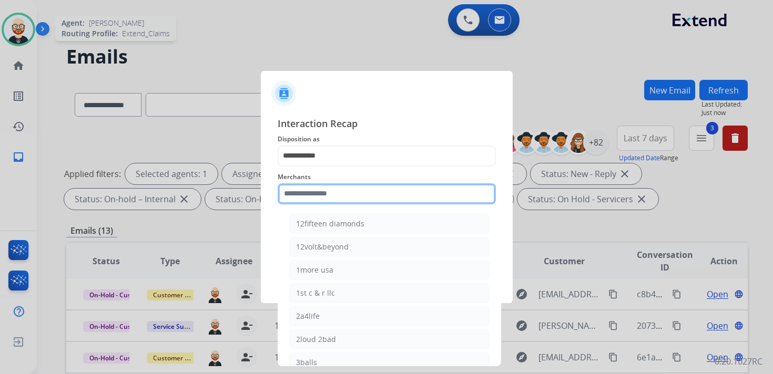
click at [314, 198] on input "text" at bounding box center [386, 193] width 218 height 21
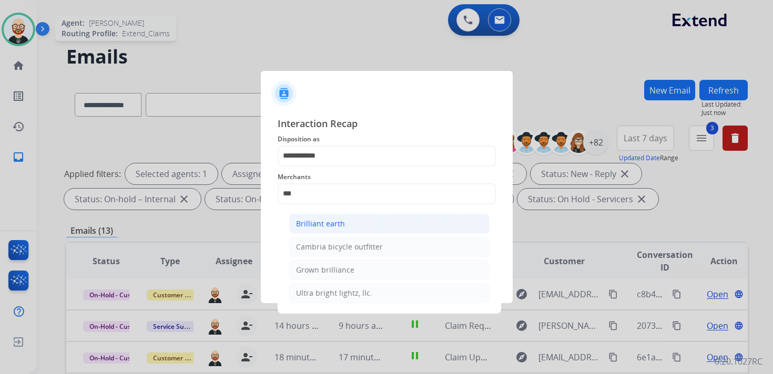
click at [316, 220] on div "Brilliant earth" at bounding box center [320, 224] width 49 height 11
type input "**********"
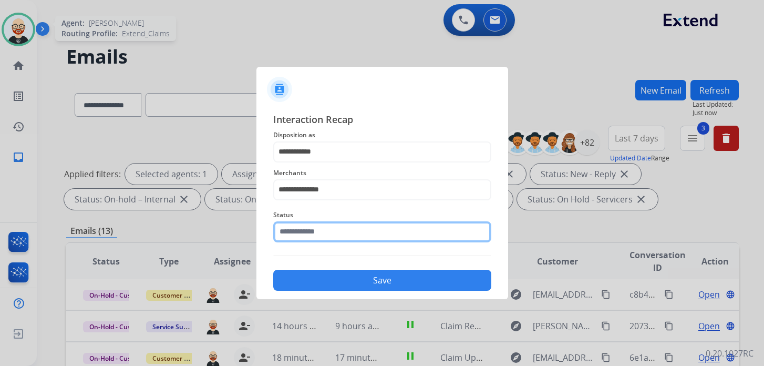
click at [307, 233] on input "text" at bounding box center [382, 231] width 218 height 21
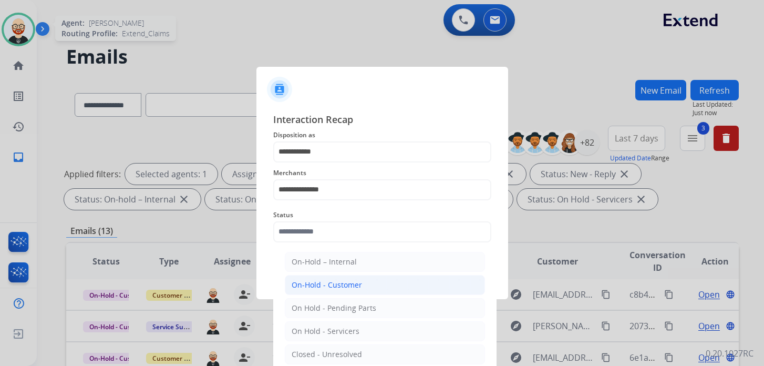
click at [319, 290] on li "On-Hold - Customer" at bounding box center [385, 285] width 200 height 20
type input "**********"
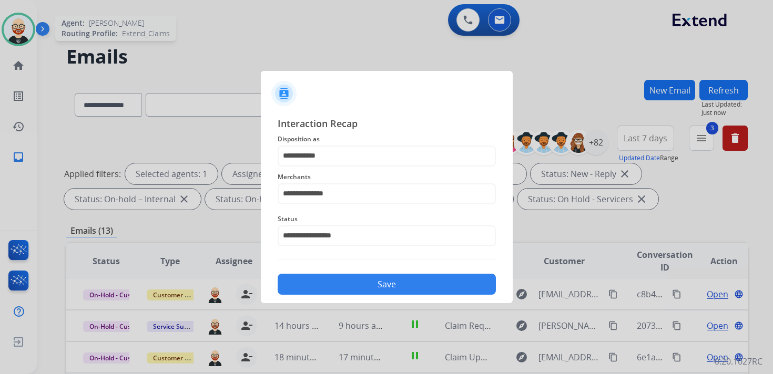
click at [322, 285] on button "Save" at bounding box center [386, 284] width 218 height 21
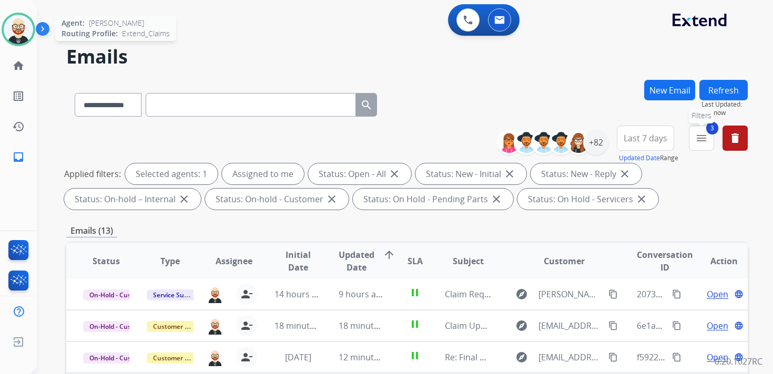
click at [696, 143] on mat-icon "menu" at bounding box center [701, 138] width 13 height 13
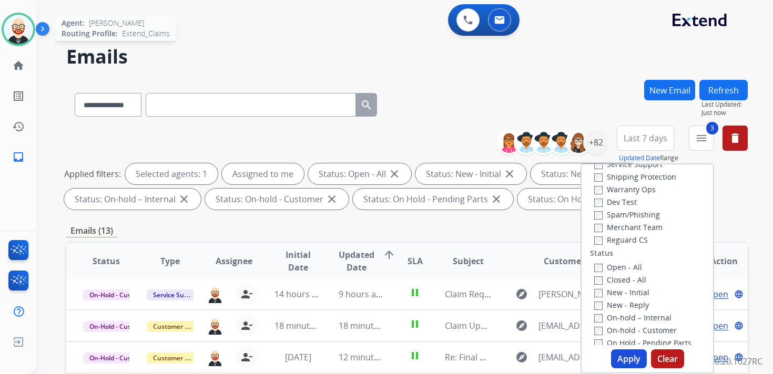
click at [616, 279] on label "Closed - All" at bounding box center [620, 280] width 52 height 10
click at [627, 358] on button "Apply" at bounding box center [629, 358] width 36 height 19
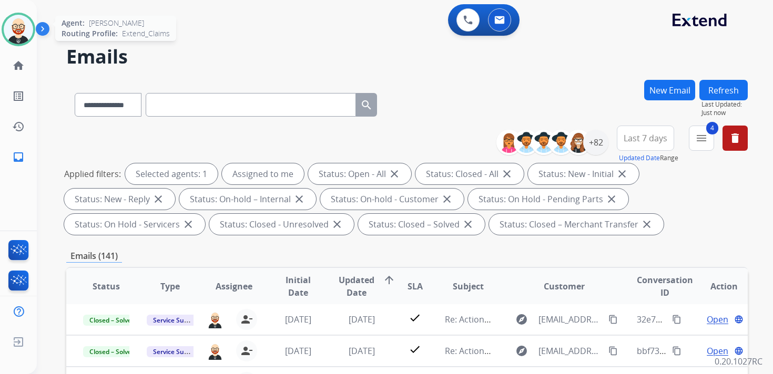
click at [352, 284] on span "Updated Date" at bounding box center [356, 286] width 36 height 25
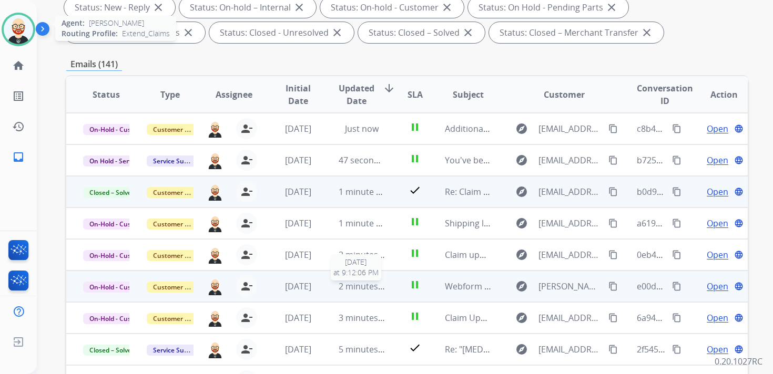
scroll to position [300, 0]
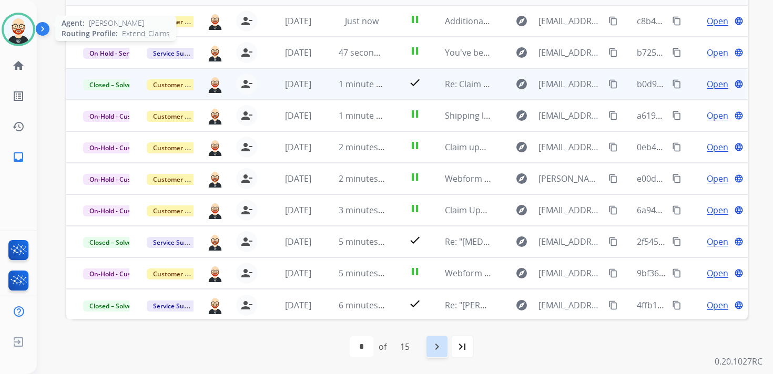
click at [431, 345] on div "navigate_next" at bounding box center [436, 346] width 23 height 23
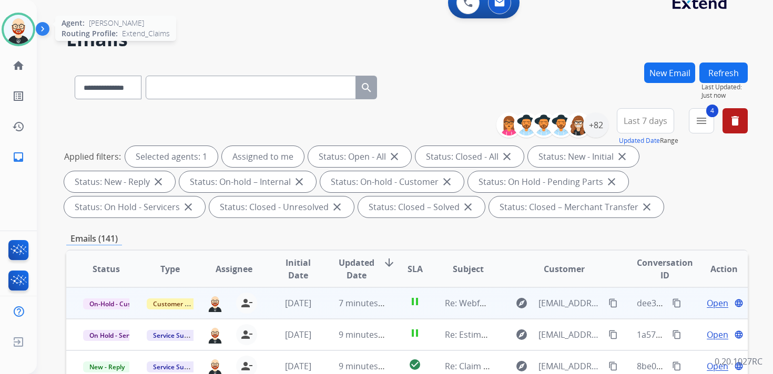
scroll to position [0, 0]
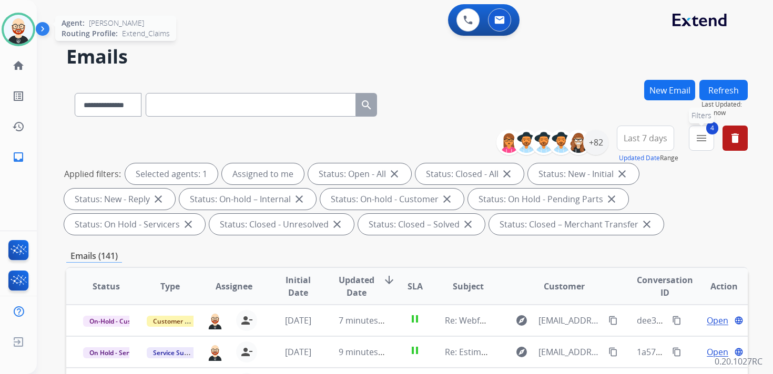
click at [696, 135] on mat-icon "menu" at bounding box center [701, 138] width 13 height 13
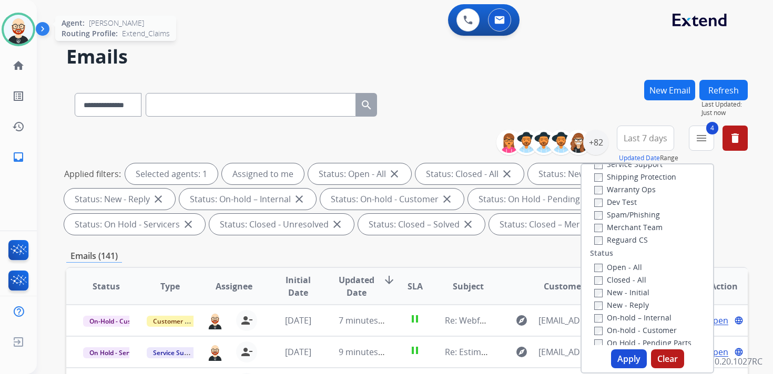
click at [617, 268] on label "Open - All" at bounding box center [618, 267] width 48 height 10
click at [617, 280] on label "Closed - All" at bounding box center [620, 280] width 52 height 10
click at [613, 296] on label "New - Initial" at bounding box center [621, 292] width 55 height 10
click at [613, 305] on label "New - Reply" at bounding box center [621, 305] width 55 height 10
click at [621, 358] on button "Apply" at bounding box center [629, 358] width 36 height 19
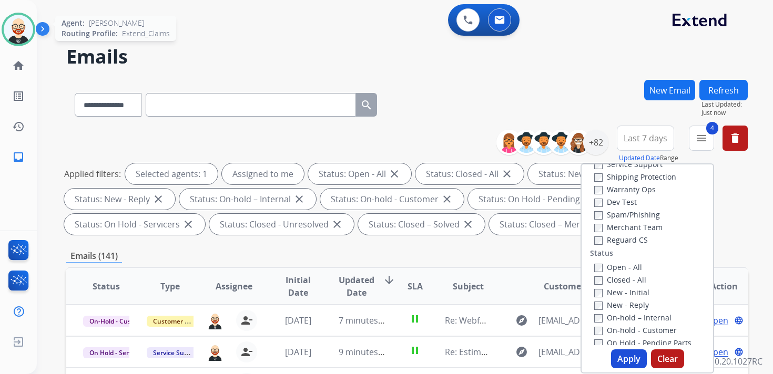
select select "*"
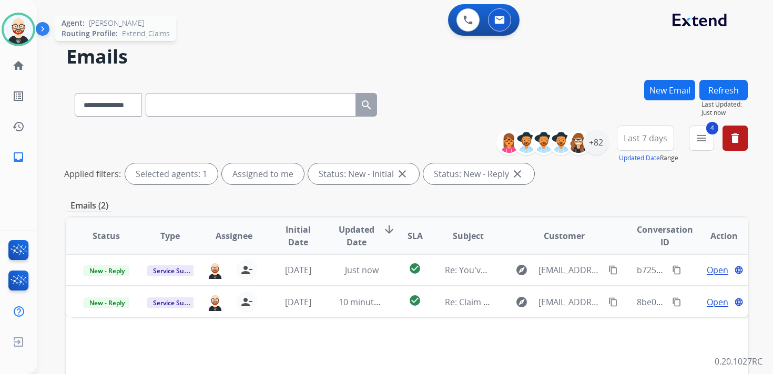
click at [356, 231] on span "Updated Date" at bounding box center [356, 235] width 36 height 25
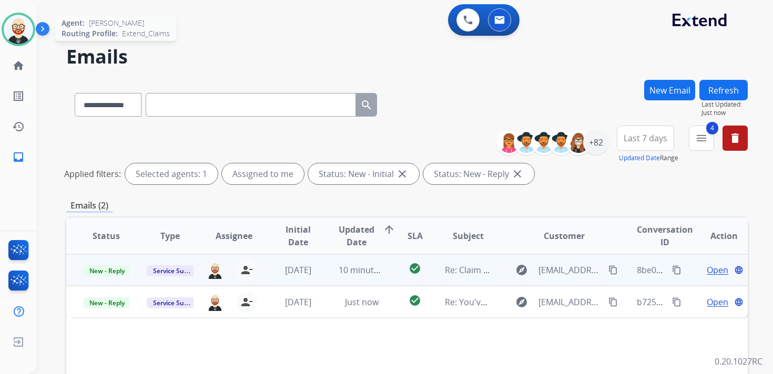
click at [683, 267] on td "Open language" at bounding box center [715, 270] width 64 height 32
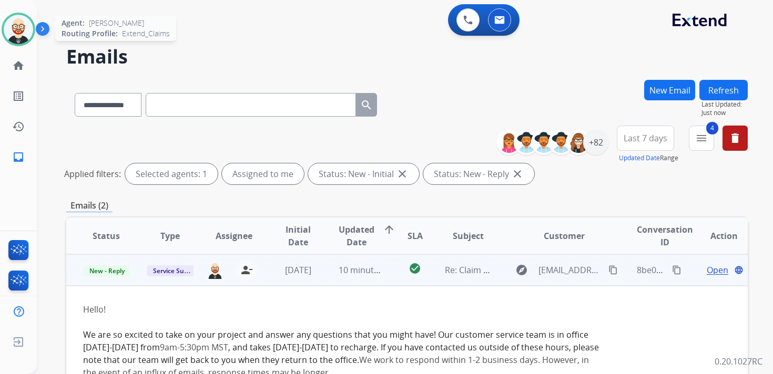
click at [684, 267] on td "Open language" at bounding box center [715, 270] width 64 height 32
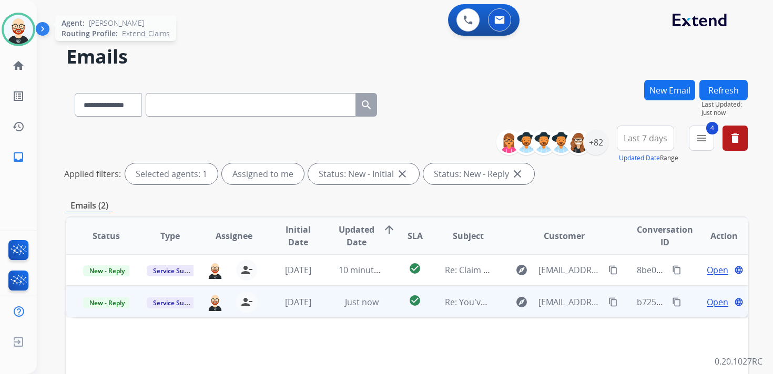
click at [687, 299] on td "Open language" at bounding box center [715, 302] width 64 height 32
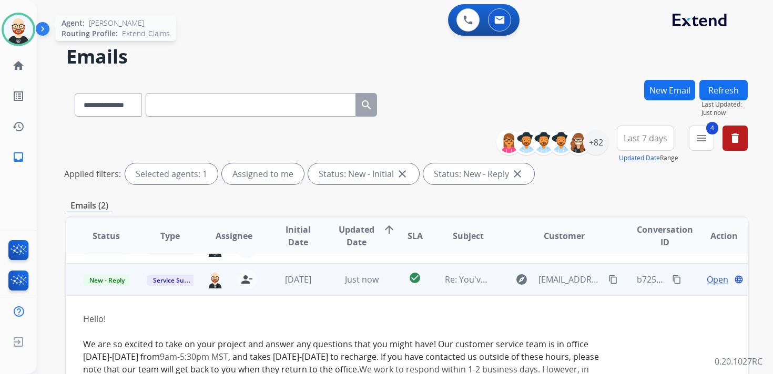
scroll to position [23, 0]
click at [683, 279] on td "Open language" at bounding box center [715, 279] width 64 height 32
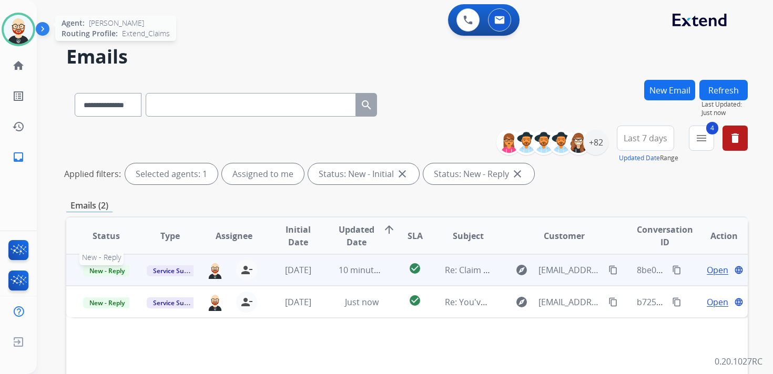
click at [111, 268] on span "New - Reply" at bounding box center [107, 270] width 48 height 11
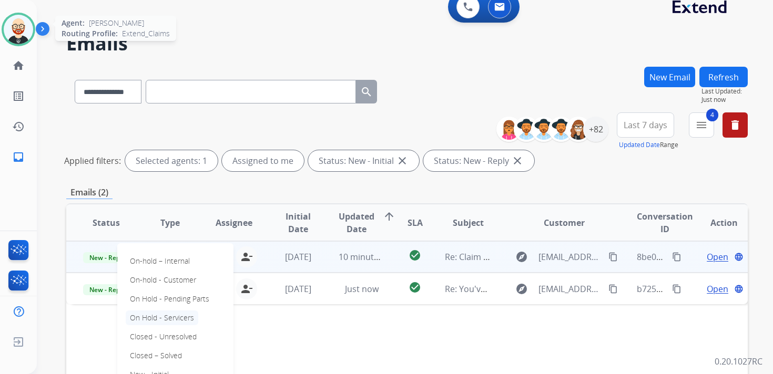
scroll to position [19, 0]
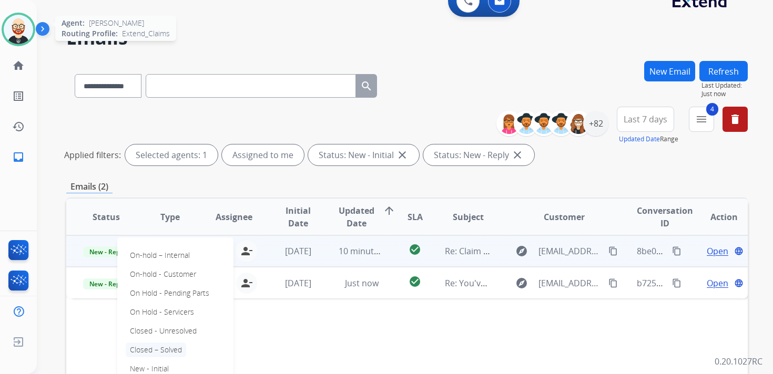
click at [149, 345] on p "Closed – Solved" at bounding box center [156, 350] width 60 height 15
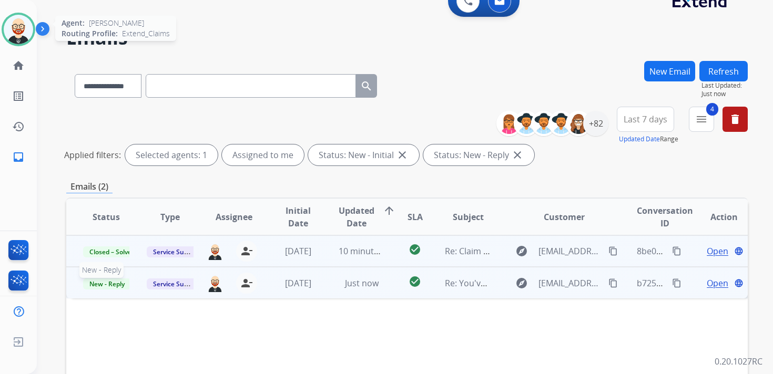
click at [114, 289] on span "New - Reply" at bounding box center [107, 284] width 48 height 11
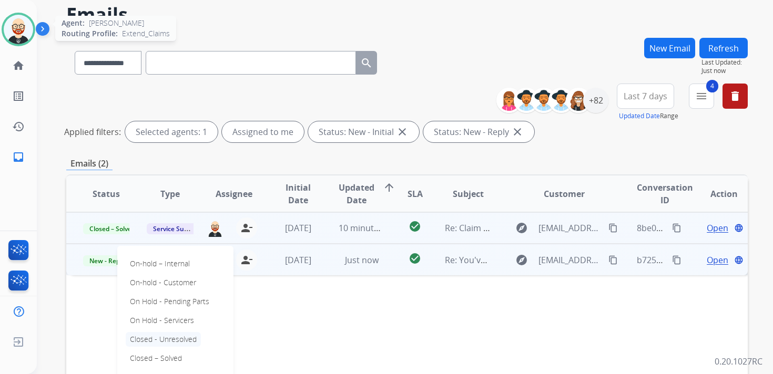
scroll to position [46, 0]
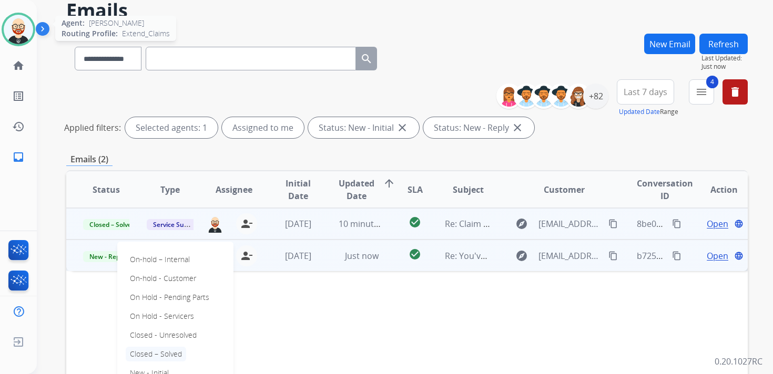
click at [155, 353] on p "Closed – Solved" at bounding box center [156, 354] width 60 height 15
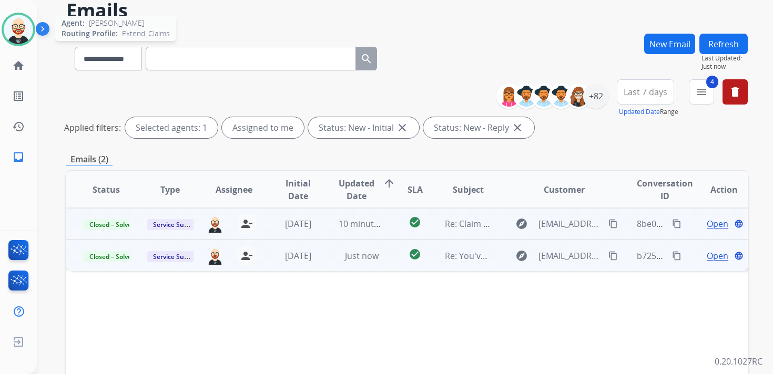
click at [719, 44] on button "Refresh" at bounding box center [723, 44] width 48 height 20
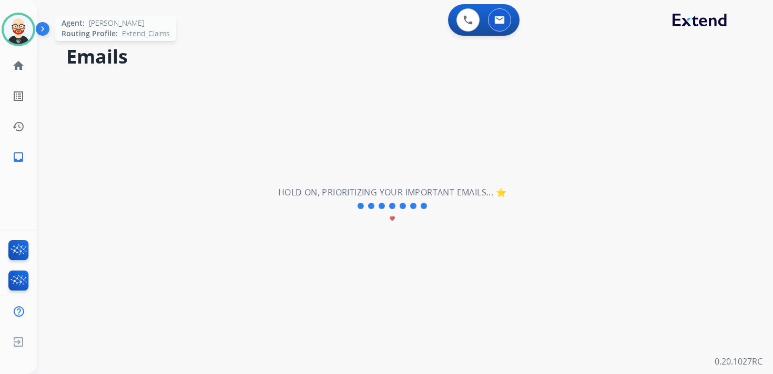
scroll to position [0, 0]
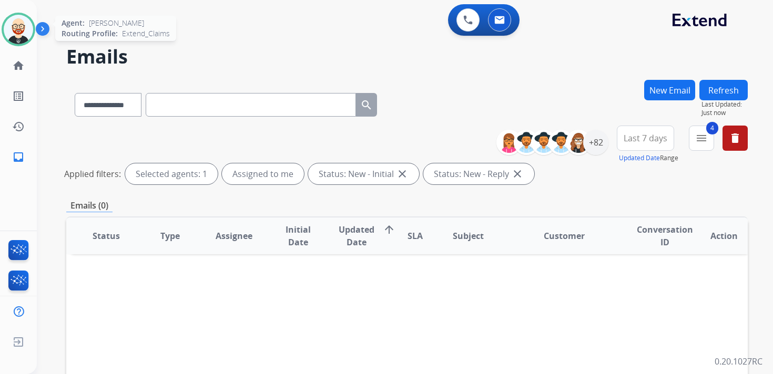
click at [20, 34] on img at bounding box center [18, 29] width 29 height 29
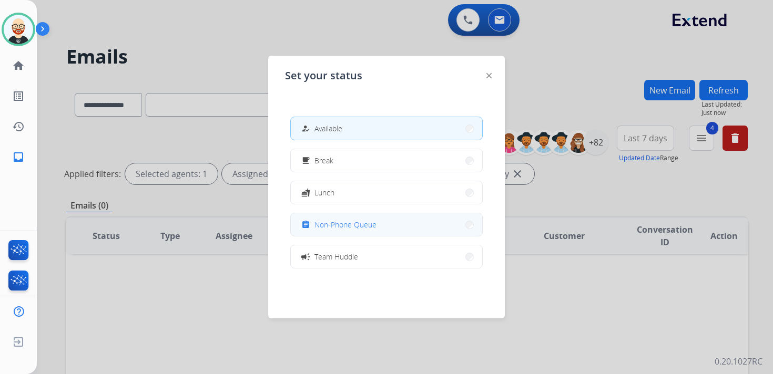
scroll to position [166, 0]
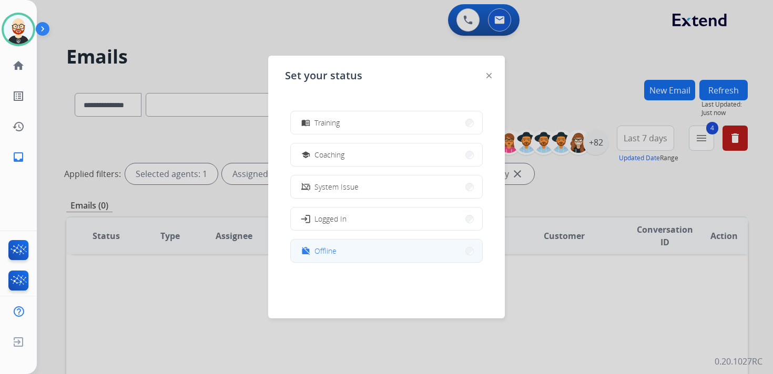
click at [327, 252] on span "Offline" at bounding box center [325, 250] width 22 height 11
